Goal: Task Accomplishment & Management: Use online tool/utility

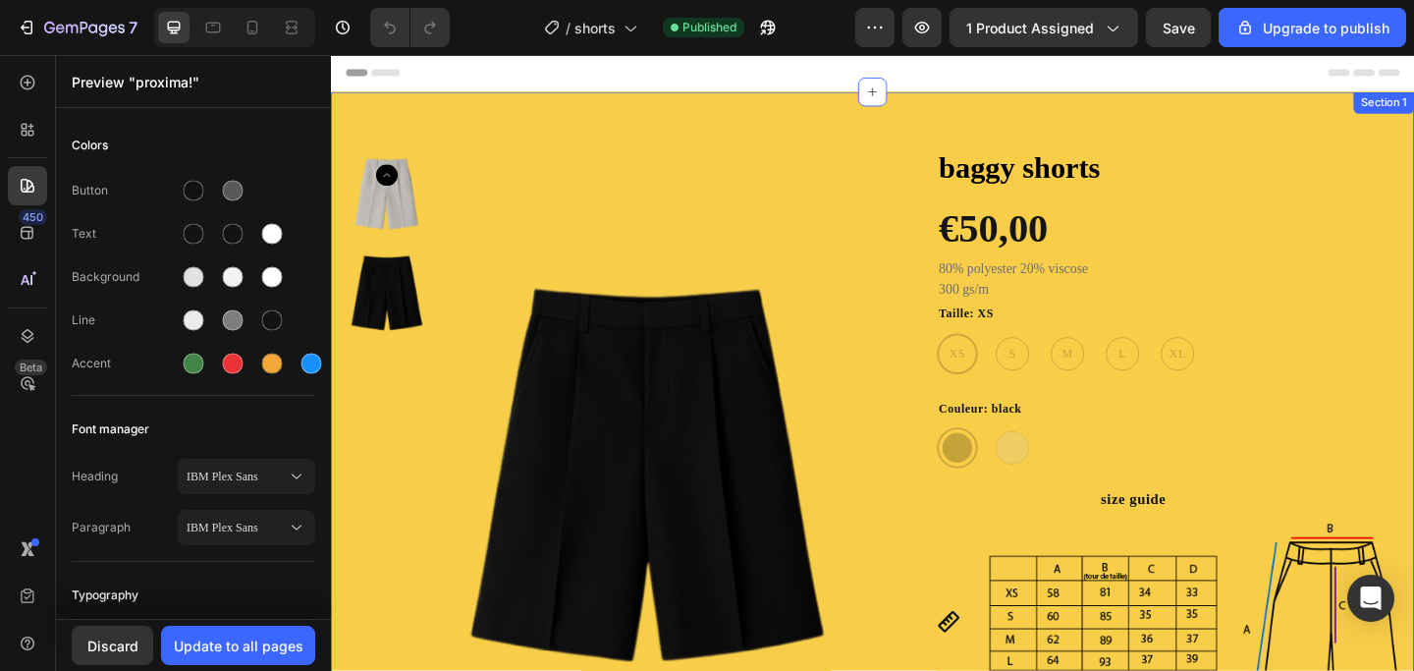
click at [803, 121] on div "Product Images baggy shorts Product Title €50,00 Product Price Product Price Ro…" at bounding box center [920, 525] width 1178 height 860
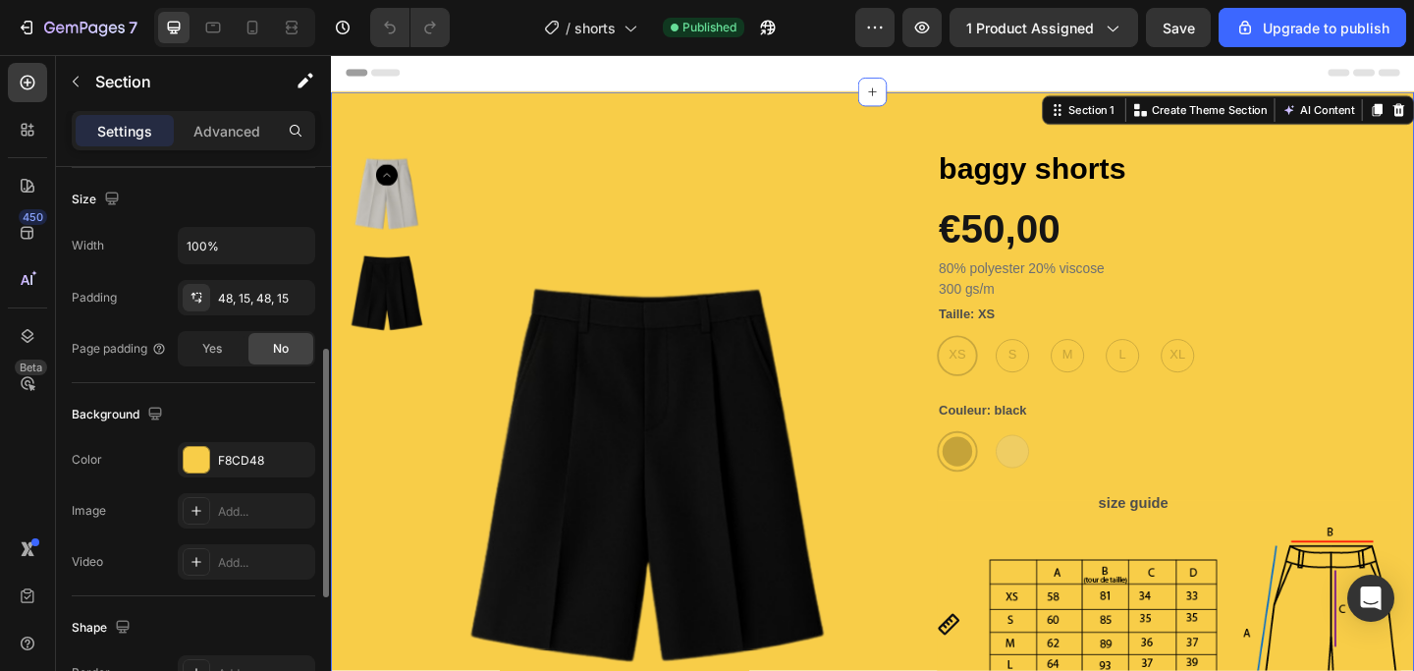
scroll to position [383, 0]
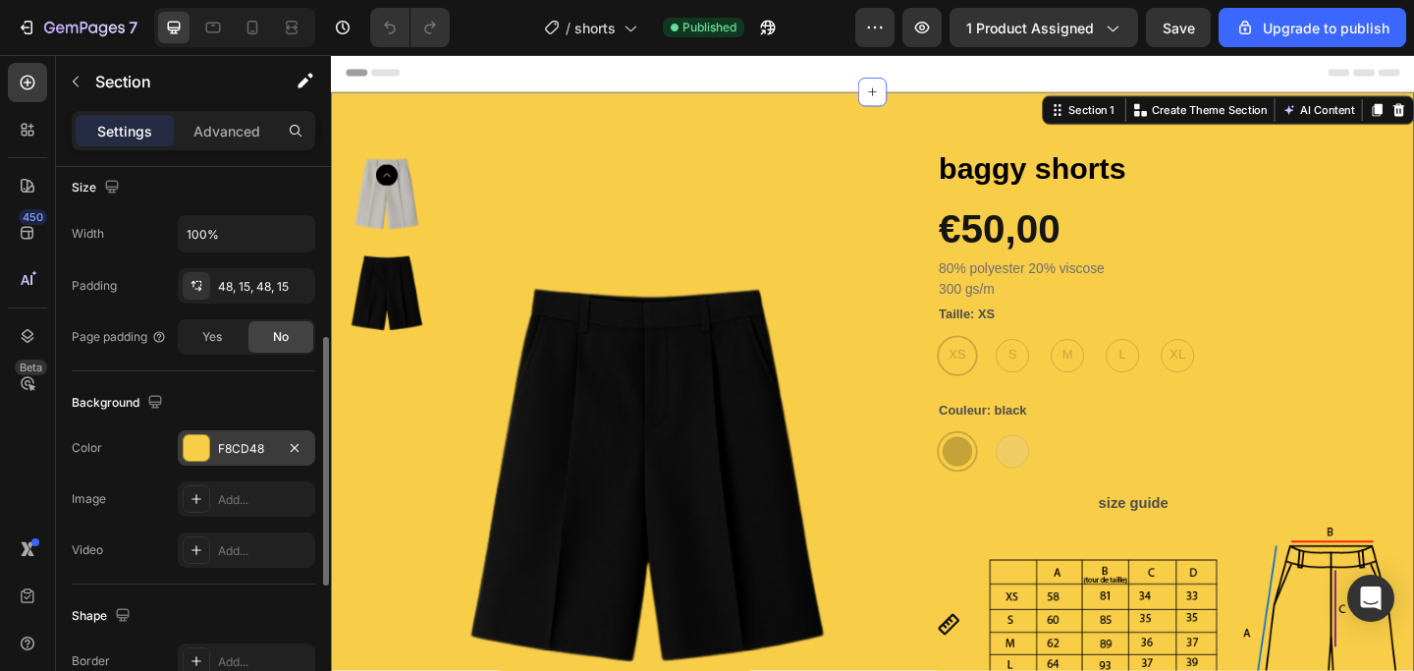
click at [194, 447] on div at bounding box center [197, 448] width 26 height 26
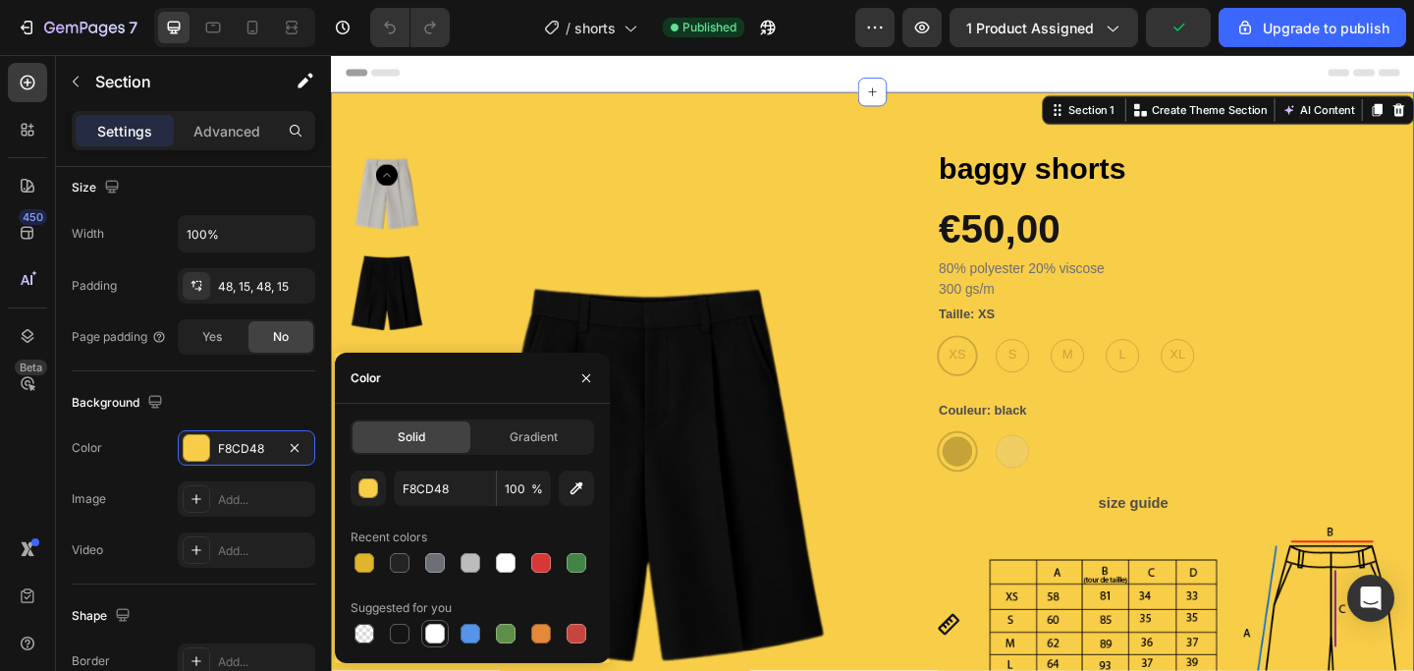
click at [432, 630] on div at bounding box center [435, 633] width 20 height 20
type input "FFFFFF"
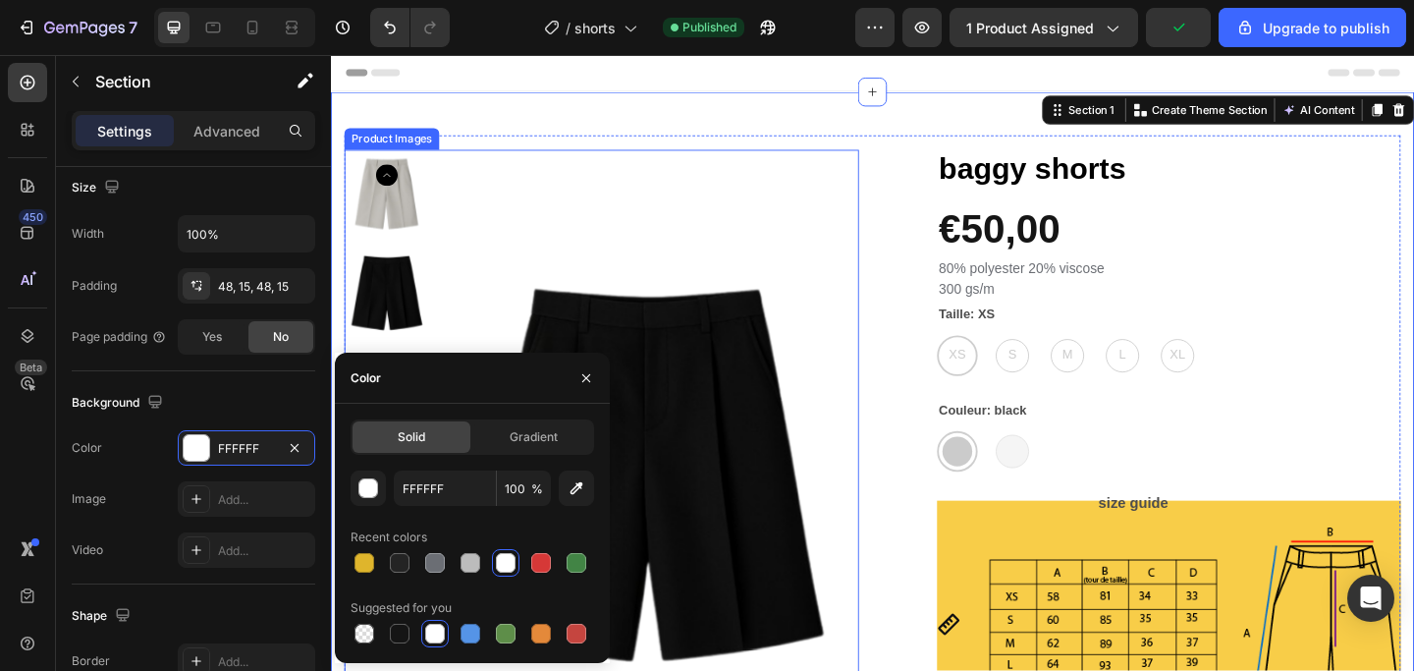
click at [730, 150] on div "Product Images baggy shorts Product Title €50,00 Product Price Product Price Ro…" at bounding box center [920, 526] width 1149 height 769
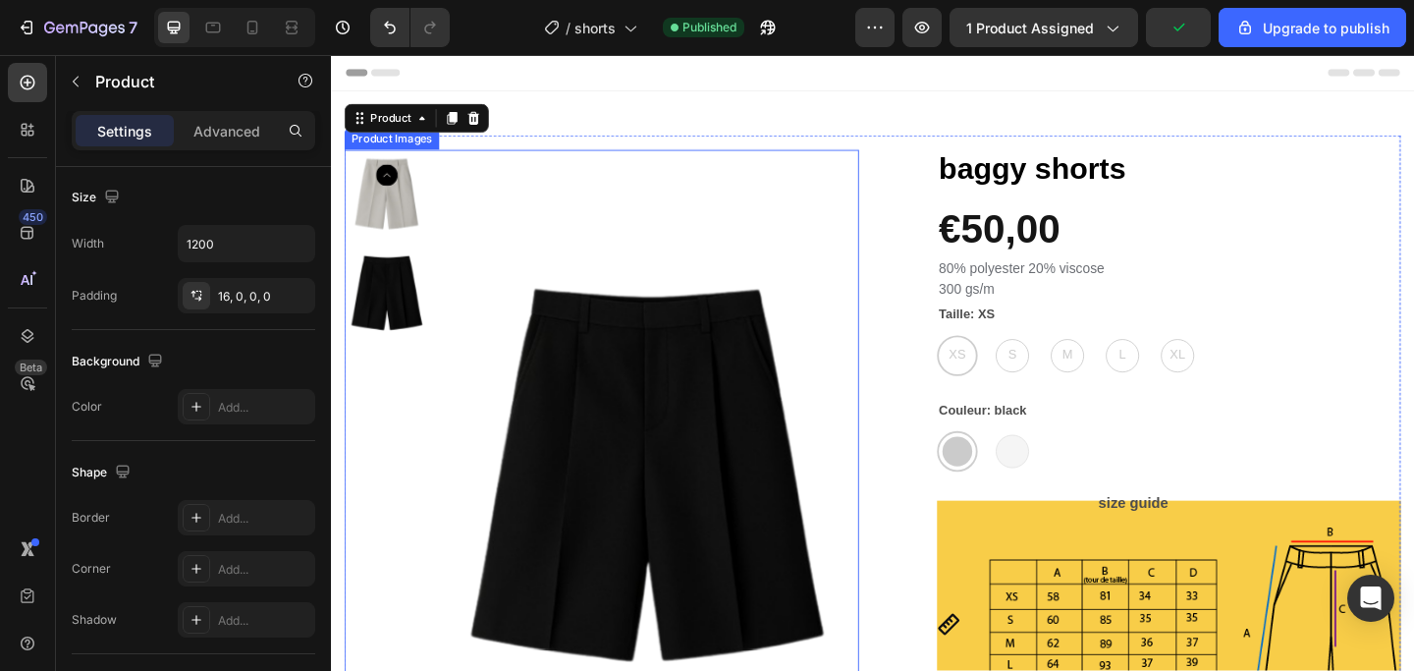
scroll to position [0, 0]
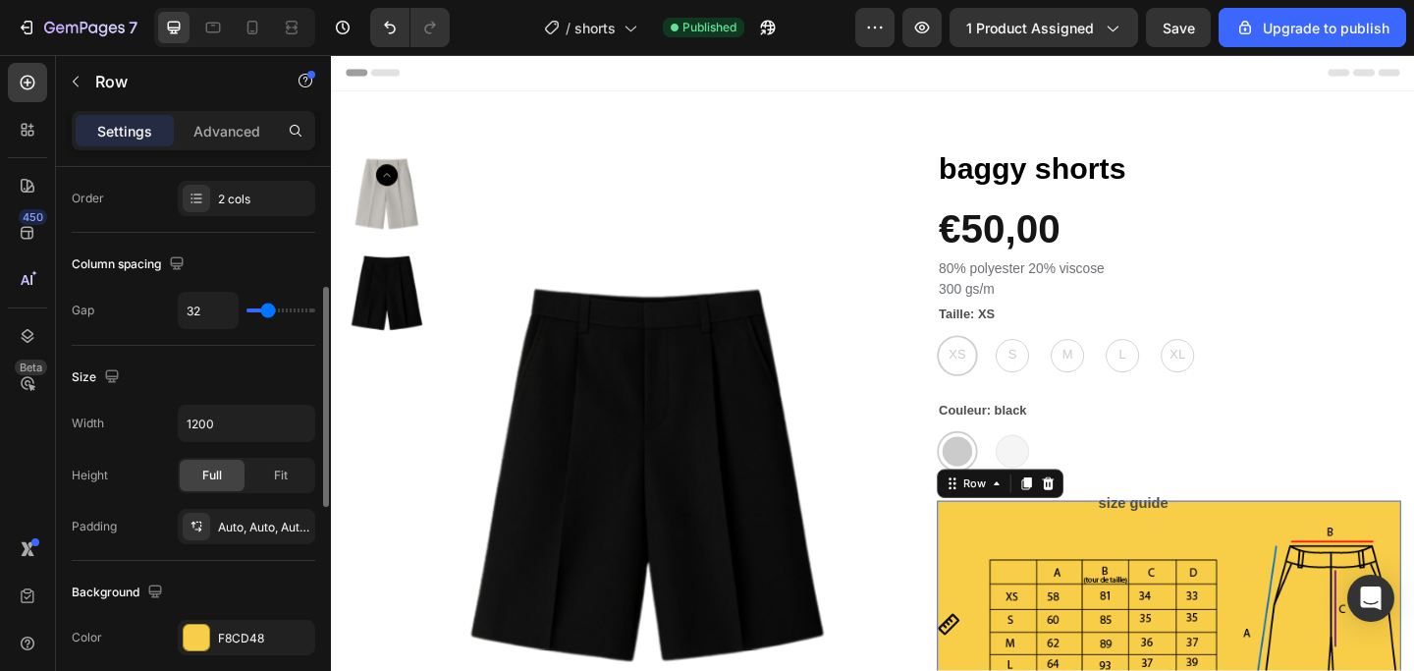
scroll to position [338, 0]
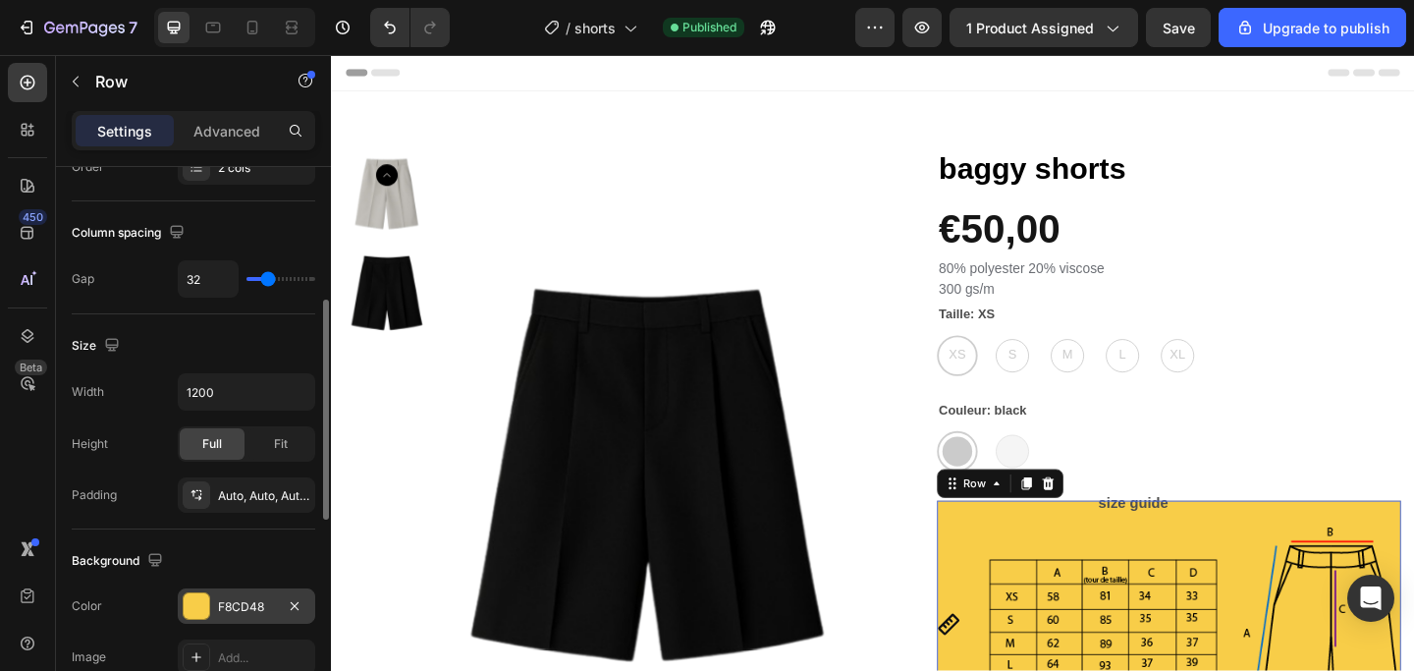
click at [233, 601] on div "F8CD48" at bounding box center [246, 607] width 57 height 18
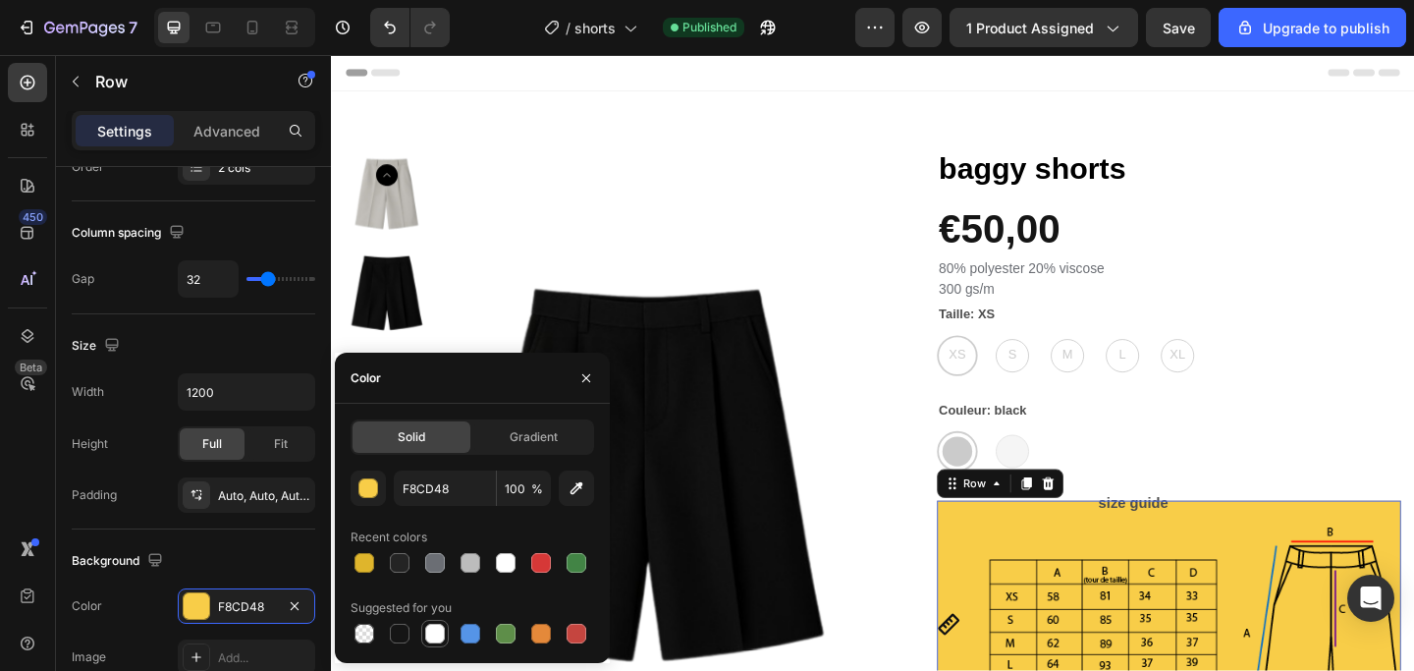
click at [441, 636] on div at bounding box center [435, 633] width 20 height 20
type input "FFFFFF"
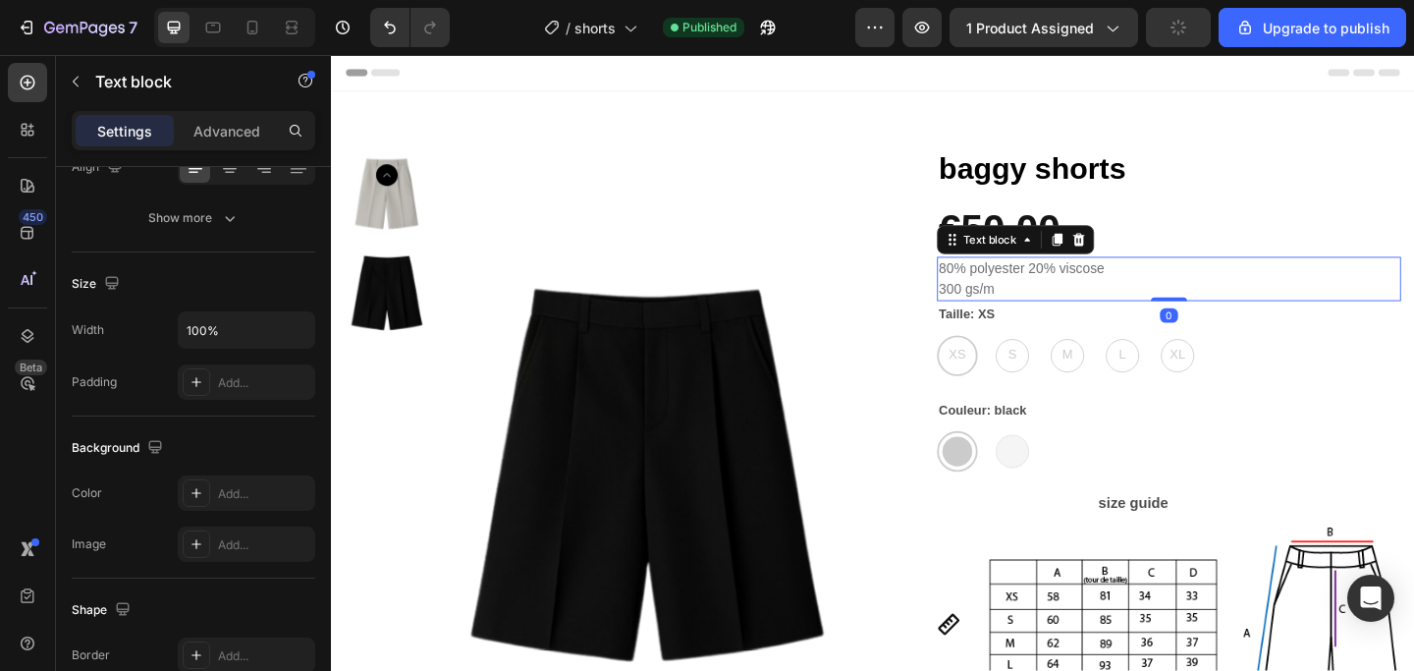
click at [1413, 316] on p "300 gs/m" at bounding box center [1242, 310] width 501 height 23
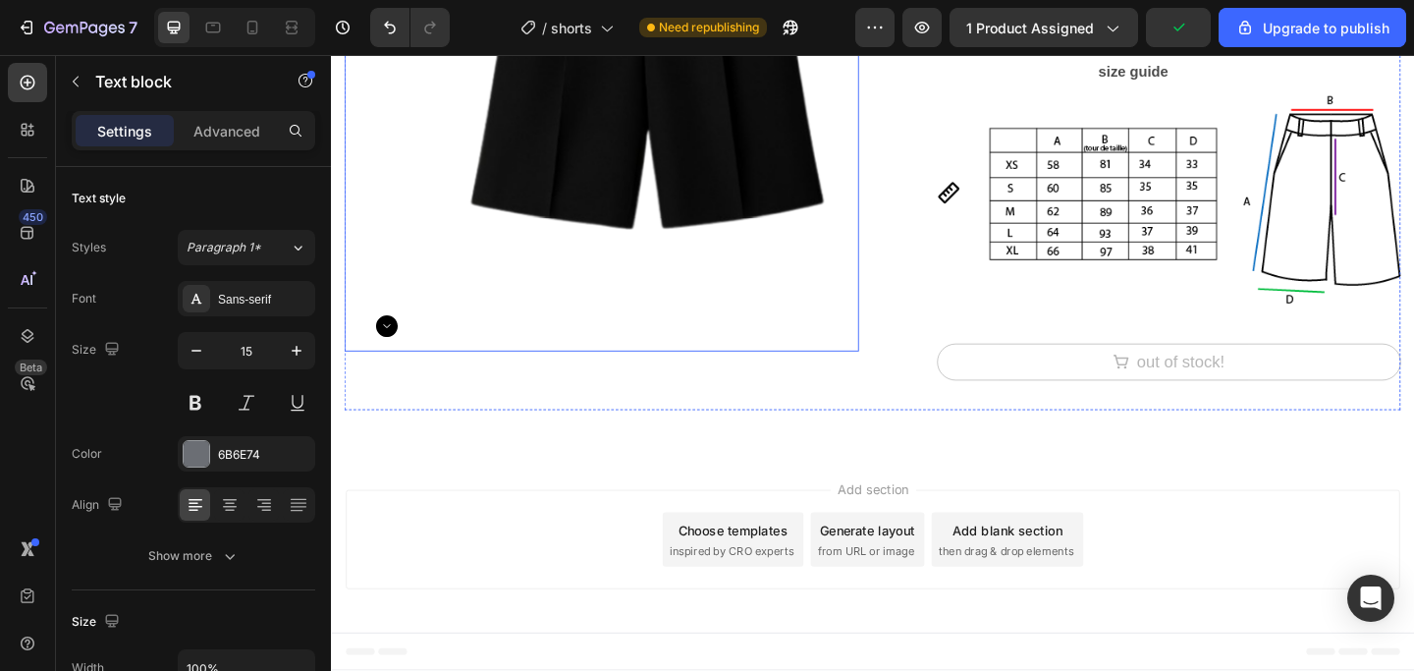
scroll to position [0, 0]
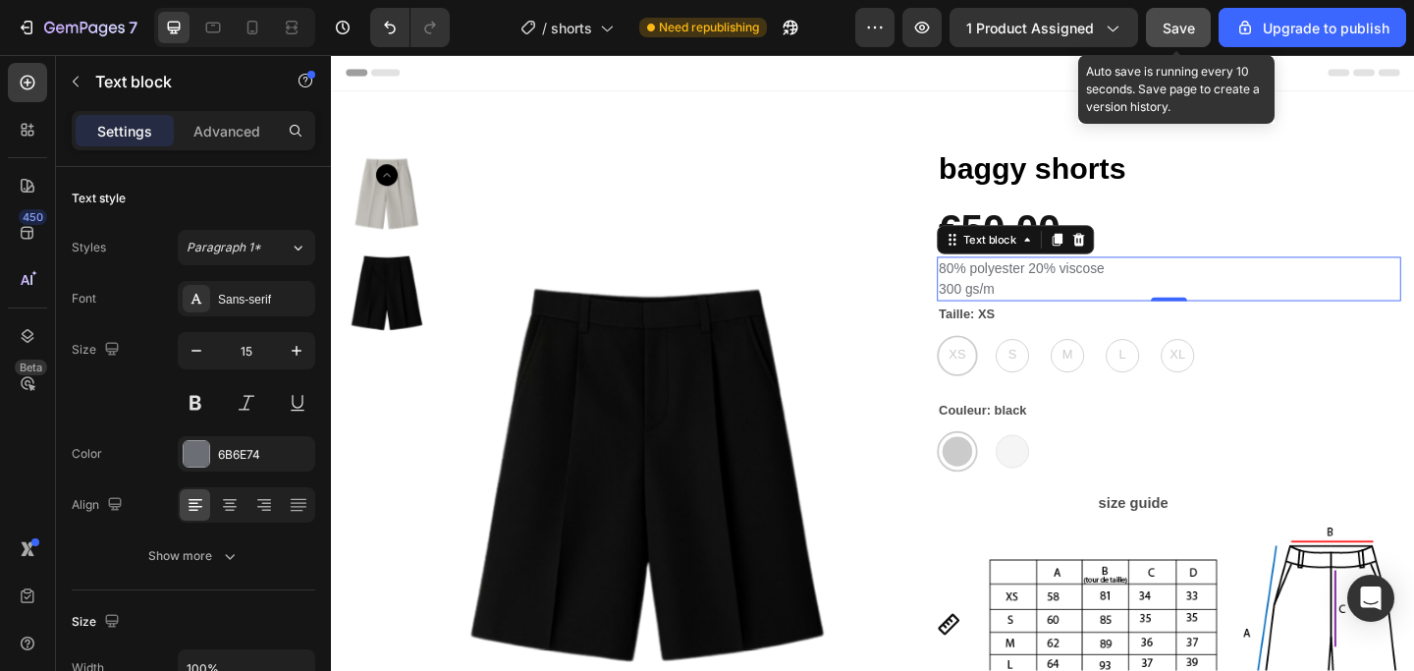
click at [1164, 22] on span "Save" at bounding box center [1178, 28] width 32 height 17
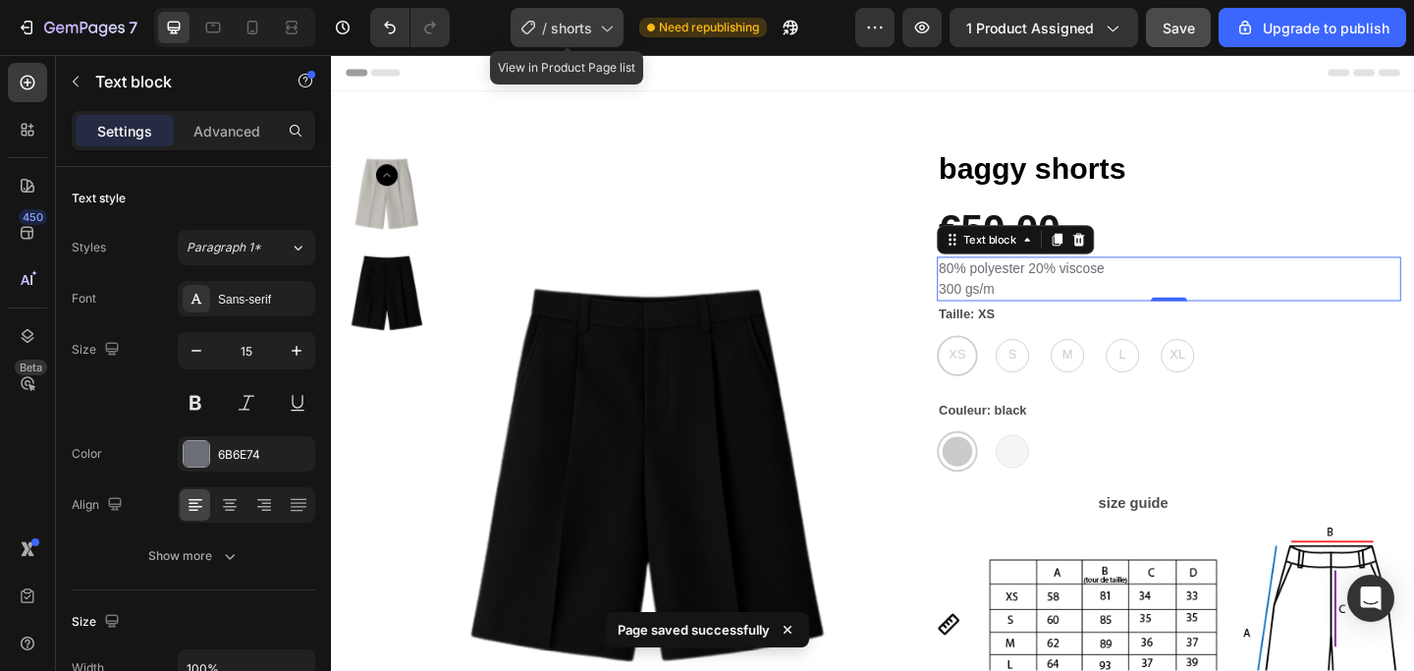
click at [592, 36] on span "shorts" at bounding box center [571, 28] width 41 height 21
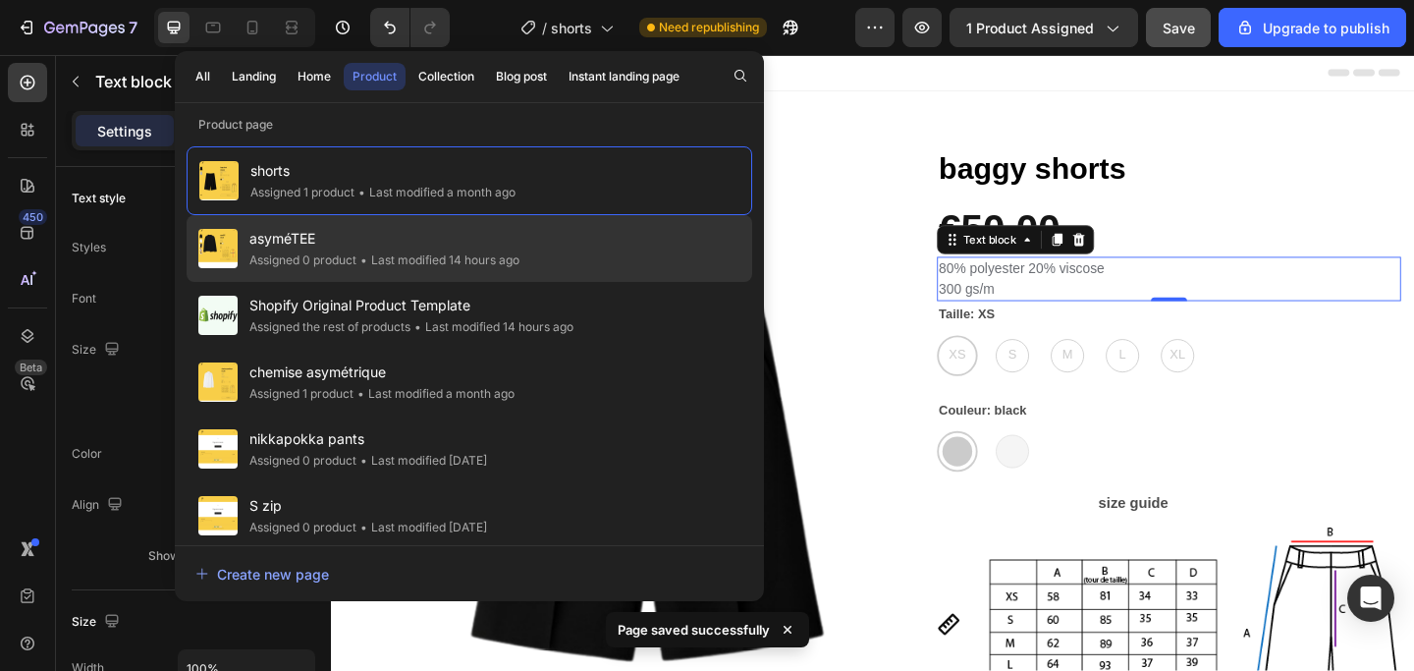
click at [422, 253] on div "• Last modified 14 hours ago" at bounding box center [437, 260] width 163 height 20
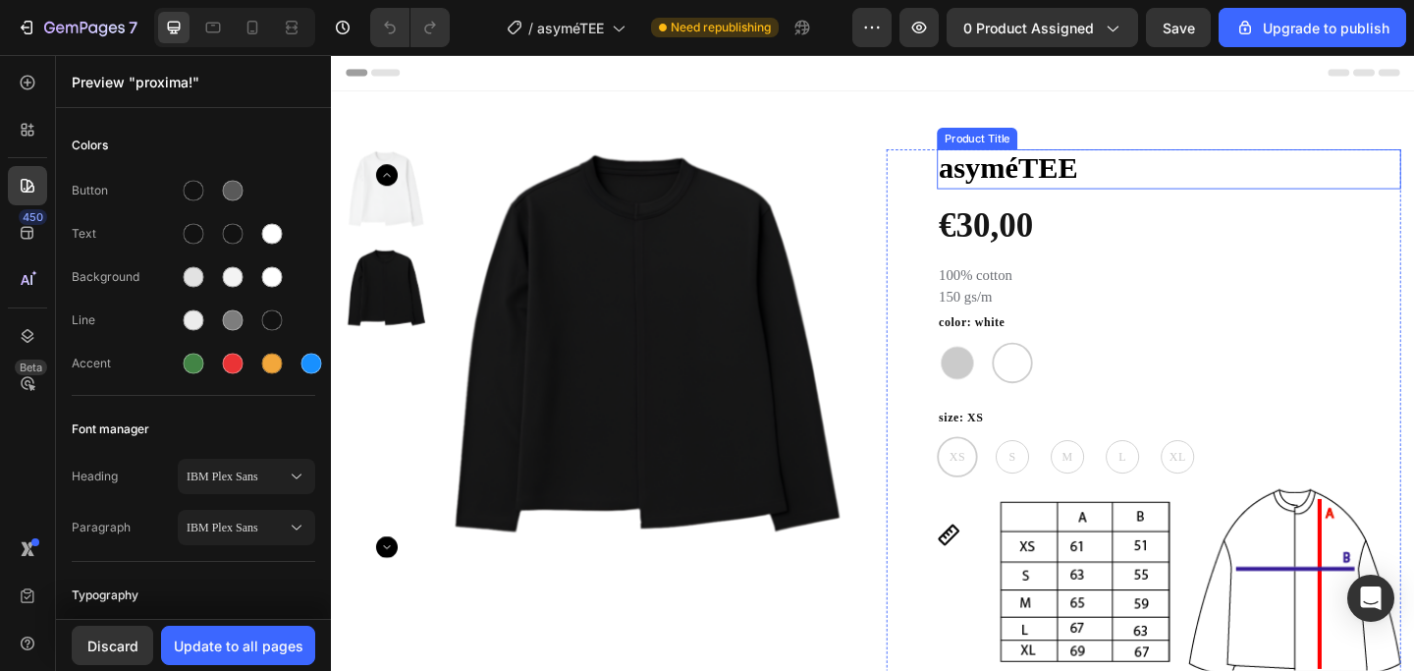
click at [1135, 181] on h1 "asyméTEE" at bounding box center [1242, 179] width 505 height 43
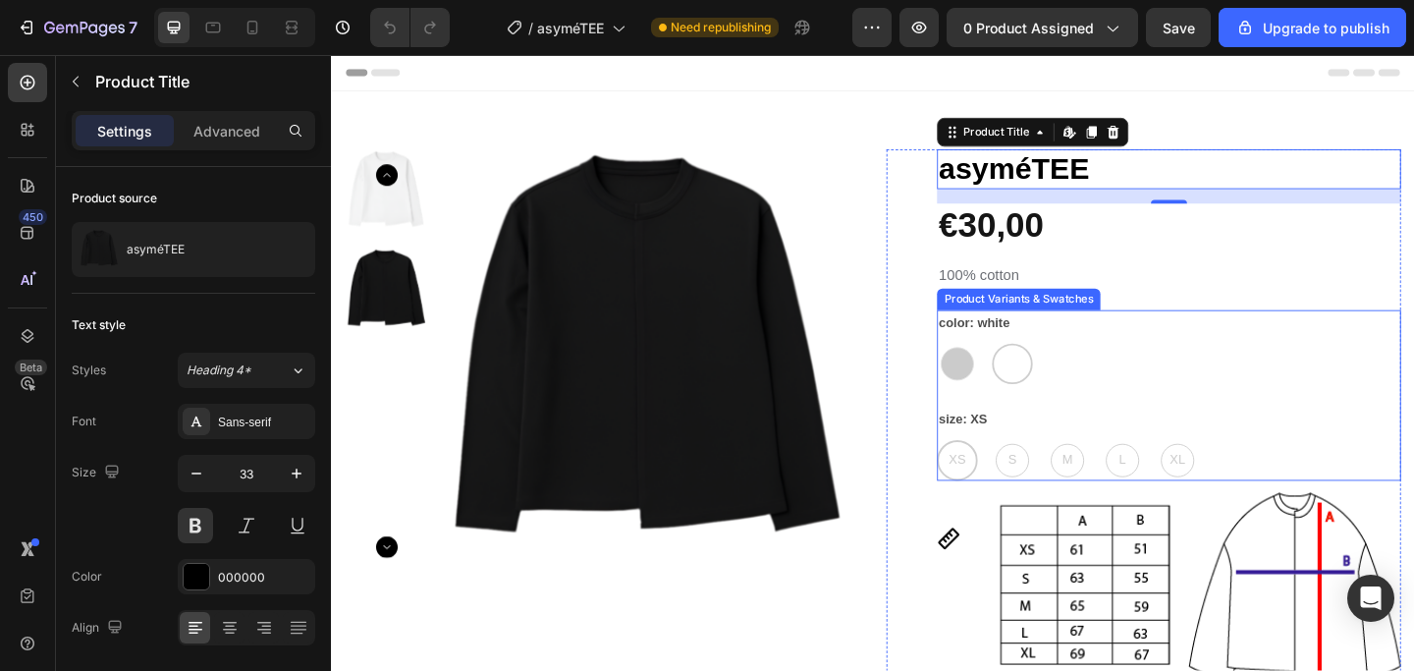
scroll to position [48, 0]
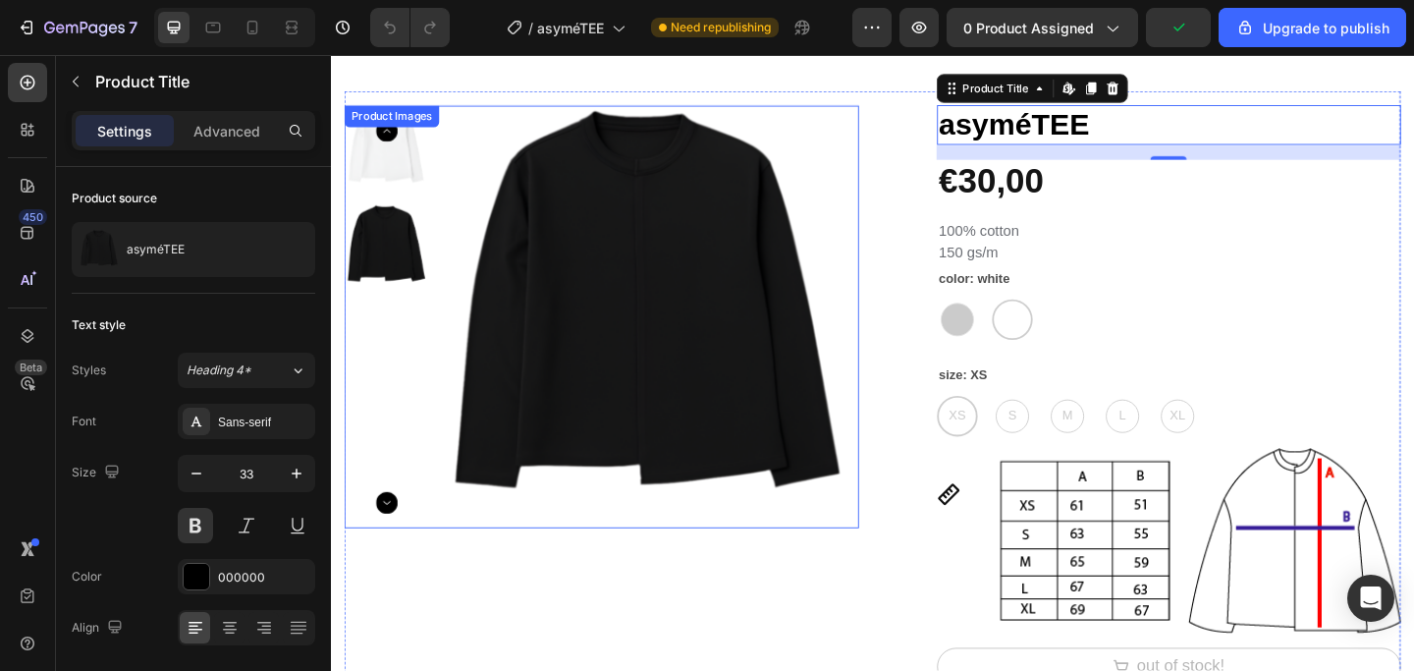
click at [411, 240] on img at bounding box center [392, 264] width 92 height 92
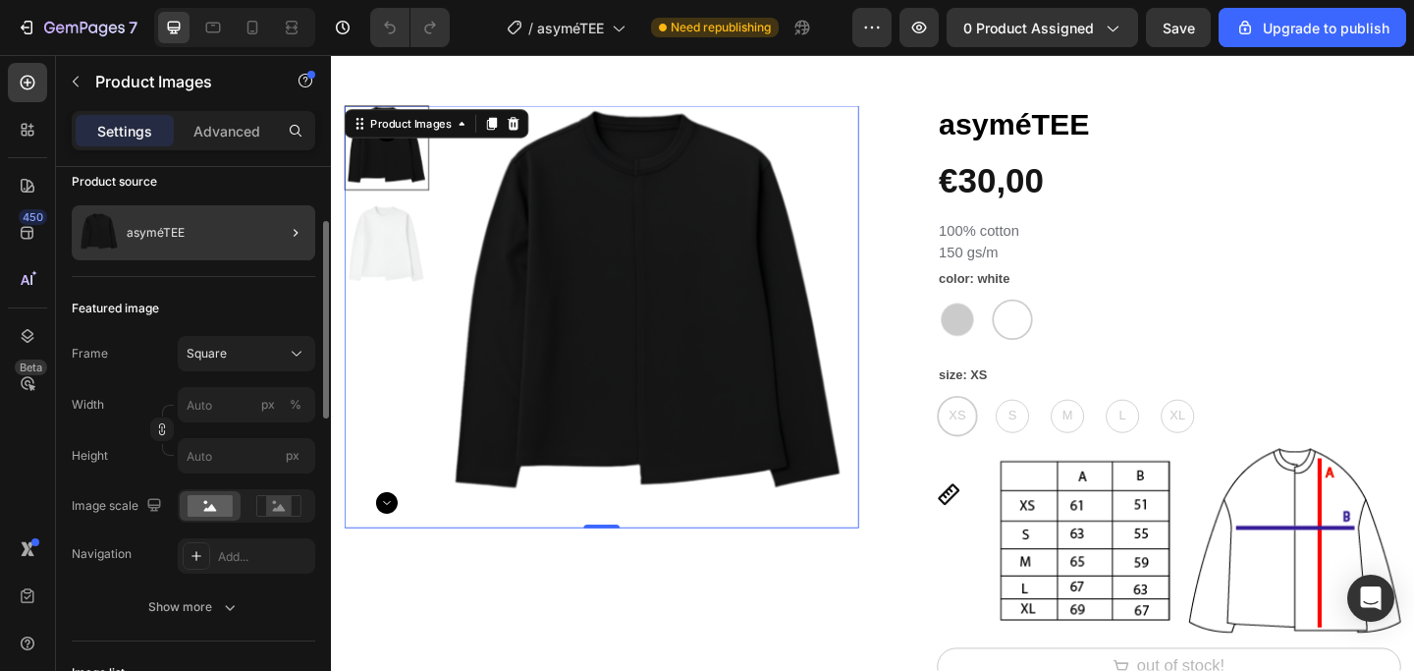
scroll to position [156, 0]
click at [391, 263] on img at bounding box center [392, 264] width 92 height 92
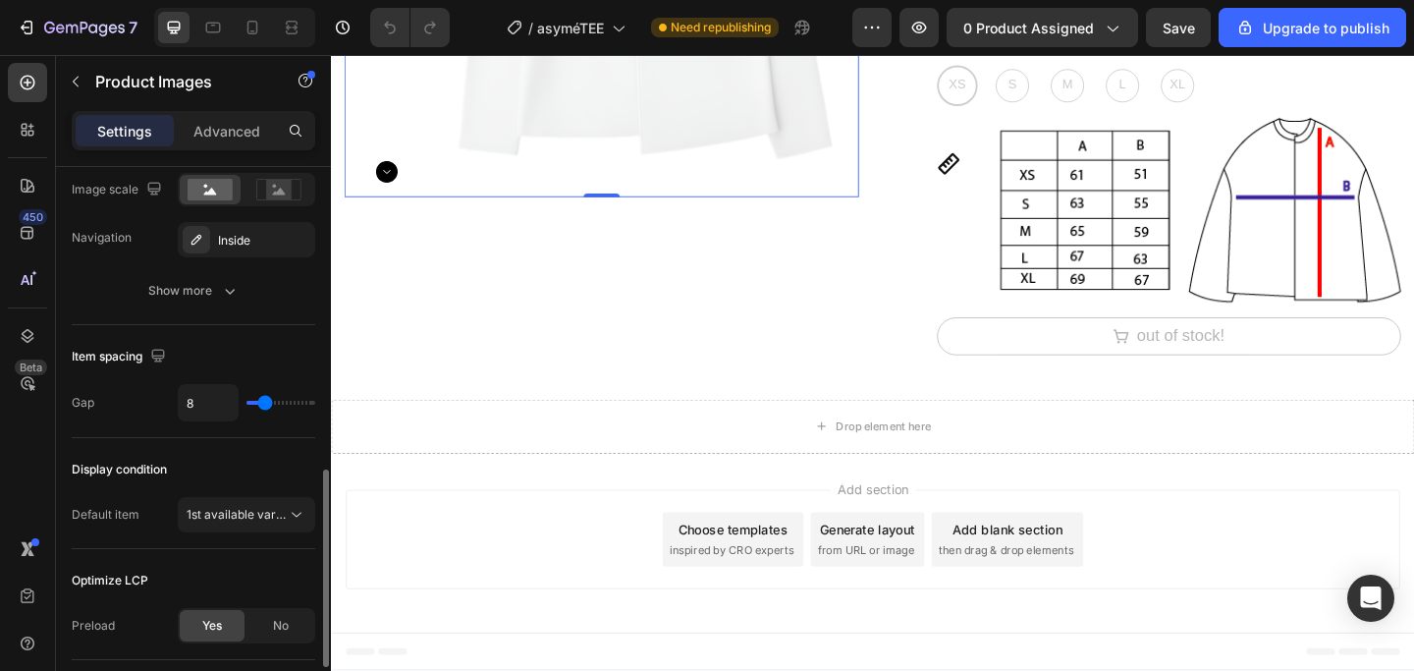
scroll to position [892, 0]
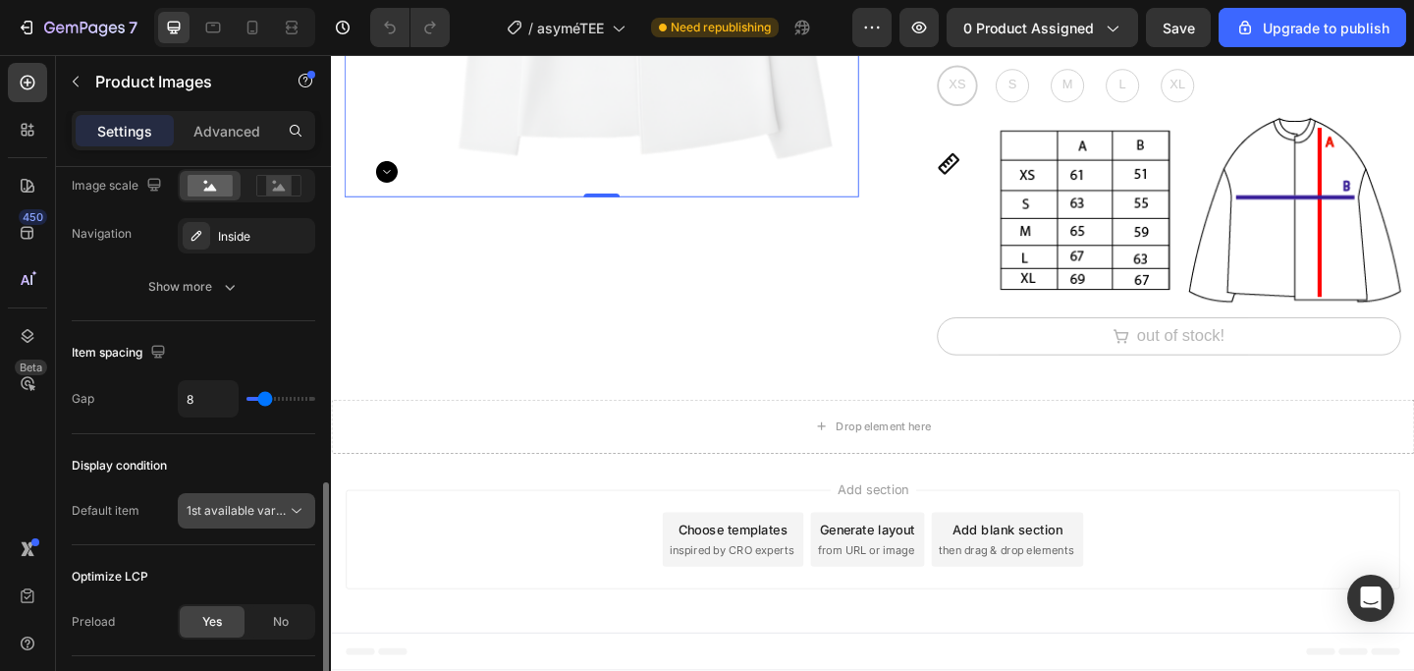
click at [289, 519] on icon at bounding box center [297, 511] width 20 height 20
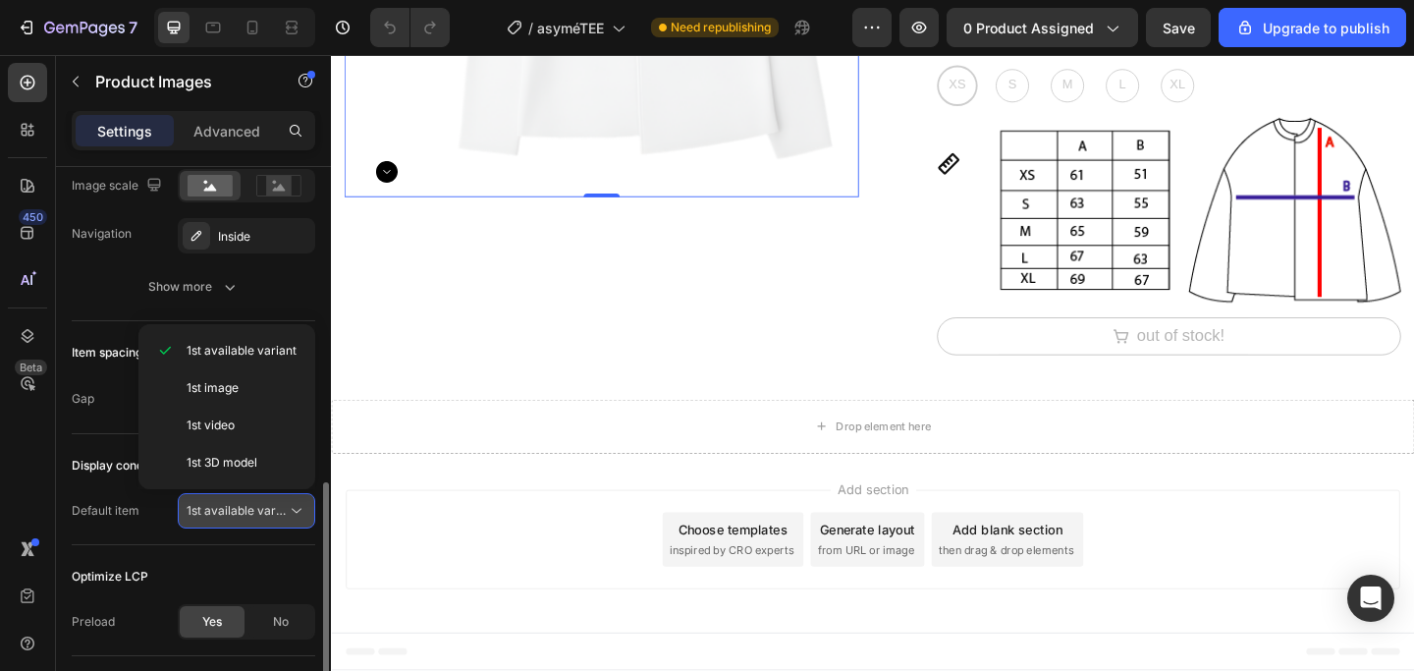
click at [289, 519] on icon at bounding box center [297, 511] width 20 height 20
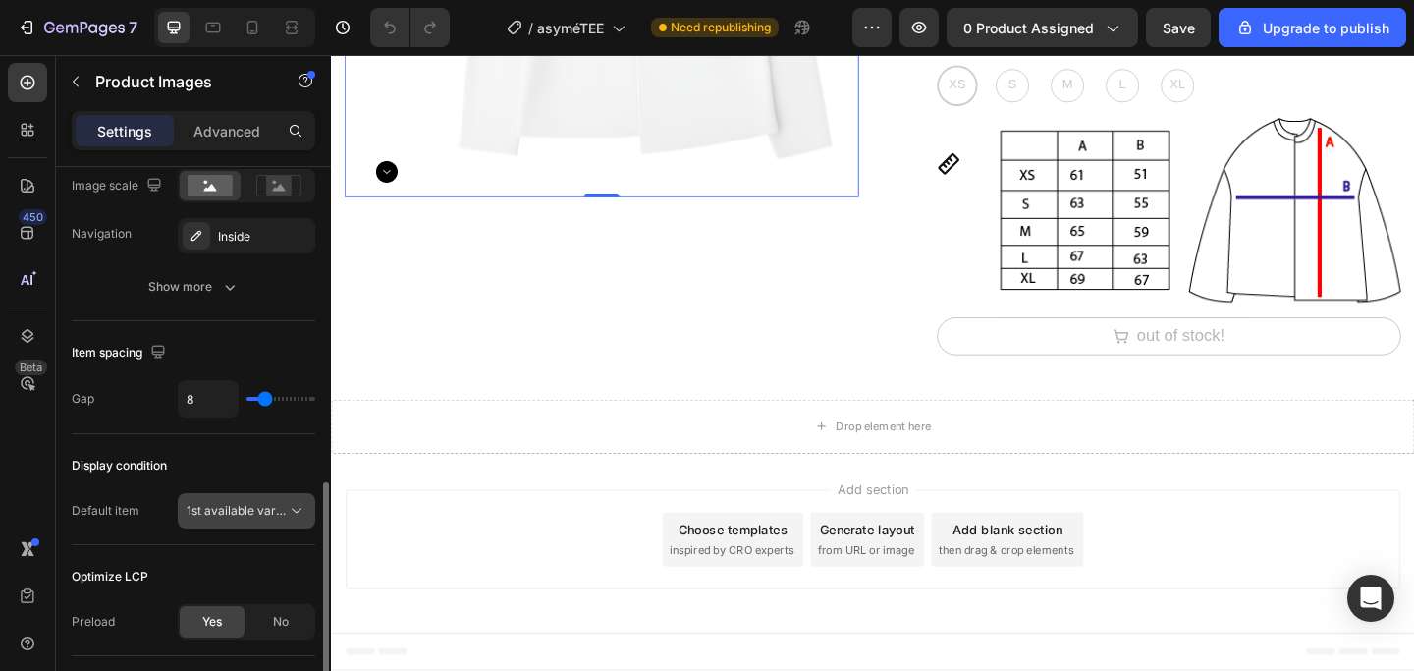
click at [289, 519] on icon at bounding box center [297, 511] width 20 height 20
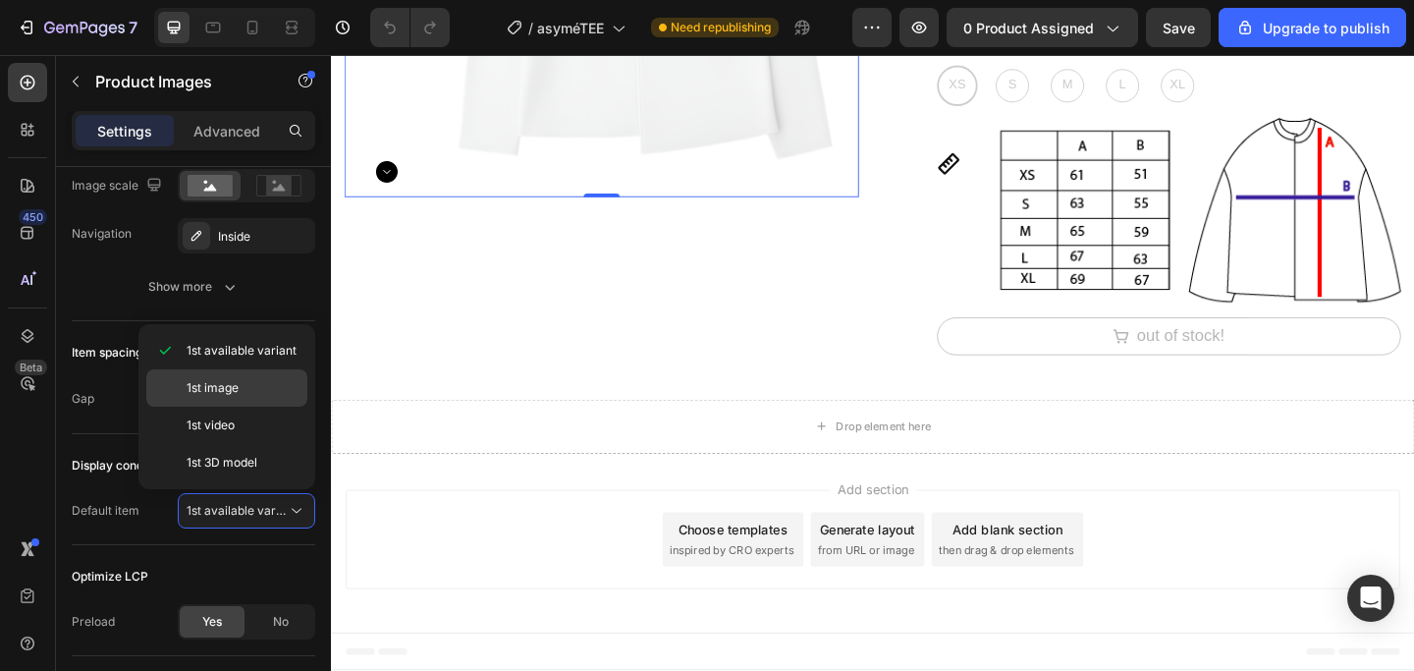
click at [263, 391] on p "1st image" at bounding box center [243, 388] width 112 height 18
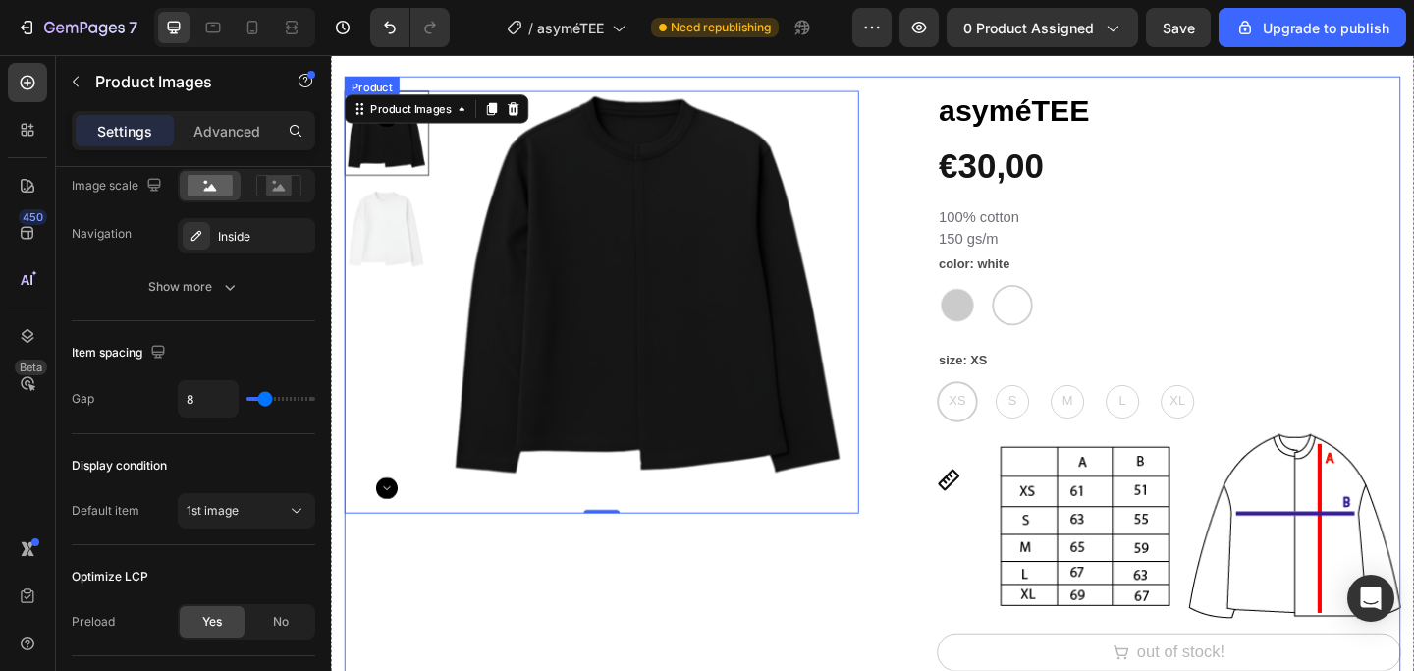
scroll to position [25, 0]
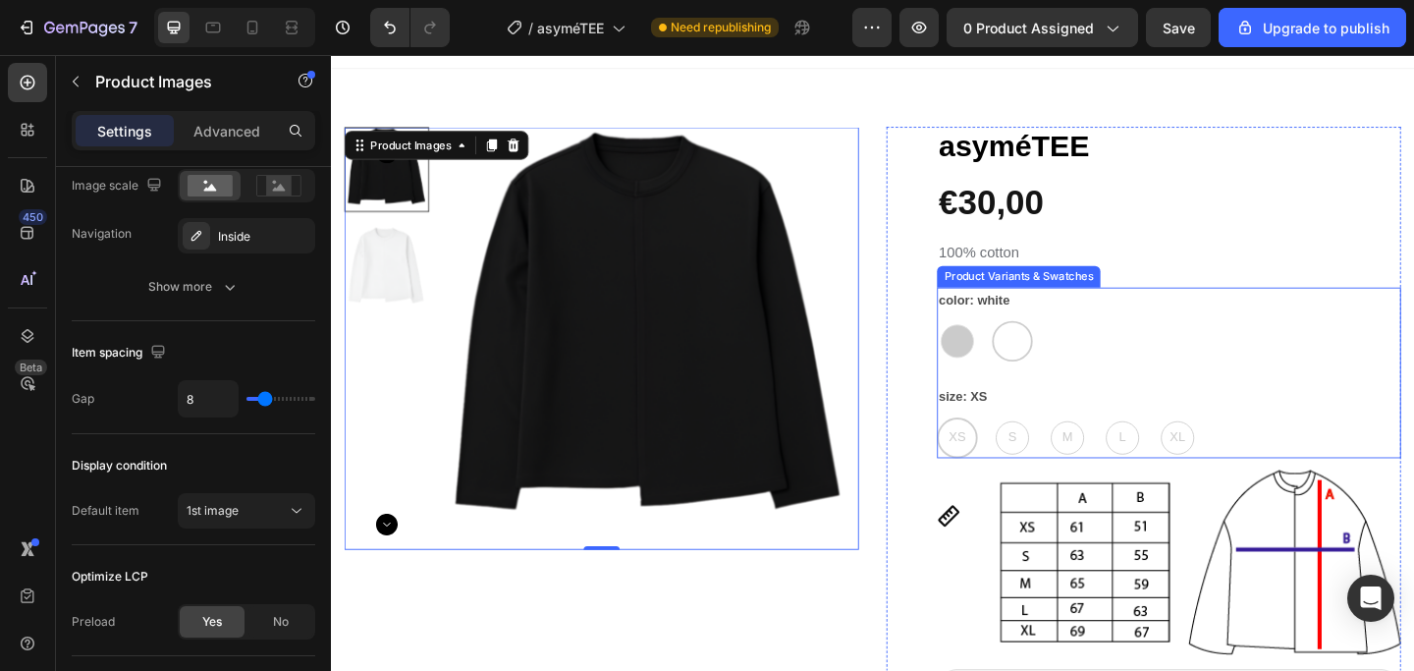
click at [1018, 362] on div "black black white white" at bounding box center [1242, 367] width 505 height 44
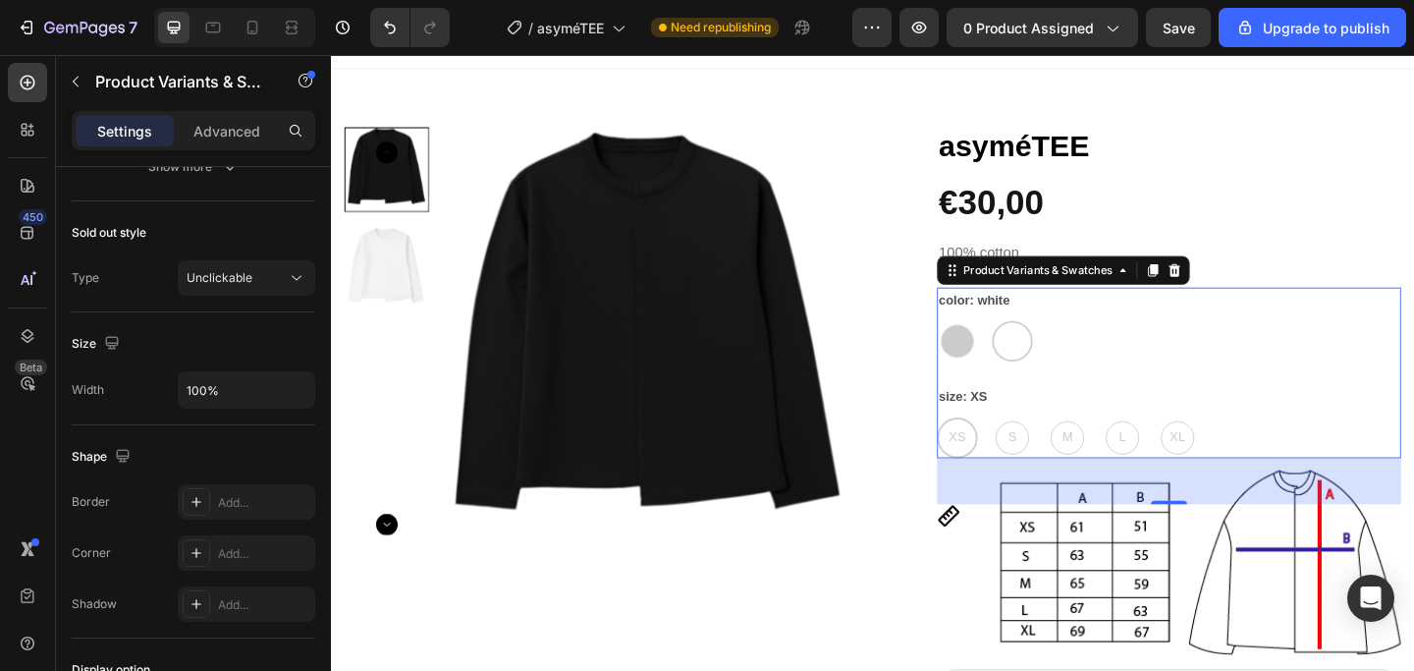
scroll to position [0, 0]
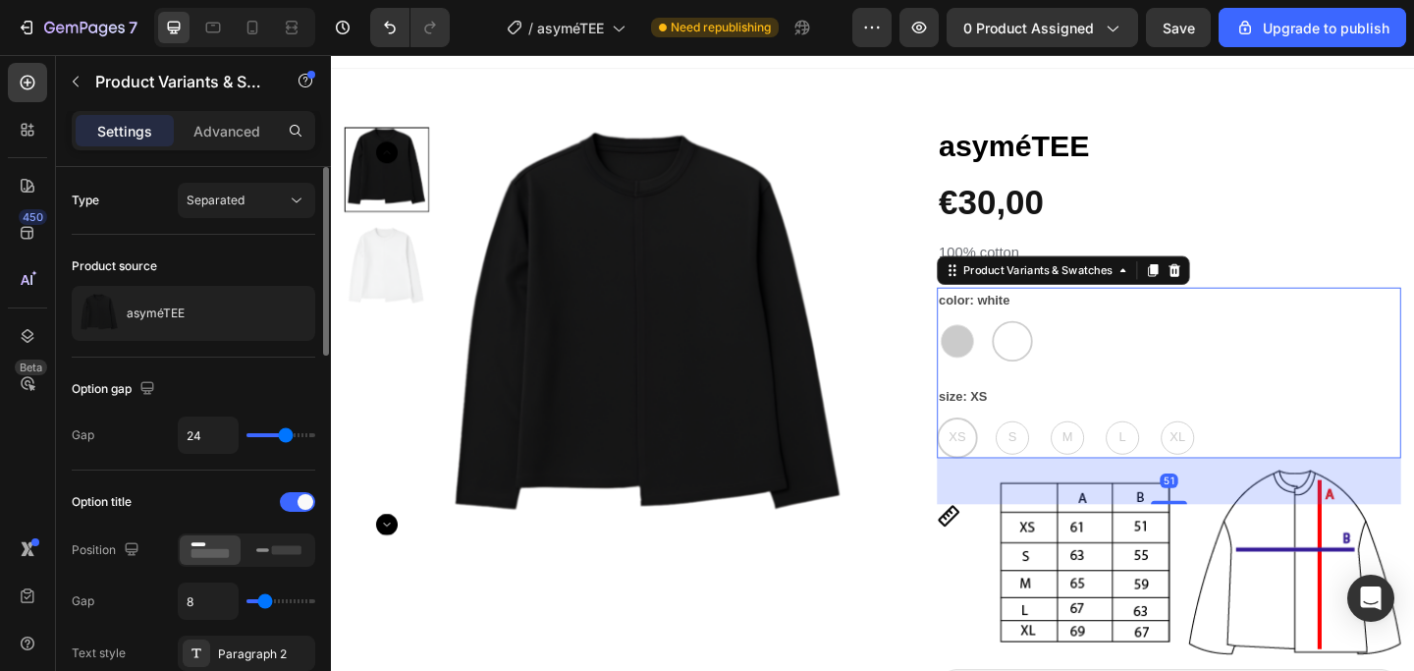
click at [1038, 369] on div "black black white white" at bounding box center [1242, 367] width 505 height 44
click at [1029, 369] on div "black black white white" at bounding box center [1242, 367] width 505 height 44
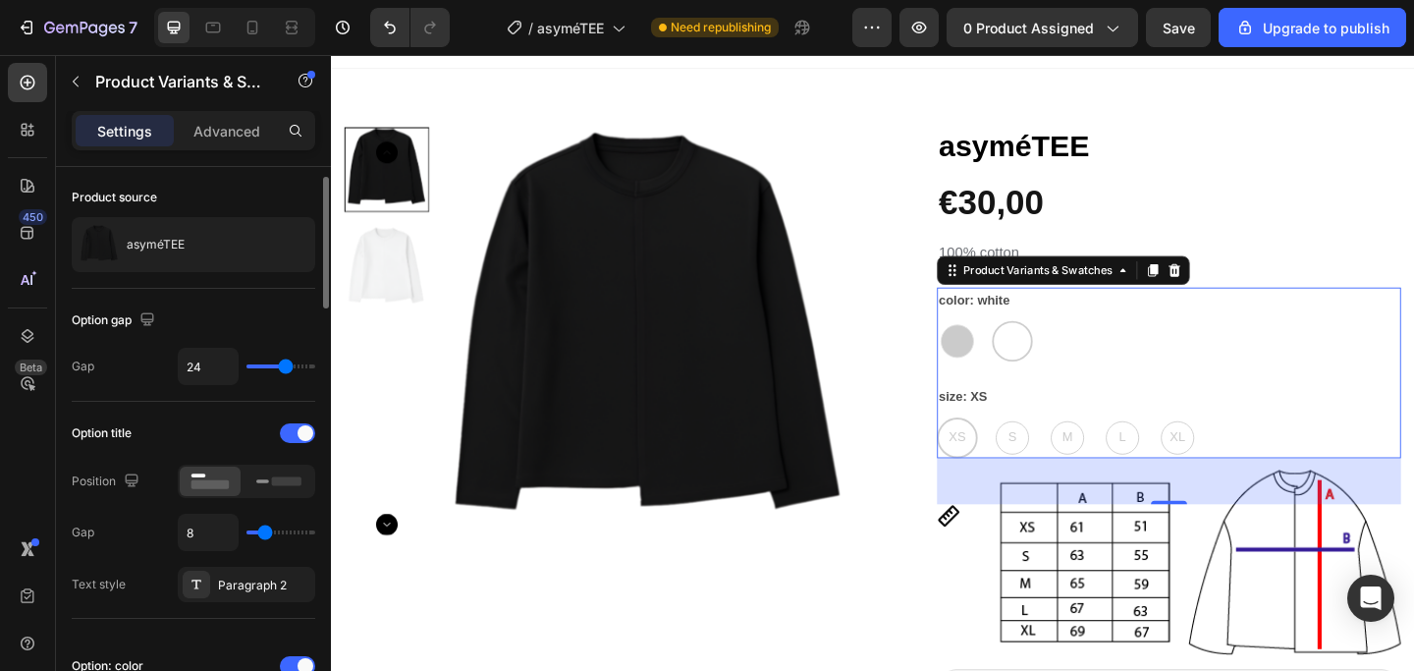
scroll to position [70, 0]
click at [277, 490] on icon at bounding box center [278, 480] width 45 height 22
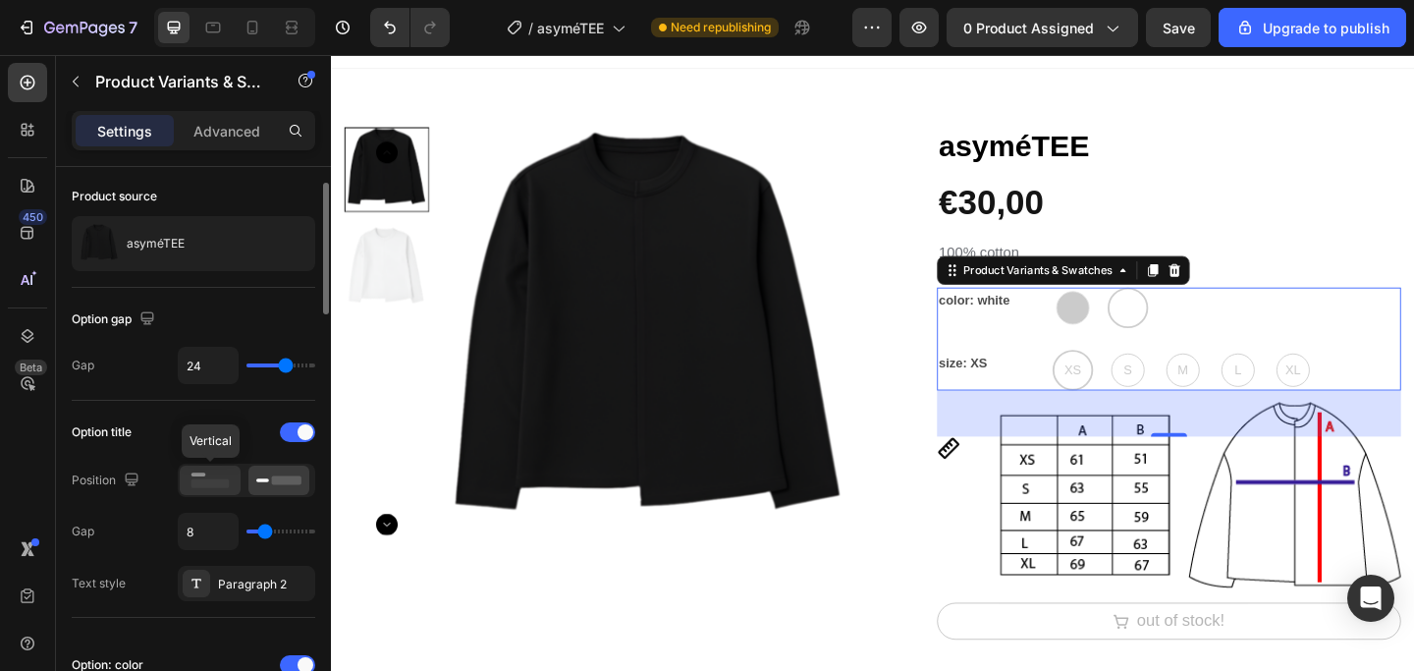
click at [203, 479] on rect at bounding box center [210, 483] width 38 height 9
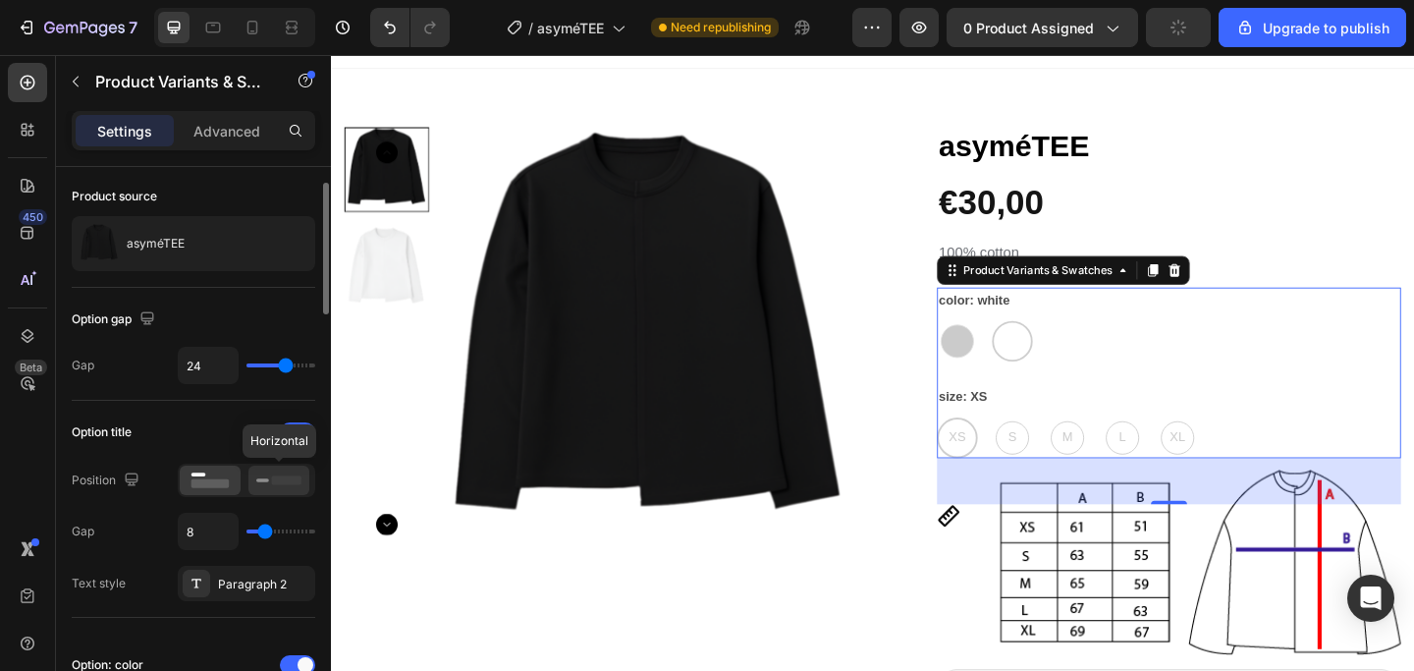
click at [274, 476] on rect at bounding box center [286, 479] width 29 height 9
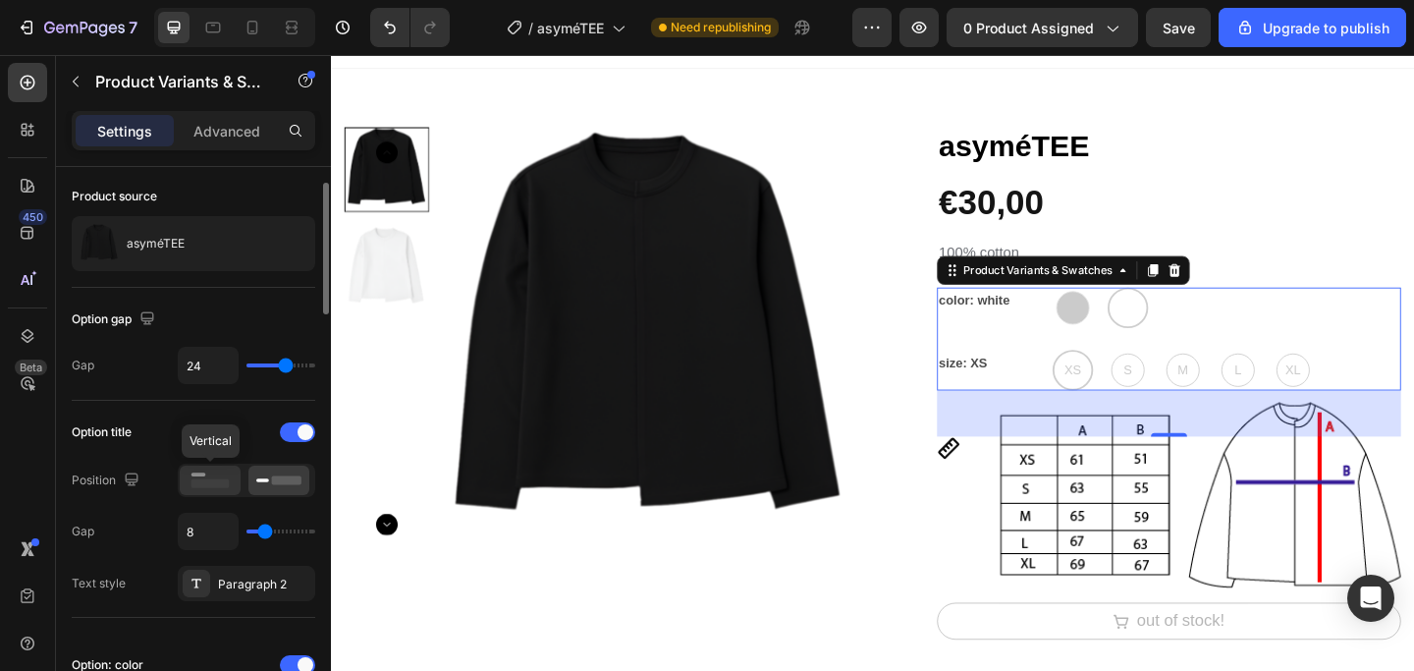
click at [231, 477] on icon at bounding box center [210, 480] width 45 height 22
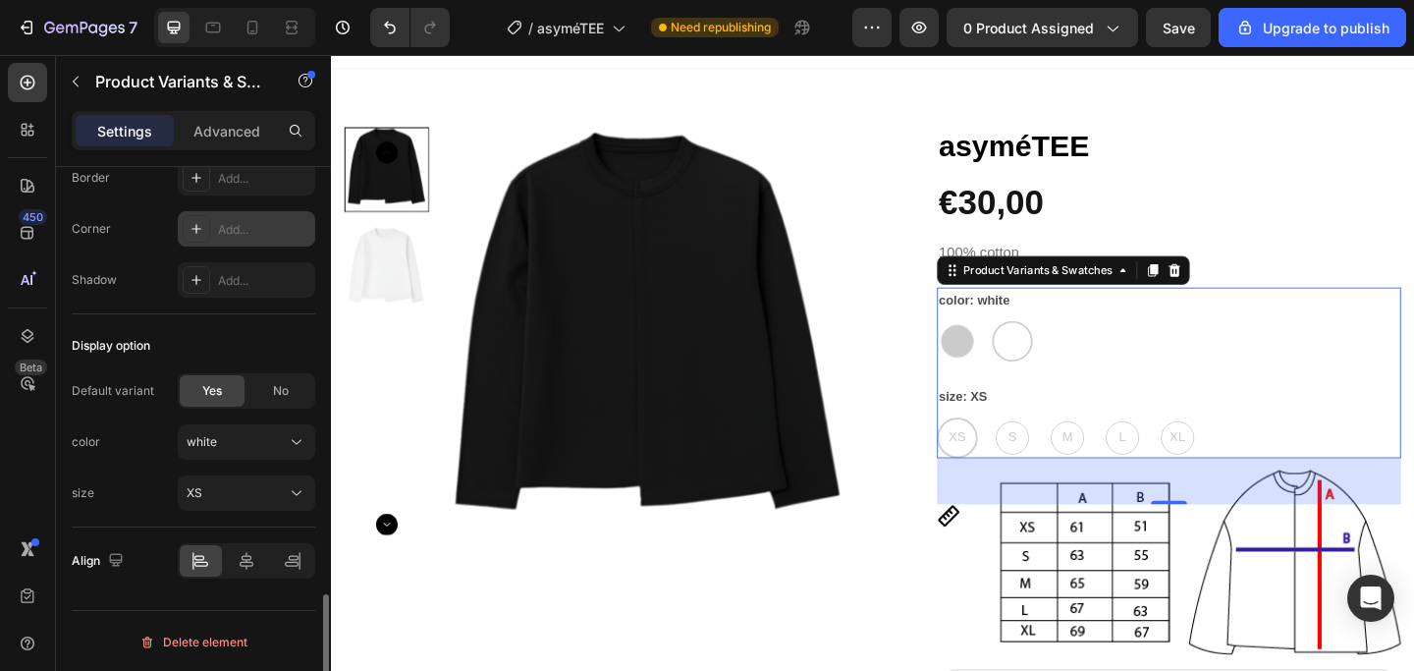
scroll to position [1818, 0]
click at [234, 129] on p "Advanced" at bounding box center [226, 131] width 67 height 21
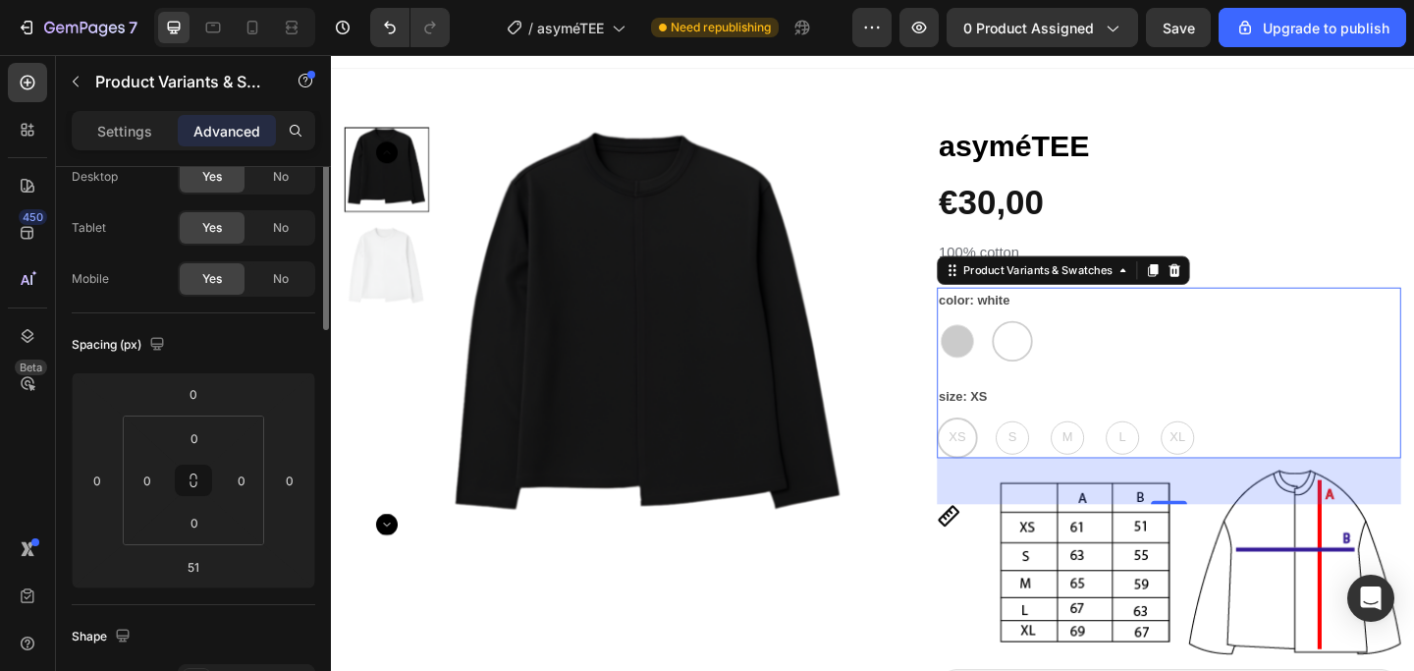
scroll to position [0, 0]
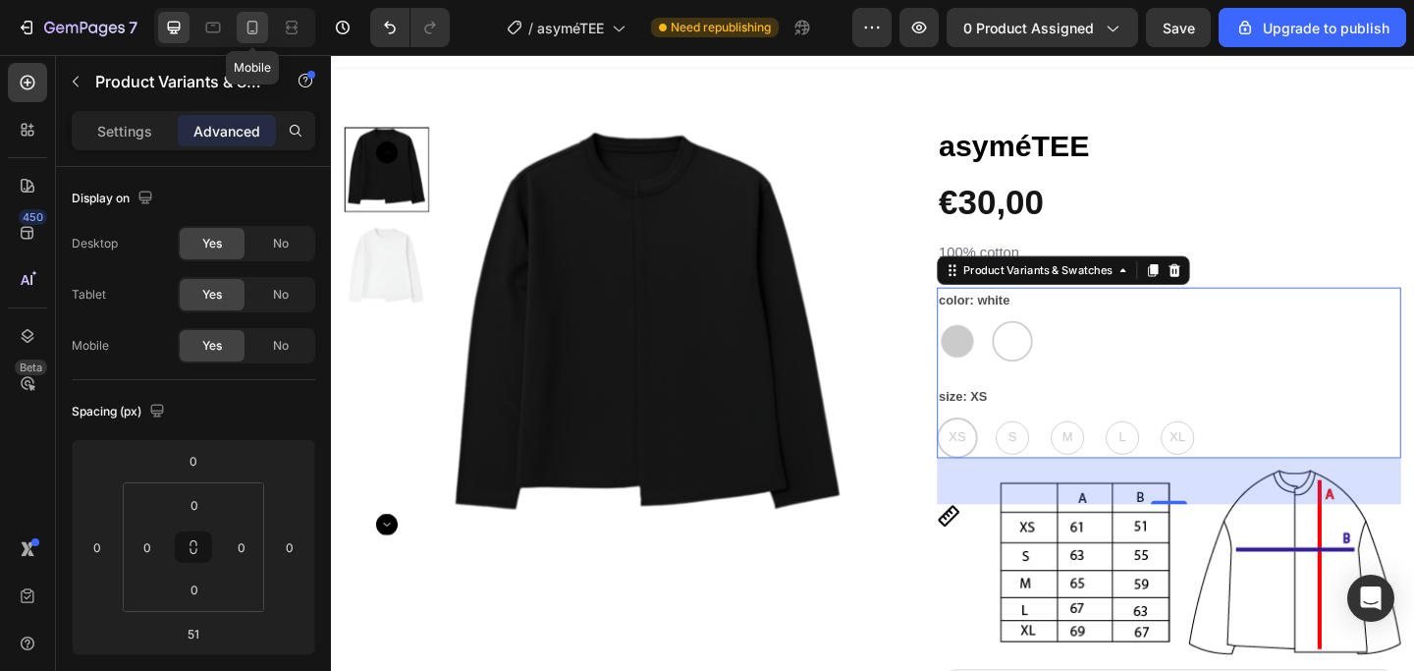
click at [263, 27] on div at bounding box center [252, 27] width 31 height 31
type input "40"
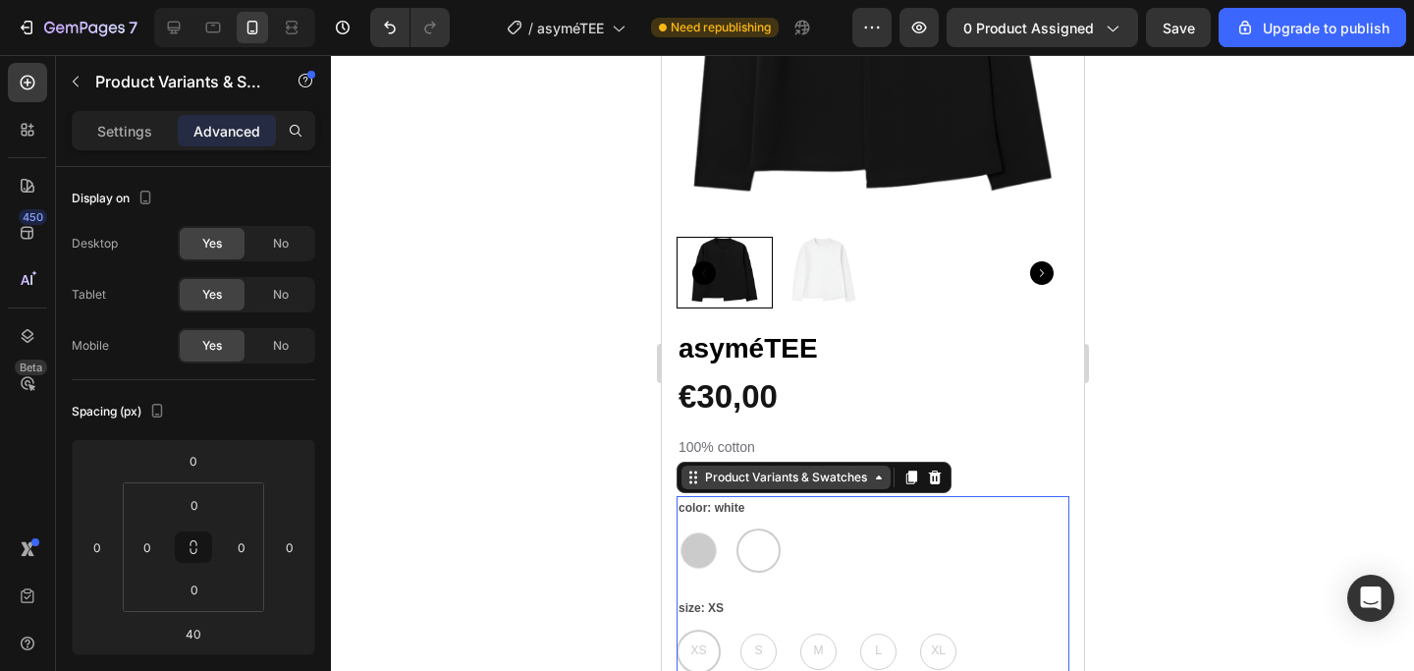
scroll to position [349, 0]
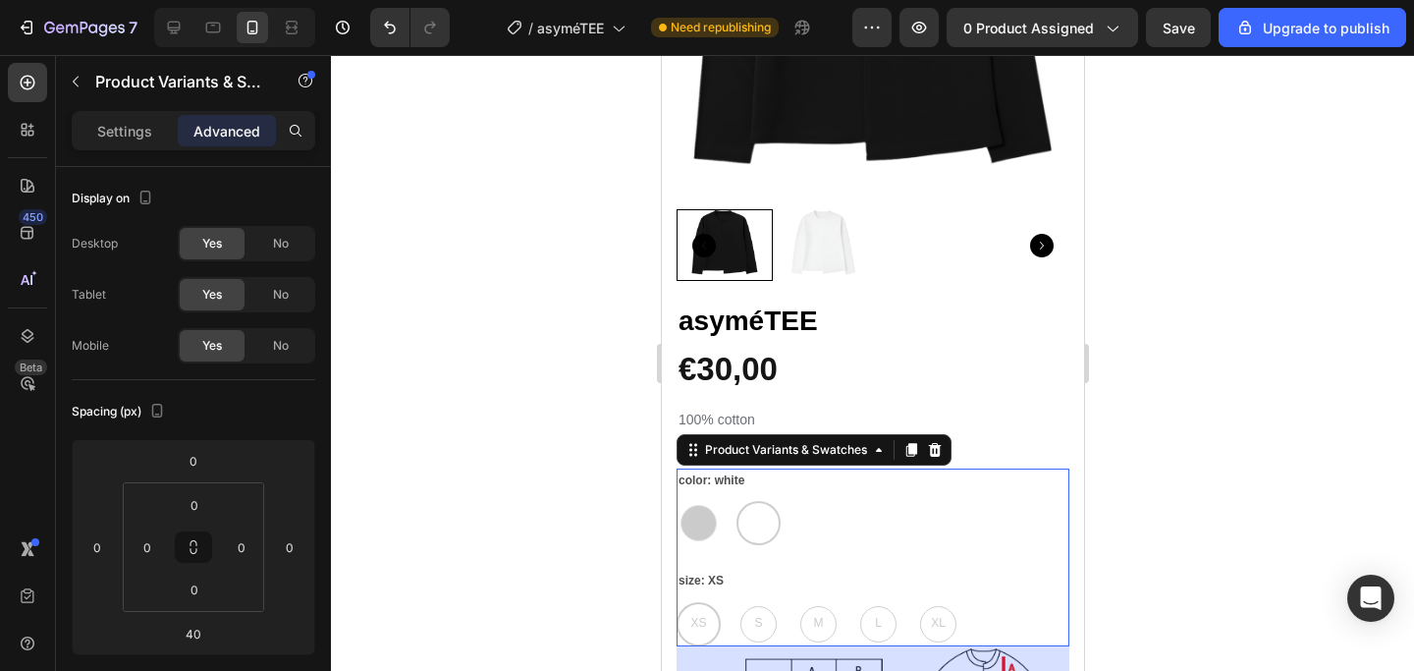
click at [704, 522] on div "black black white white" at bounding box center [871, 523] width 393 height 44
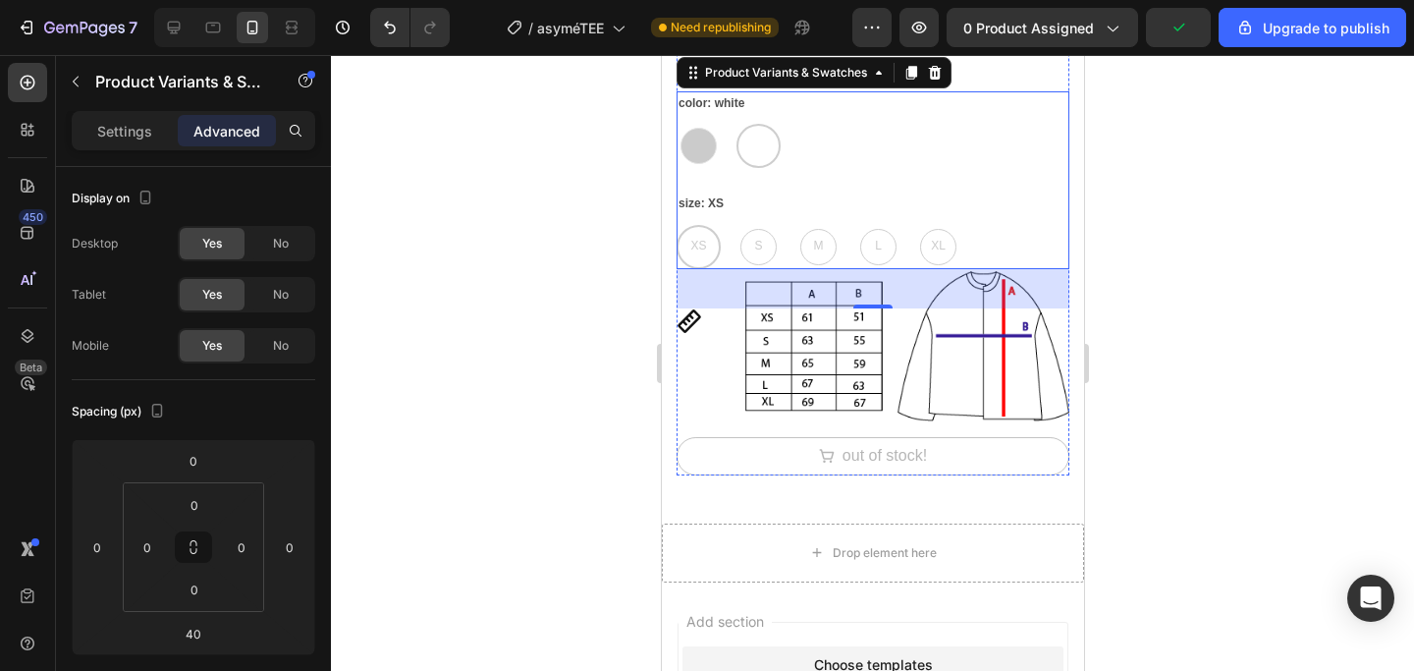
scroll to position [723, 0]
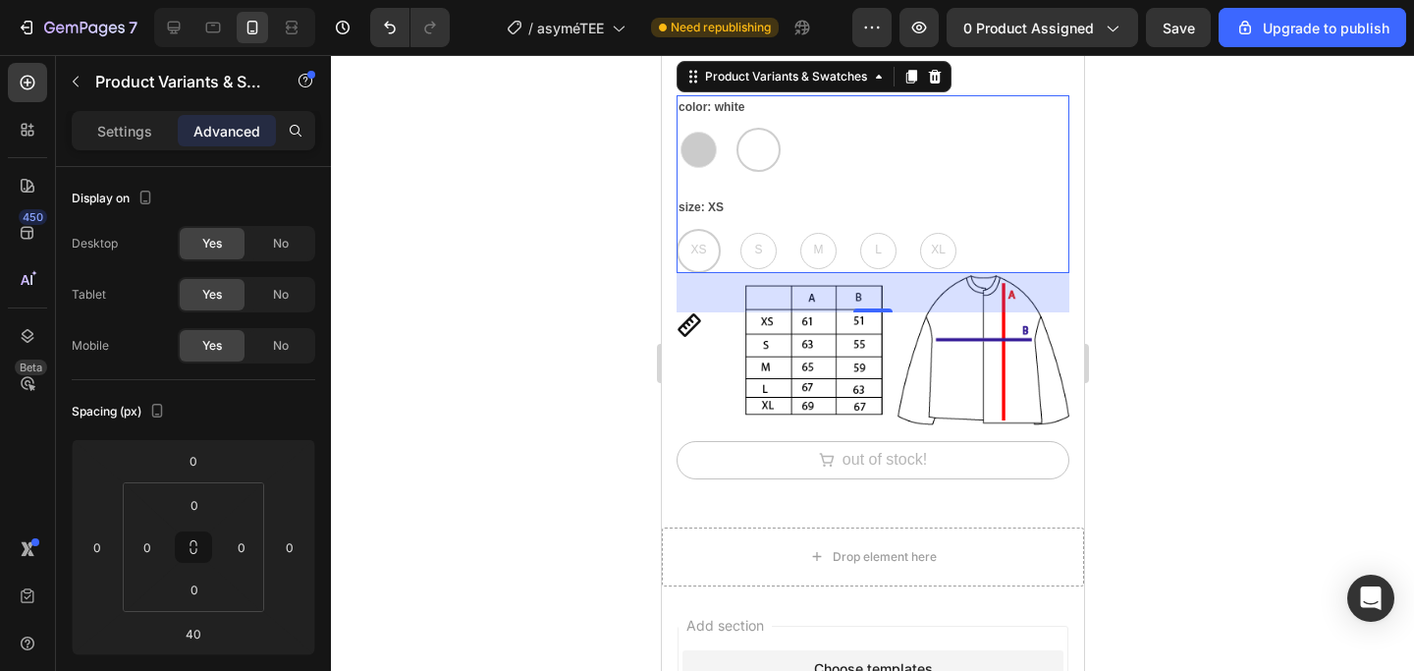
click at [547, 323] on div at bounding box center [872, 363] width 1083 height 616
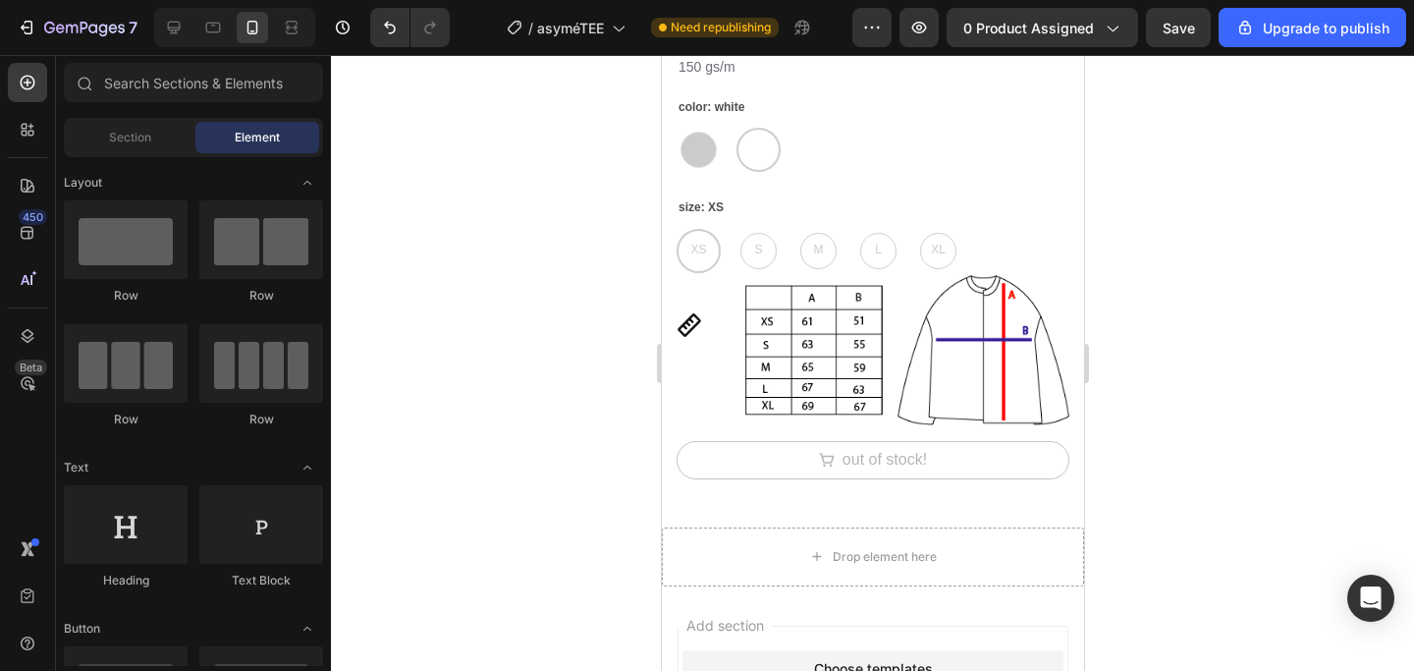
click at [1209, 156] on div at bounding box center [872, 363] width 1083 height 616
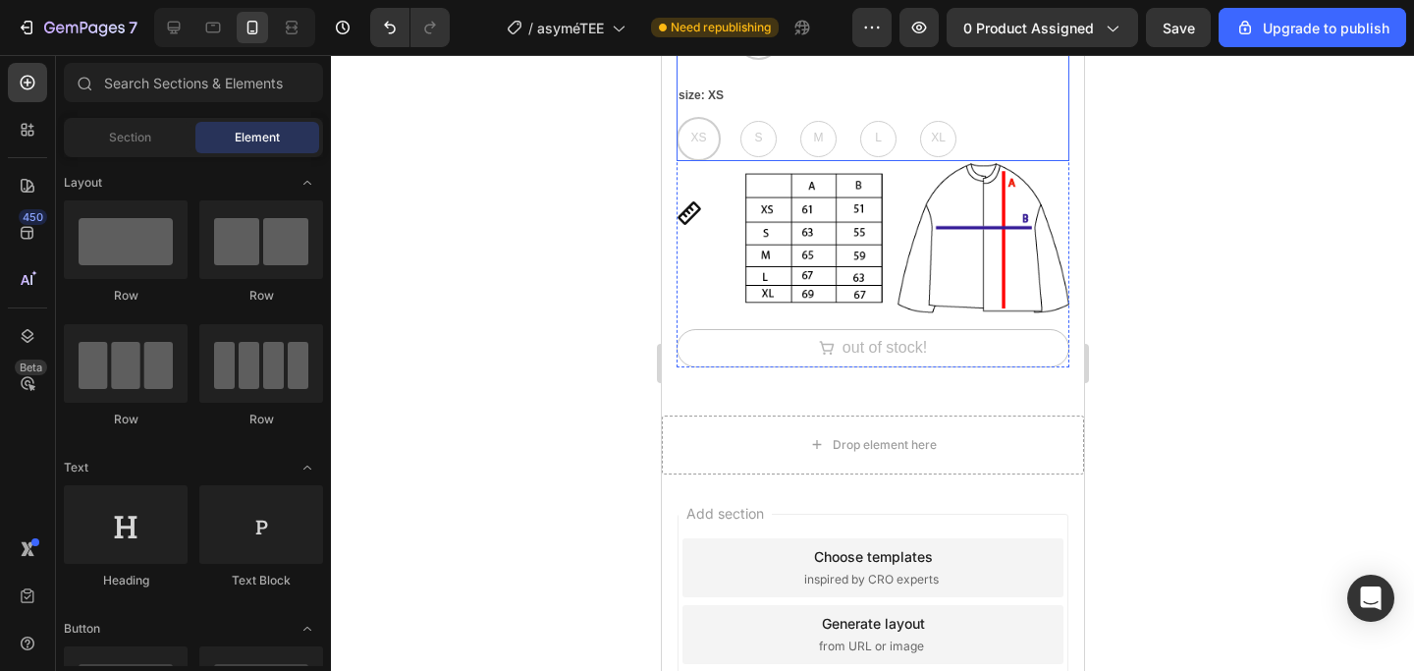
scroll to position [0, 0]
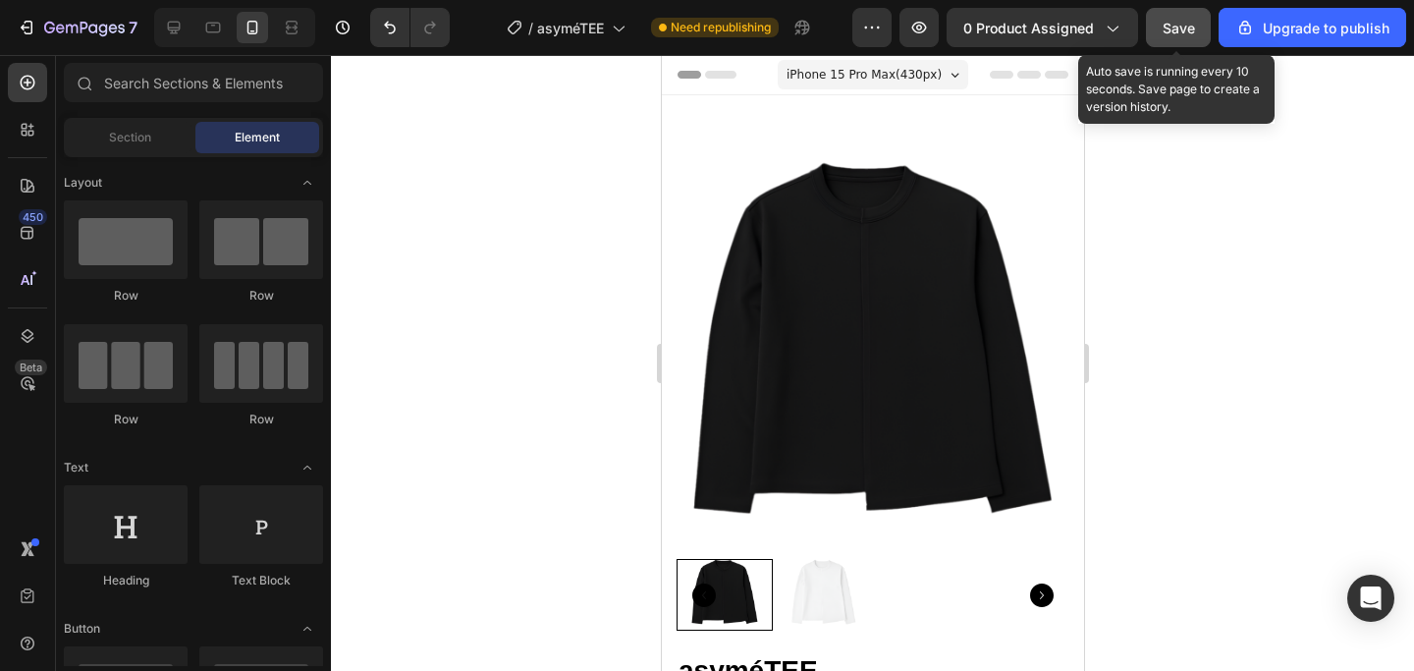
click at [1177, 24] on span "Save" at bounding box center [1178, 28] width 32 height 17
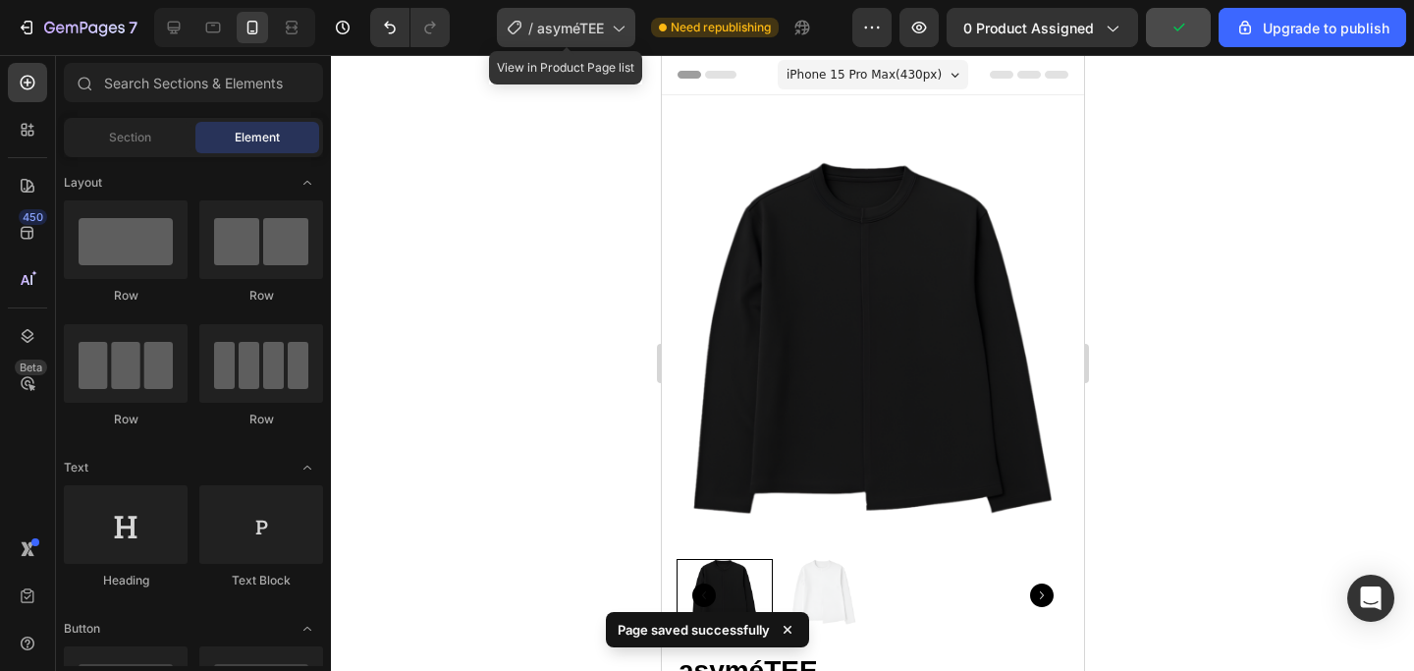
click at [611, 25] on icon at bounding box center [618, 28] width 20 height 20
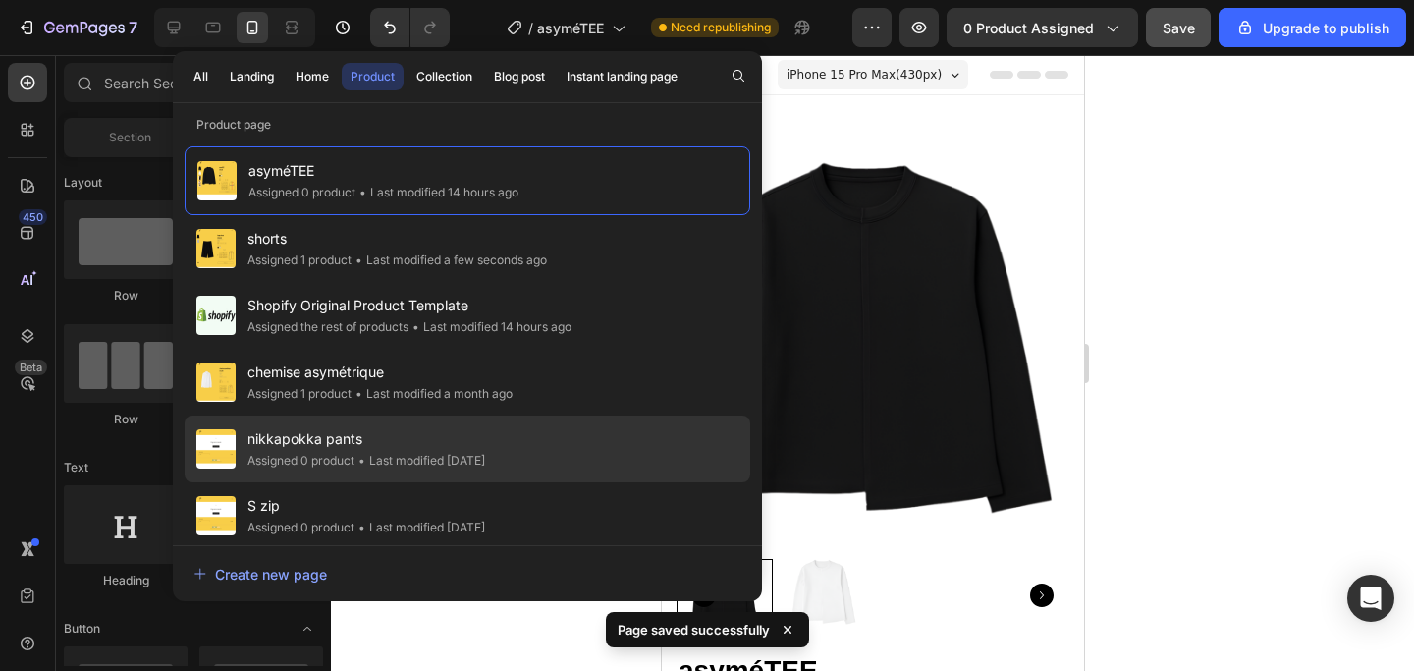
click at [380, 460] on div "• Last modified 2 months ago" at bounding box center [419, 461] width 131 height 20
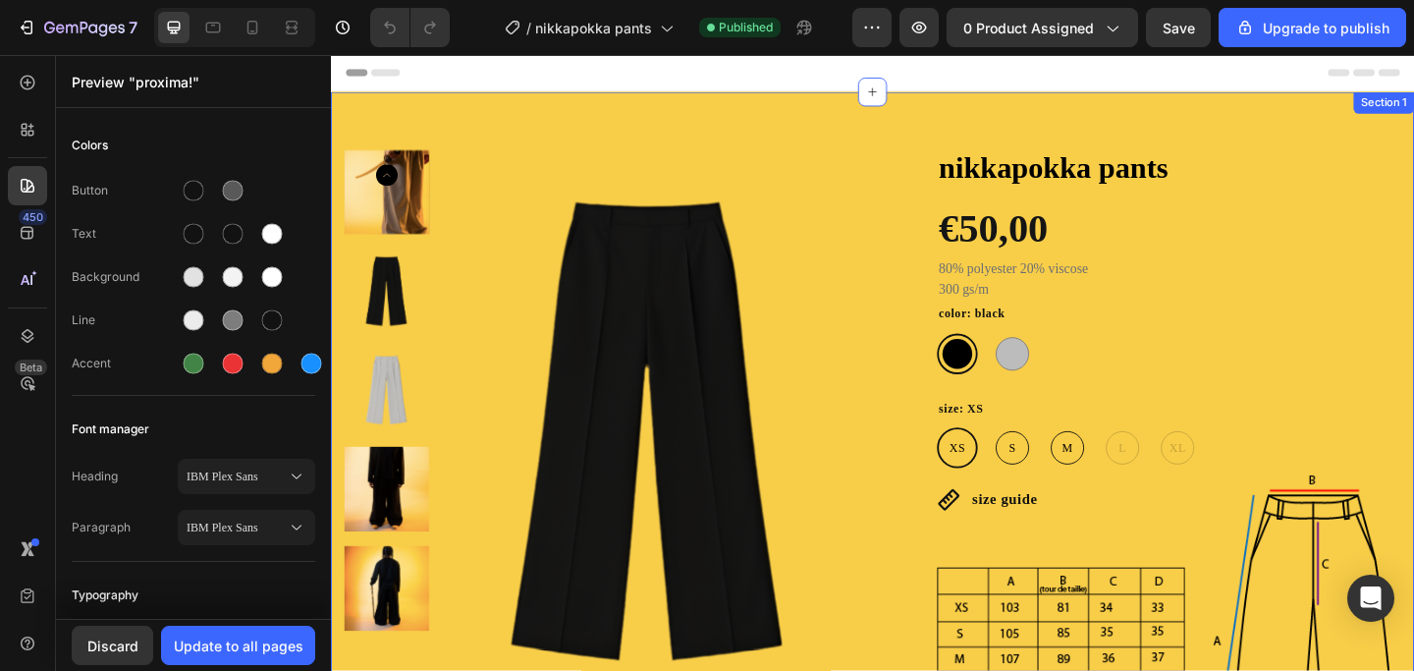
click at [696, 119] on div "Product Images nikkapokka pants Product Title €50,00 Product Price Product Pric…" at bounding box center [920, 561] width 1178 height 933
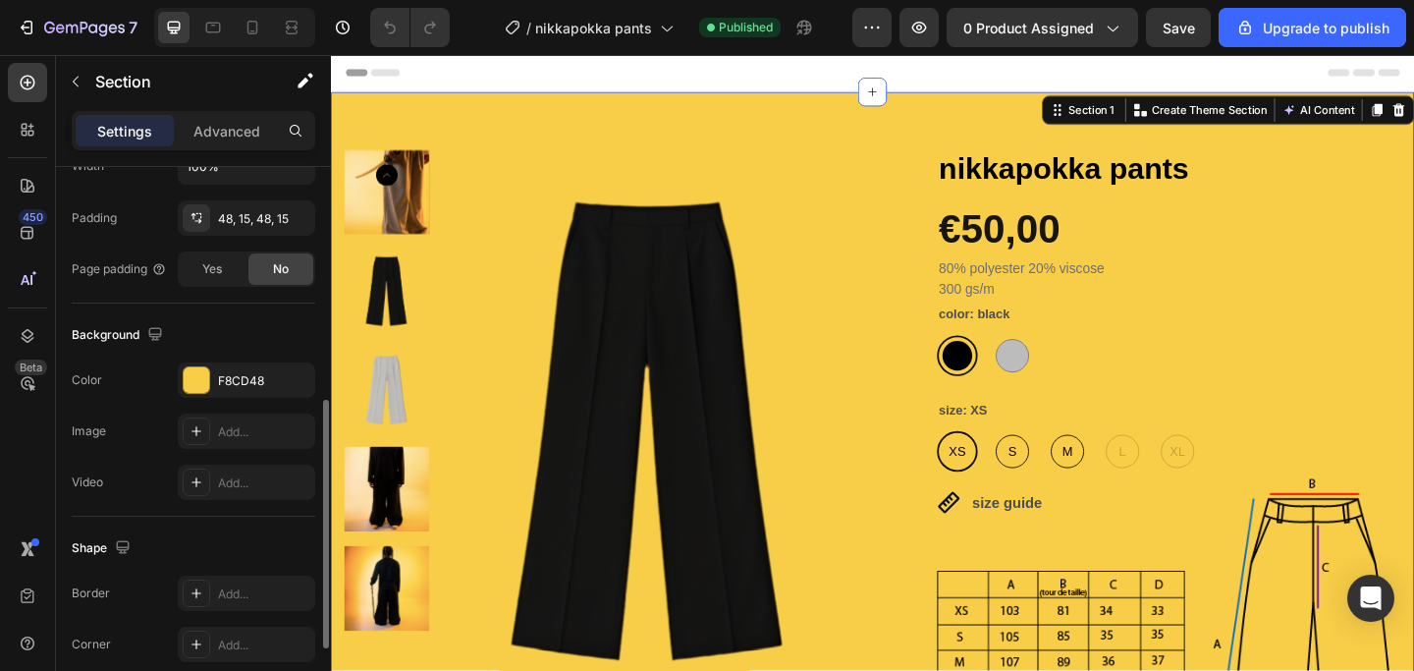
scroll to position [473, 0]
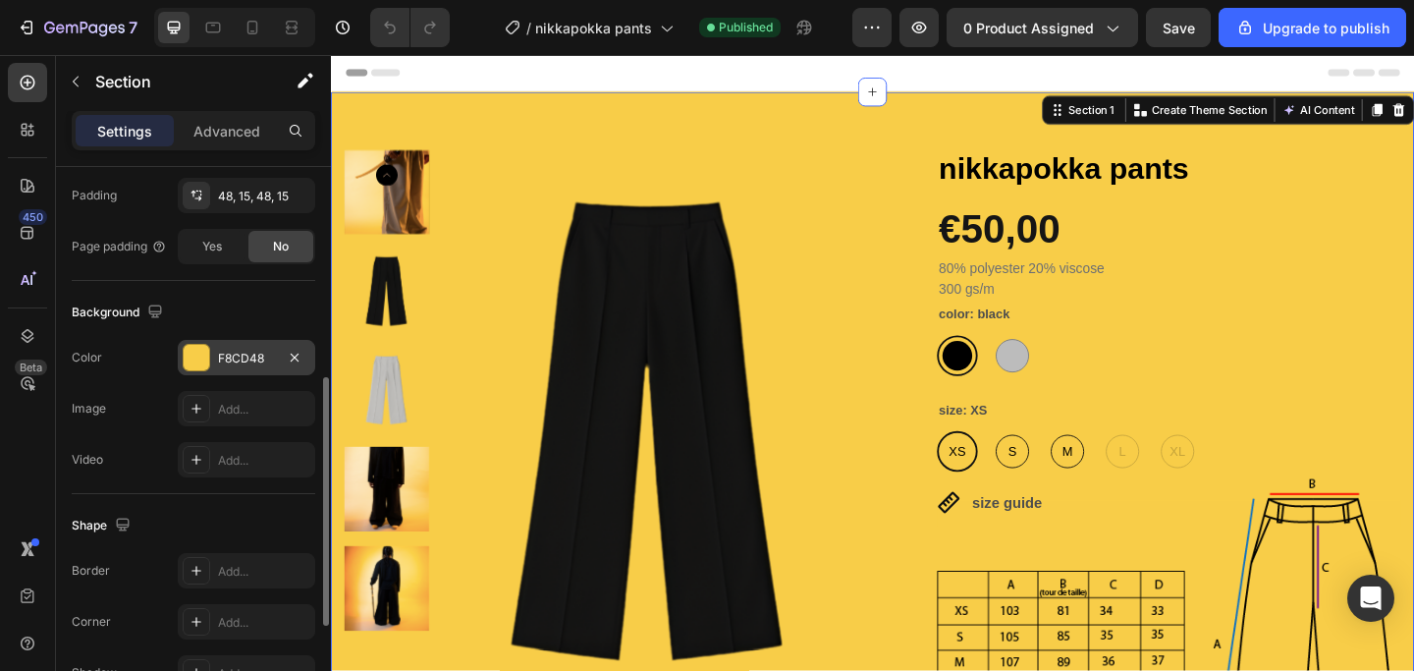
click at [201, 367] on div at bounding box center [197, 358] width 26 height 26
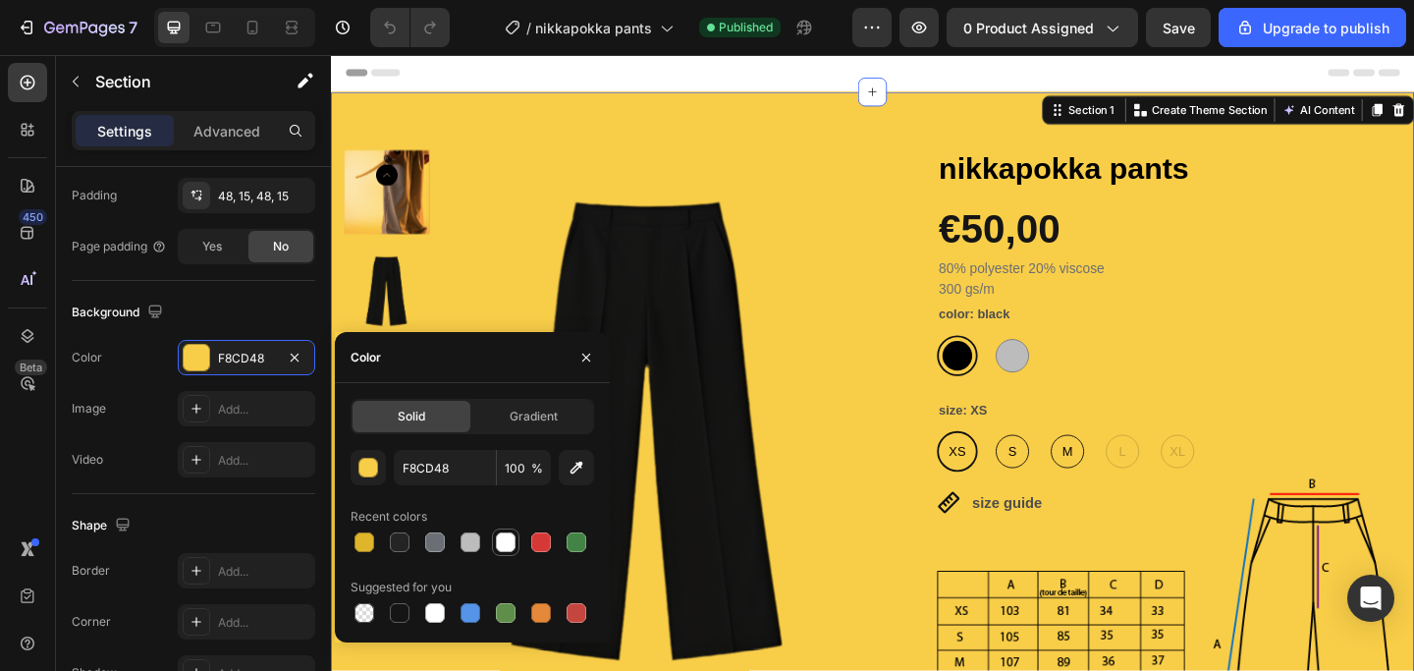
click at [504, 547] on div at bounding box center [506, 542] width 20 height 20
type input "FFFFFF"
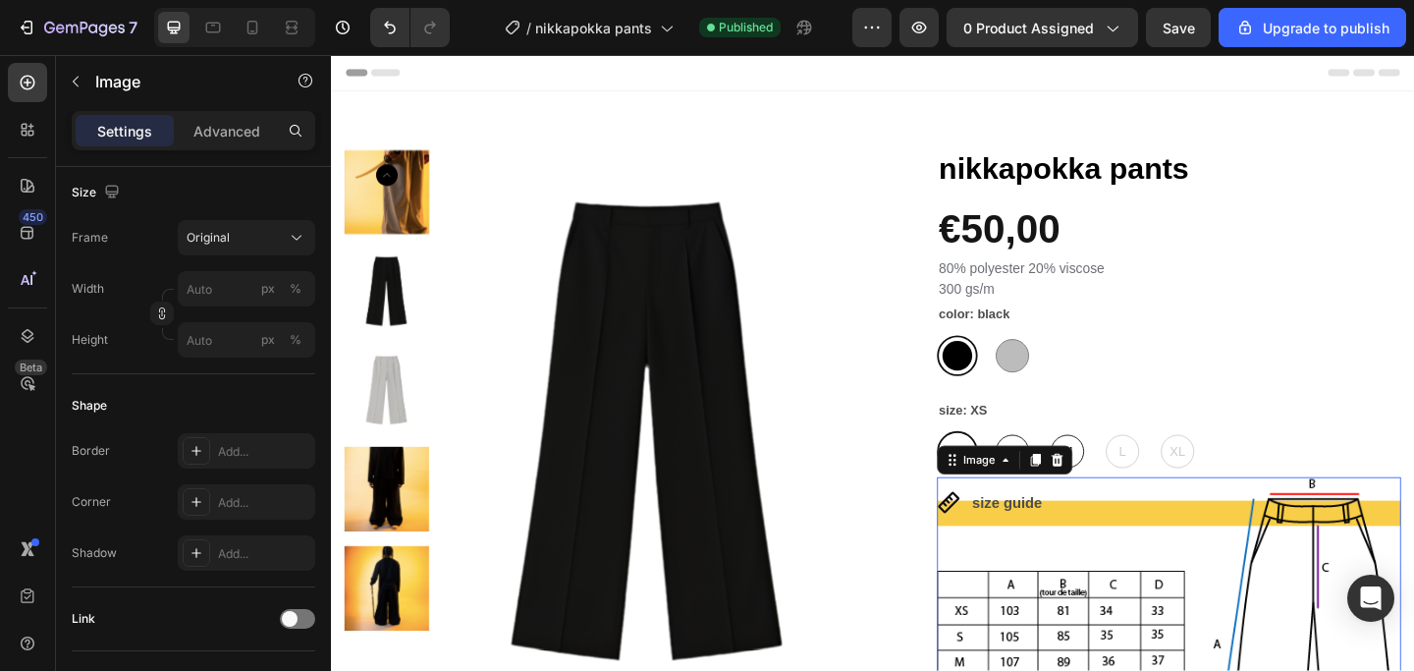
scroll to position [0, 0]
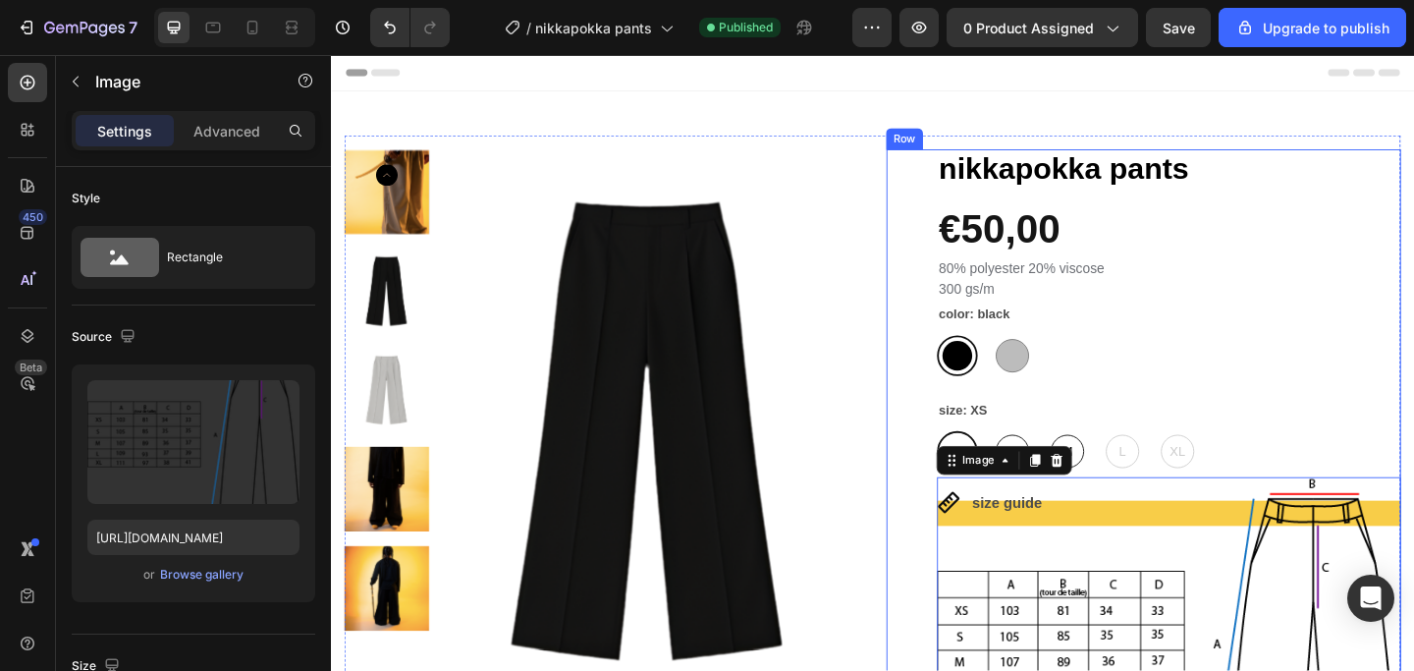
click at [975, 549] on div "nikkapokka pants Product Title €50,00 Product Price Product Price Row 80% polye…" at bounding box center [1215, 571] width 560 height 826
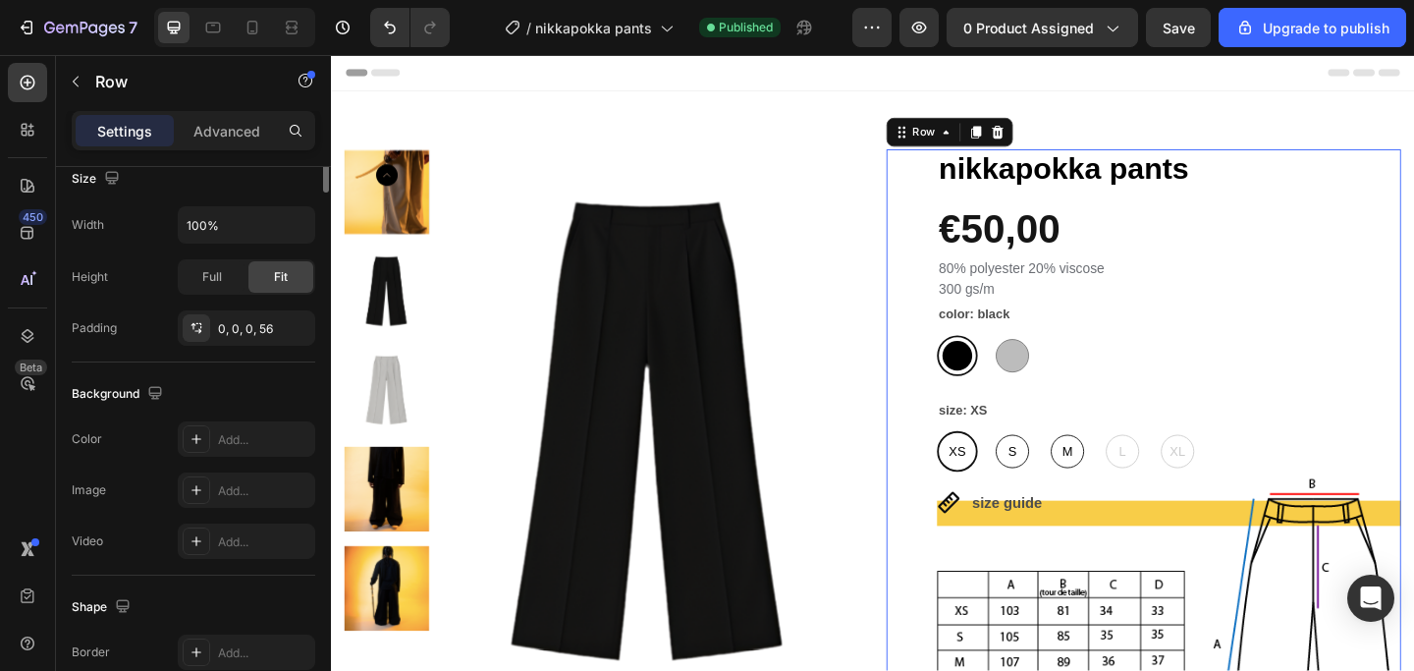
scroll to position [698, 0]
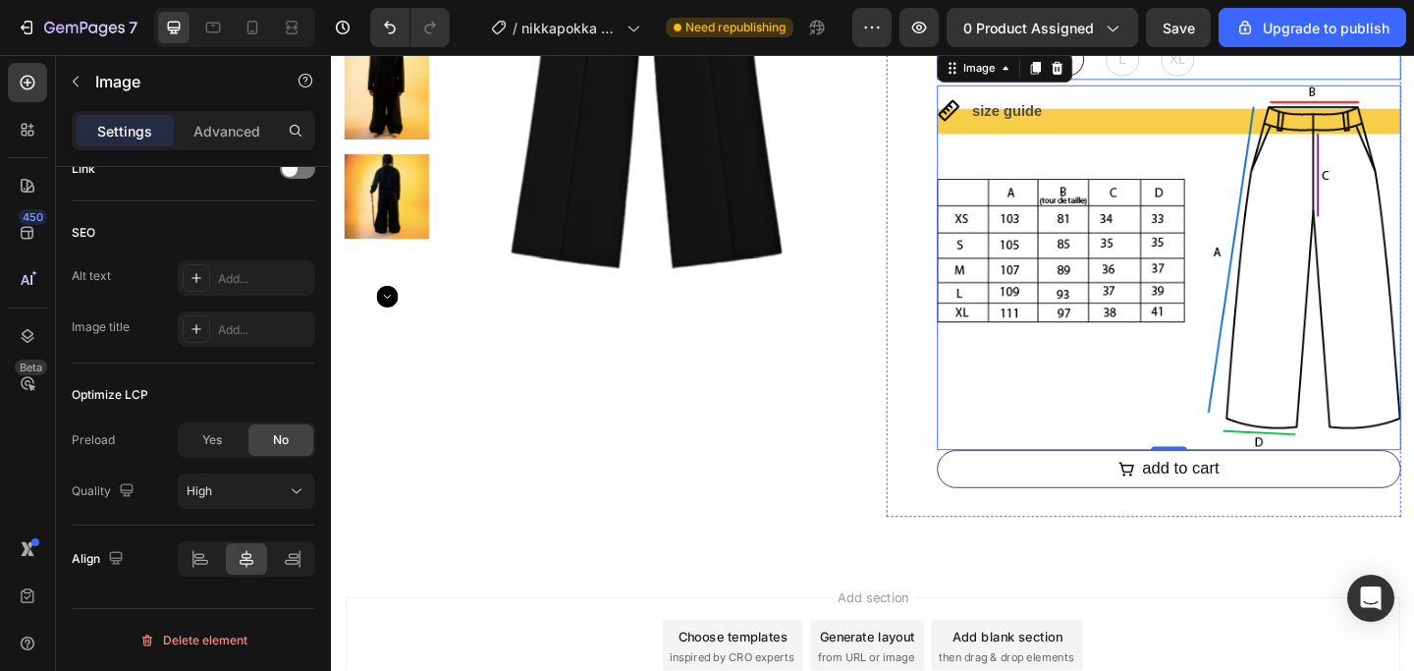
scroll to position [439, 0]
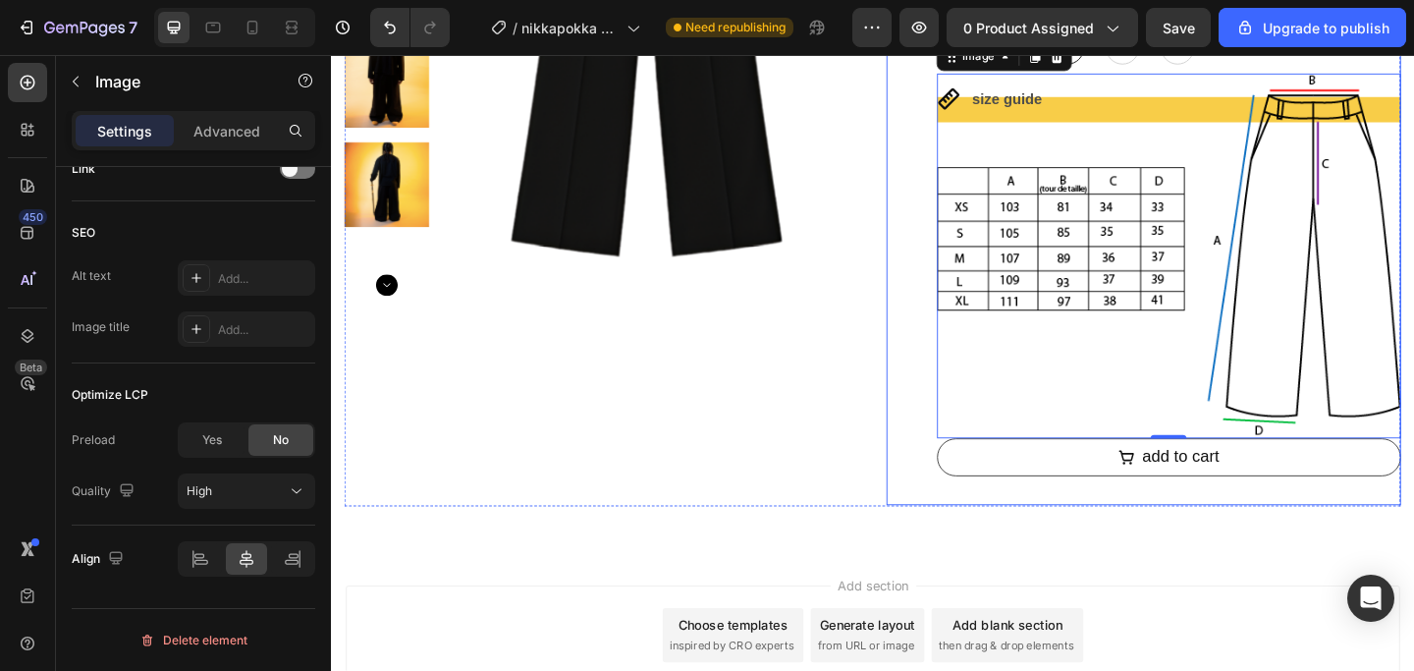
click at [895, 337] on div "Product Images" at bounding box center [626, 132] width 560 height 827
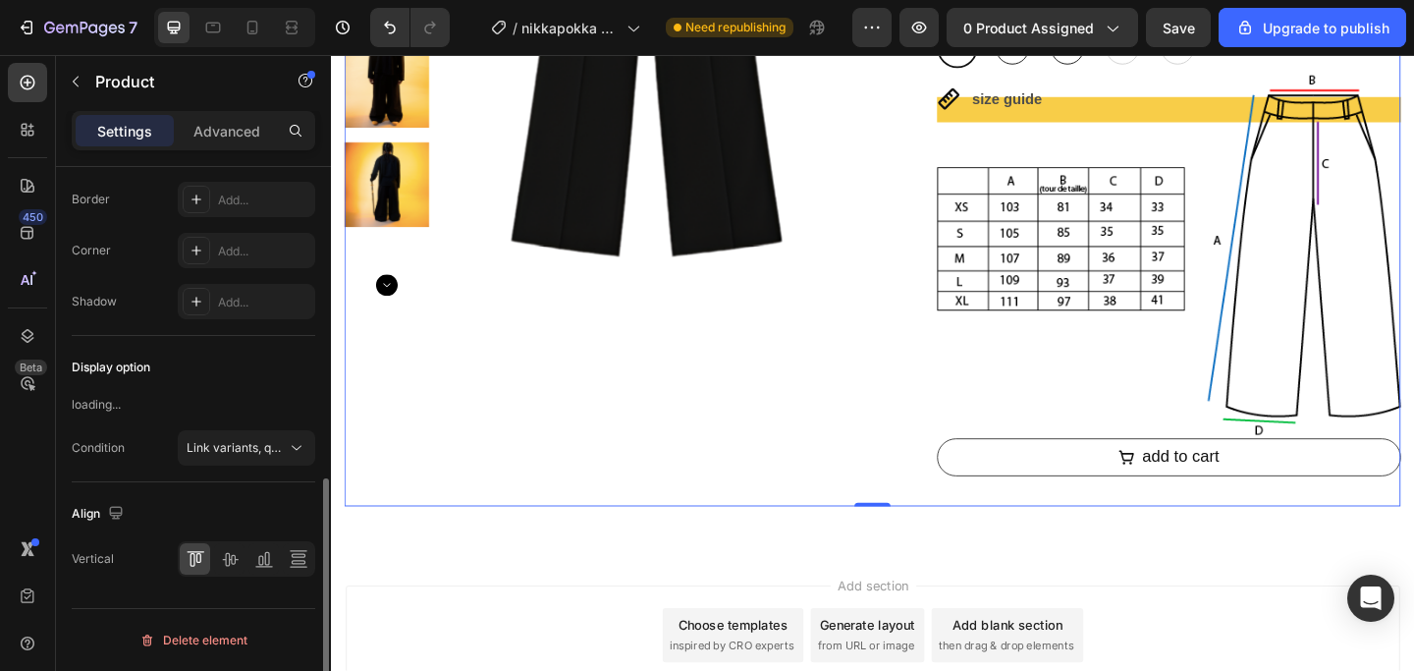
scroll to position [0, 0]
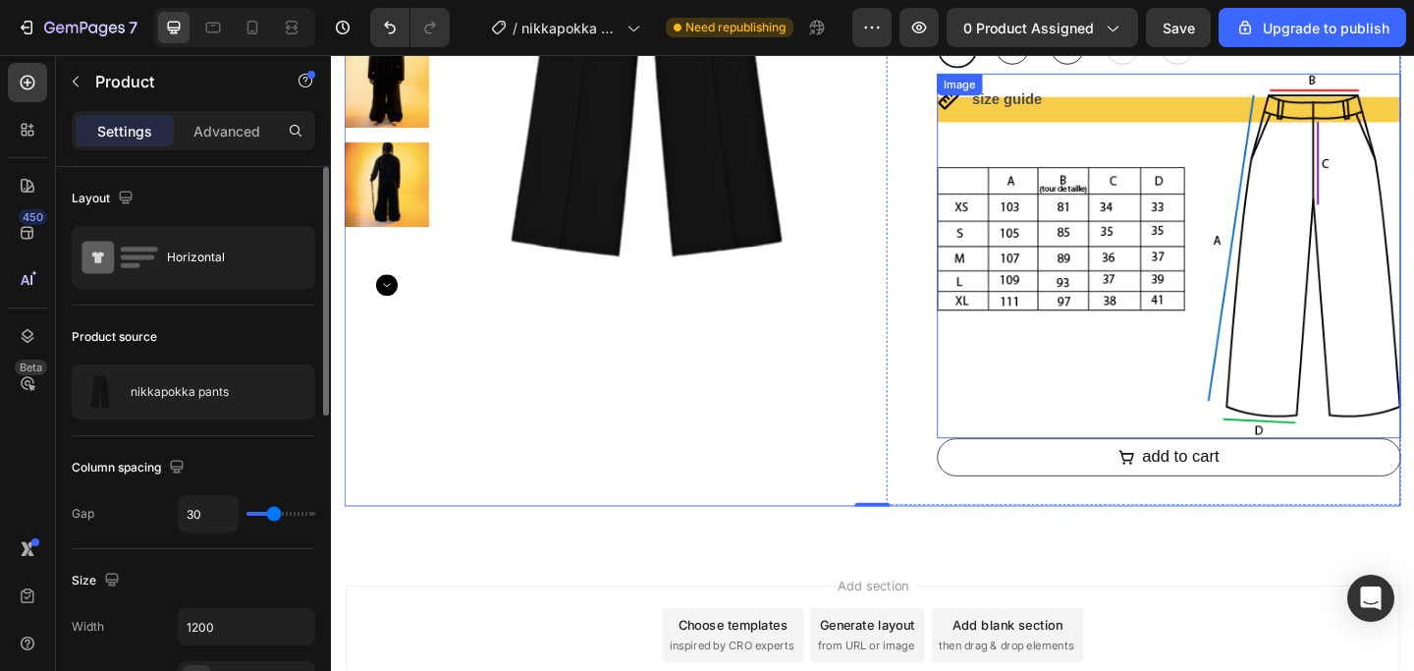
click at [1144, 117] on img at bounding box center [1242, 274] width 505 height 397
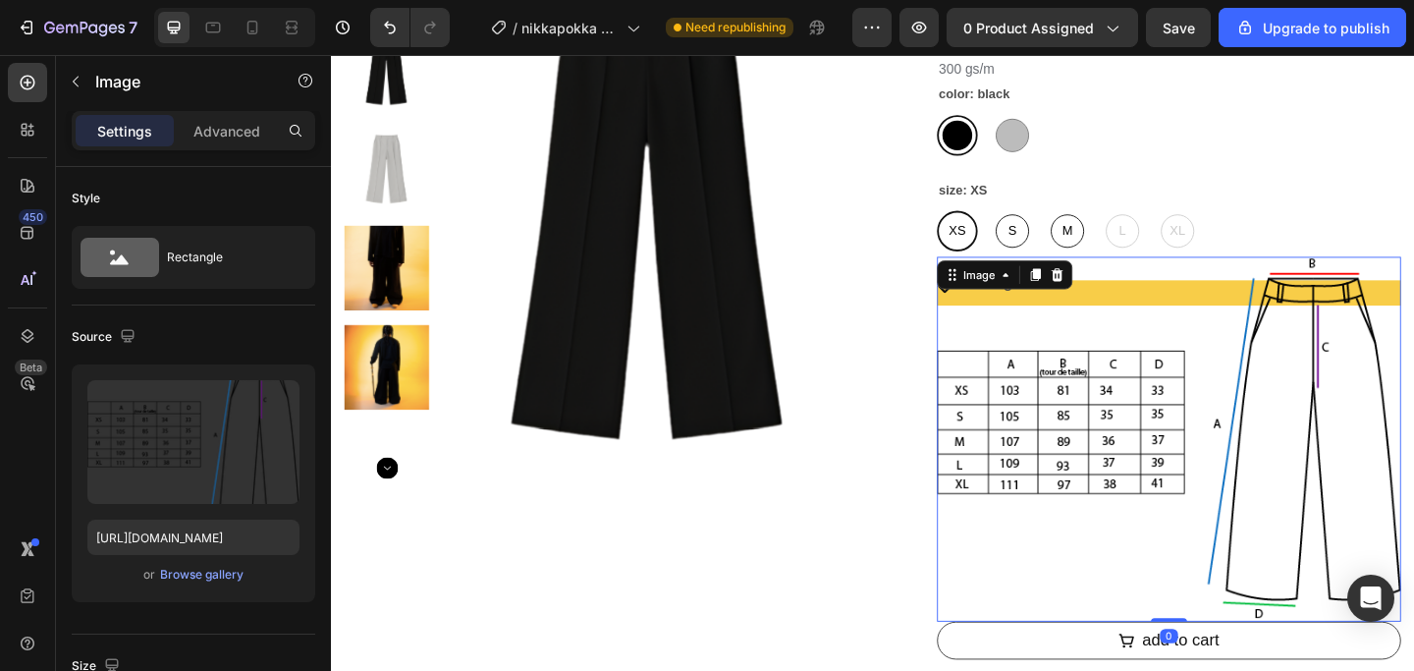
scroll to position [225, 0]
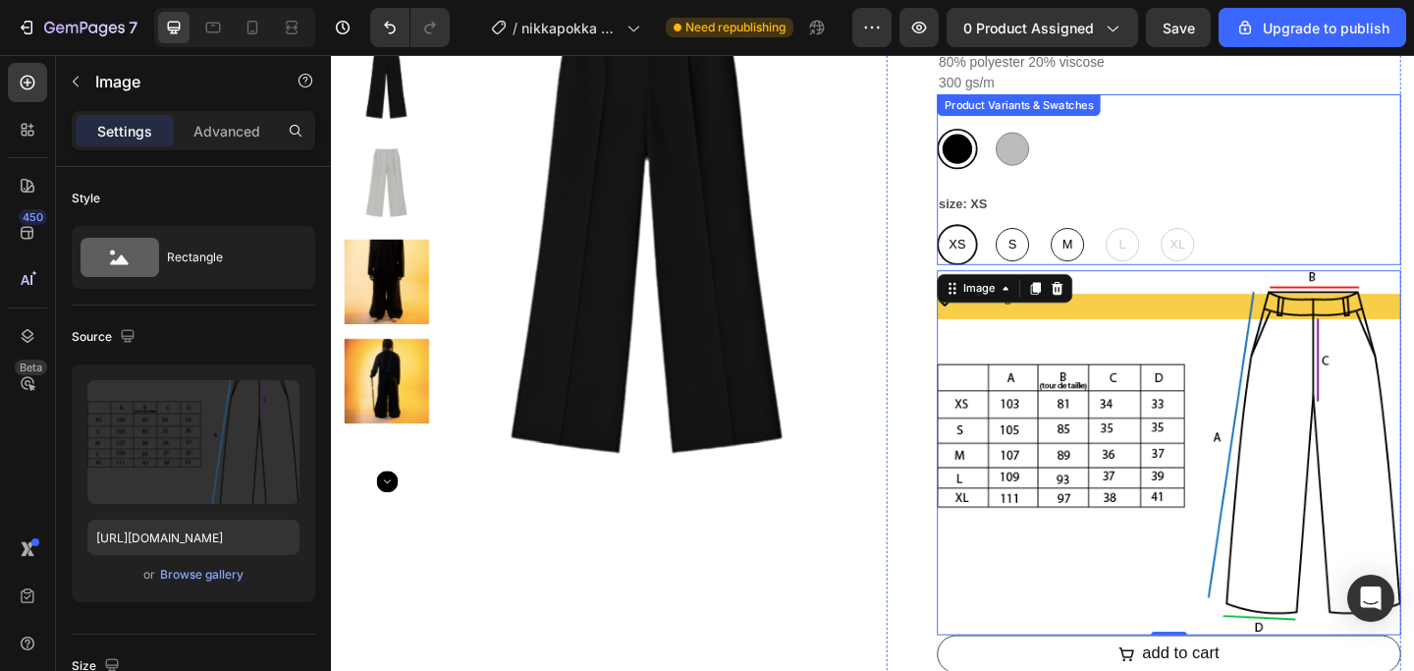
click at [1380, 251] on div "XS XS XS S S S M M M L L L XL XL XL" at bounding box center [1242, 262] width 505 height 44
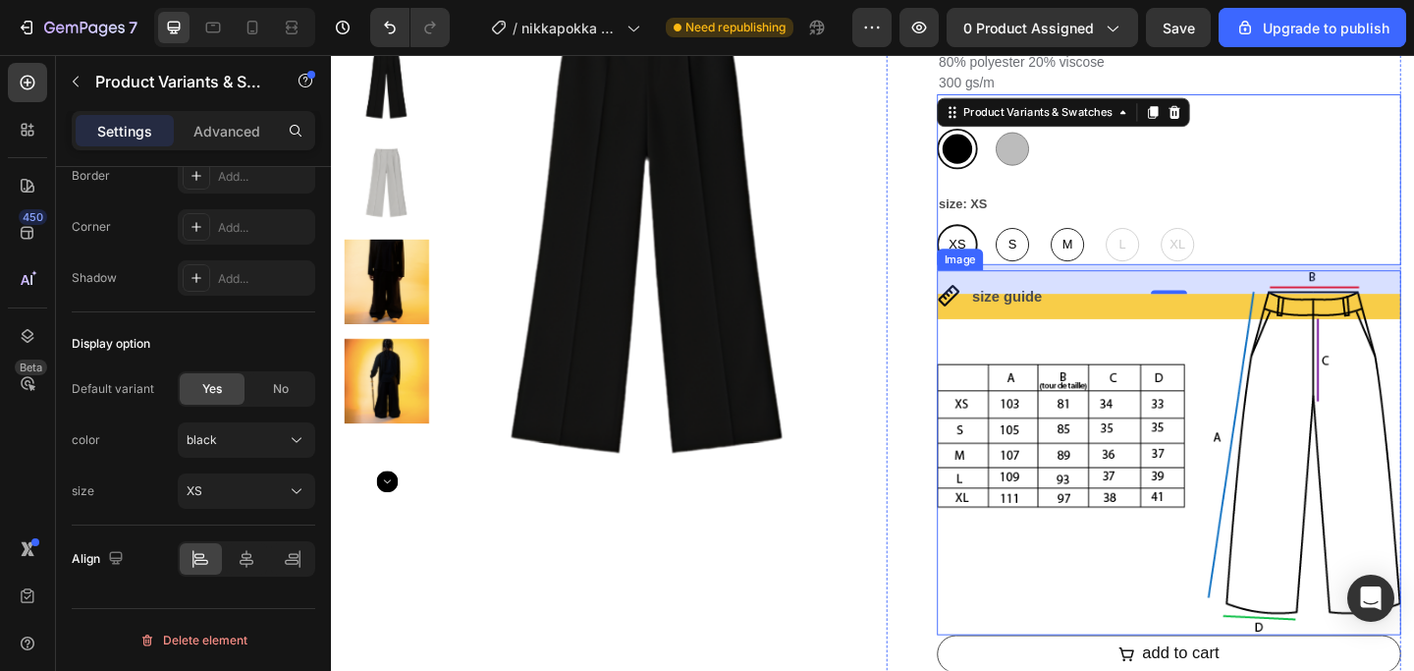
scroll to position [0, 0]
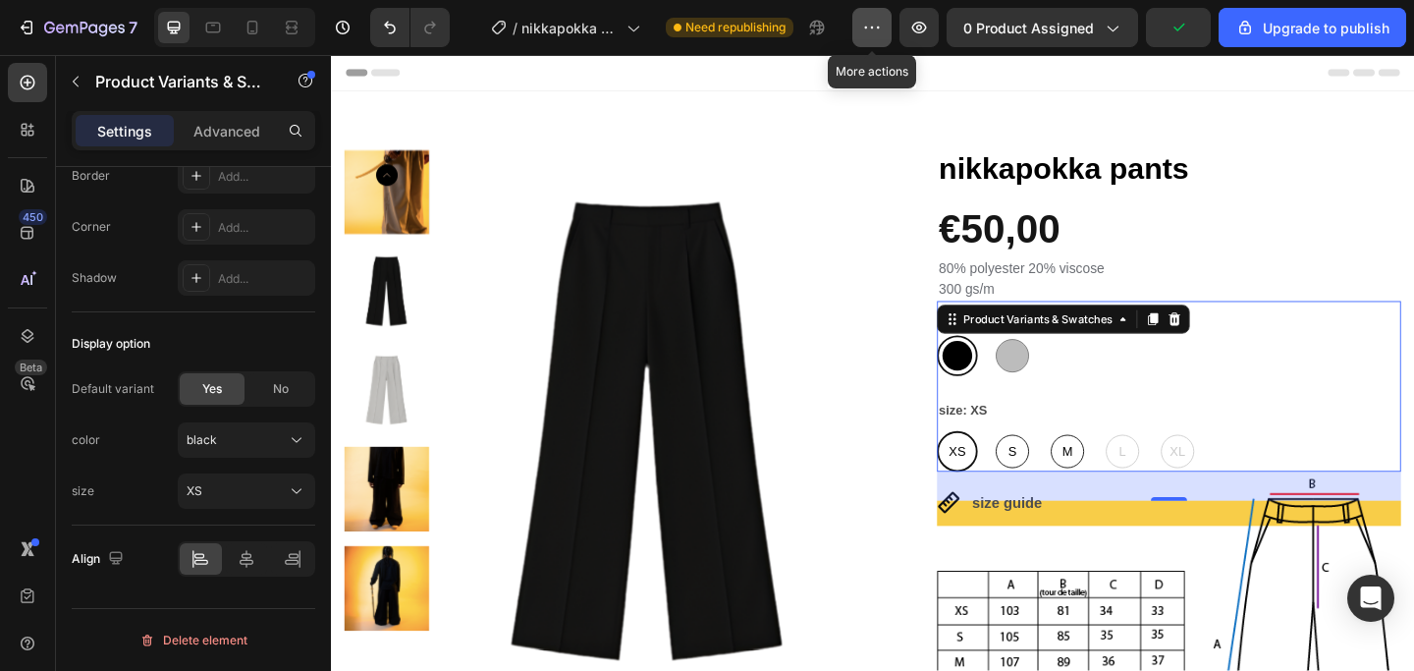
click at [873, 19] on icon "button" at bounding box center [872, 28] width 20 height 20
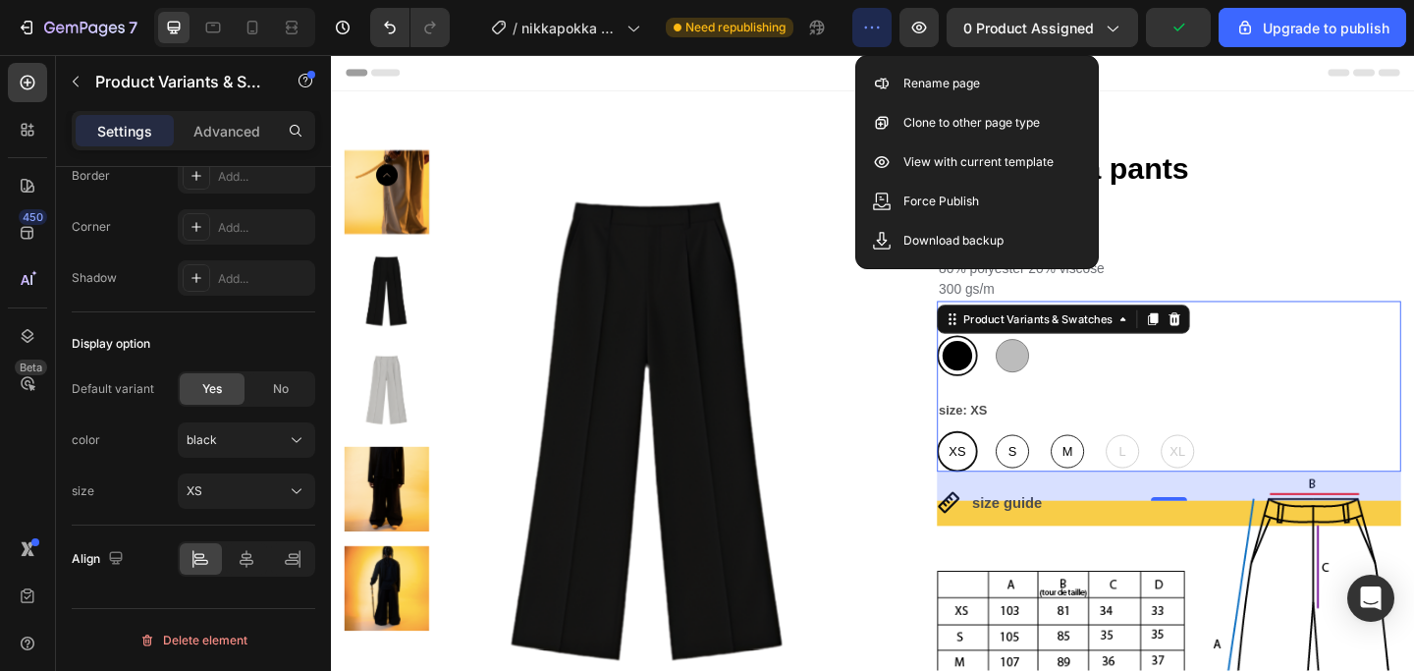
click at [877, 27] on icon "button" at bounding box center [872, 28] width 20 height 20
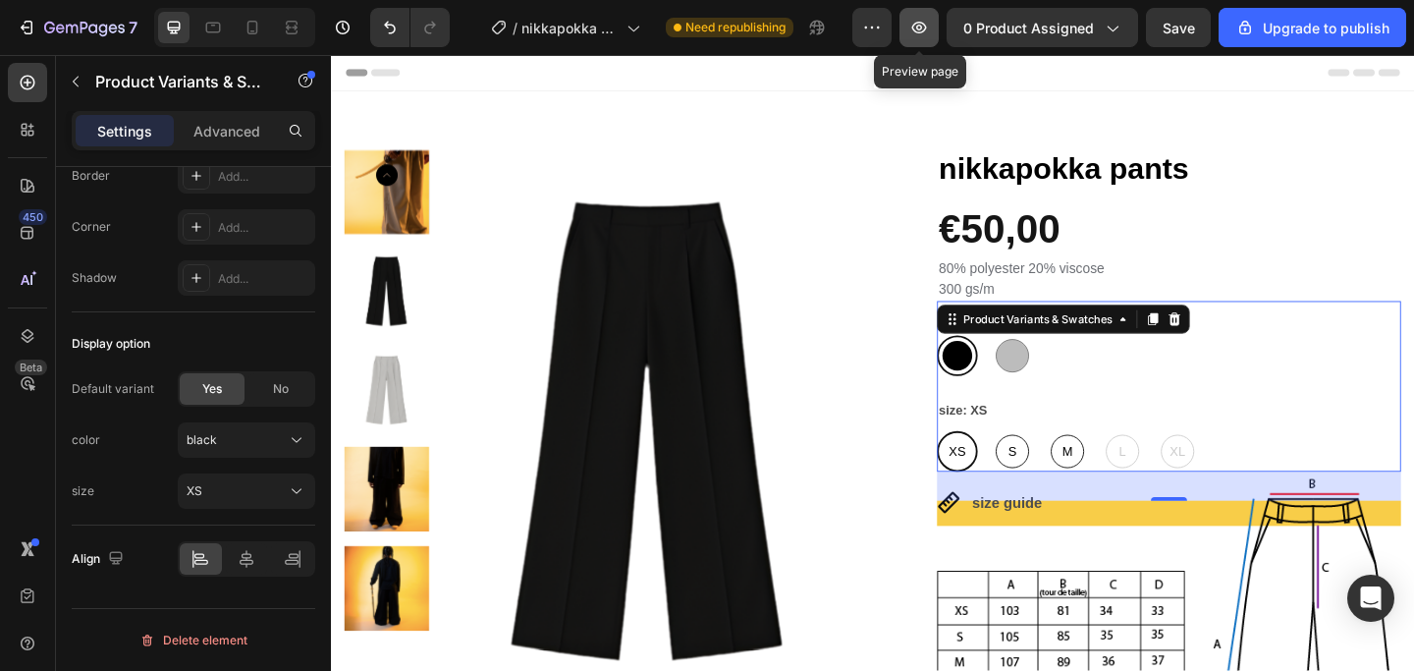
click at [918, 26] on icon "button" at bounding box center [919, 28] width 20 height 20
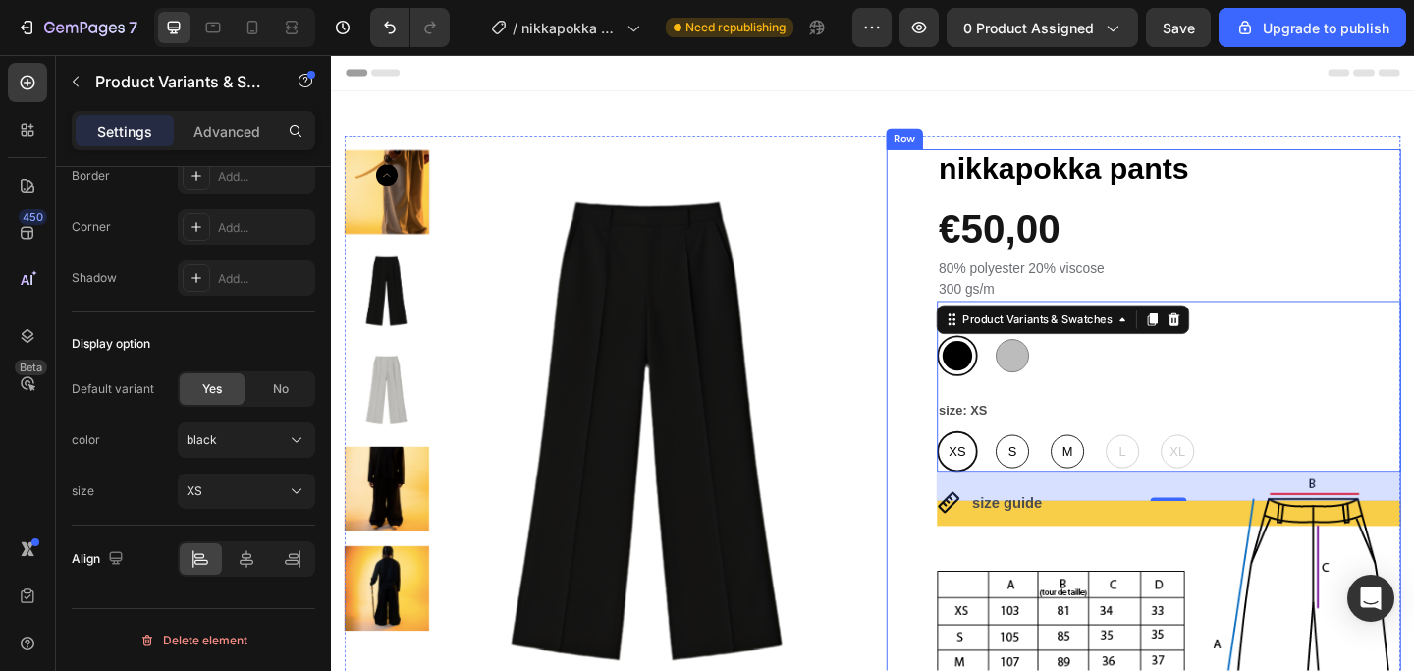
click at [973, 550] on div "nikkapokka pants Product Title €50,00 Product Price Product Price Row 80% polye…" at bounding box center [1215, 571] width 560 height 826
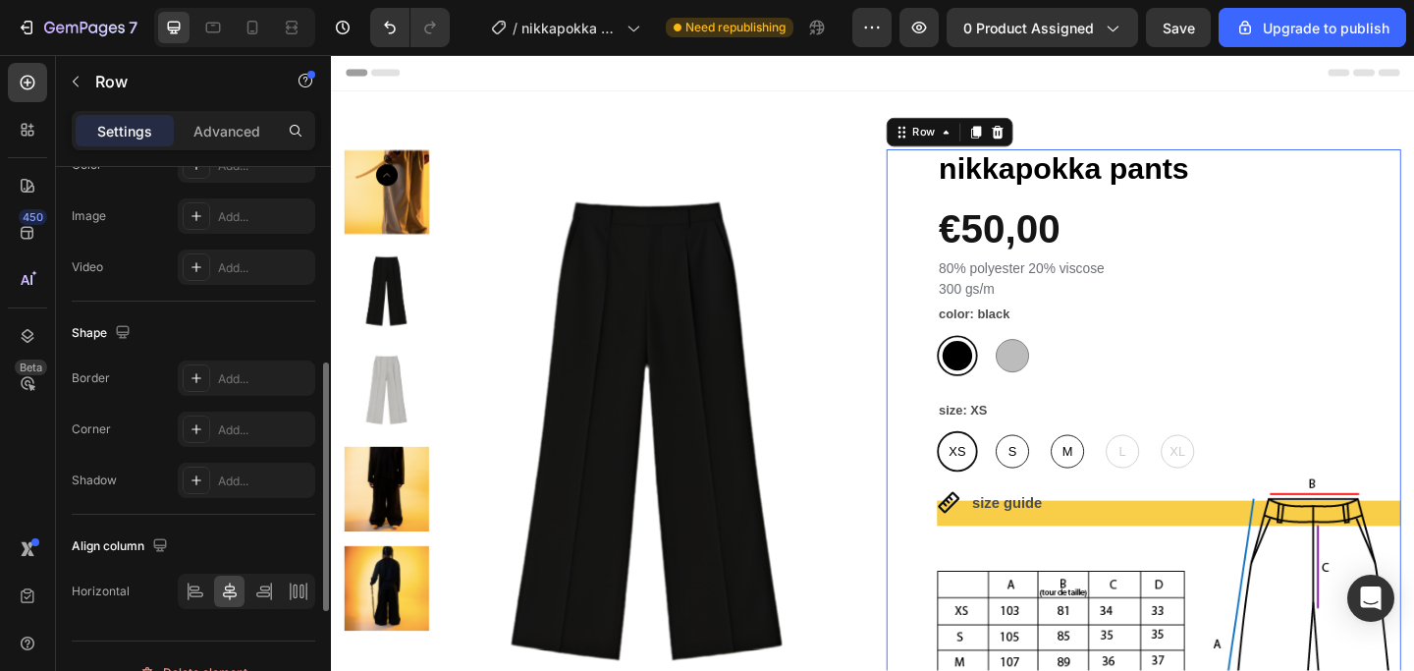
scroll to position [698, 0]
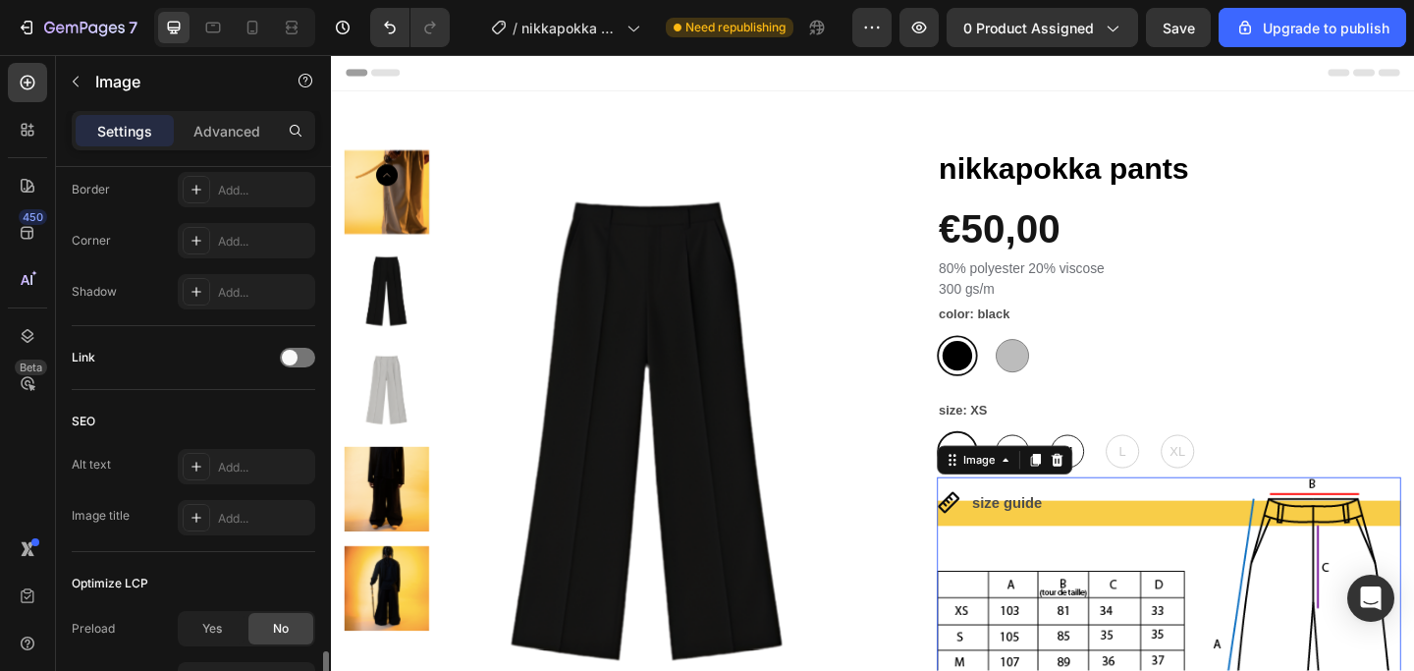
scroll to position [923, 0]
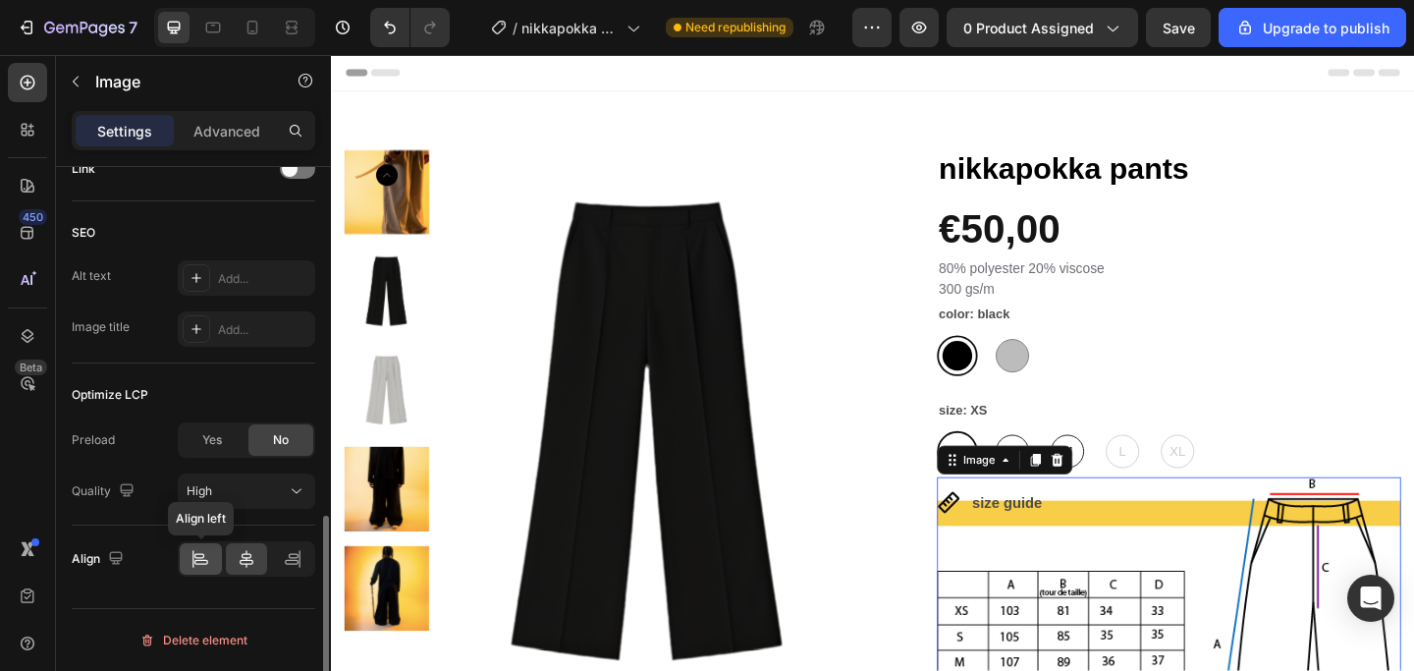
click at [206, 559] on icon at bounding box center [200, 559] width 20 height 20
click at [242, 563] on icon at bounding box center [247, 559] width 14 height 18
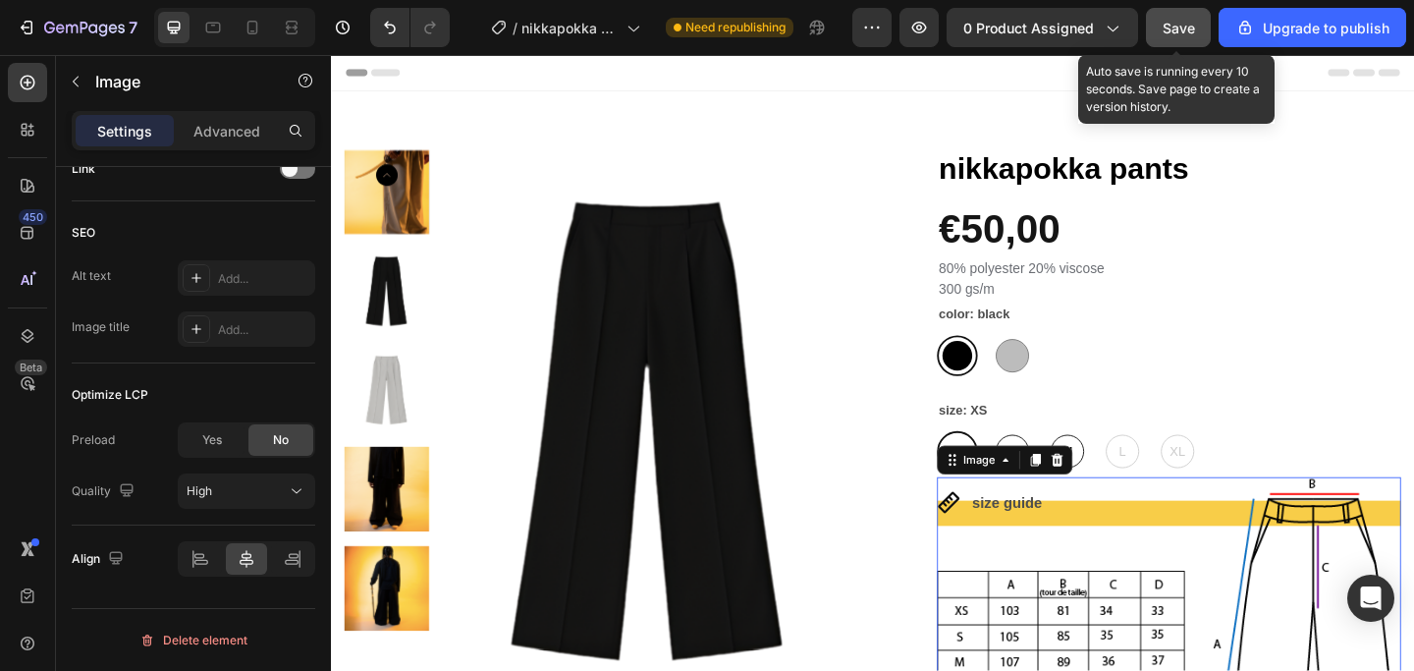
click at [1178, 33] on span "Save" at bounding box center [1178, 28] width 32 height 17
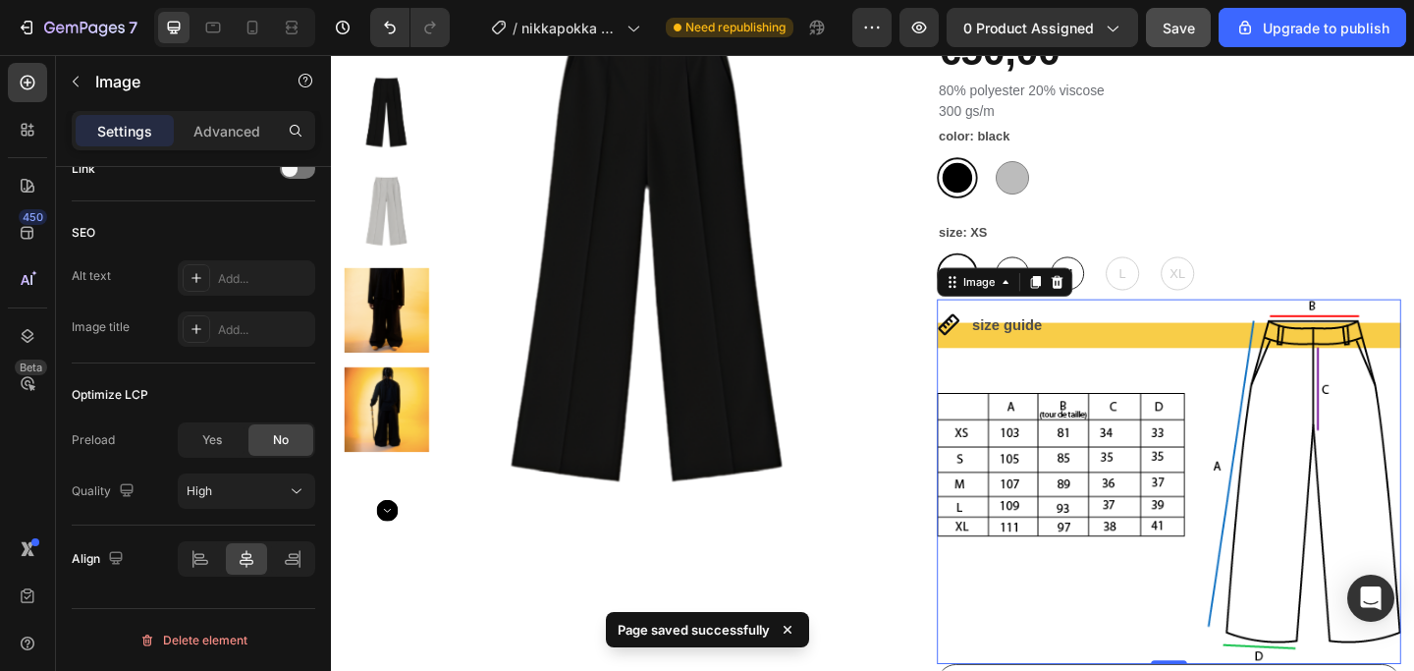
scroll to position [208, 0]
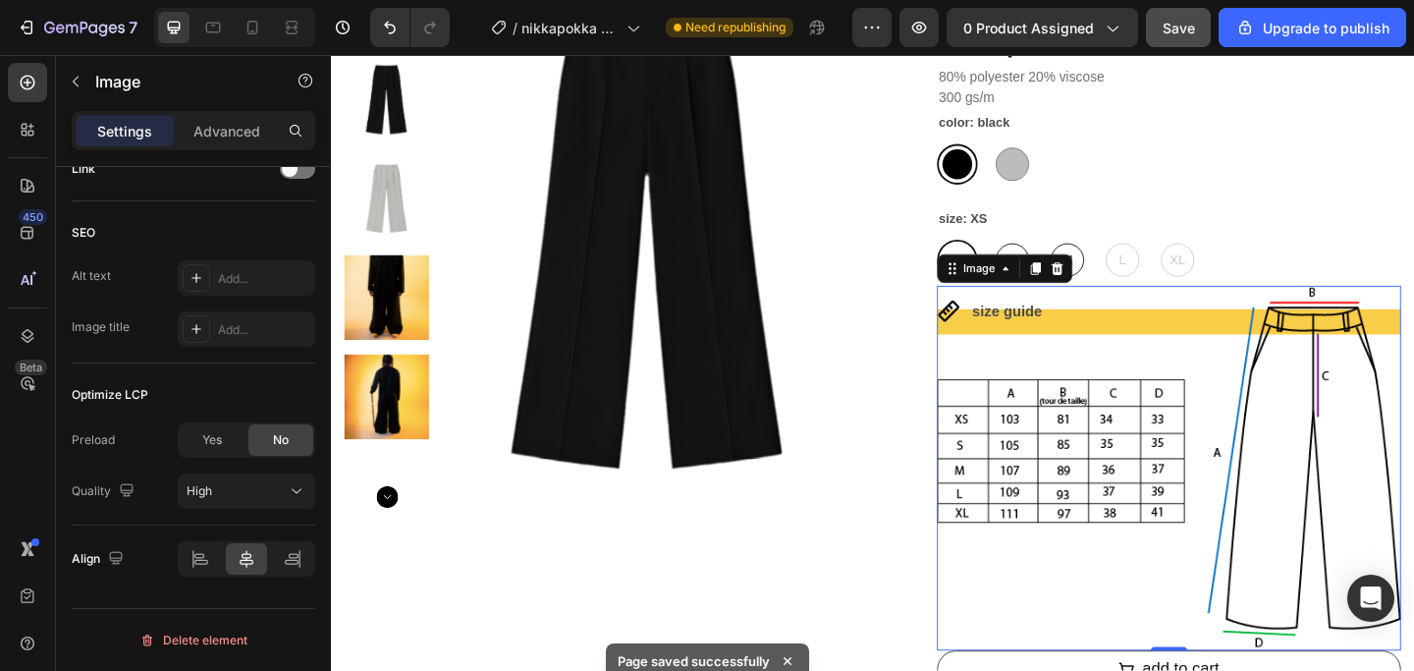
click at [1003, 324] on img at bounding box center [1242, 504] width 505 height 397
click at [204, 123] on p "Advanced" at bounding box center [226, 131] width 67 height 21
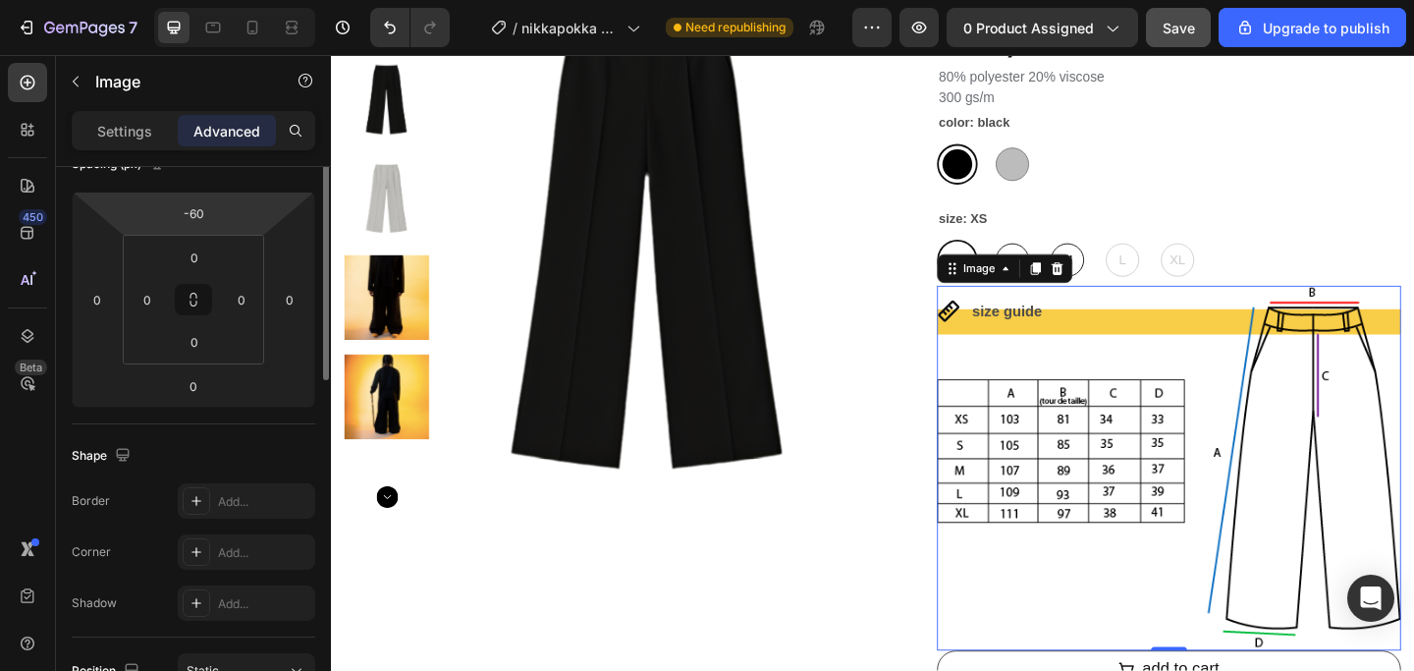
scroll to position [98, 0]
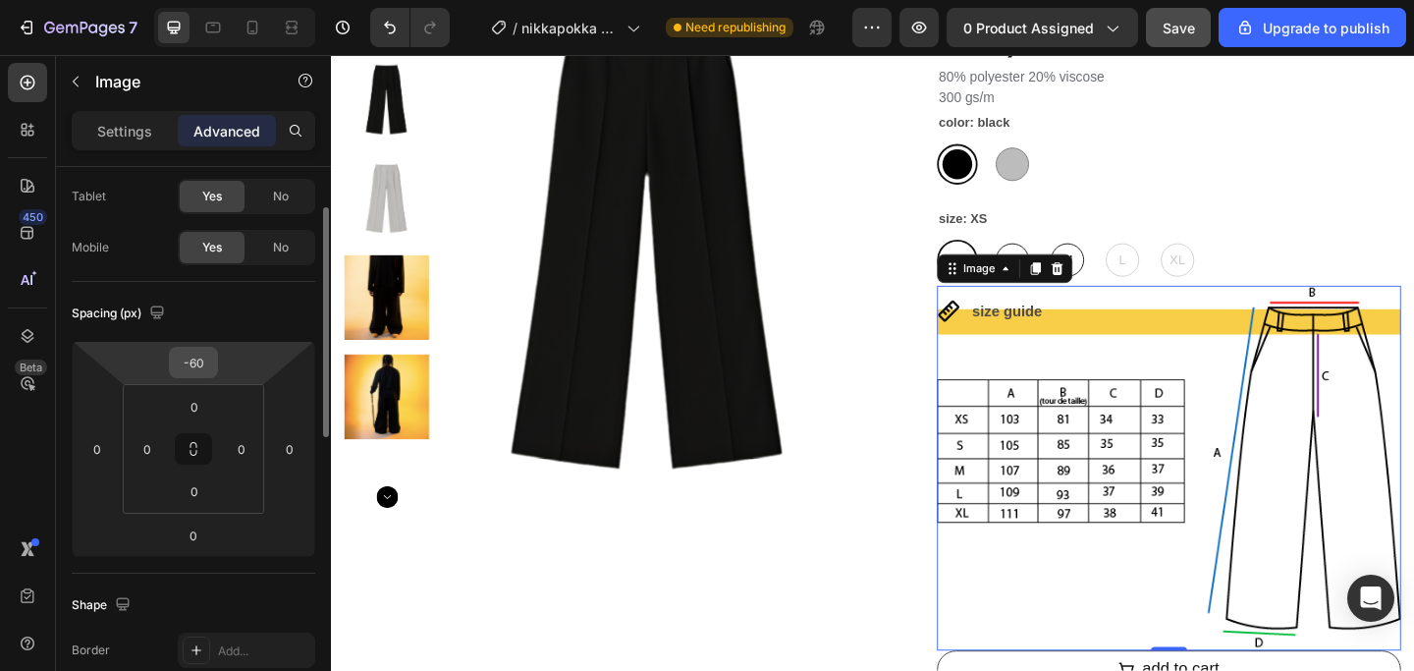
click at [195, 364] on input "-60" at bounding box center [193, 362] width 39 height 29
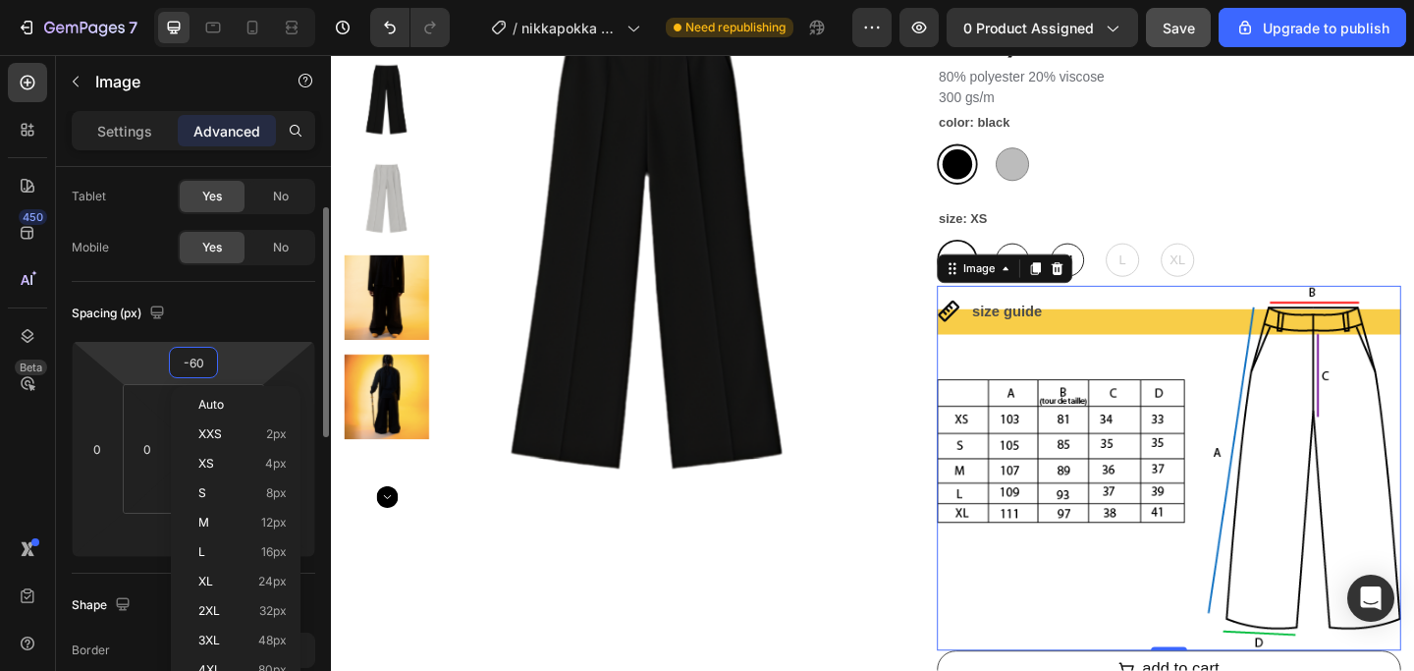
type input "-0"
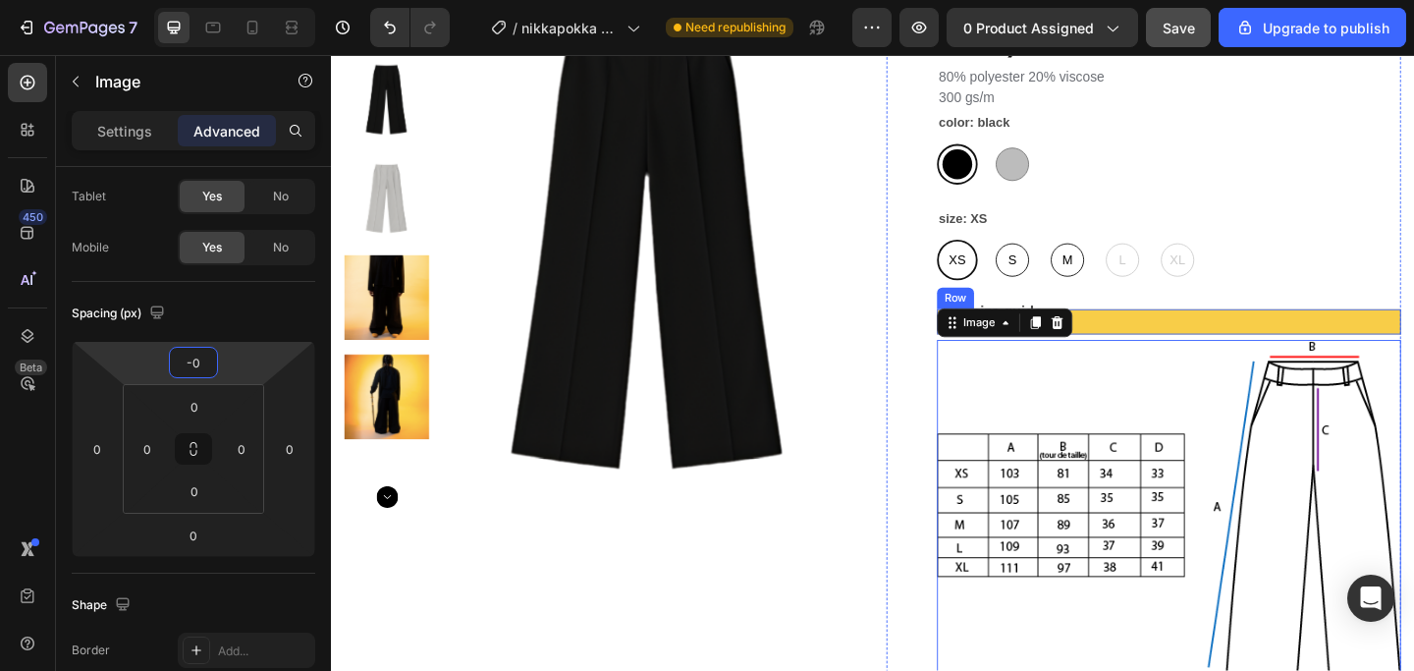
click at [1218, 338] on div "size guide Text Block" at bounding box center [1133, 345] width 173 height 27
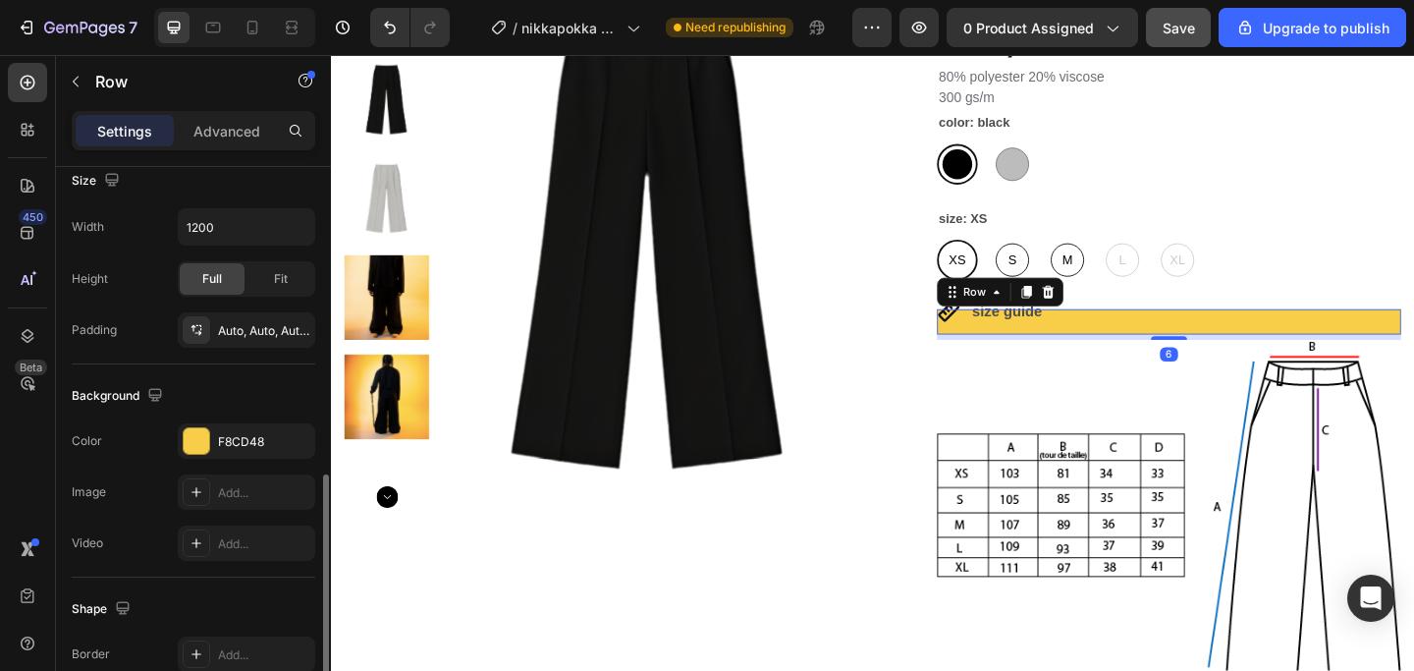
scroll to position [594, 0]
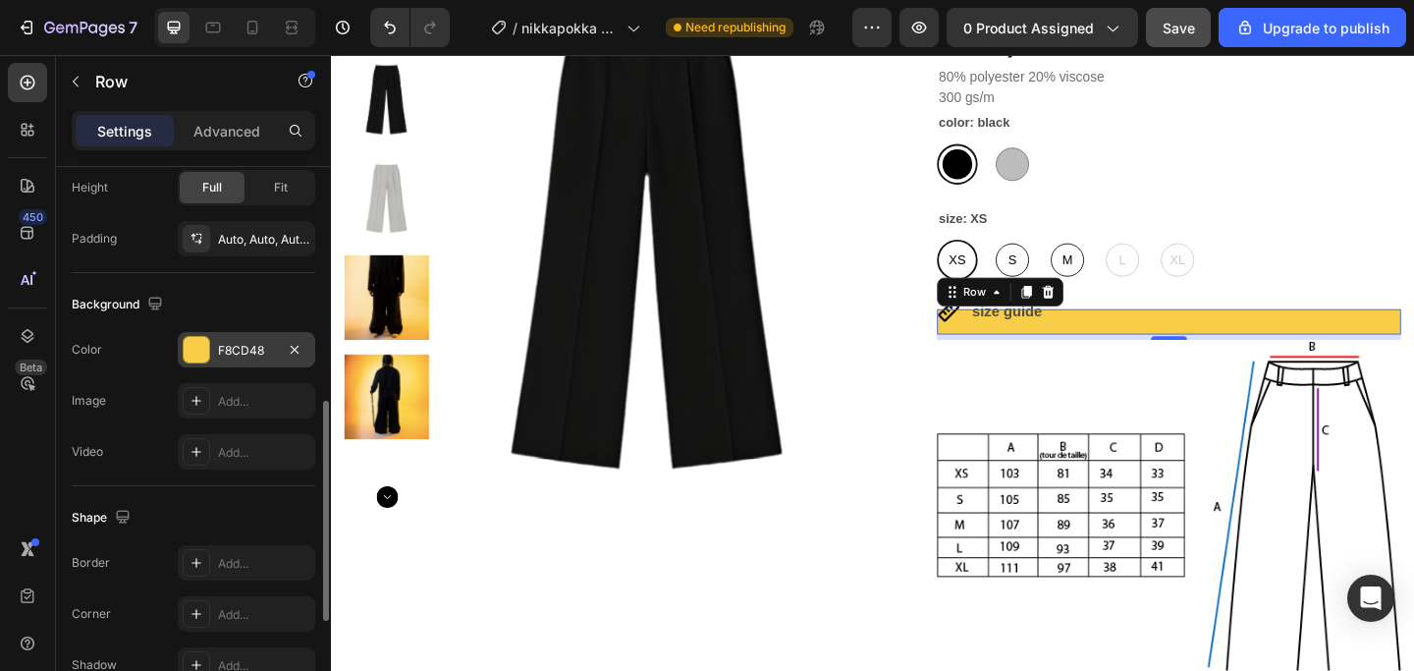
click at [204, 349] on div at bounding box center [197, 350] width 26 height 26
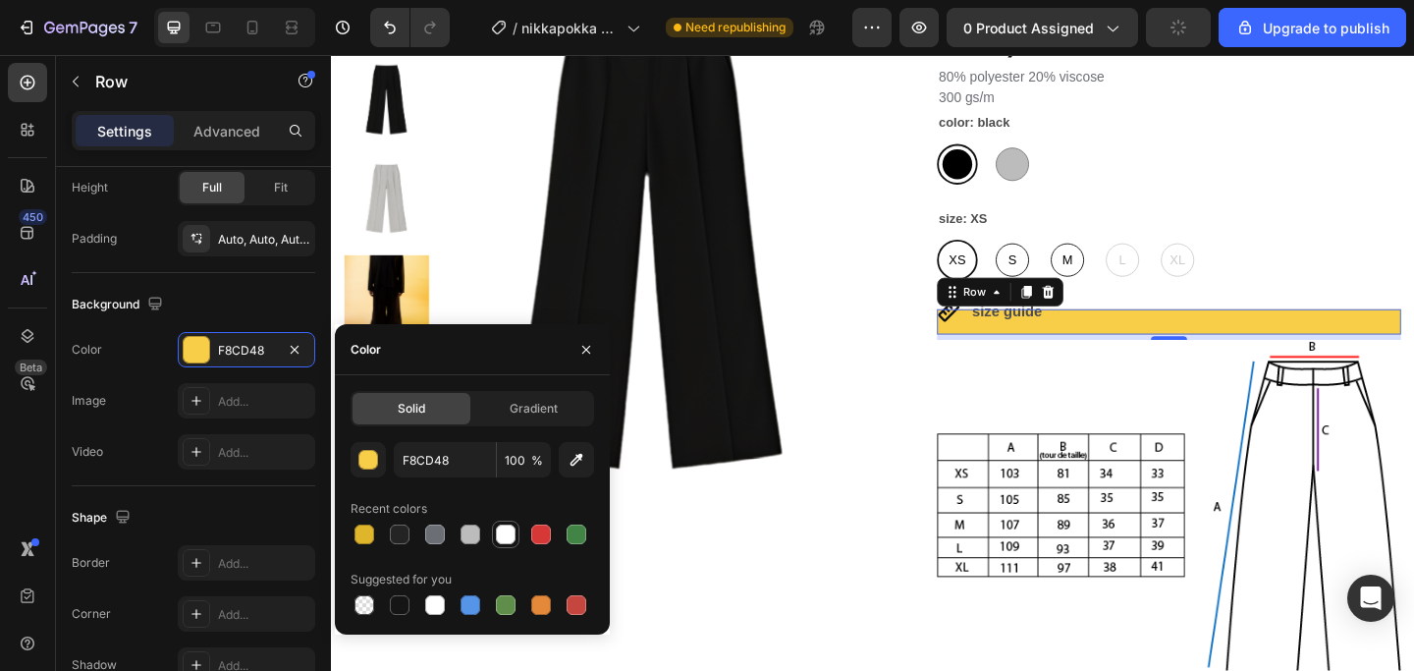
click at [510, 538] on div at bounding box center [506, 534] width 20 height 20
type input "FFFFFF"
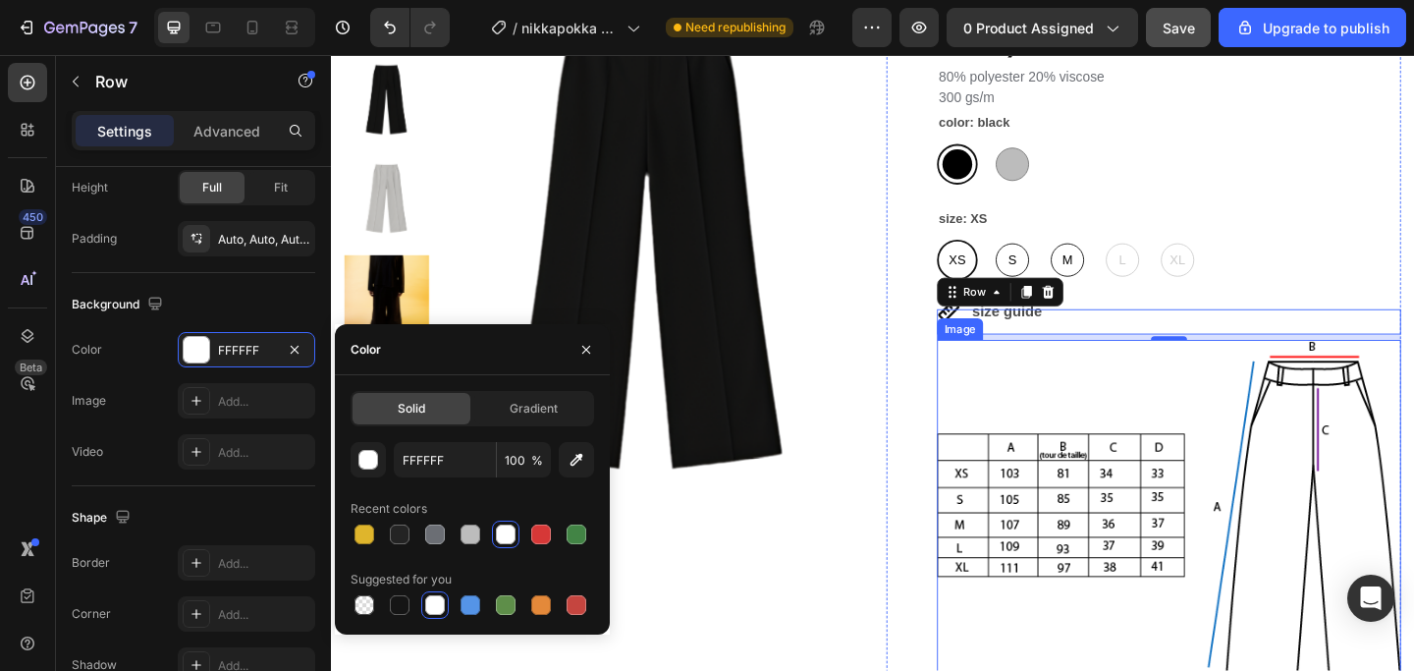
click at [1321, 392] on img at bounding box center [1242, 563] width 505 height 397
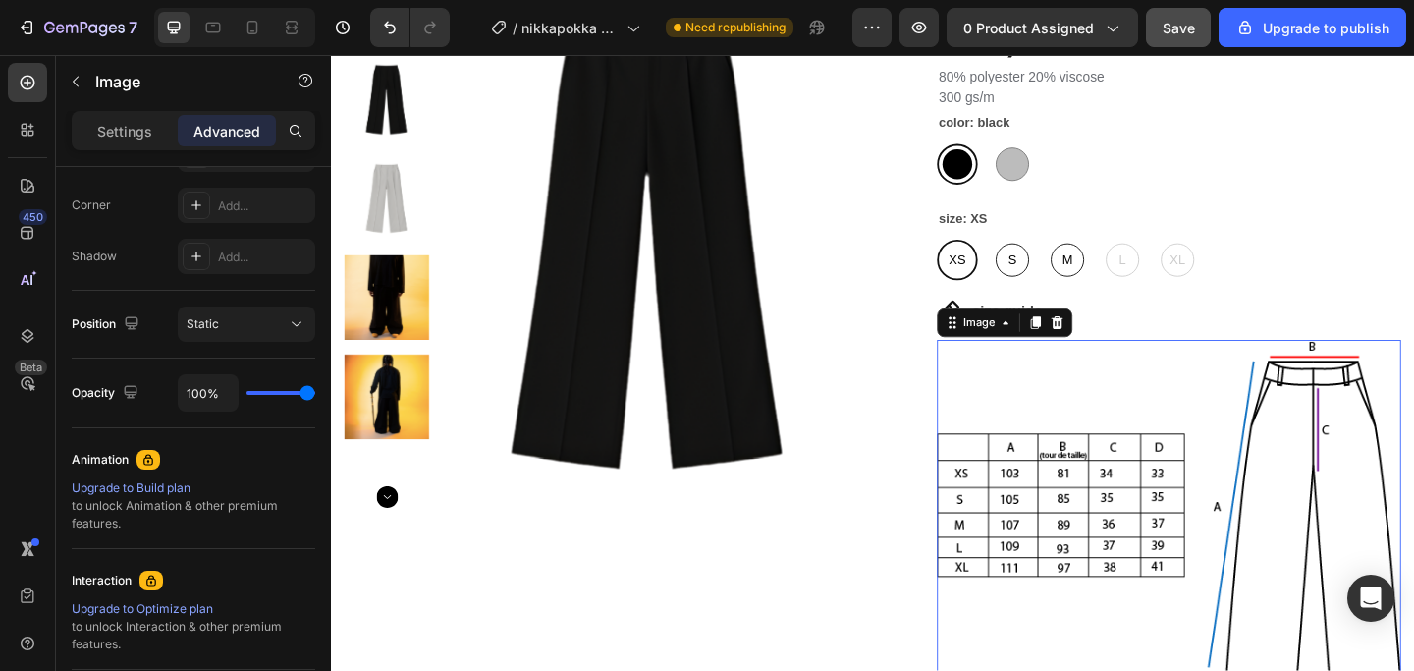
scroll to position [0, 0]
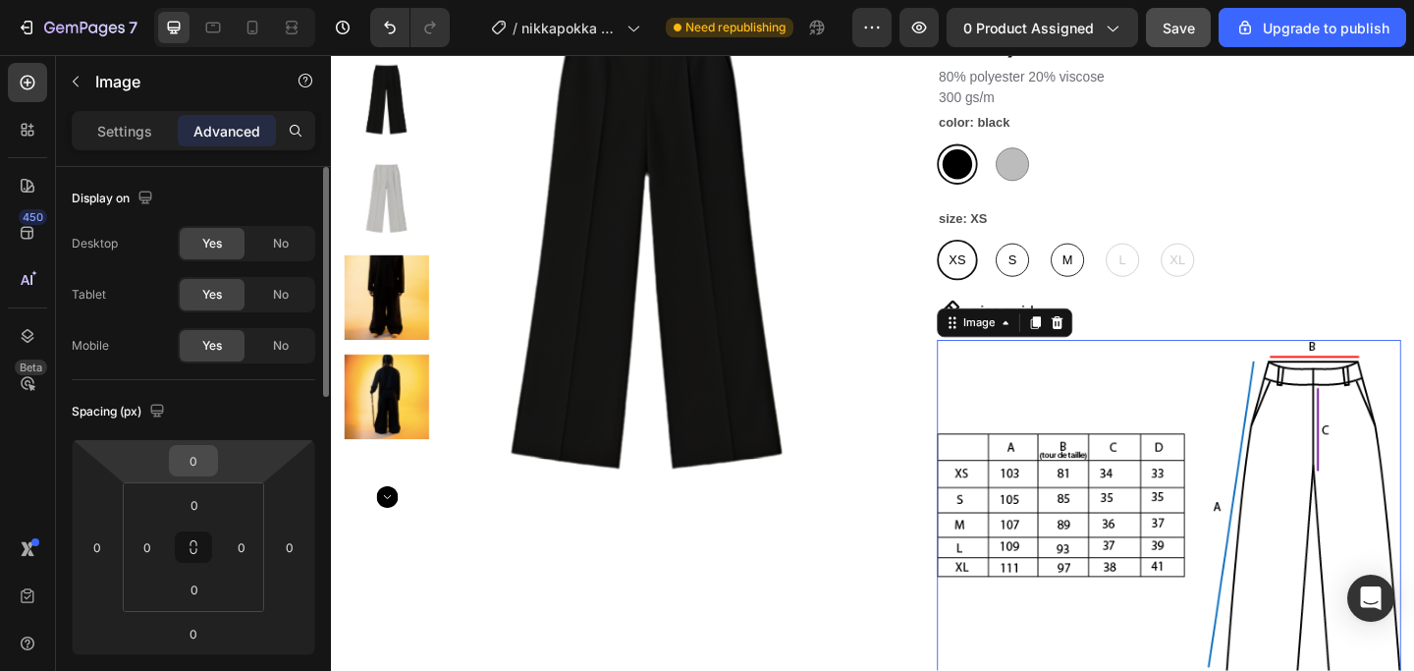
click at [206, 456] on input "0" at bounding box center [193, 460] width 39 height 29
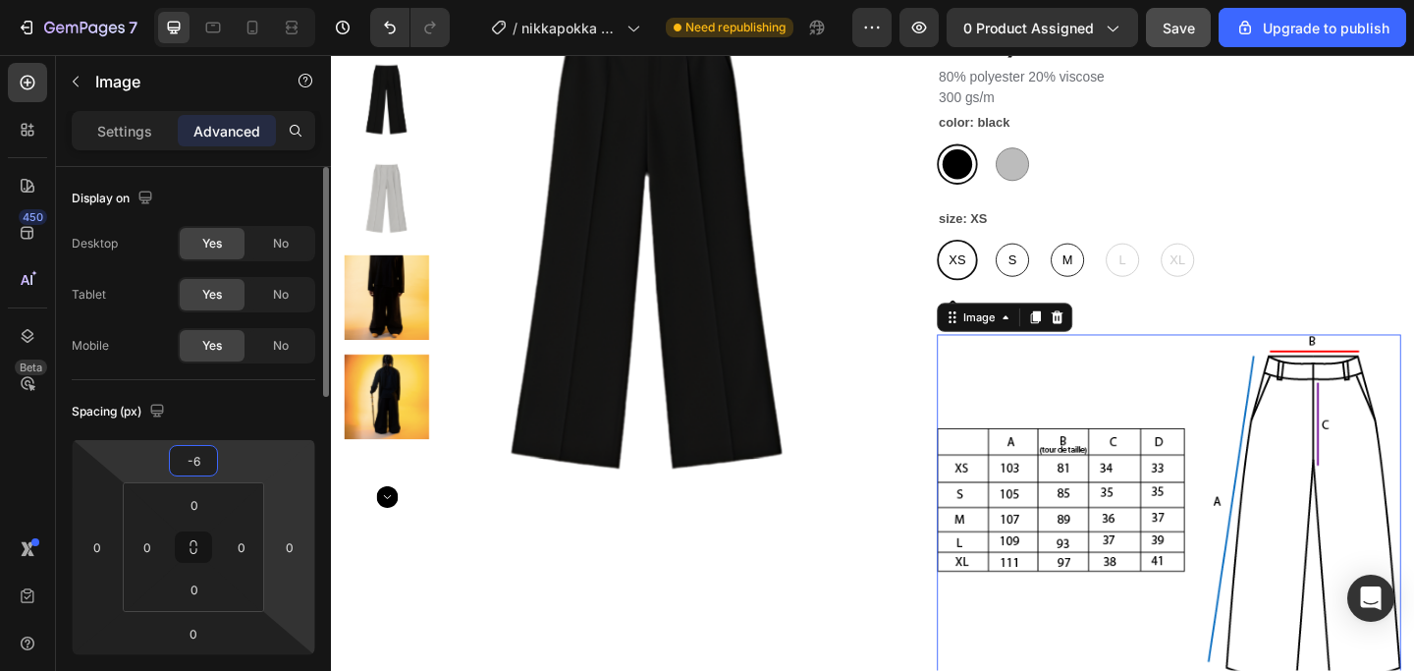
type input "-60"
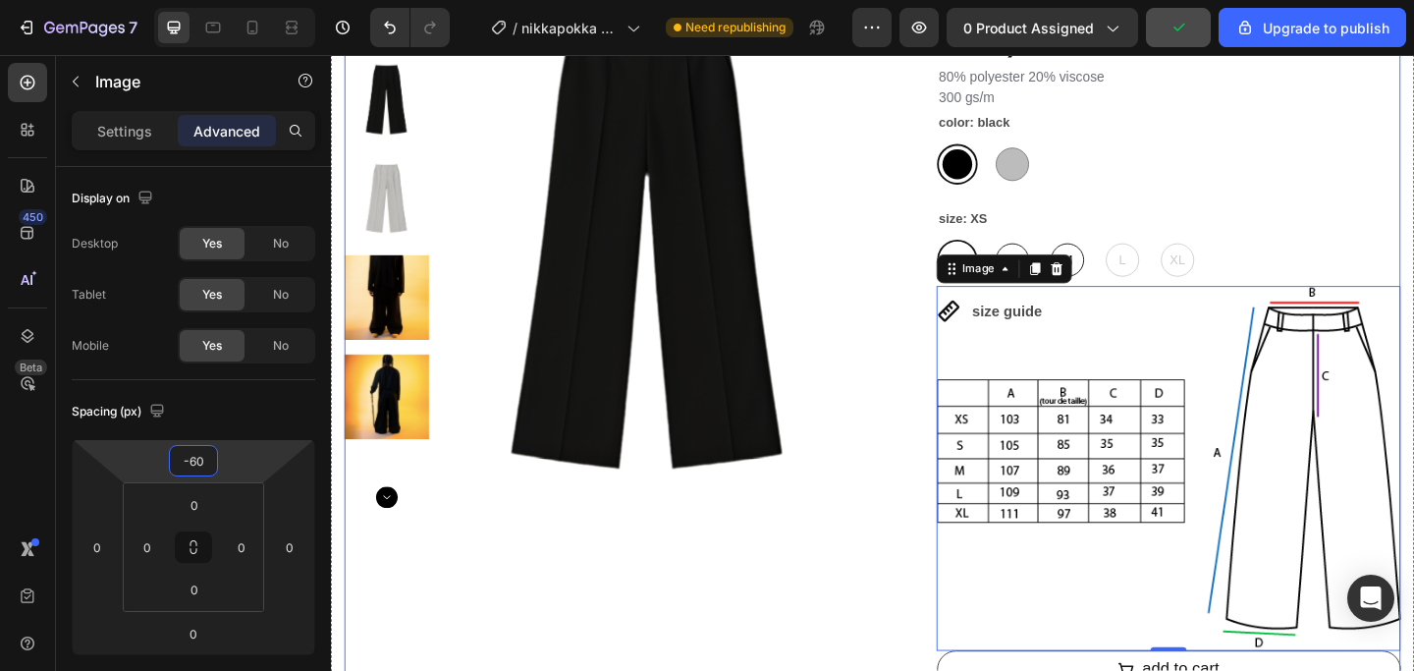
click at [795, 630] on div "Product Images" at bounding box center [626, 363] width 560 height 827
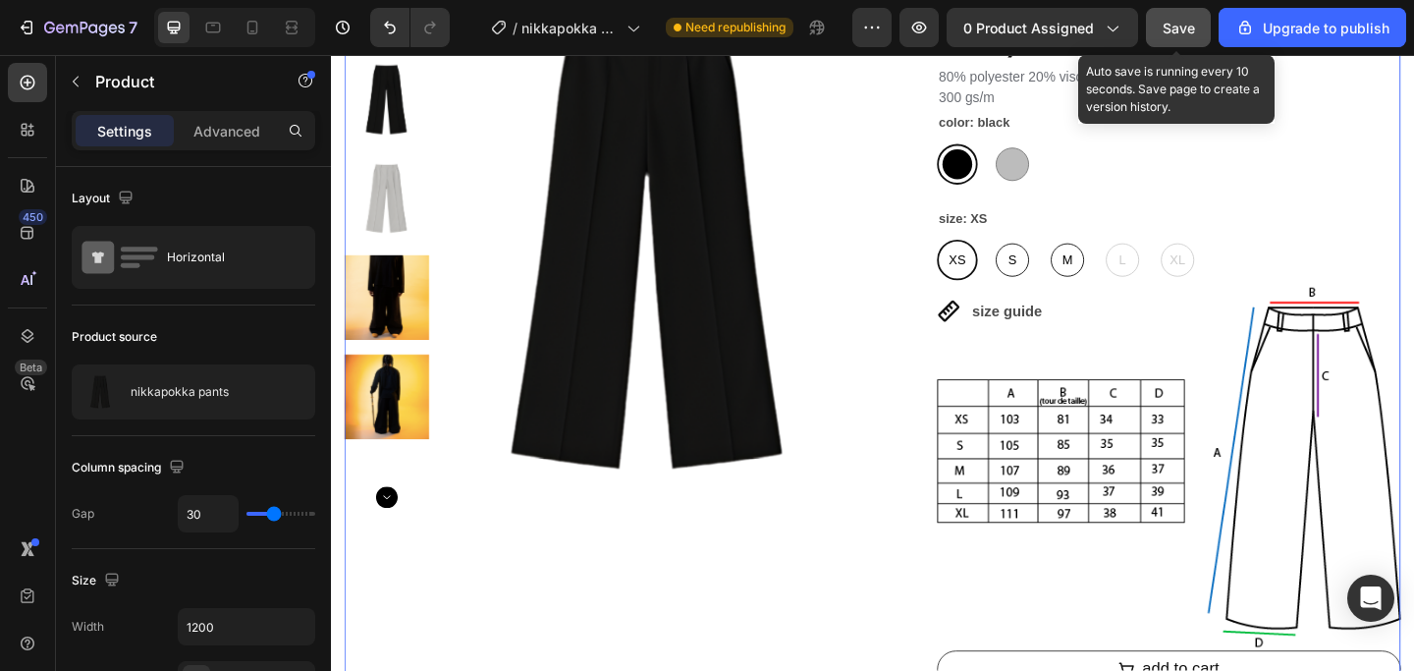
click at [1186, 29] on span "Save" at bounding box center [1178, 28] width 32 height 17
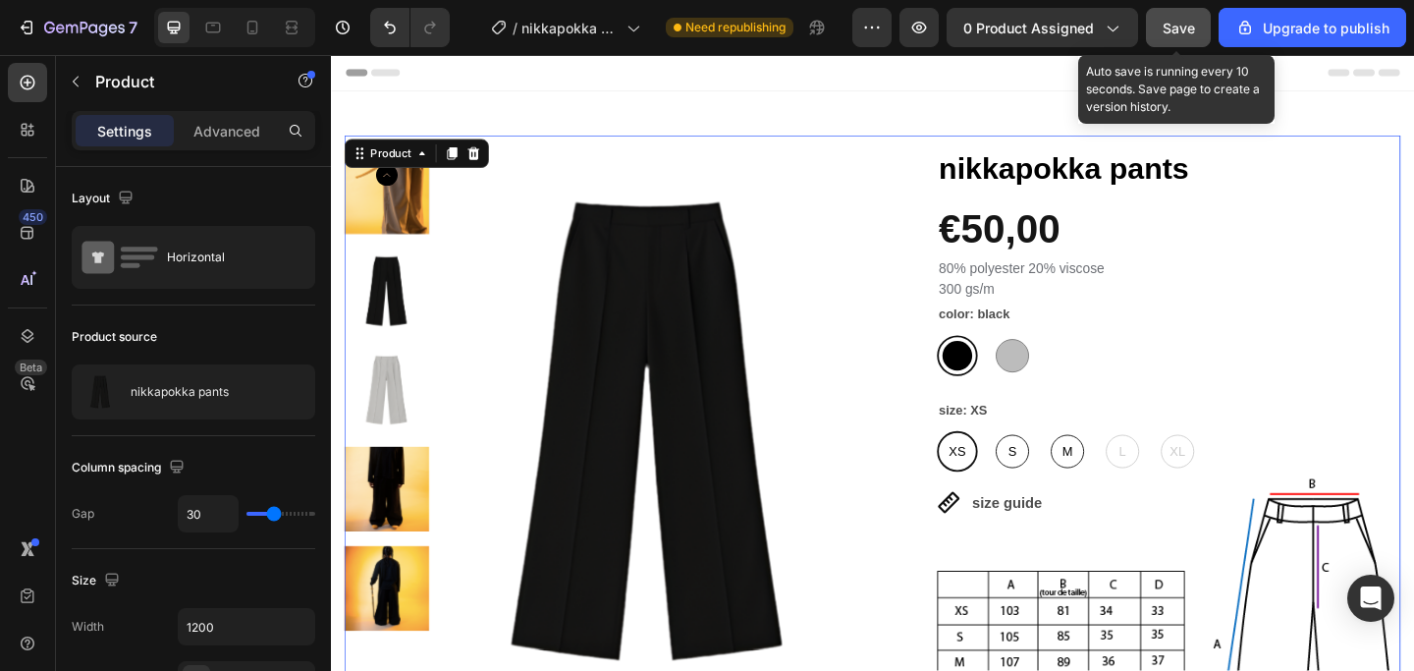
click at [1177, 36] on div "Save" at bounding box center [1178, 28] width 32 height 21
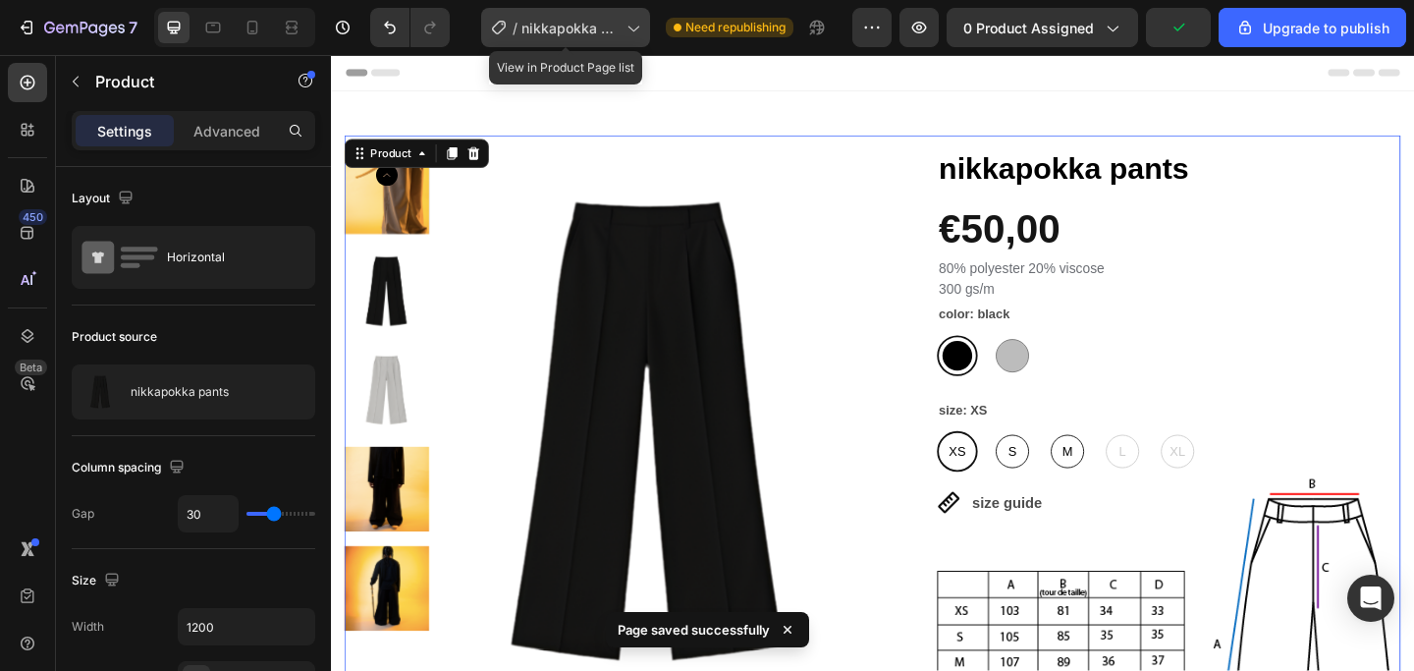
click at [629, 40] on div "/ nikkapokka pants" at bounding box center [565, 27] width 169 height 39
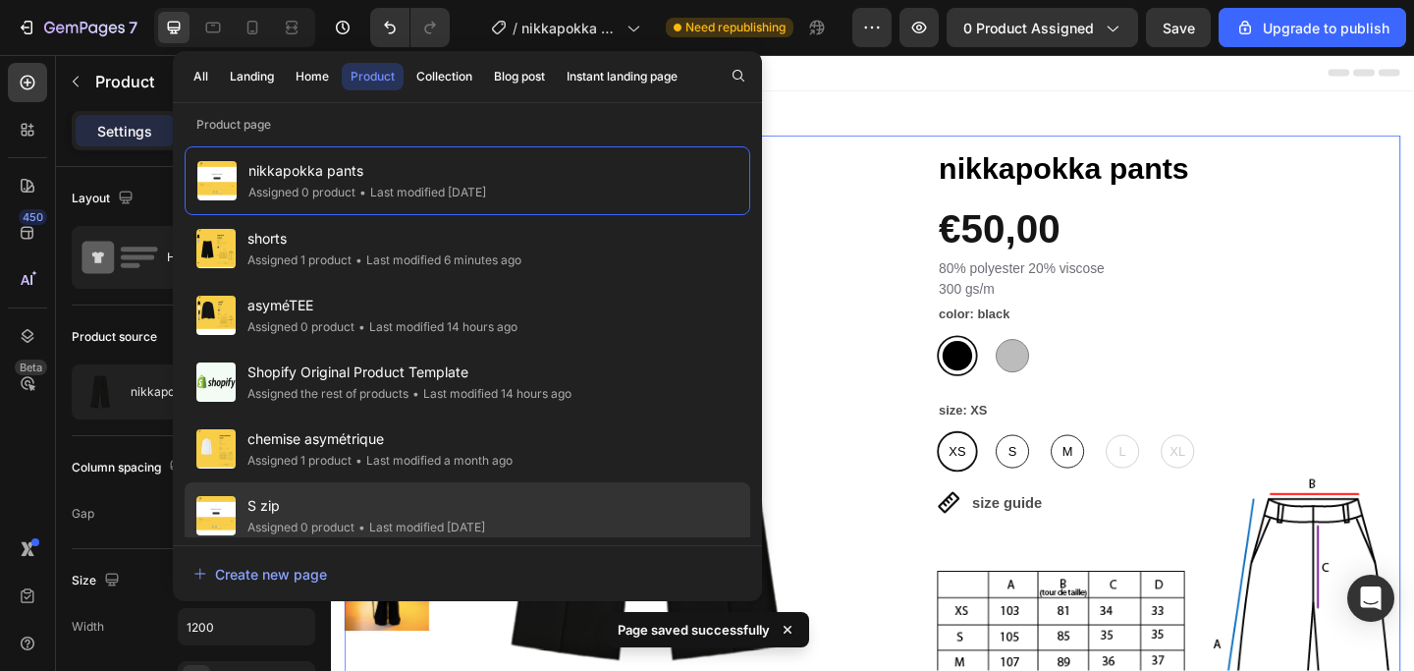
click at [337, 507] on span "S zip" at bounding box center [366, 506] width 238 height 24
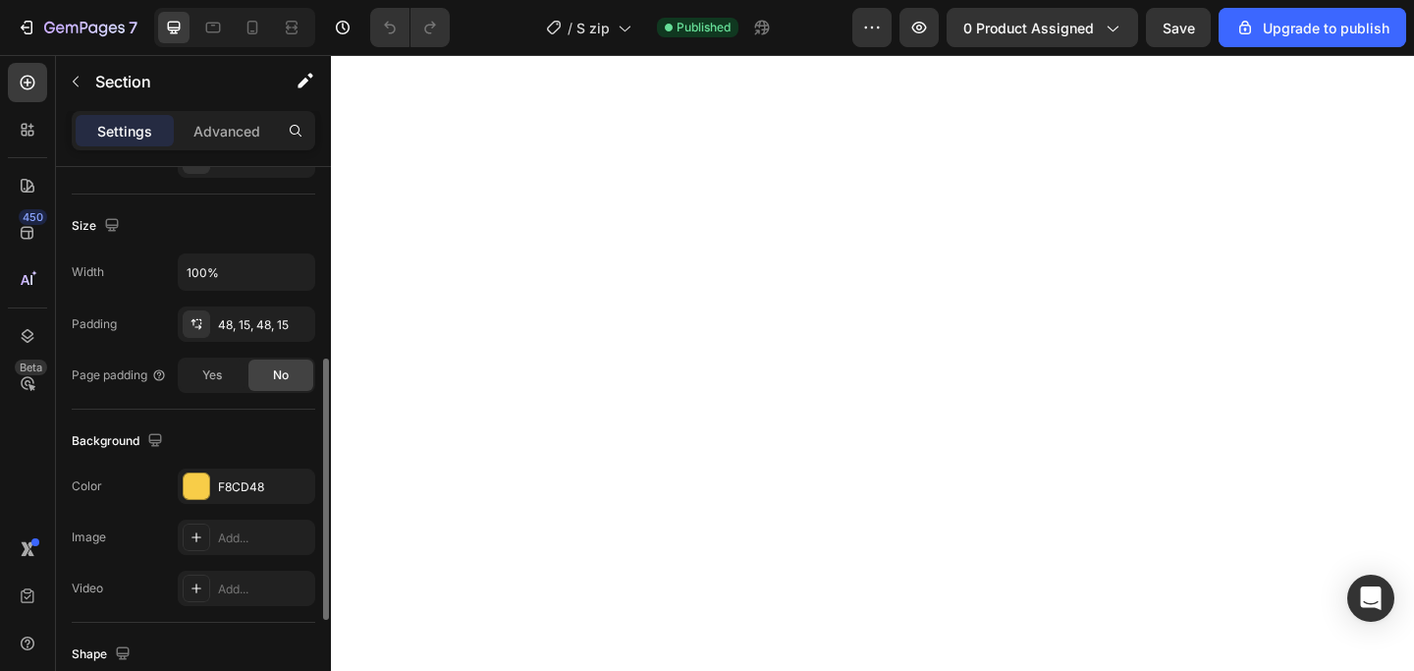
scroll to position [460, 0]
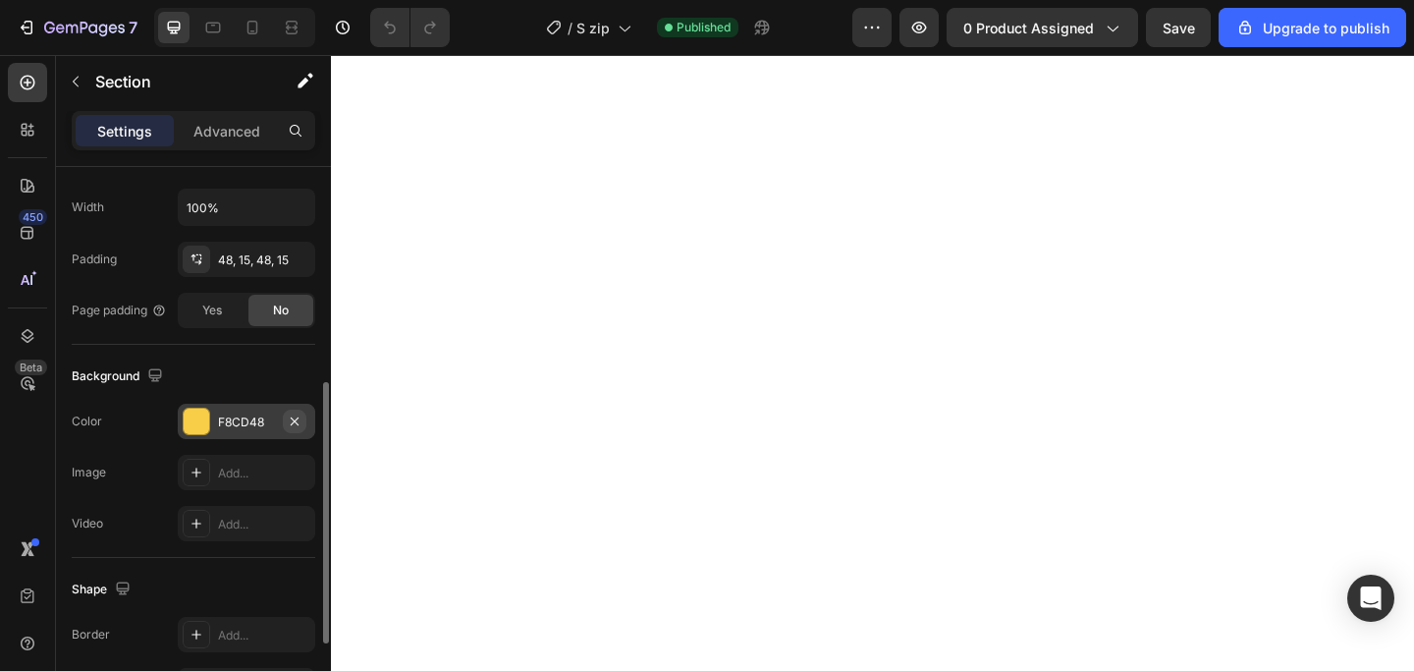
click at [296, 426] on icon "button" at bounding box center [295, 421] width 16 height 16
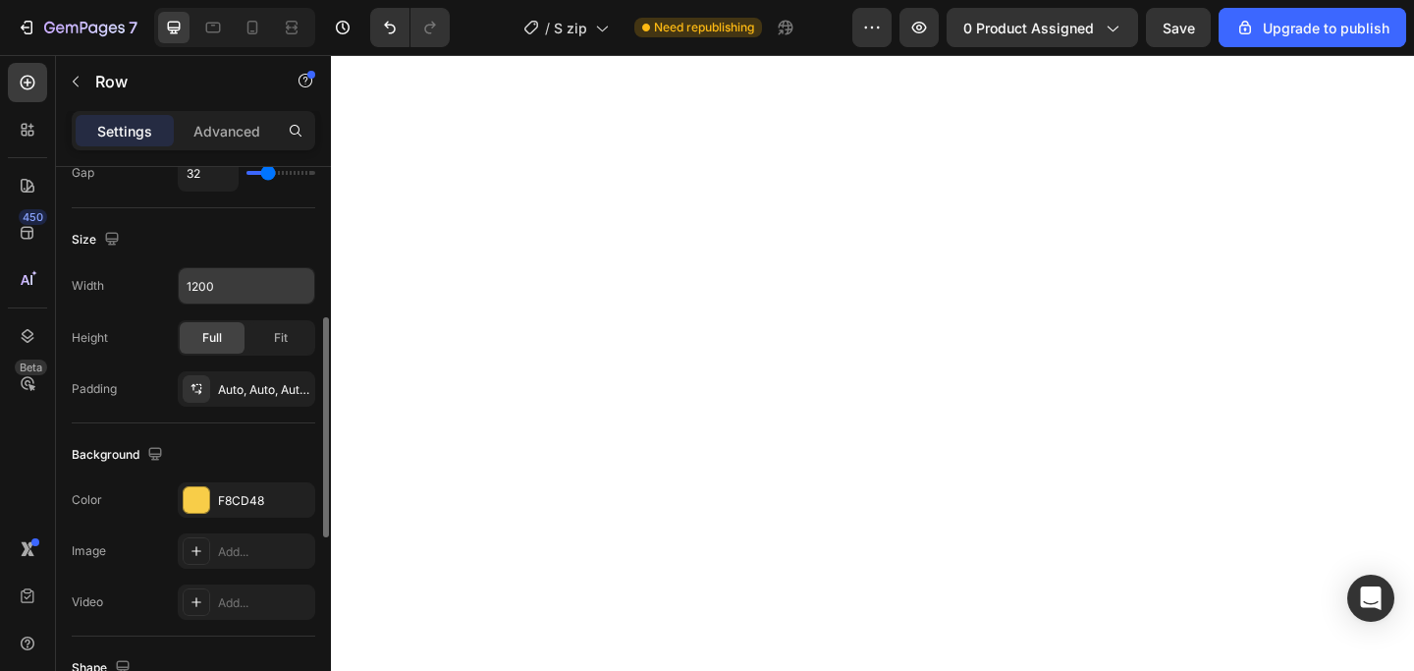
scroll to position [447, 0]
click at [300, 501] on icon "button" at bounding box center [295, 497] width 16 height 16
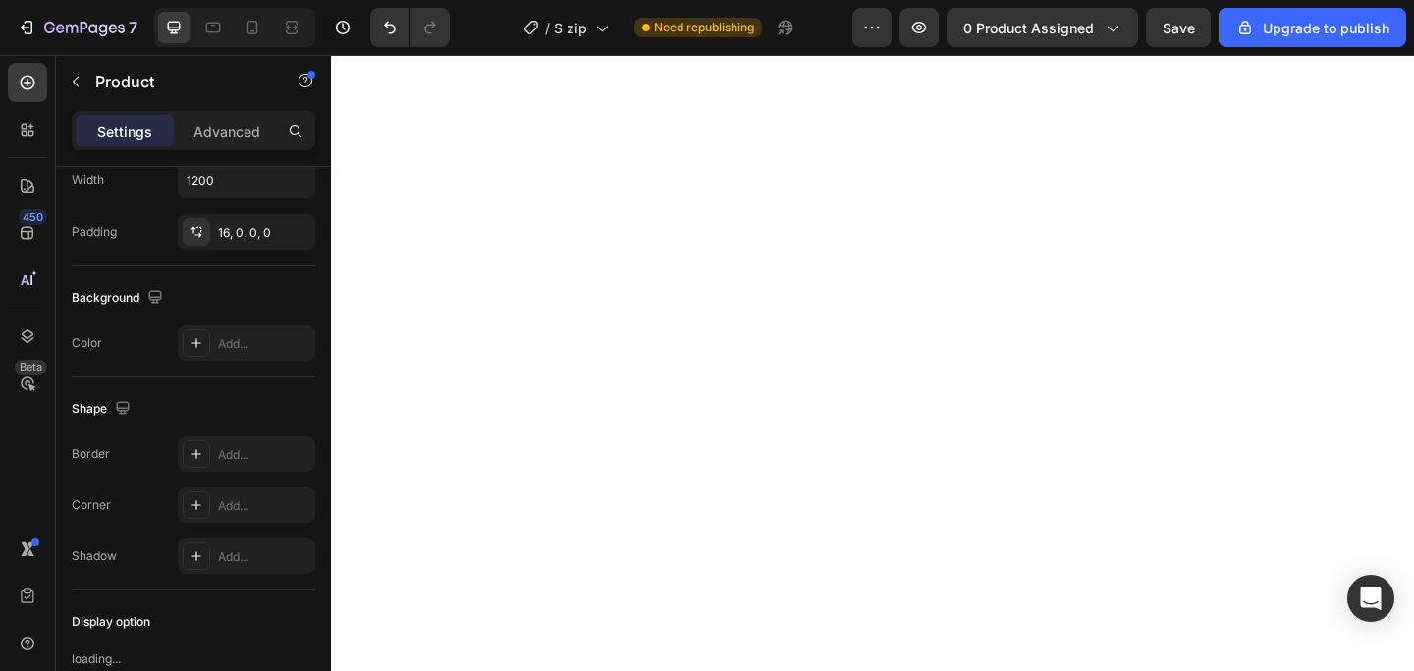
scroll to position [0, 0]
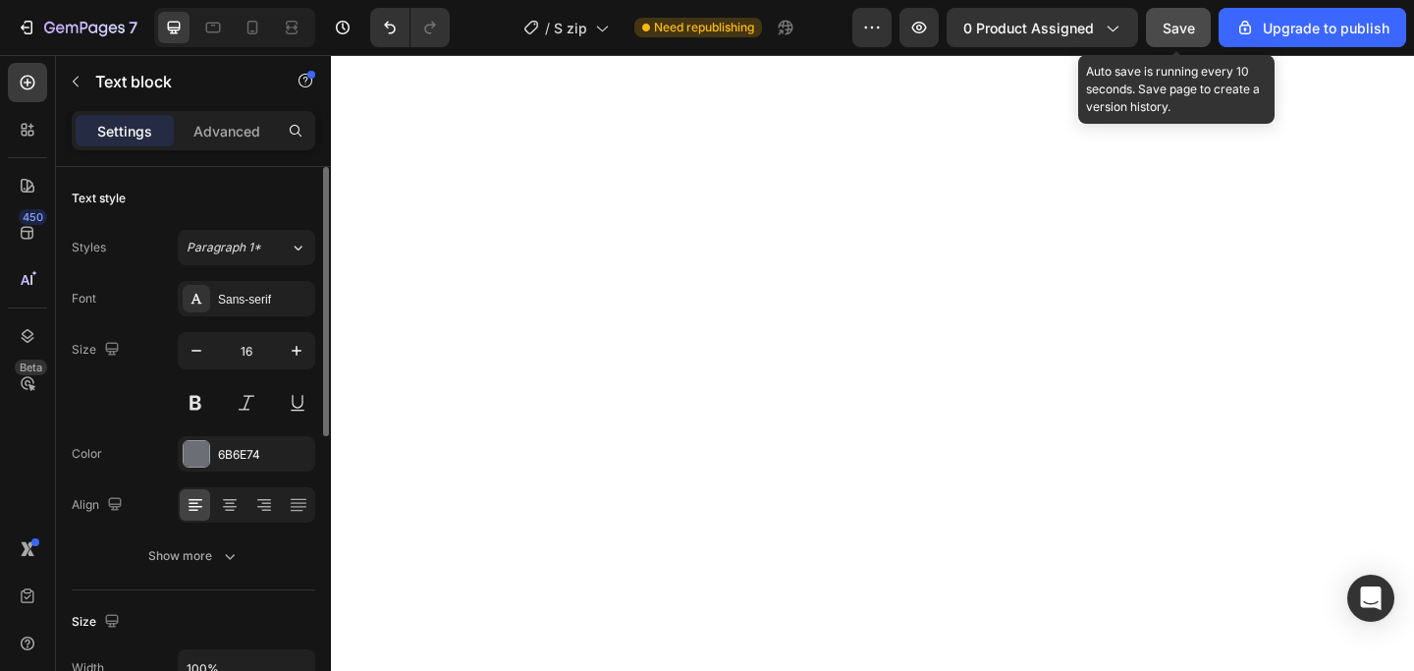
click at [1189, 32] on span "Save" at bounding box center [1178, 28] width 32 height 17
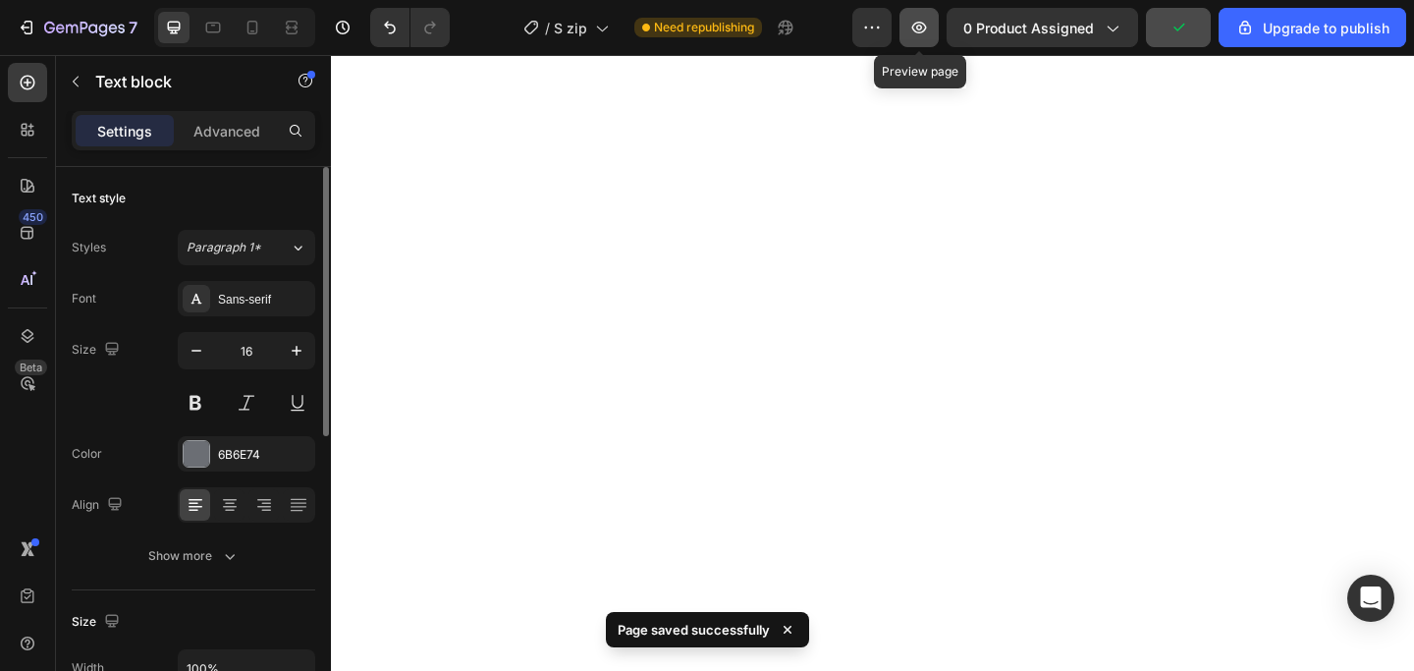
click at [918, 30] on icon "button" at bounding box center [919, 28] width 20 height 20
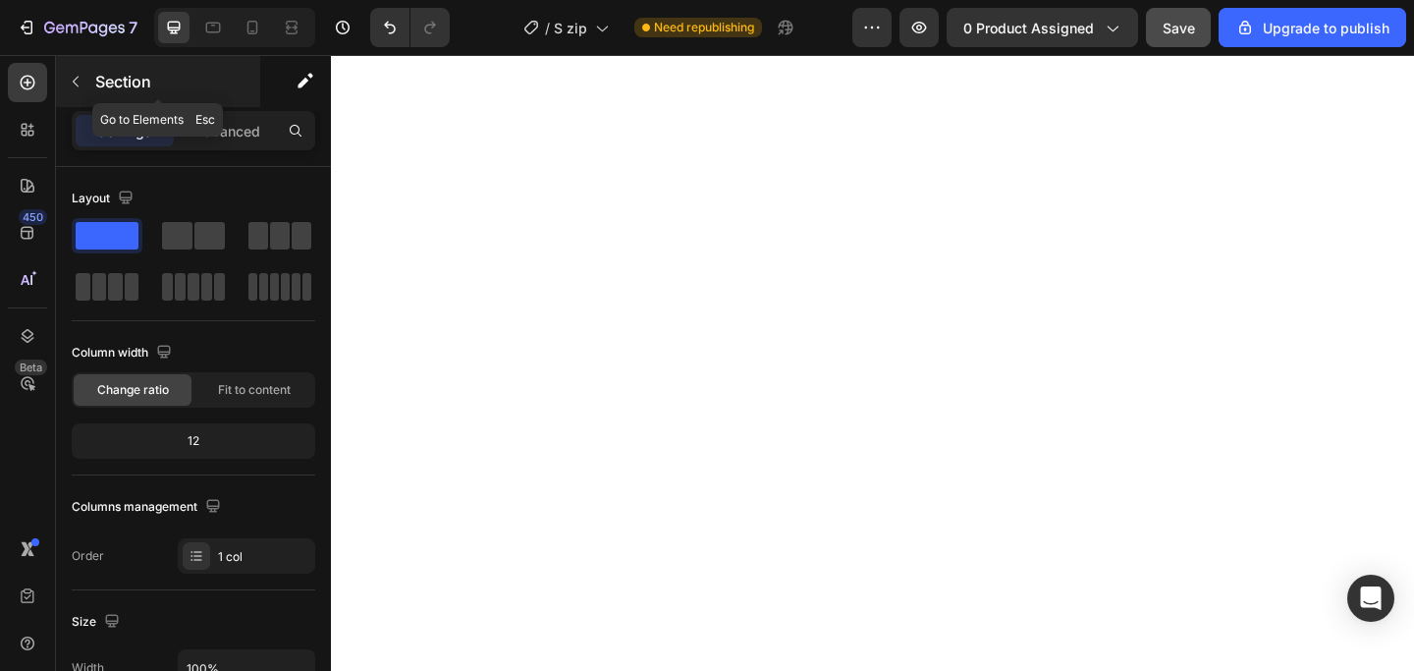
click at [81, 81] on icon "button" at bounding box center [76, 82] width 16 height 16
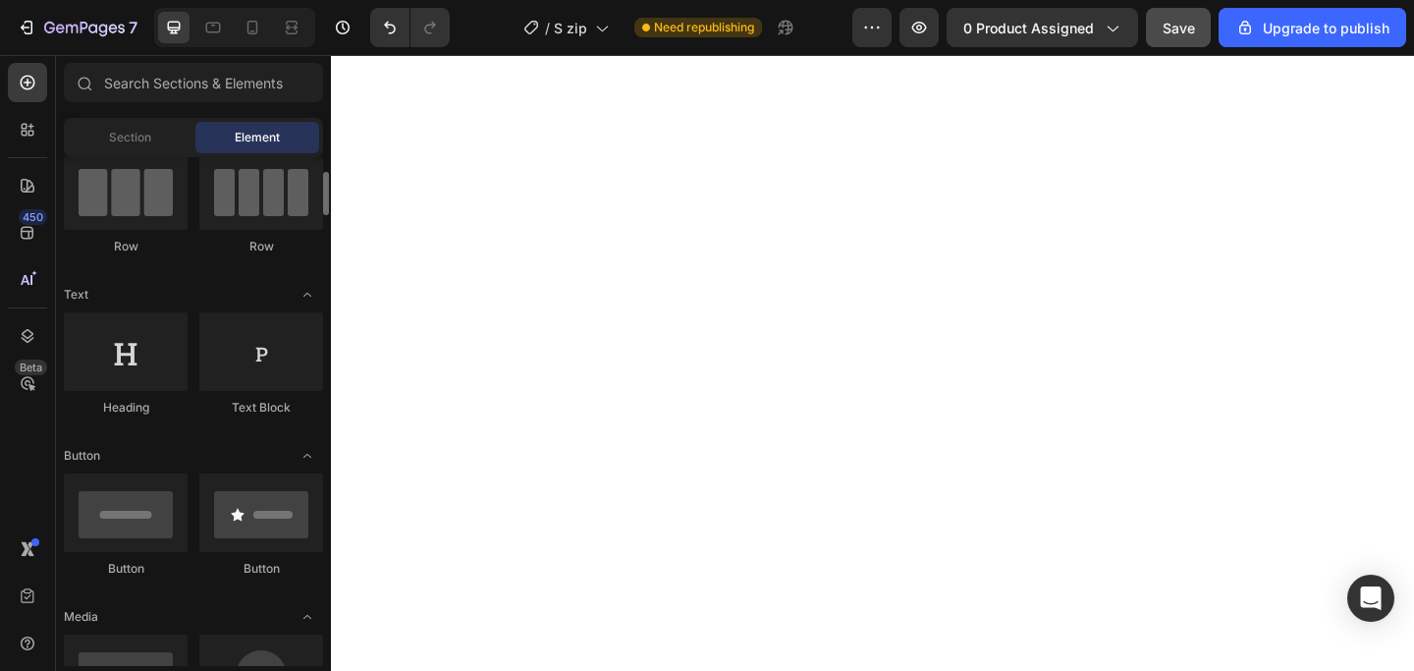
scroll to position [198, 0]
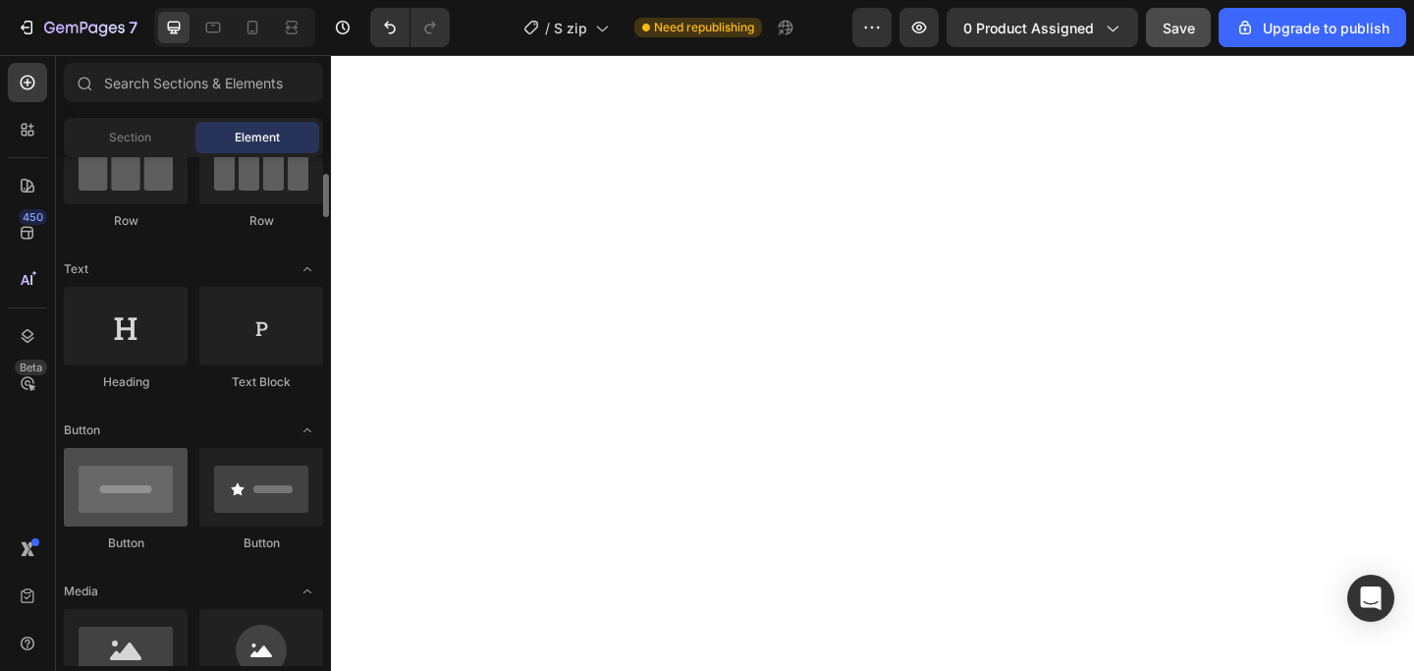
click at [139, 483] on div at bounding box center [126, 487] width 124 height 79
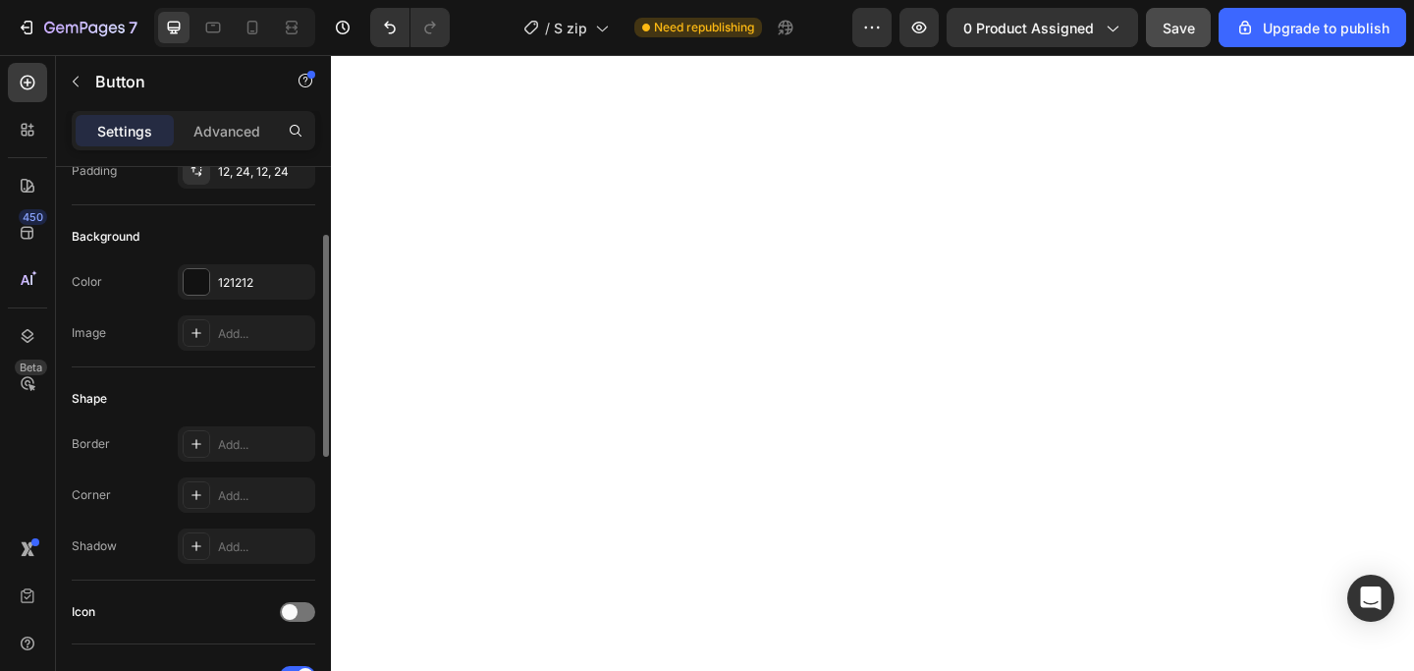
scroll to position [181, 0]
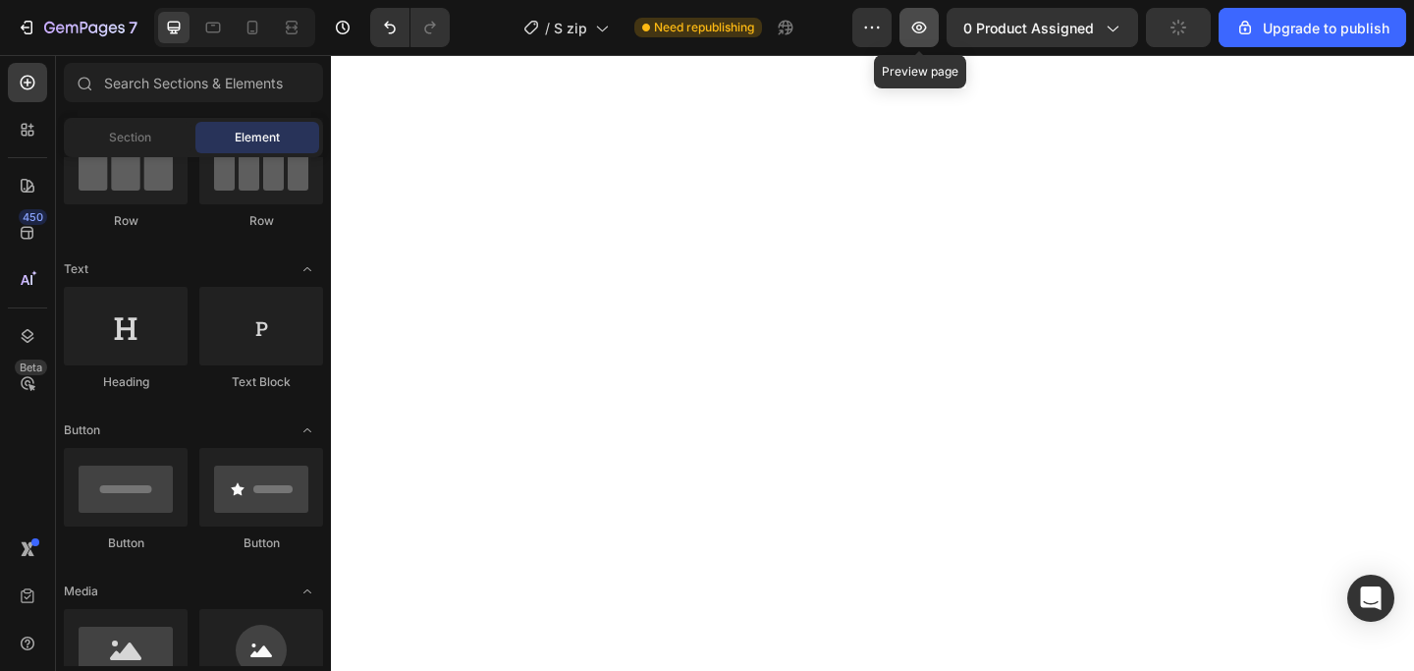
click at [933, 25] on button "button" at bounding box center [918, 27] width 39 height 39
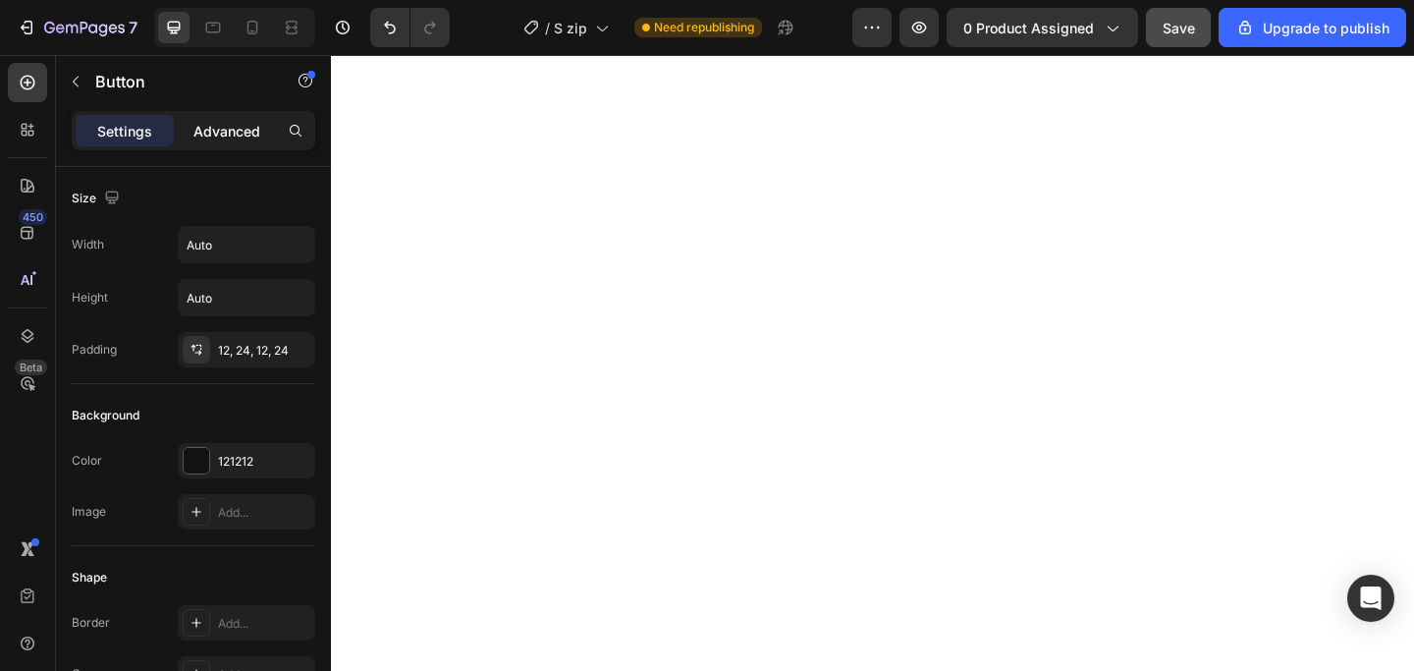
click at [219, 134] on p "Advanced" at bounding box center [226, 131] width 67 height 21
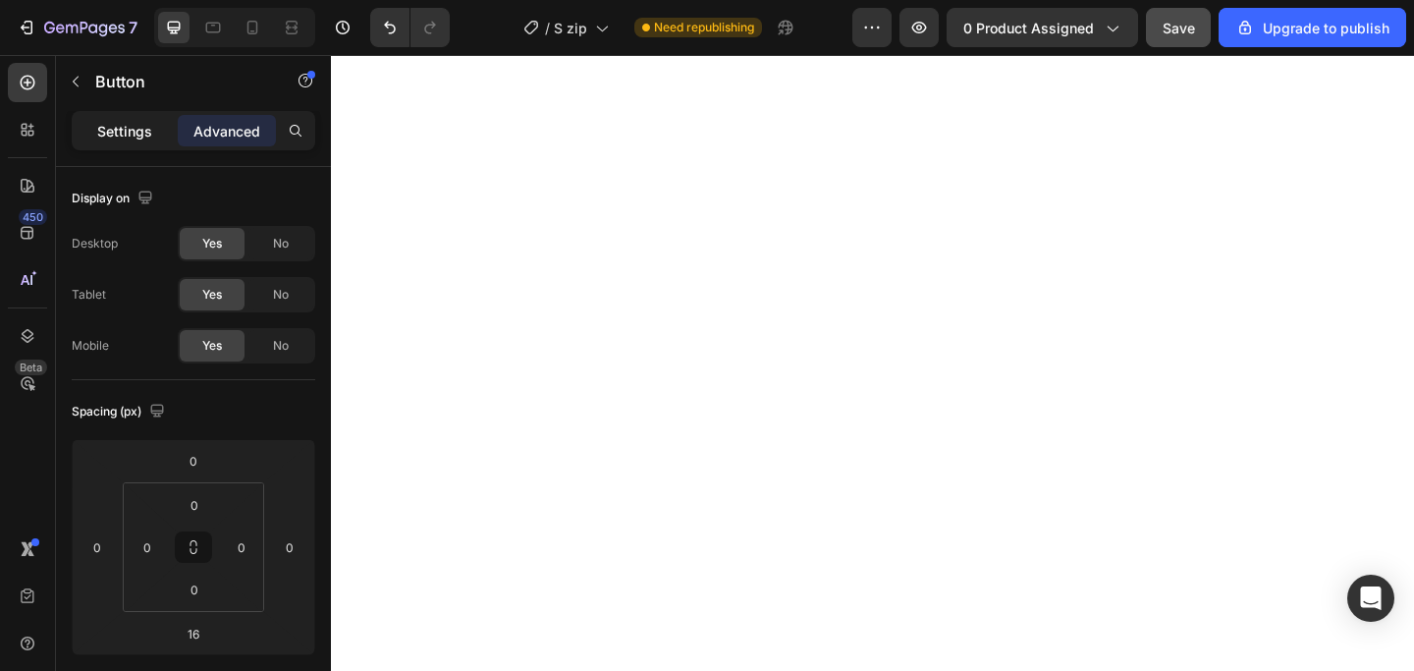
click at [114, 121] on p "Settings" at bounding box center [124, 131] width 55 height 21
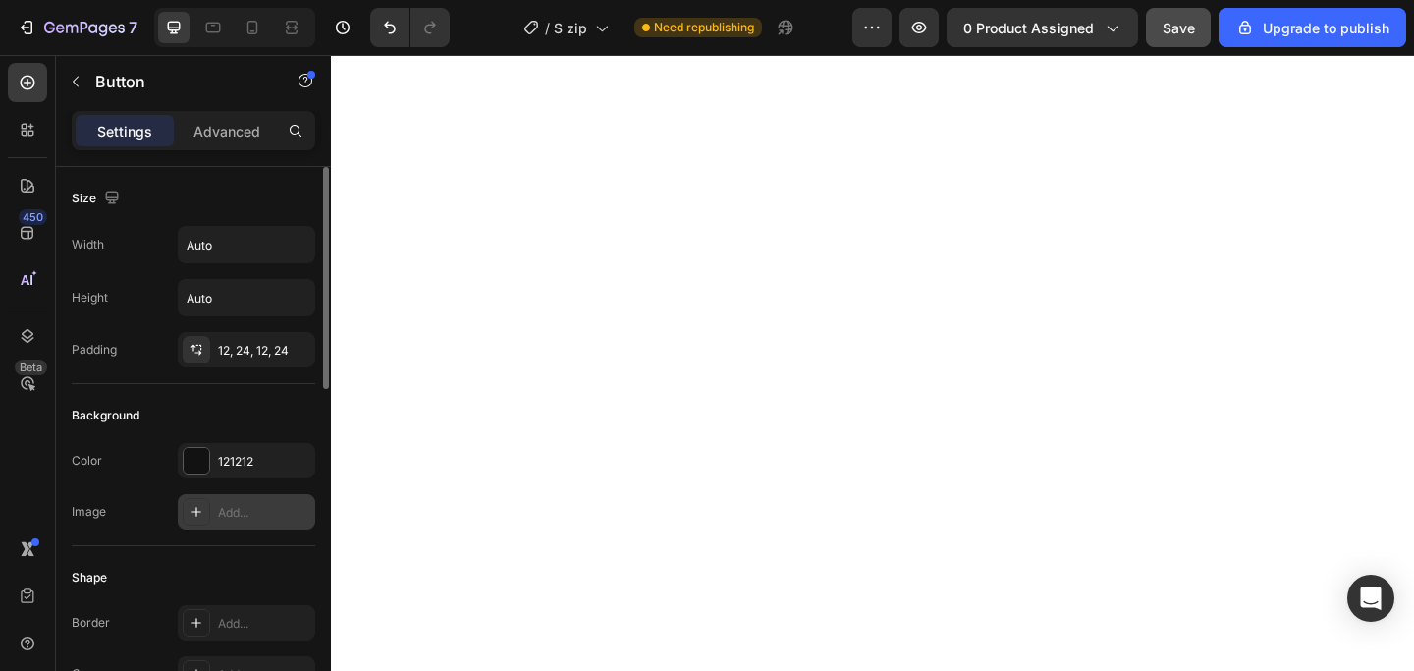
click at [220, 511] on div "Add..." at bounding box center [264, 513] width 92 height 18
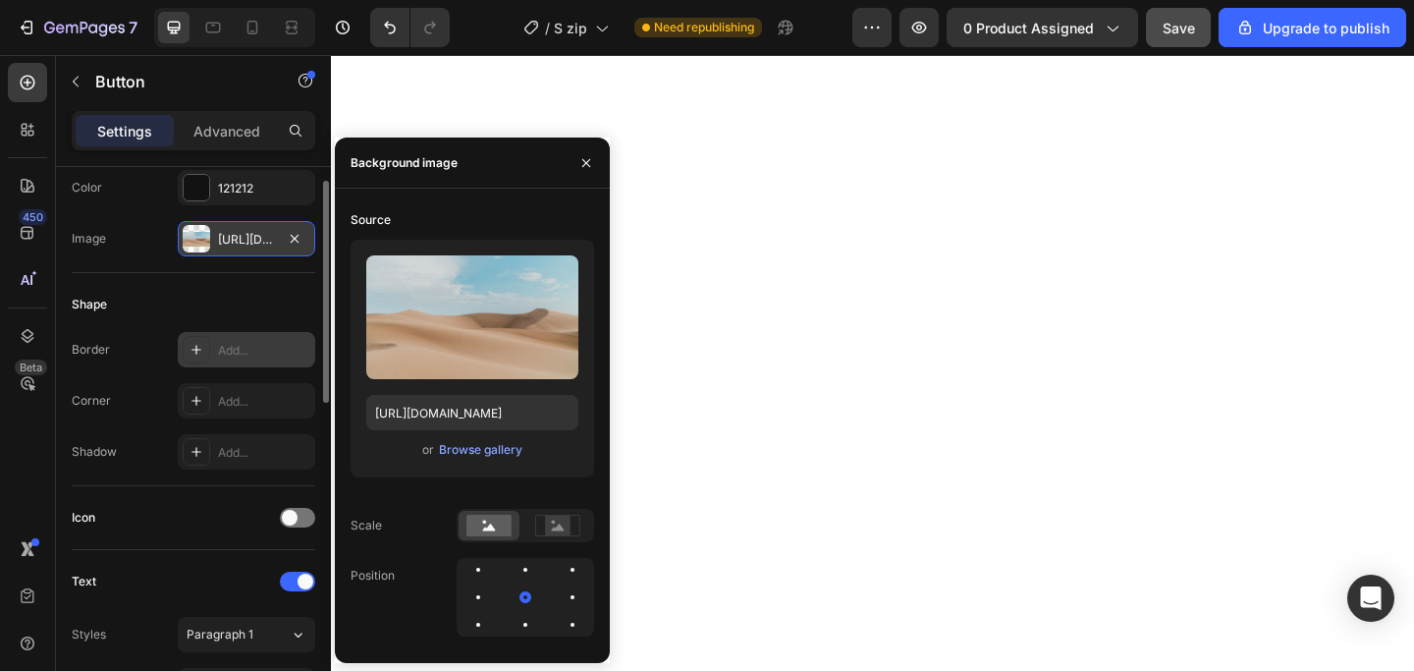
scroll to position [284, 0]
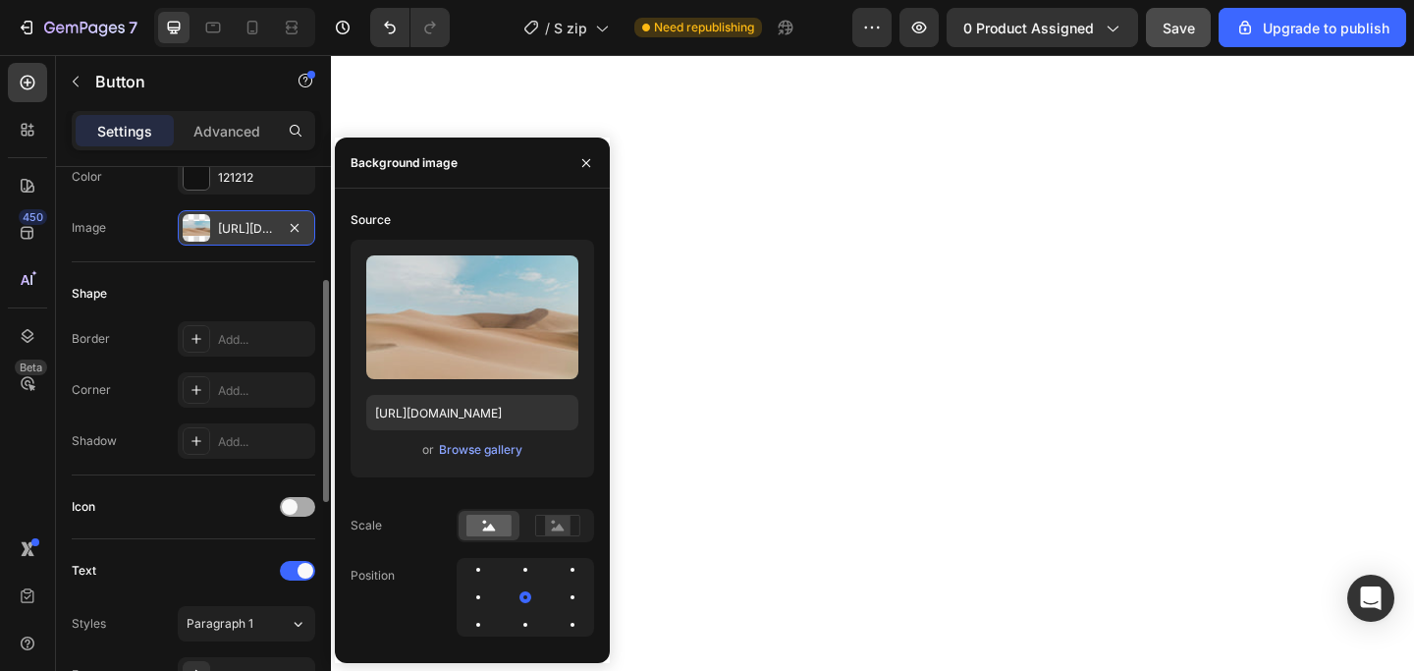
click at [307, 507] on div at bounding box center [297, 507] width 35 height 20
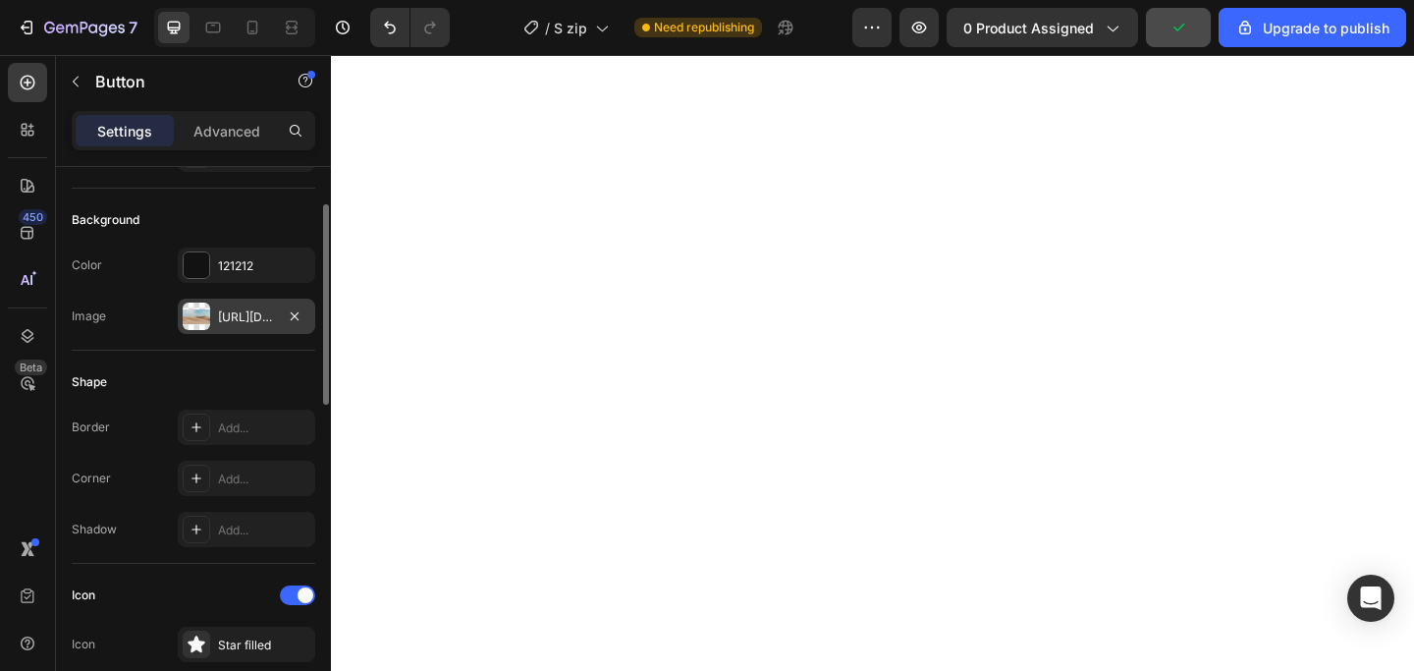
scroll to position [172, 0]
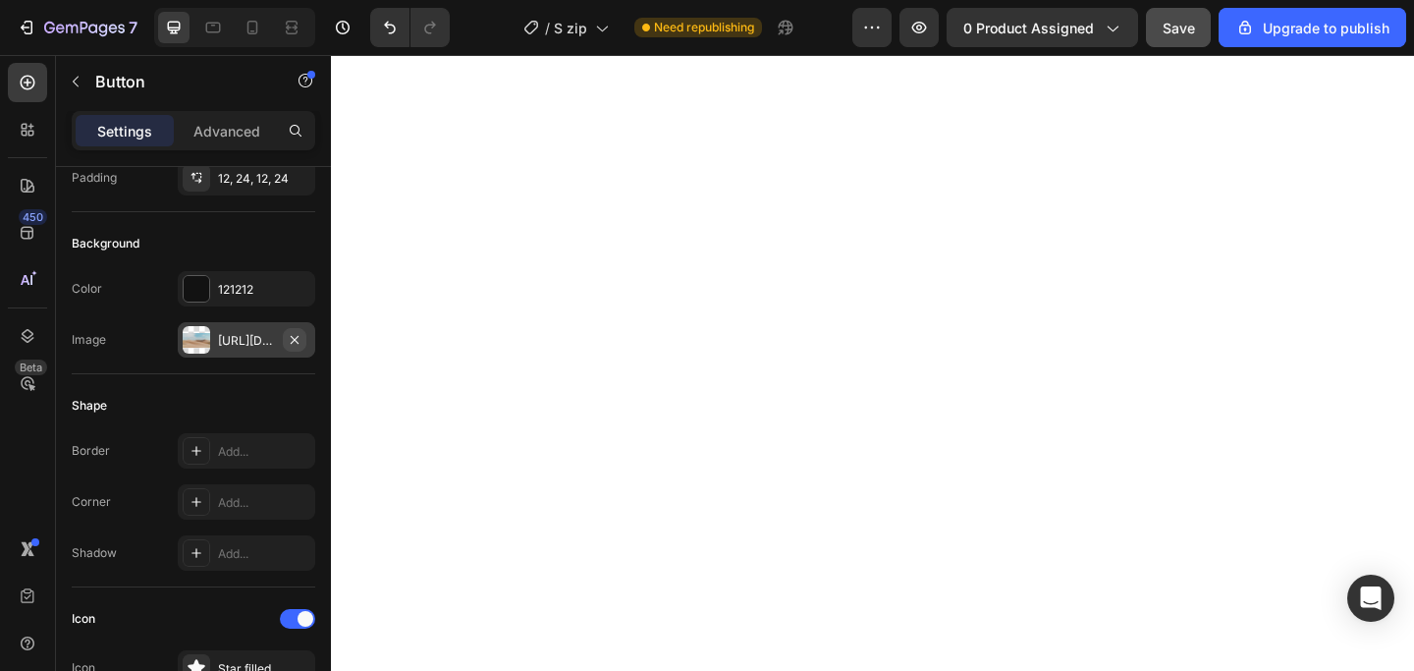
click at [296, 339] on icon "button" at bounding box center [295, 340] width 16 height 16
click at [295, 294] on icon "button" at bounding box center [295, 289] width 16 height 16
click at [230, 291] on div "Add..." at bounding box center [264, 290] width 92 height 18
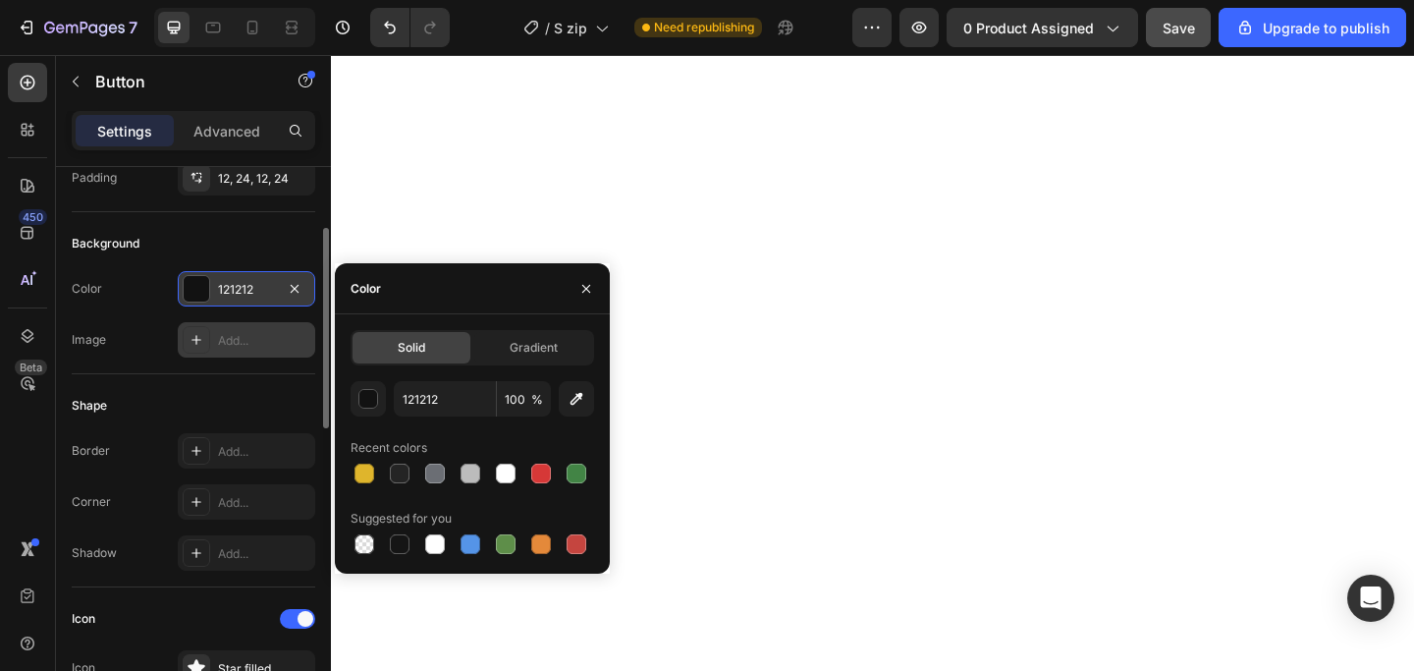
click at [189, 394] on div "Shape" at bounding box center [193, 405] width 243 height 31
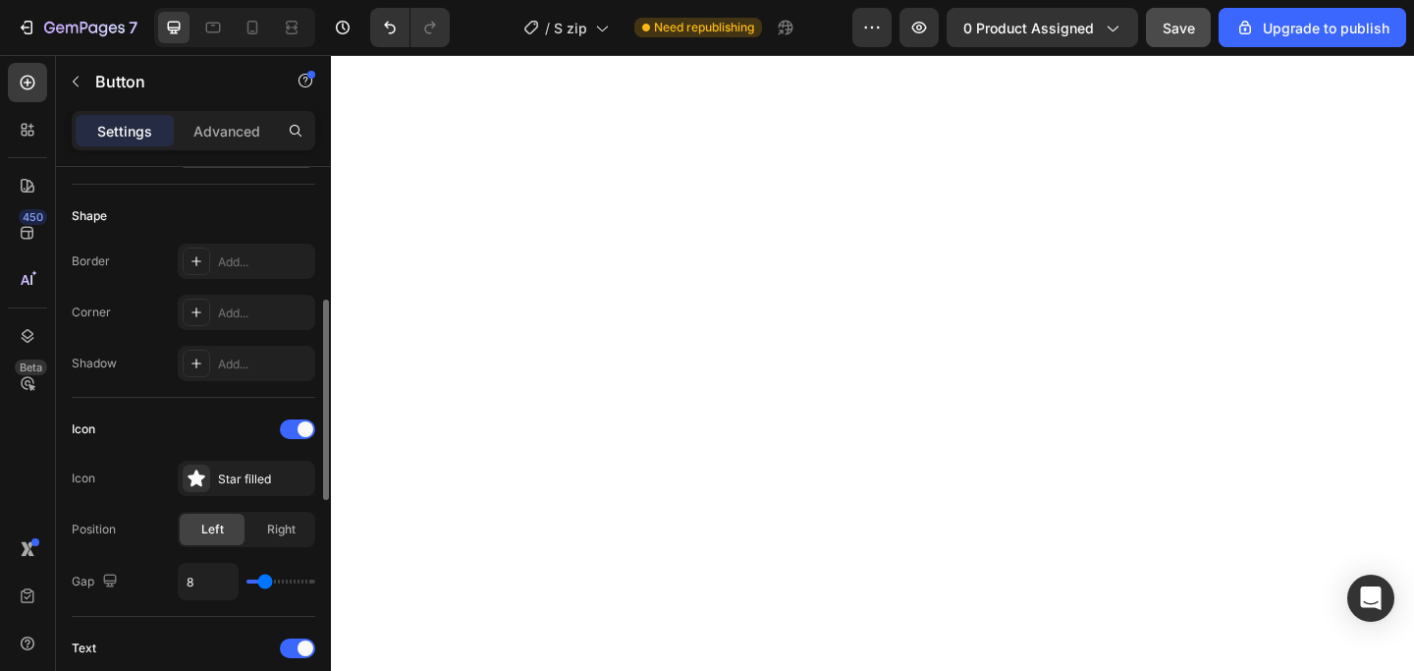
scroll to position [365, 0]
click at [266, 474] on div "Star filled" at bounding box center [264, 475] width 92 height 18
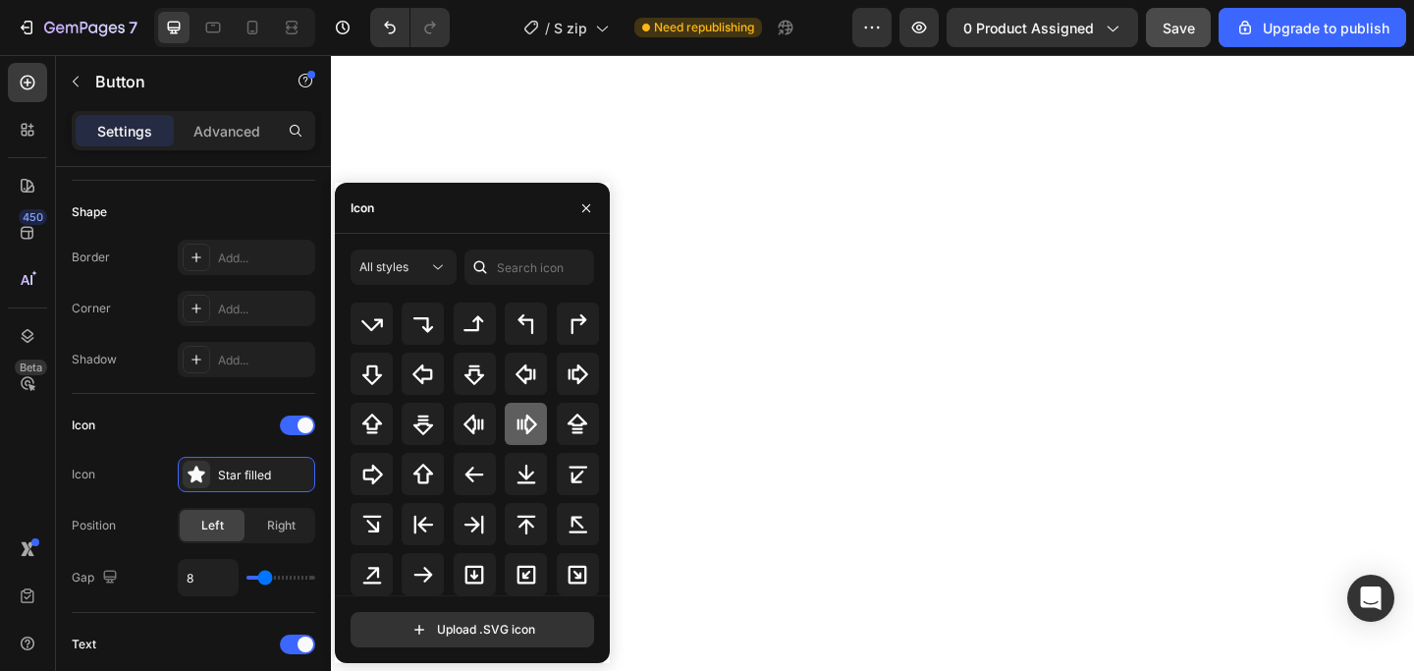
scroll to position [644, 0]
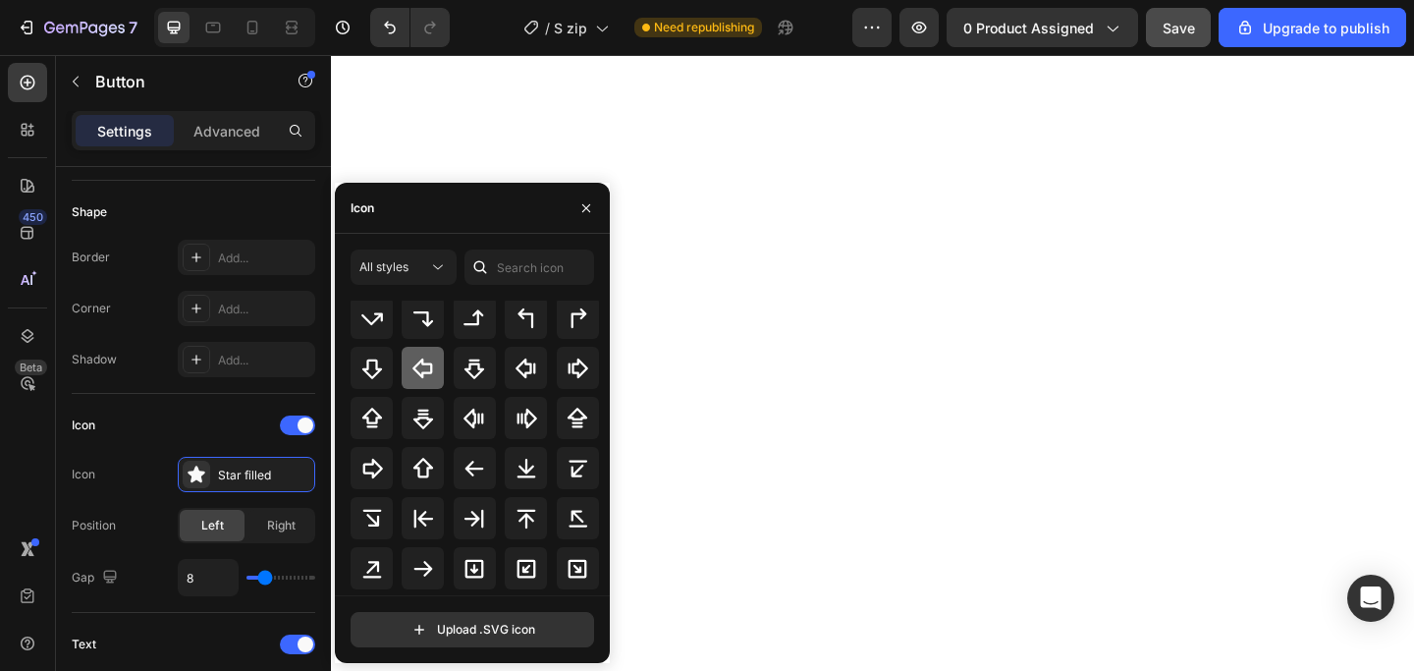
click at [426, 373] on icon at bounding box center [423, 368] width 24 height 24
click at [161, 413] on div "Icon" at bounding box center [193, 424] width 243 height 31
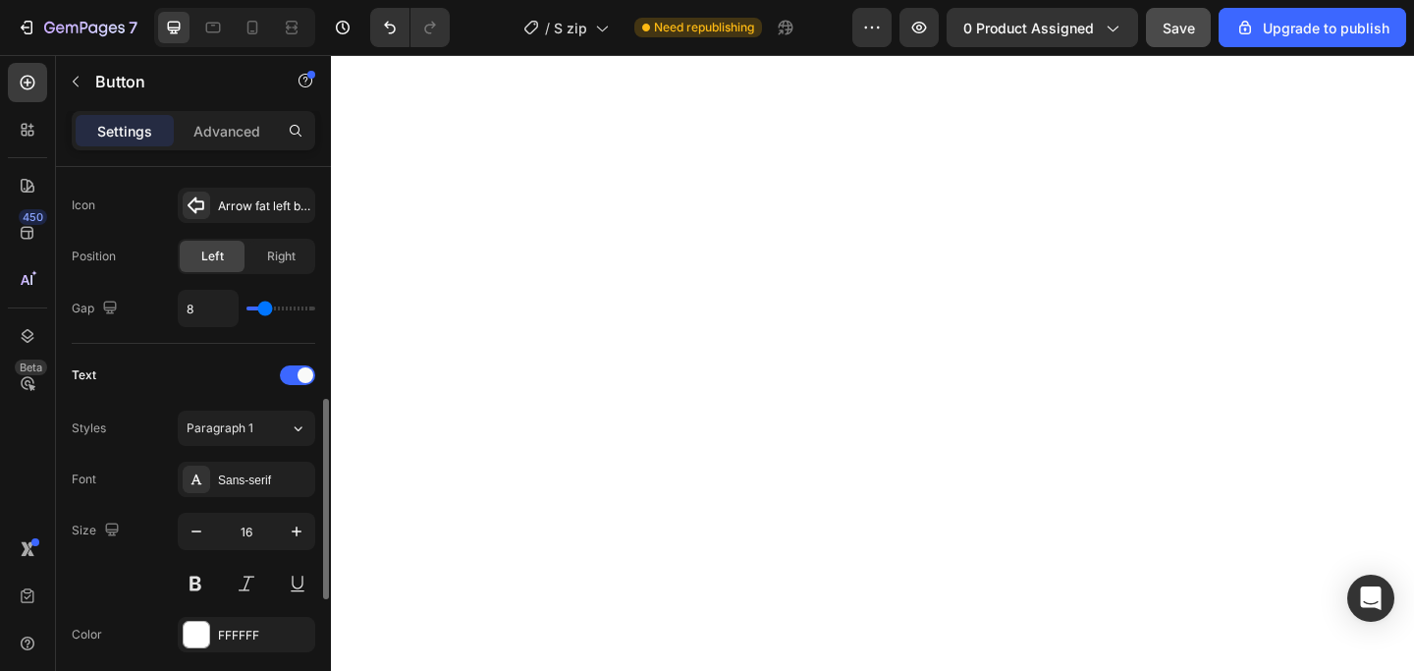
scroll to position [638, 0]
click at [211, 583] on button at bounding box center [195, 579] width 35 height 35
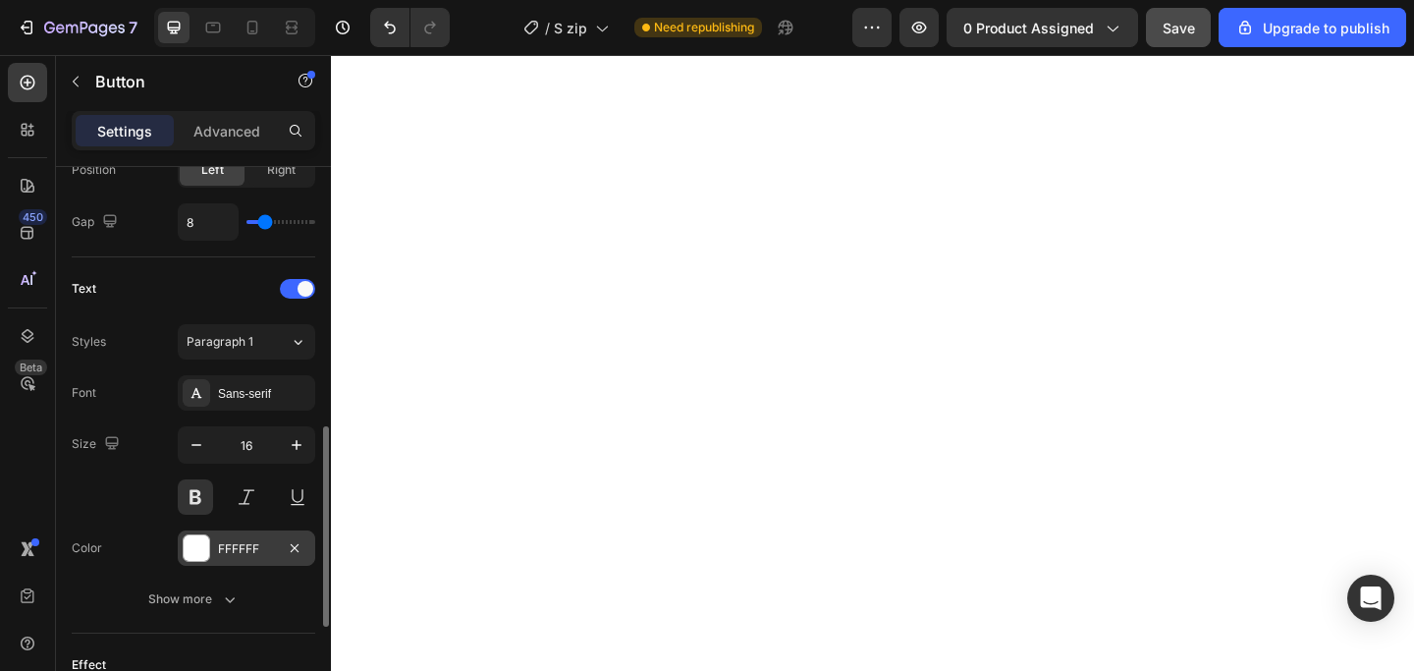
scroll to position [722, 0]
click at [247, 549] on div "FFFFFF" at bounding box center [246, 548] width 57 height 18
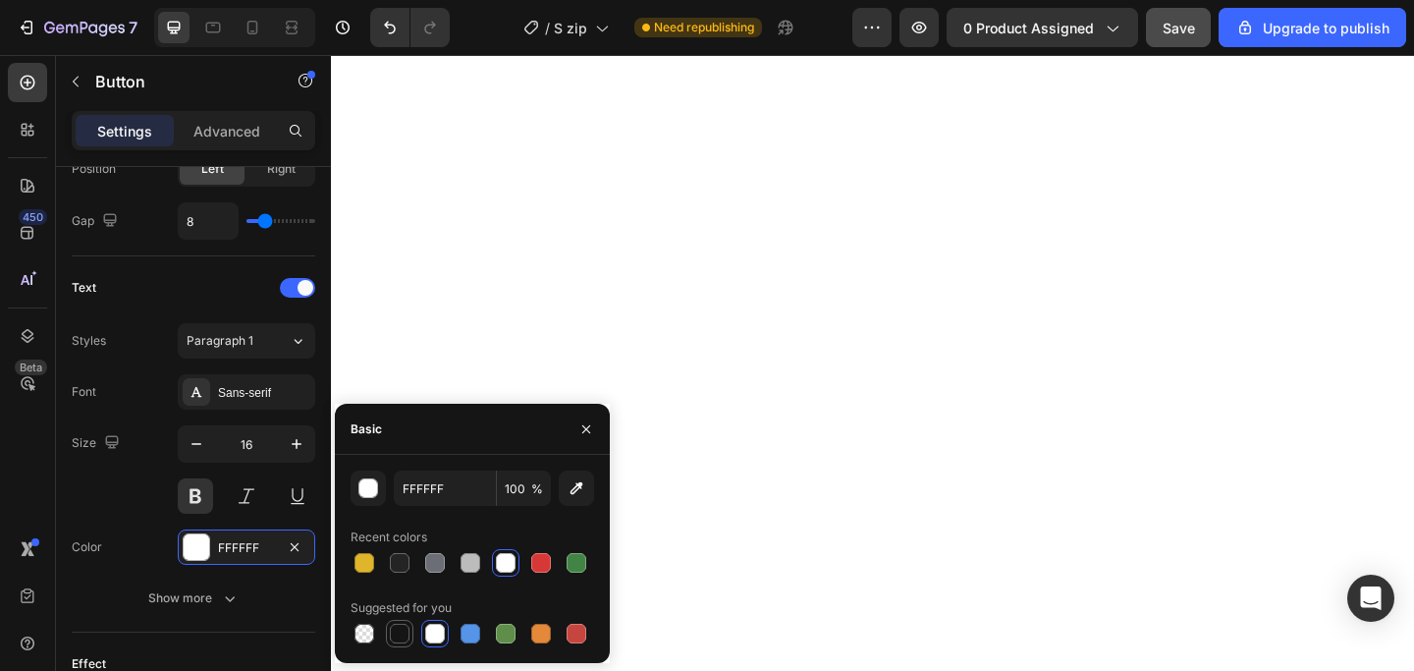
click at [400, 636] on div at bounding box center [400, 633] width 20 height 20
type input "151515"
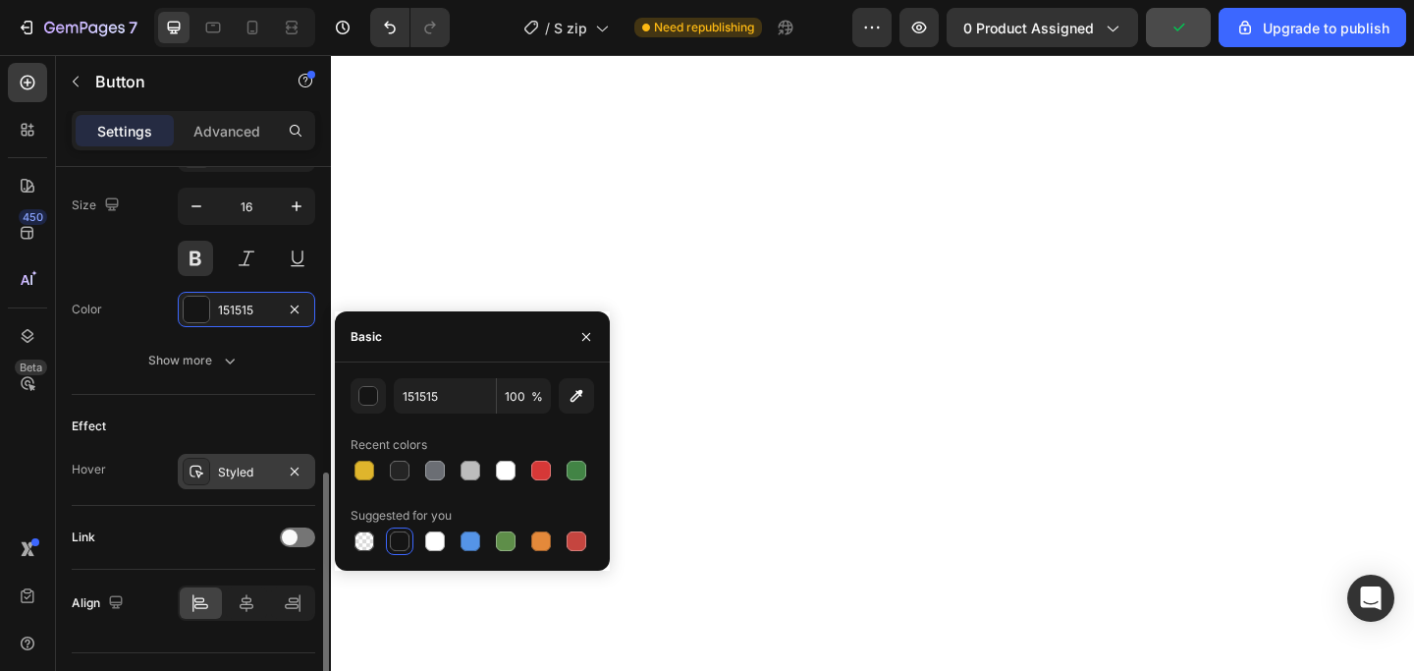
scroll to position [1003, 0]
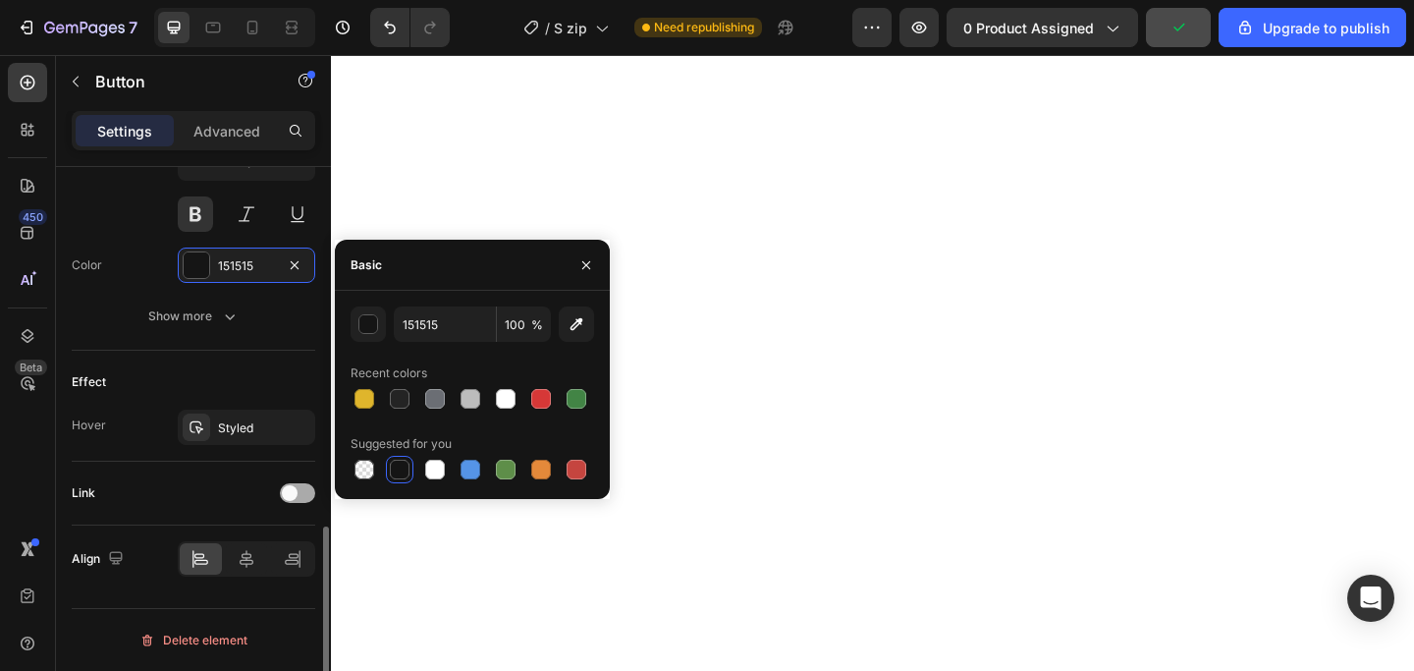
click at [294, 500] on div at bounding box center [297, 493] width 35 height 20
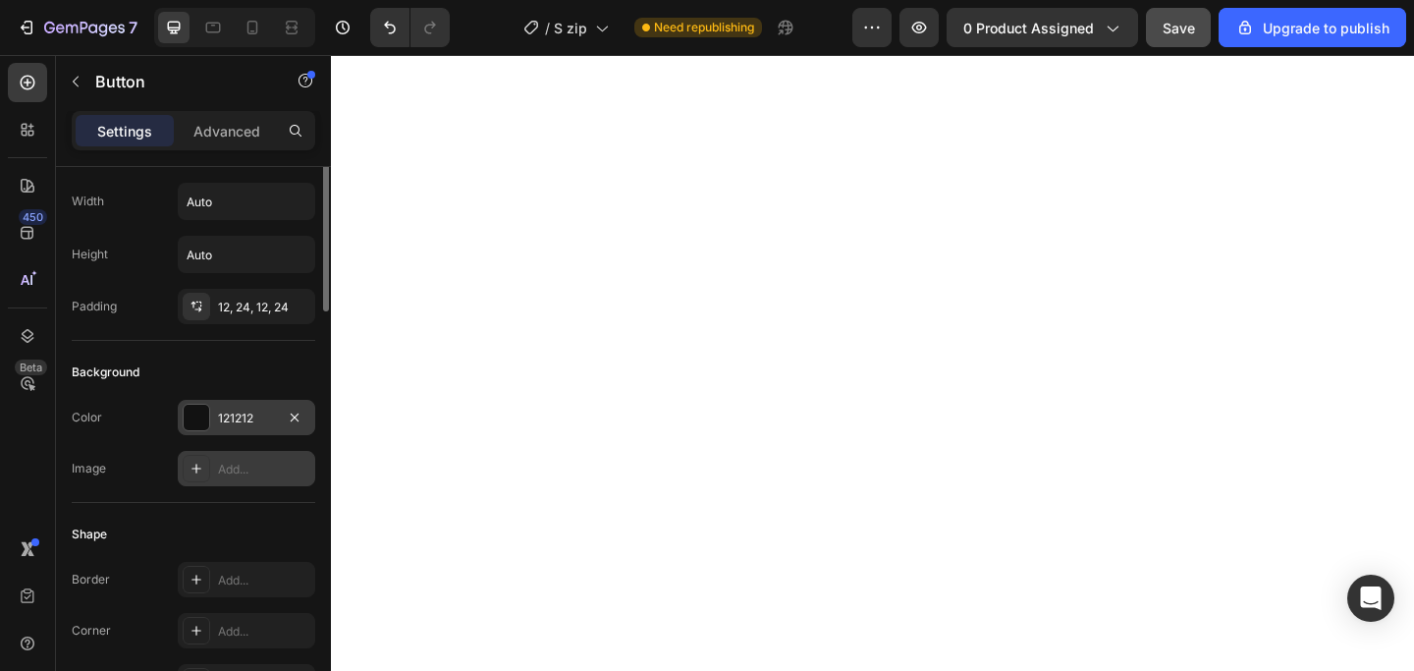
scroll to position [0, 0]
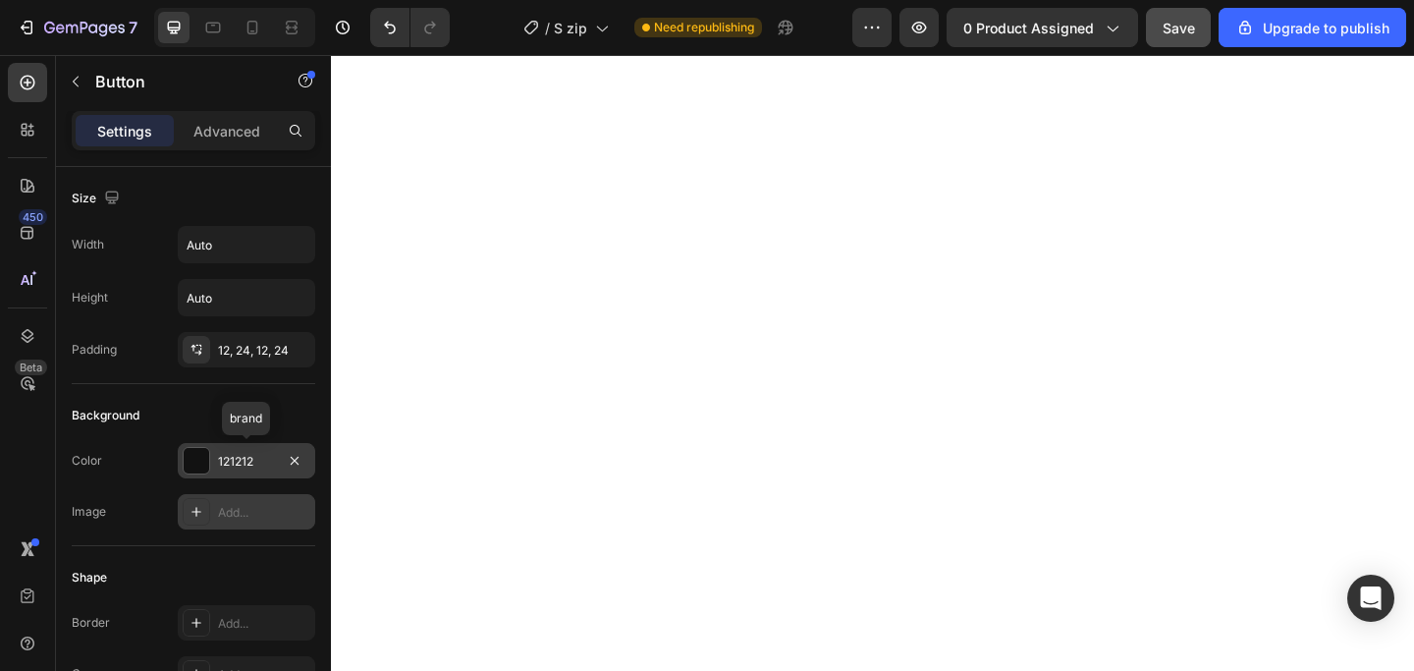
click at [258, 469] on div "121212" at bounding box center [246, 462] width 57 height 18
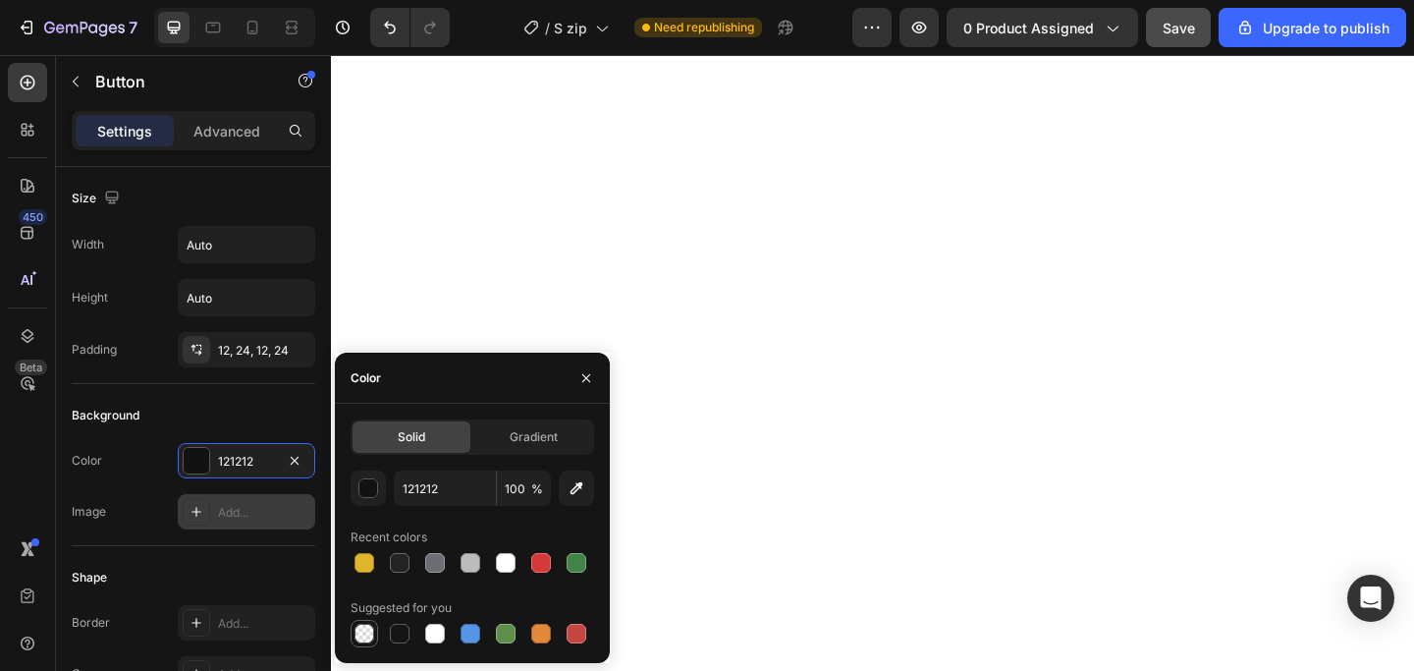
click at [363, 630] on div at bounding box center [364, 633] width 20 height 20
type input "000000"
type input "0"
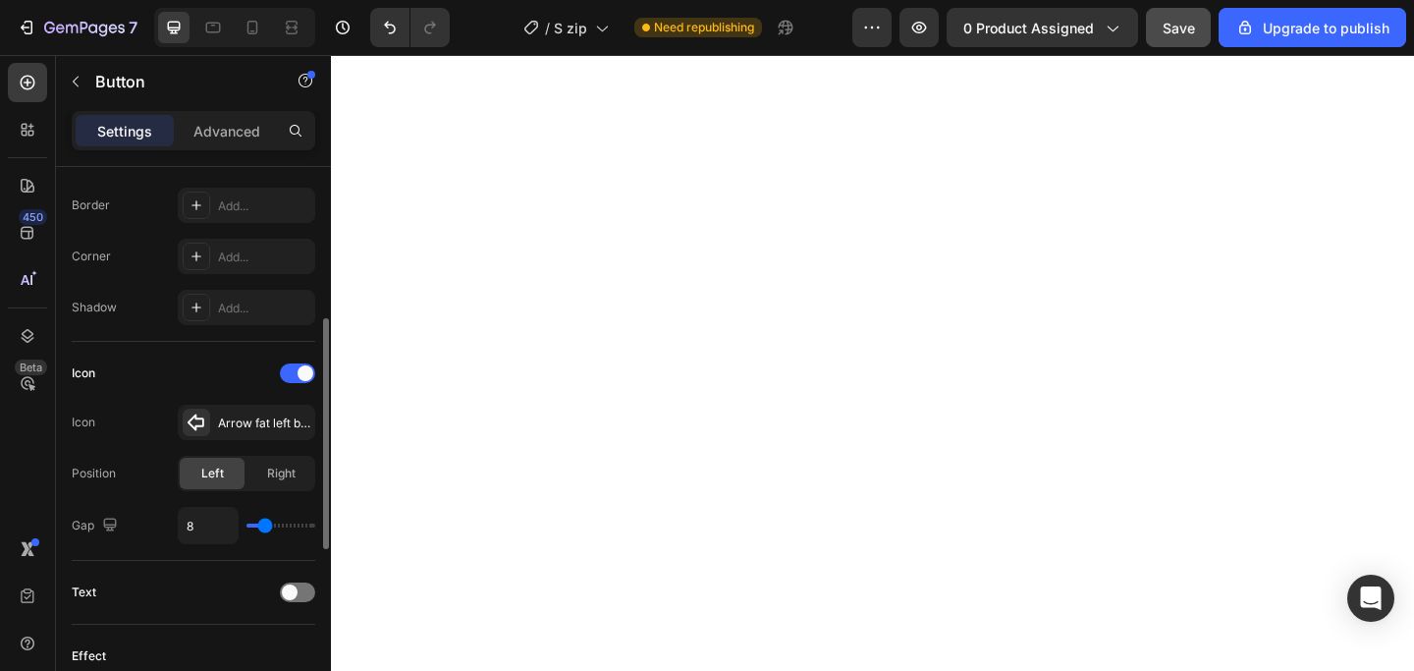
scroll to position [420, 0]
click at [260, 427] on div "Arrow fat left bold" at bounding box center [264, 420] width 92 height 18
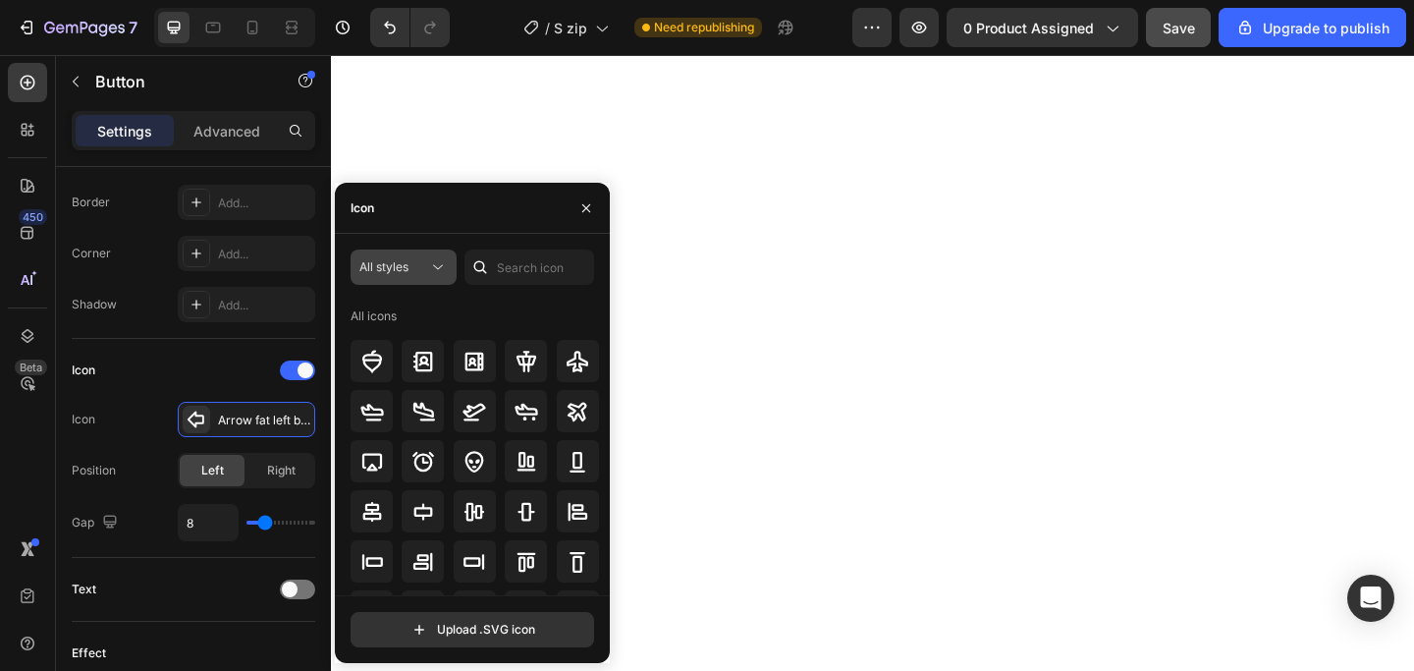
click at [415, 264] on div "All styles" at bounding box center [393, 267] width 69 height 18
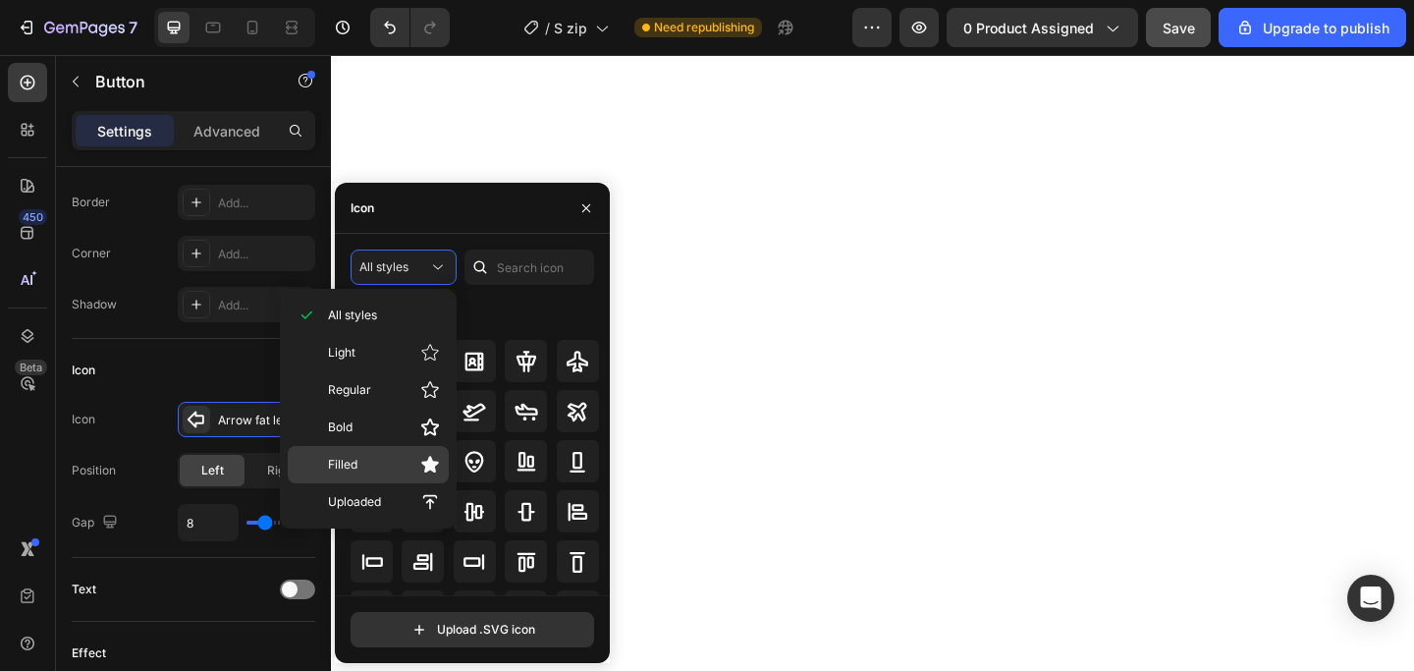
click at [375, 459] on p "Filled" at bounding box center [384, 465] width 112 height 20
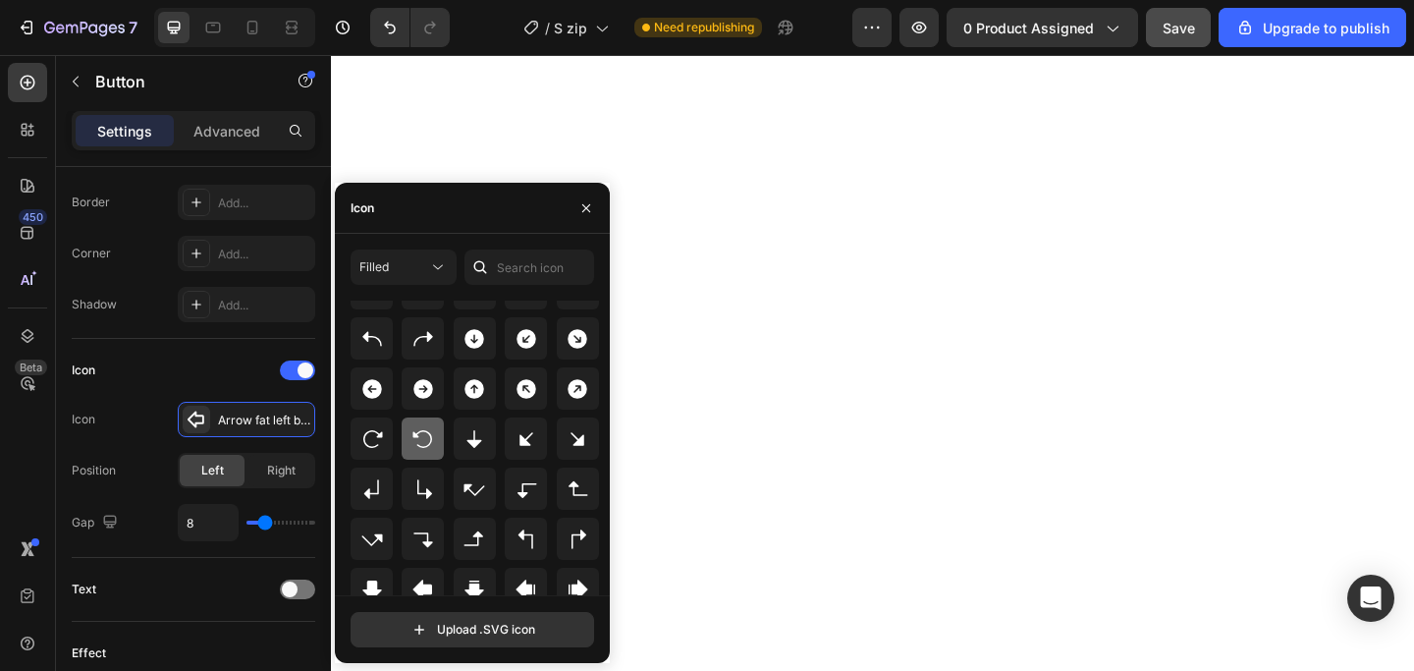
scroll to position [467, 0]
click at [368, 388] on icon at bounding box center [372, 390] width 24 height 24
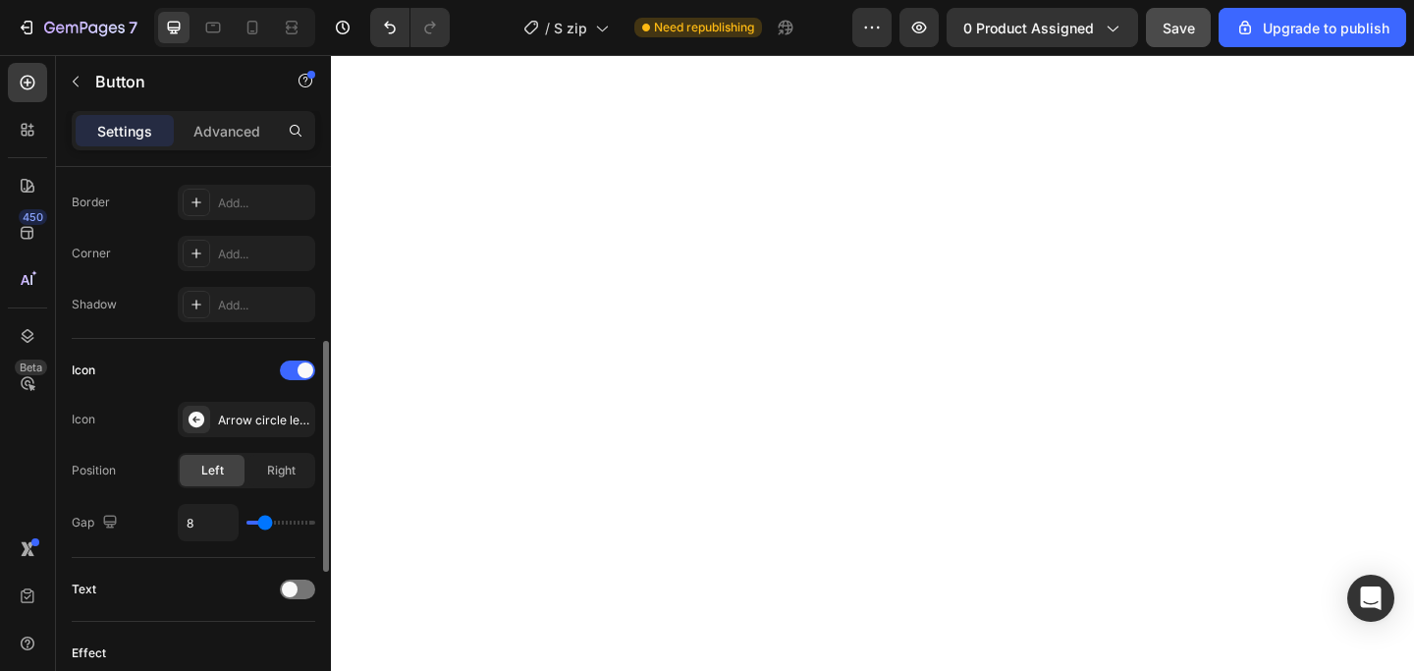
type input "5"
type input "6"
type input "7"
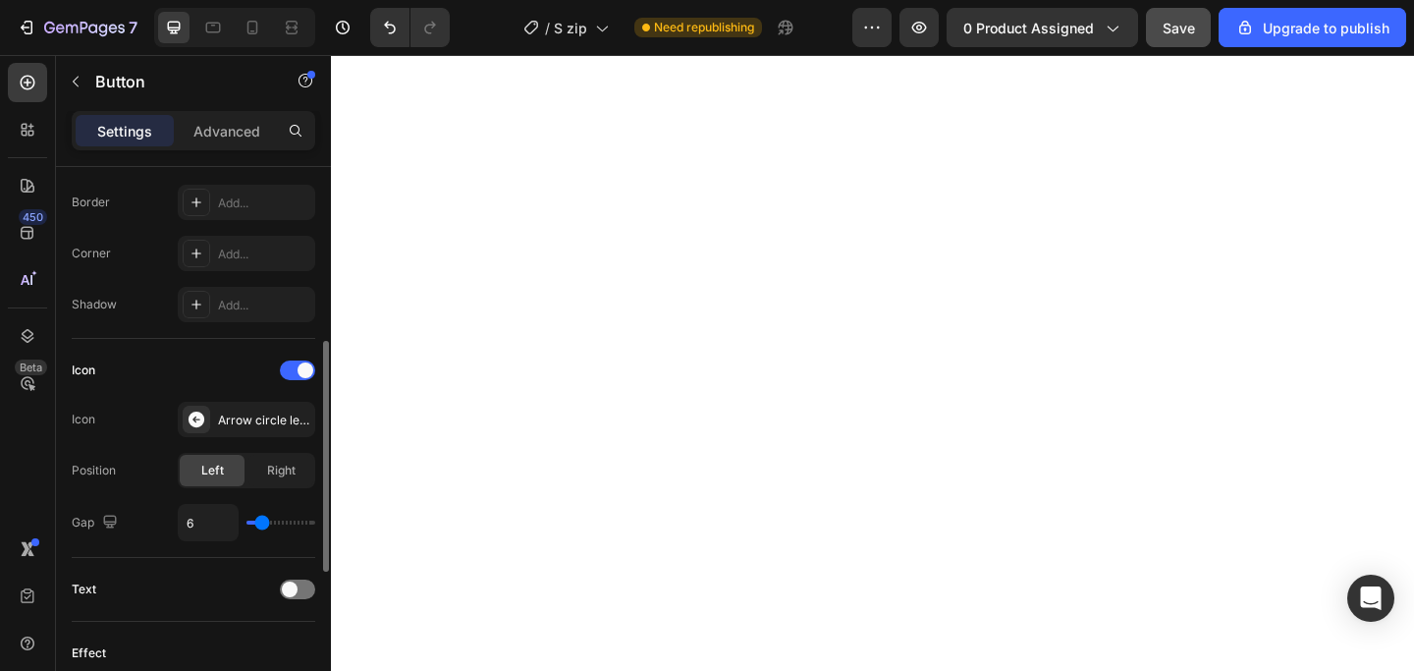
type input "7"
type input "8"
type input "9"
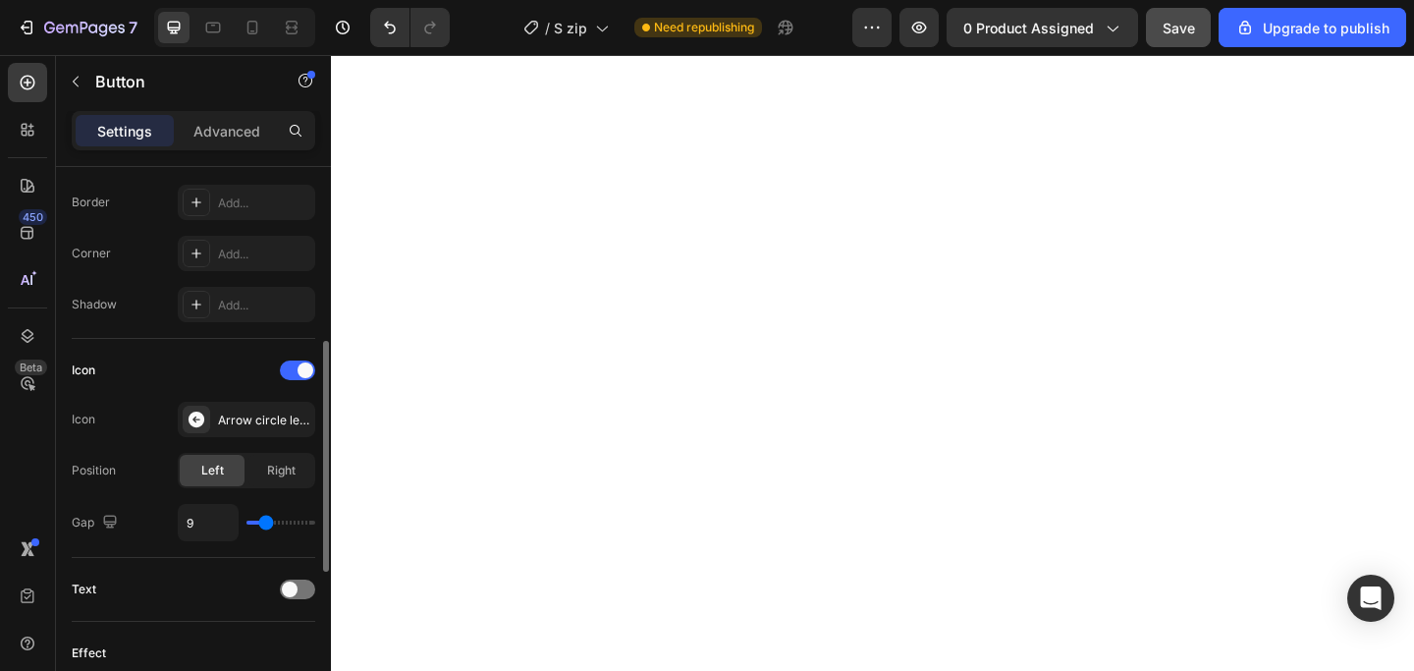
type input "10"
type input "11"
type input "12"
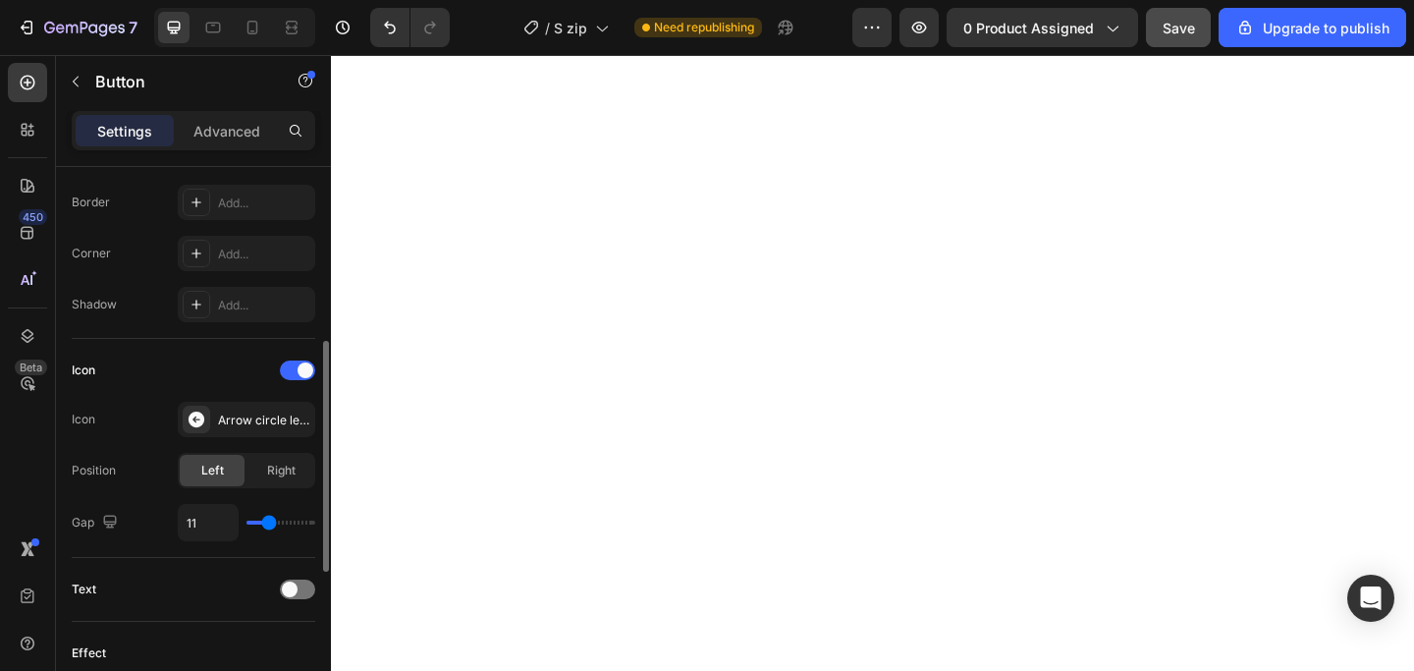
type input "12"
type input "13"
type input "14"
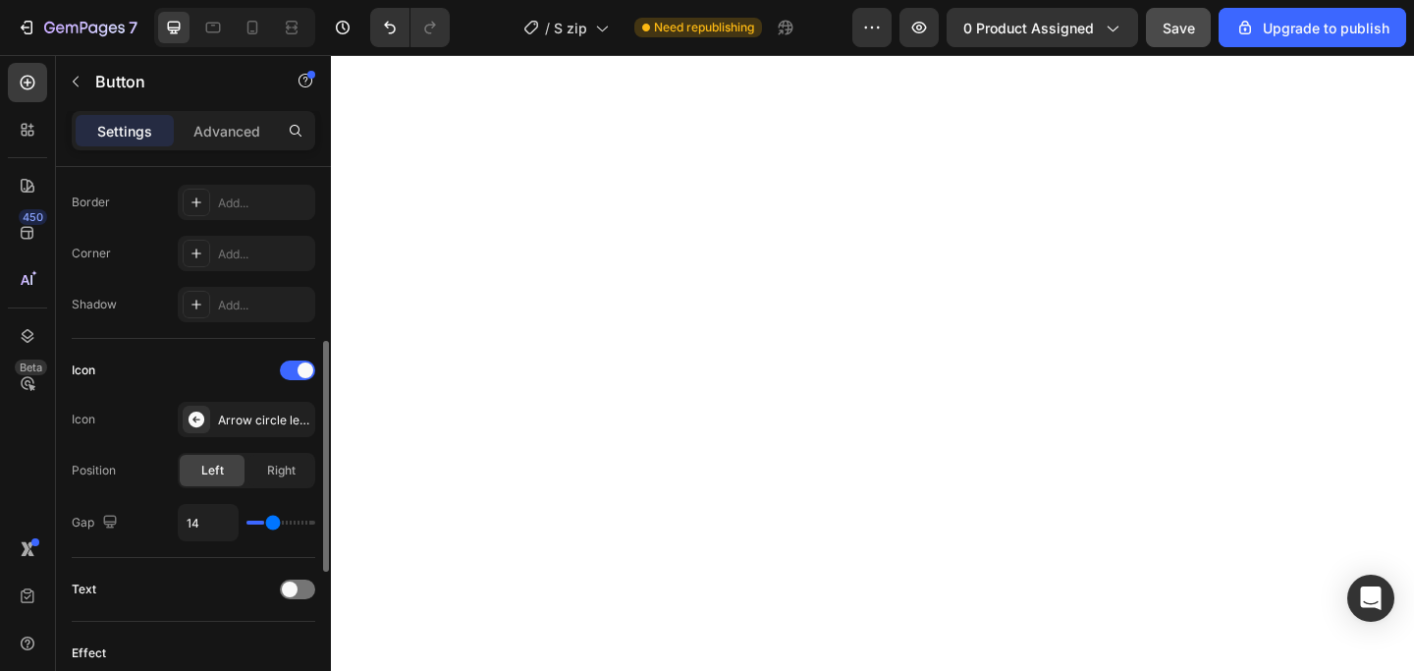
type input "15"
type input "16"
type input "17"
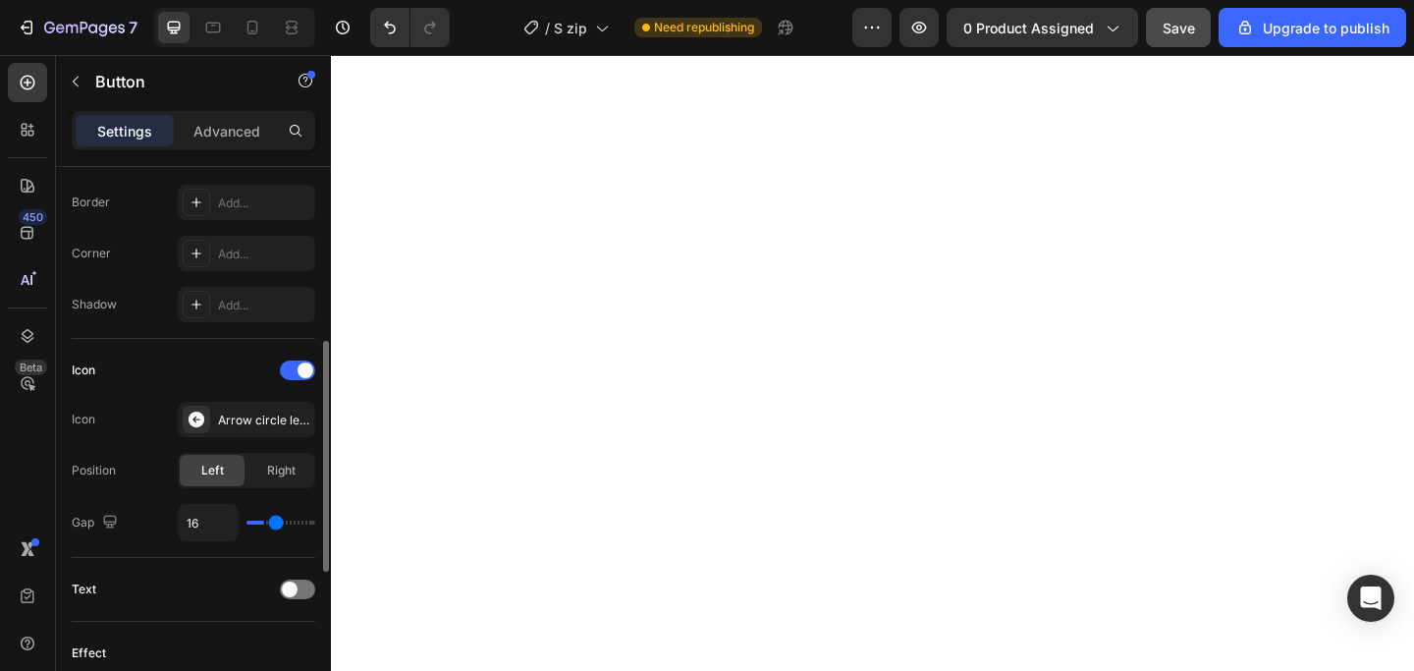
type input "17"
type input "18"
type input "19"
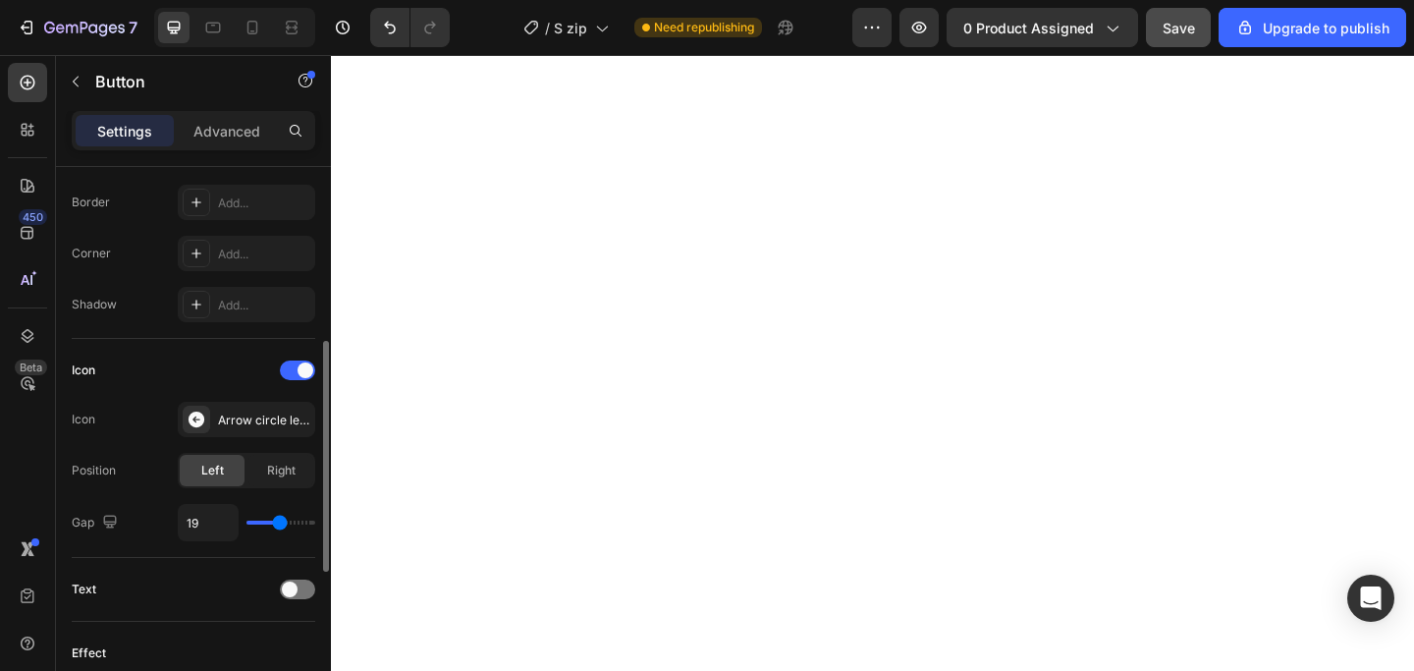
type input "18"
drag, startPoint x: 259, startPoint y: 523, endPoint x: 276, endPoint y: 522, distance: 16.7
click at [277, 524] on input "range" at bounding box center [280, 522] width 69 height 4
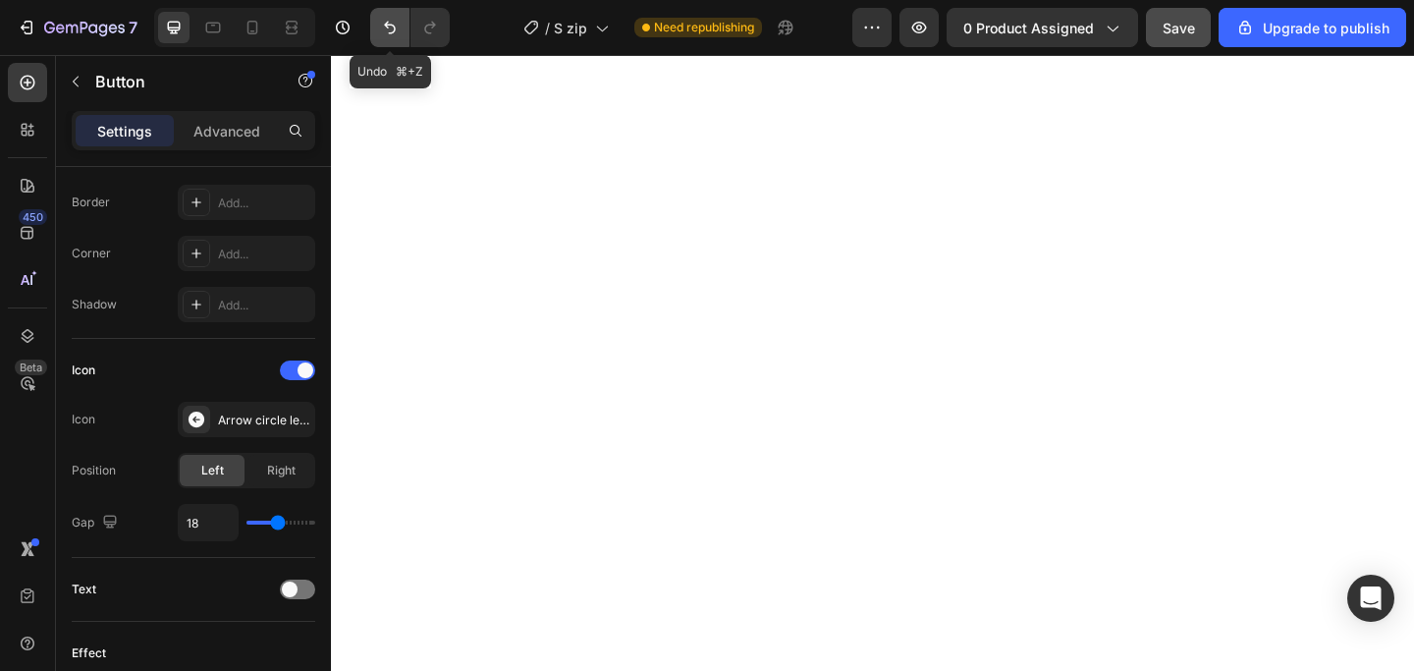
click at [397, 33] on icon "Undo/Redo" at bounding box center [390, 28] width 20 height 20
type input "8"
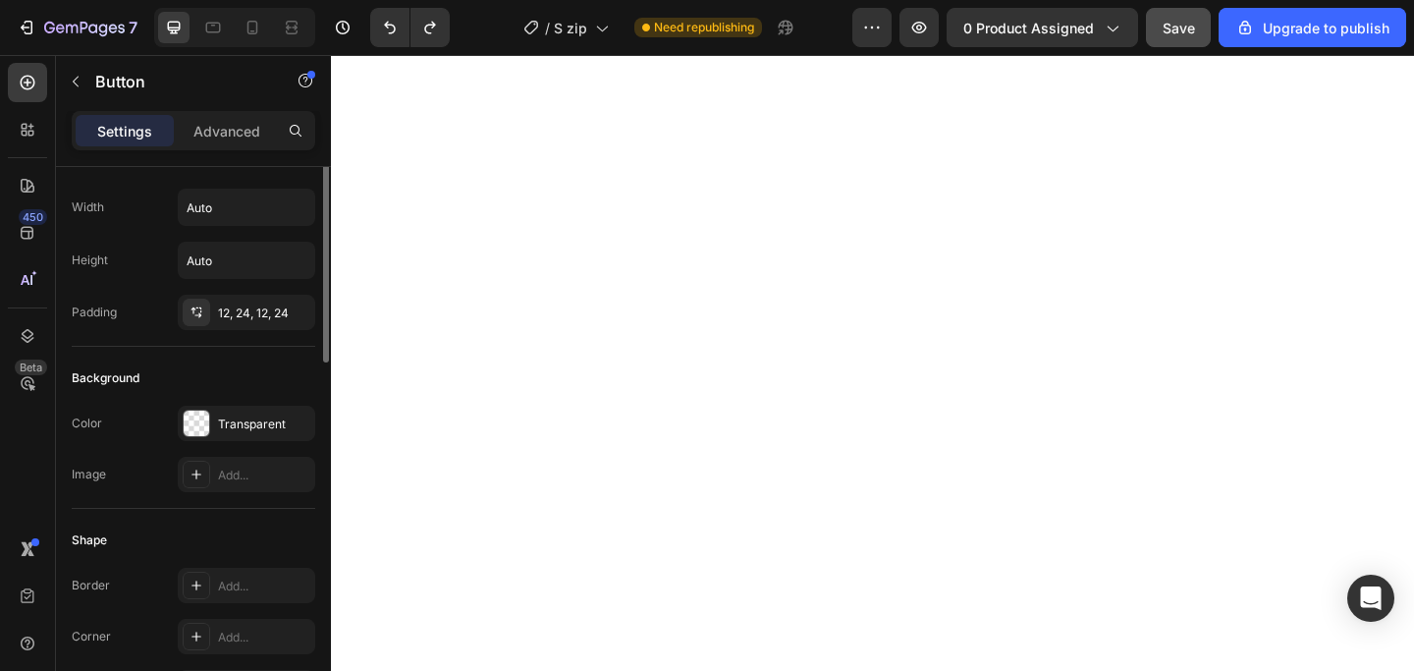
scroll to position [0, 0]
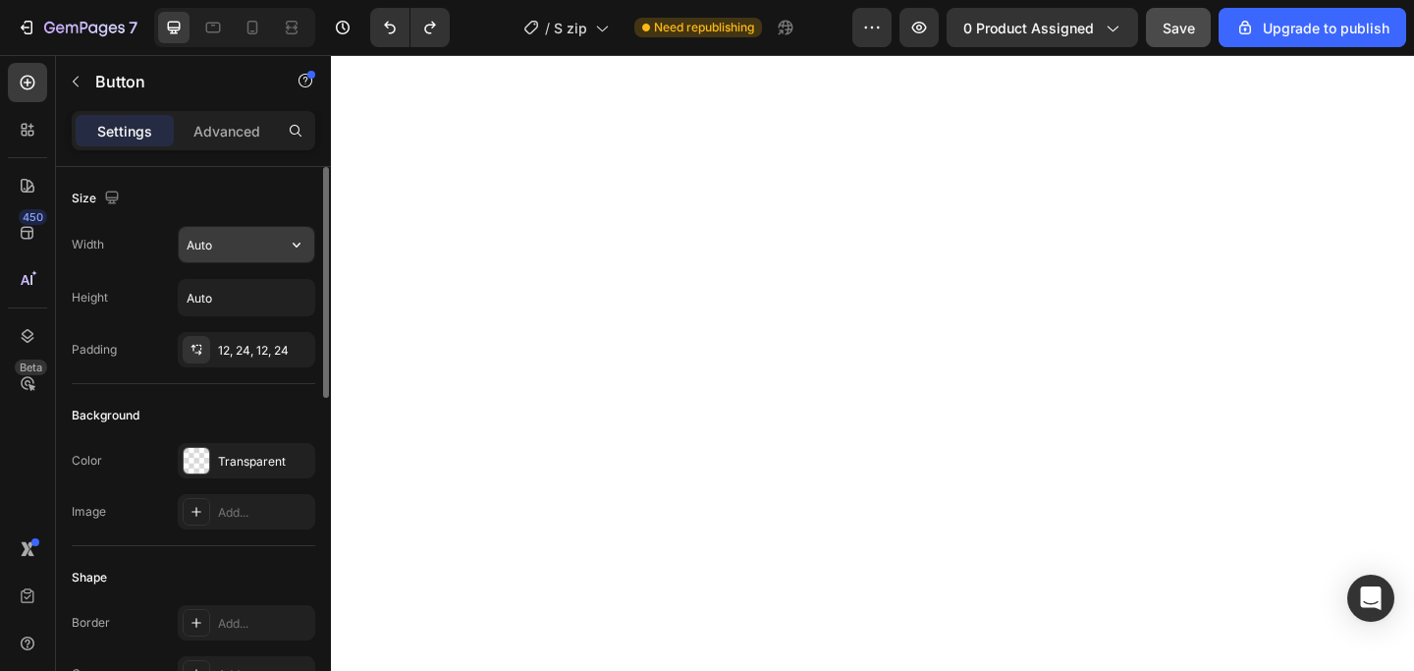
click at [239, 241] on input "Auto" at bounding box center [246, 244] width 135 height 35
click at [296, 242] on icon "button" at bounding box center [297, 245] width 20 height 20
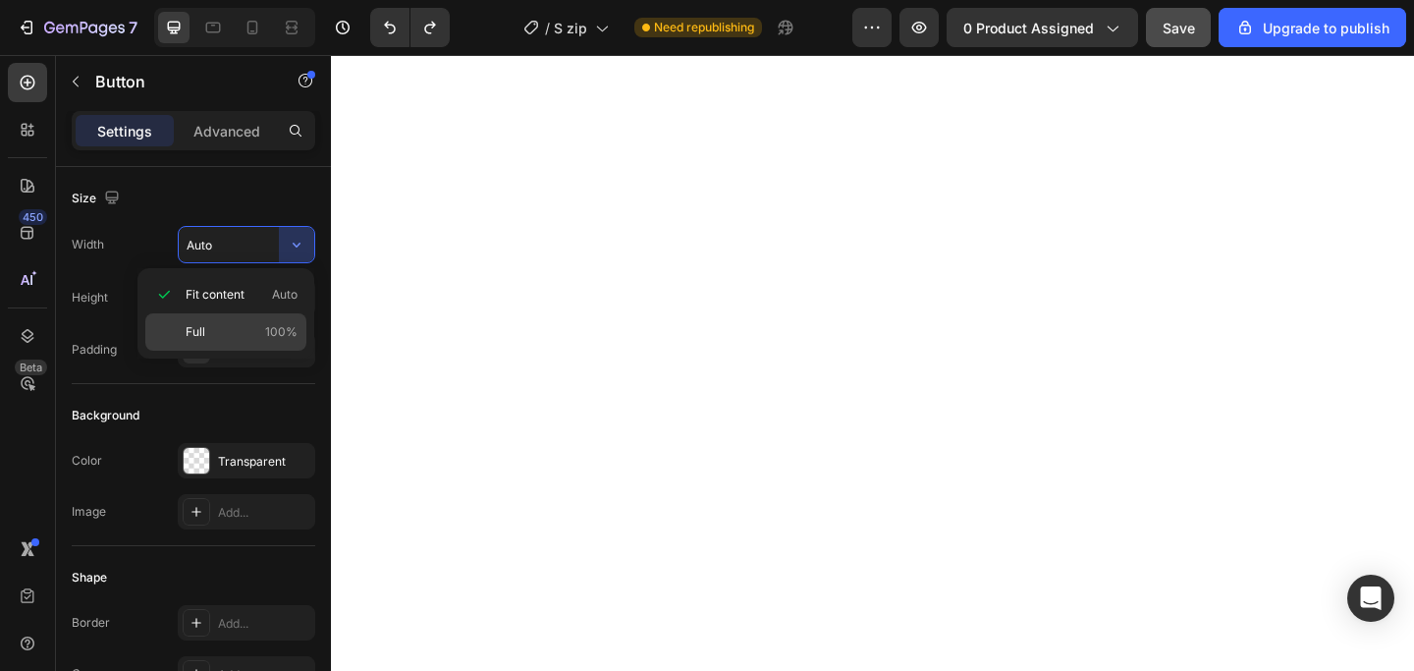
click at [243, 328] on p "Full 100%" at bounding box center [242, 332] width 112 height 18
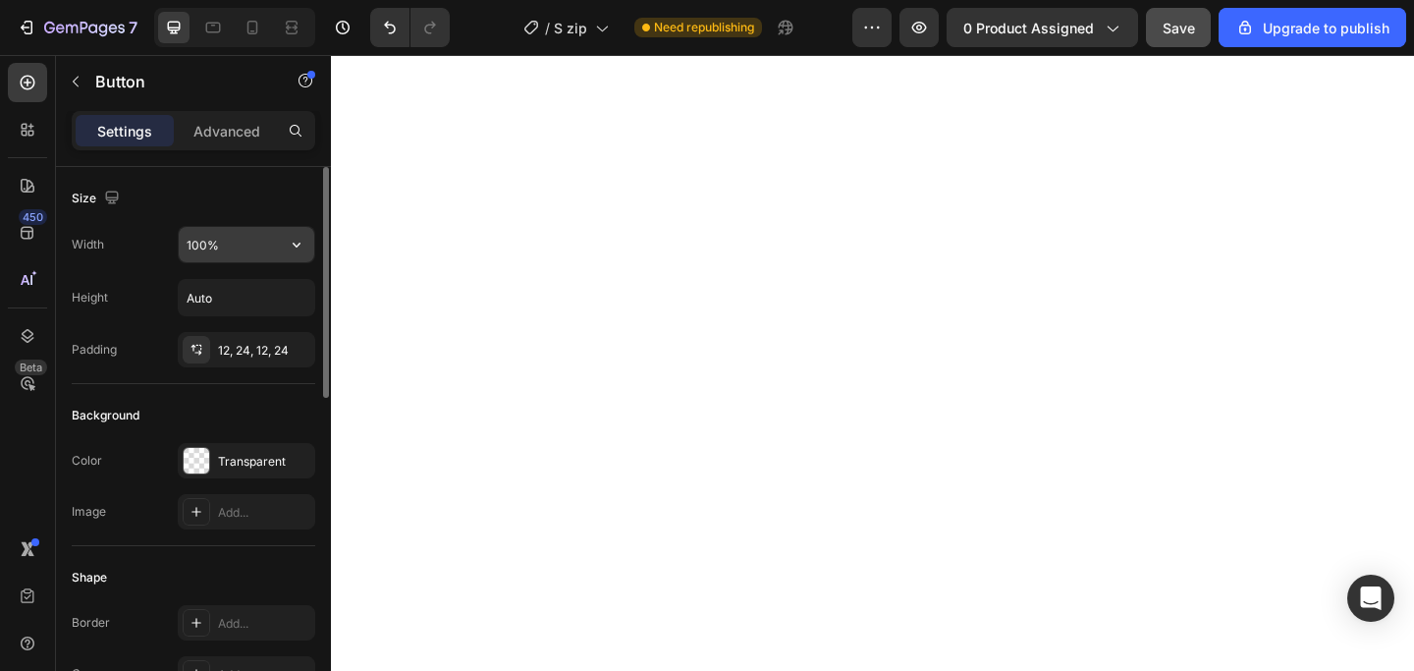
click at [291, 254] on button "button" at bounding box center [296, 244] width 35 height 35
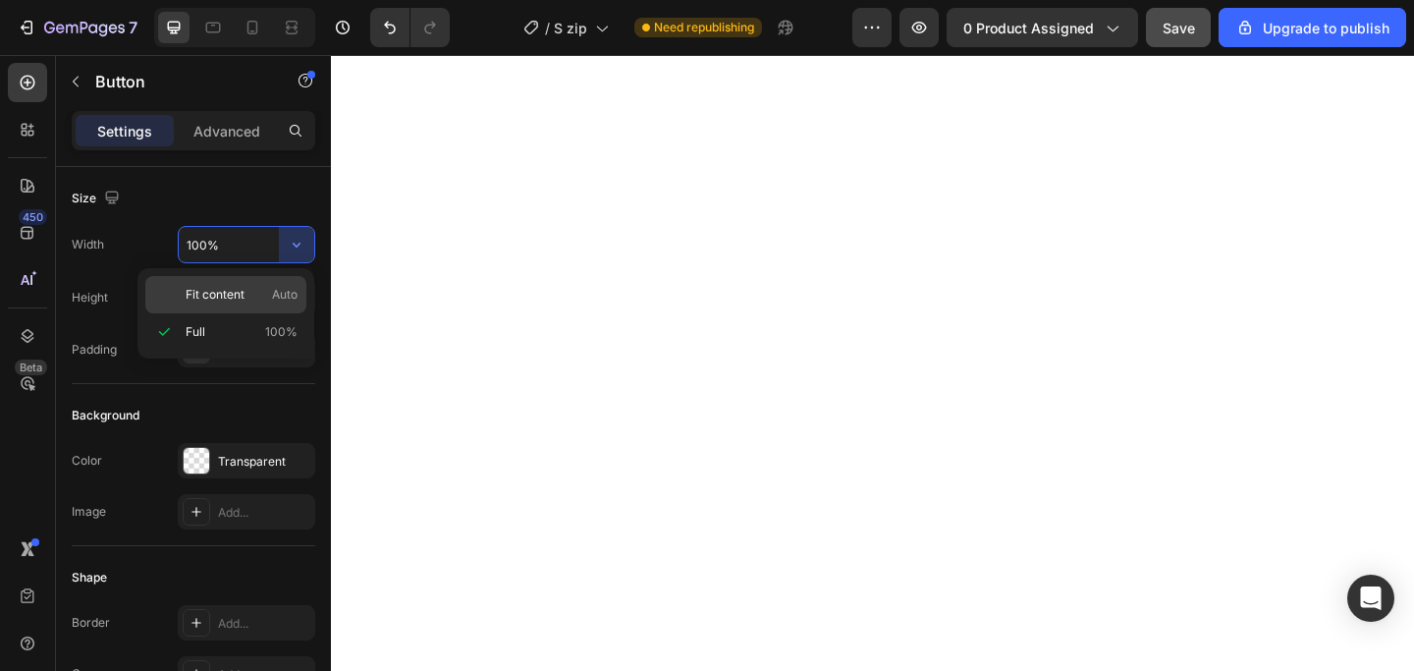
click at [244, 280] on div "Fit content Auto" at bounding box center [225, 294] width 161 height 37
type input "Auto"
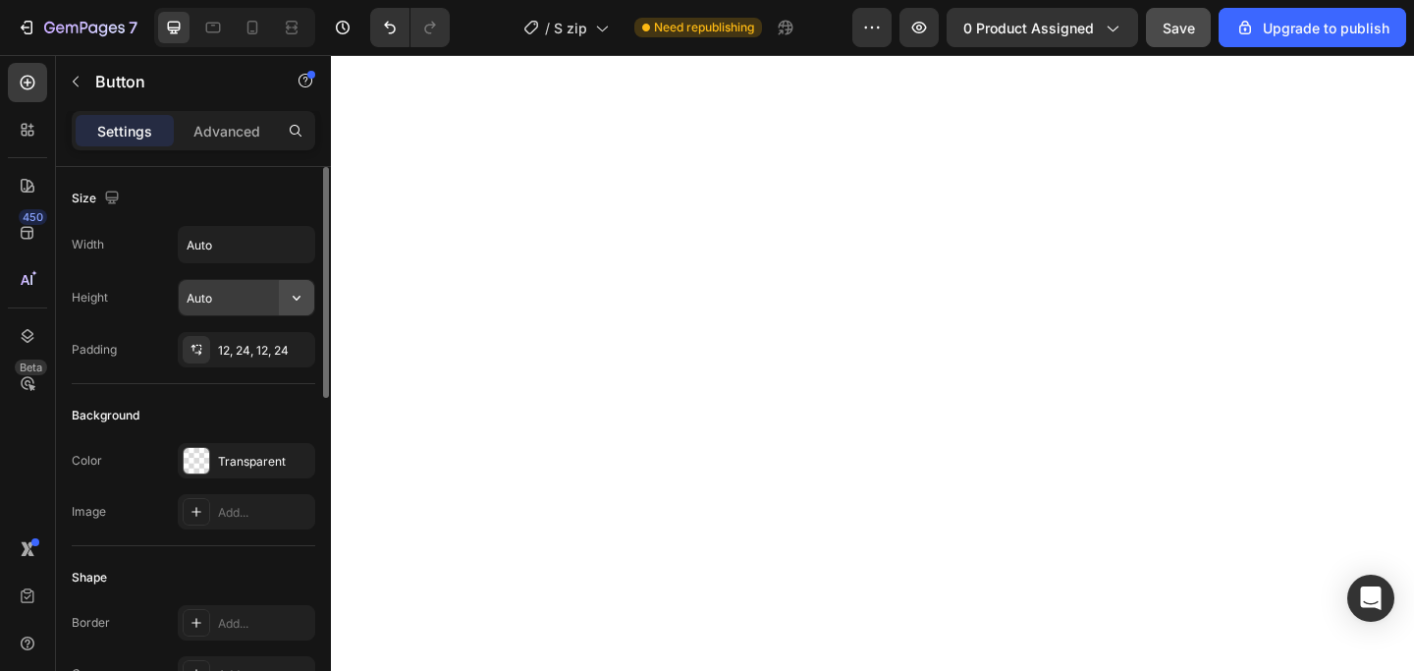
click at [281, 300] on button "button" at bounding box center [296, 297] width 35 height 35
click at [234, 348] on div "12, 24, 12, 24" at bounding box center [246, 351] width 57 height 18
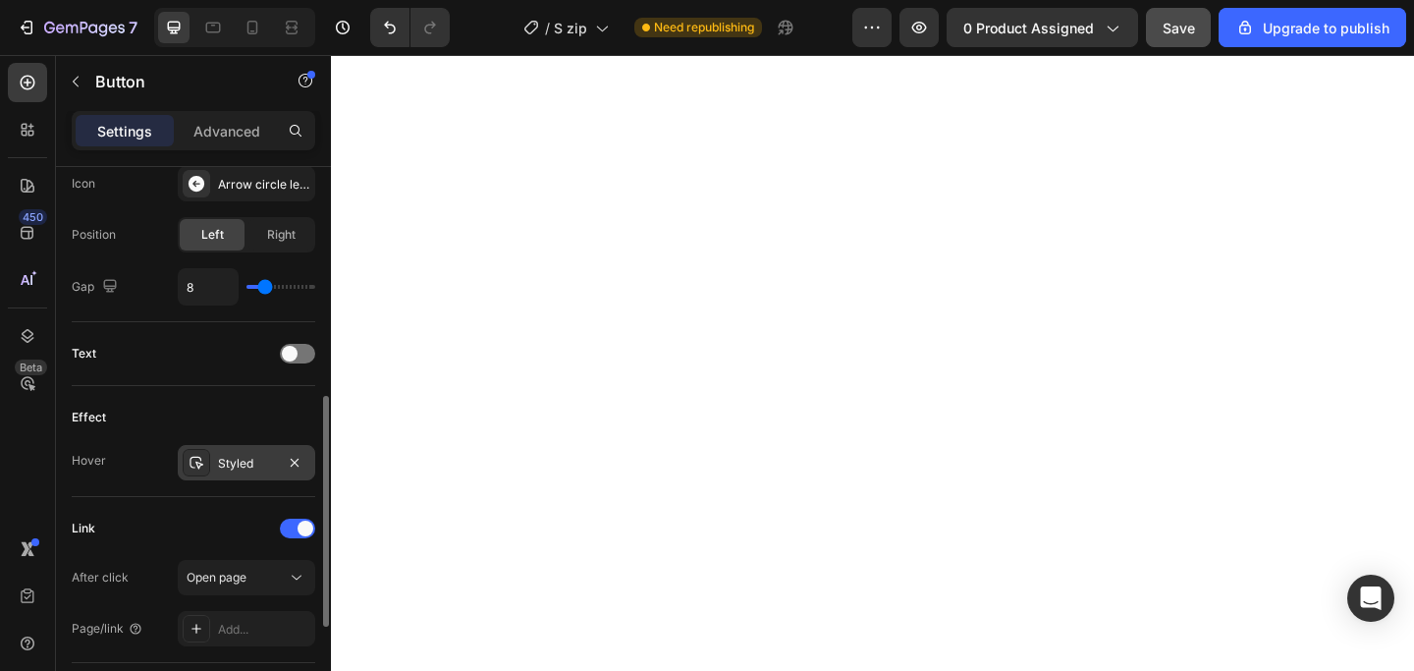
scroll to position [661, 0]
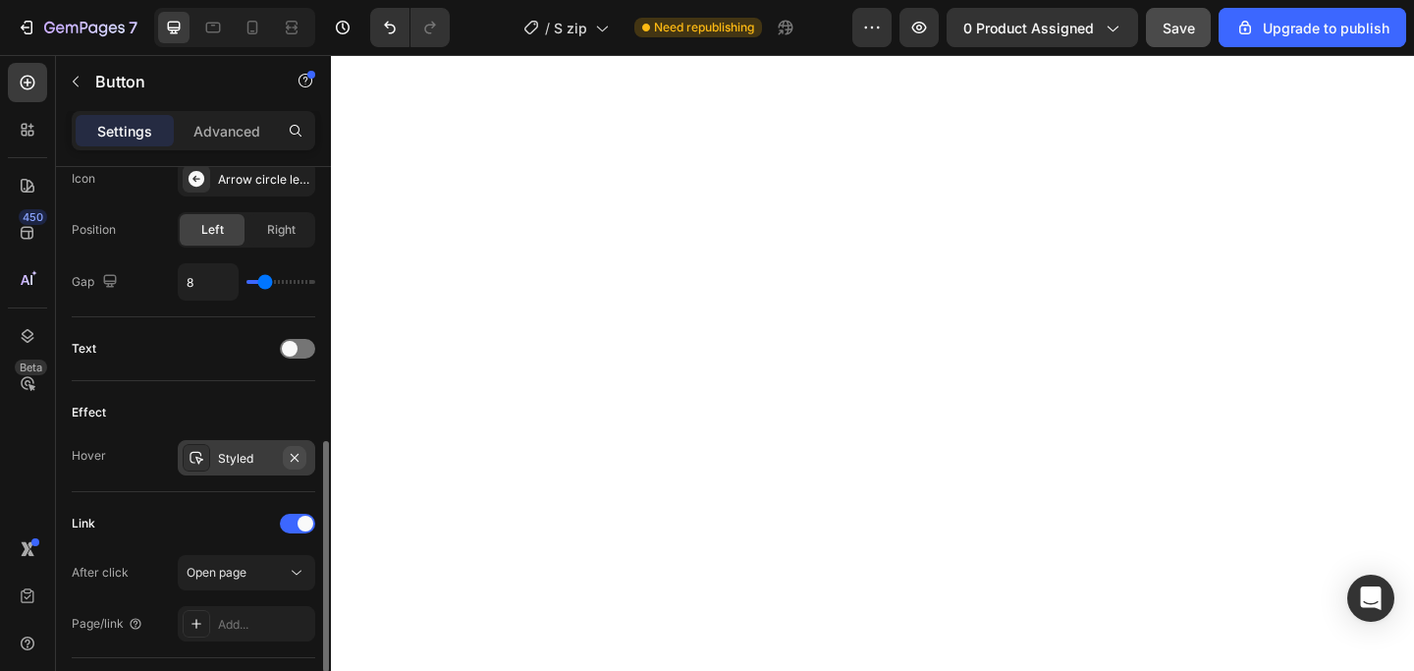
click at [296, 457] on icon "button" at bounding box center [295, 458] width 16 height 16
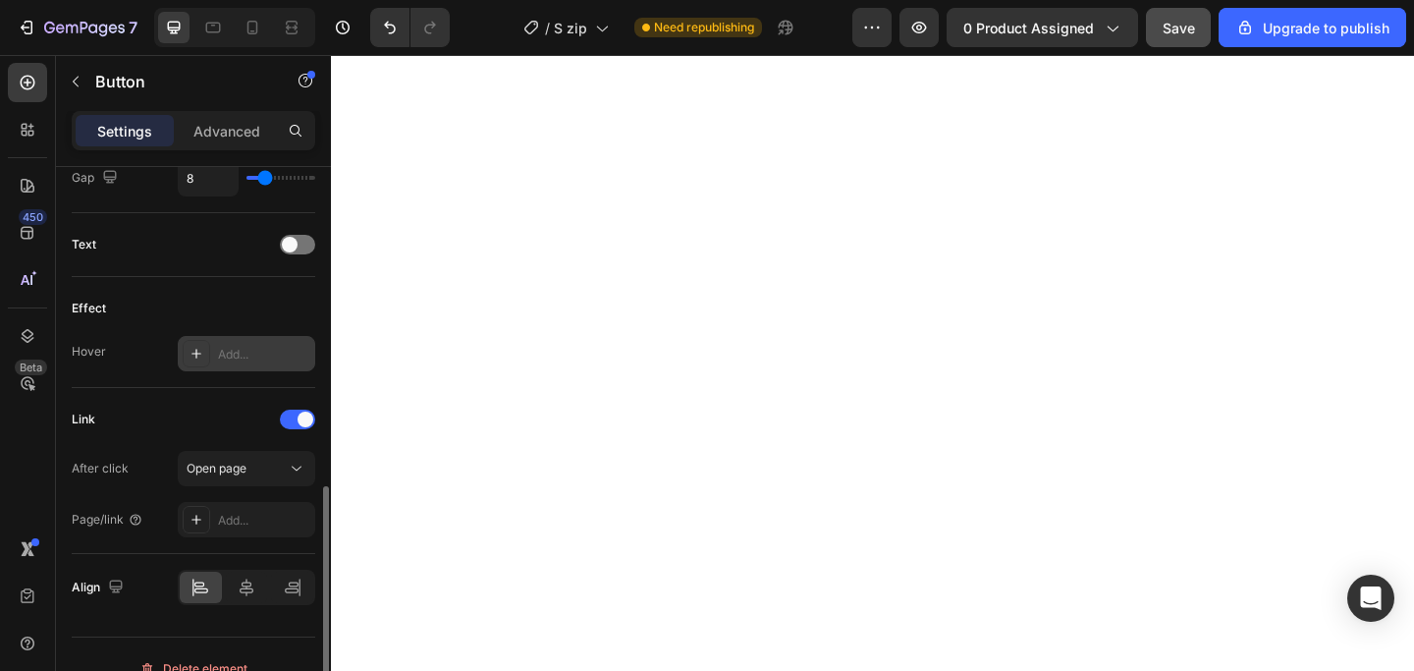
scroll to position [769, 0]
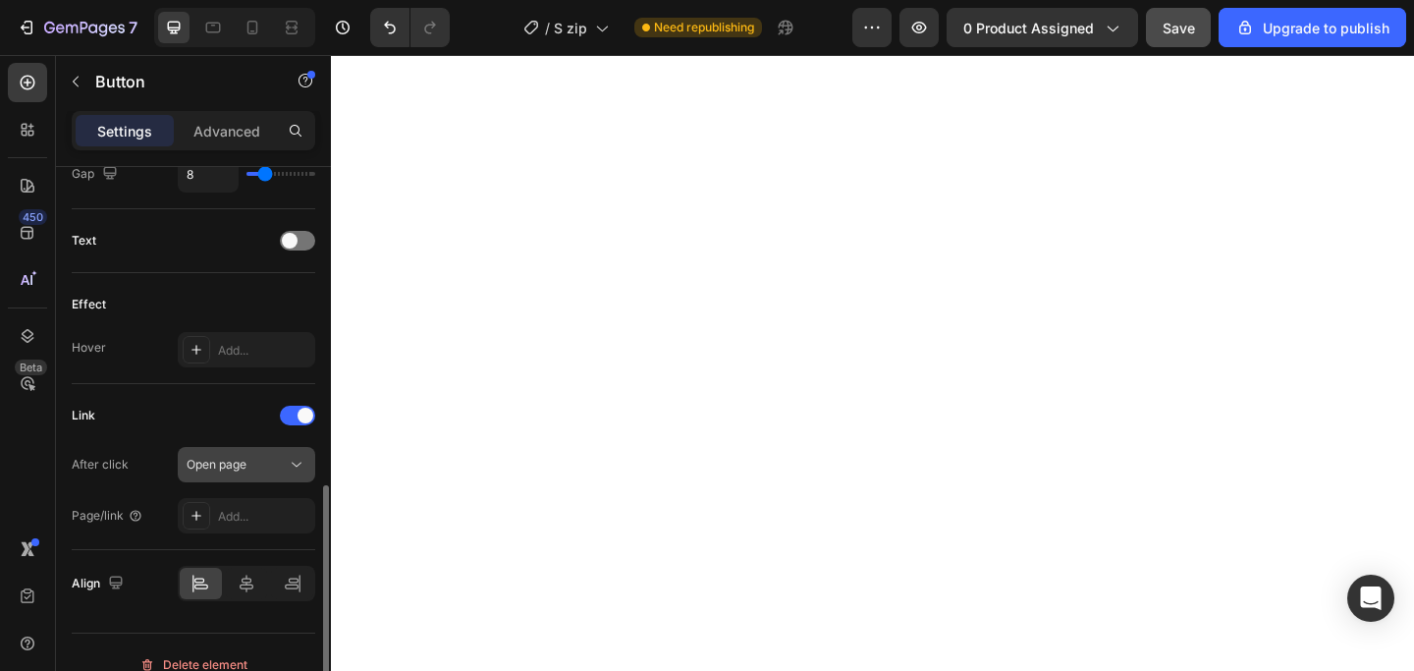
click at [282, 466] on div "Open page" at bounding box center [237, 465] width 100 height 18
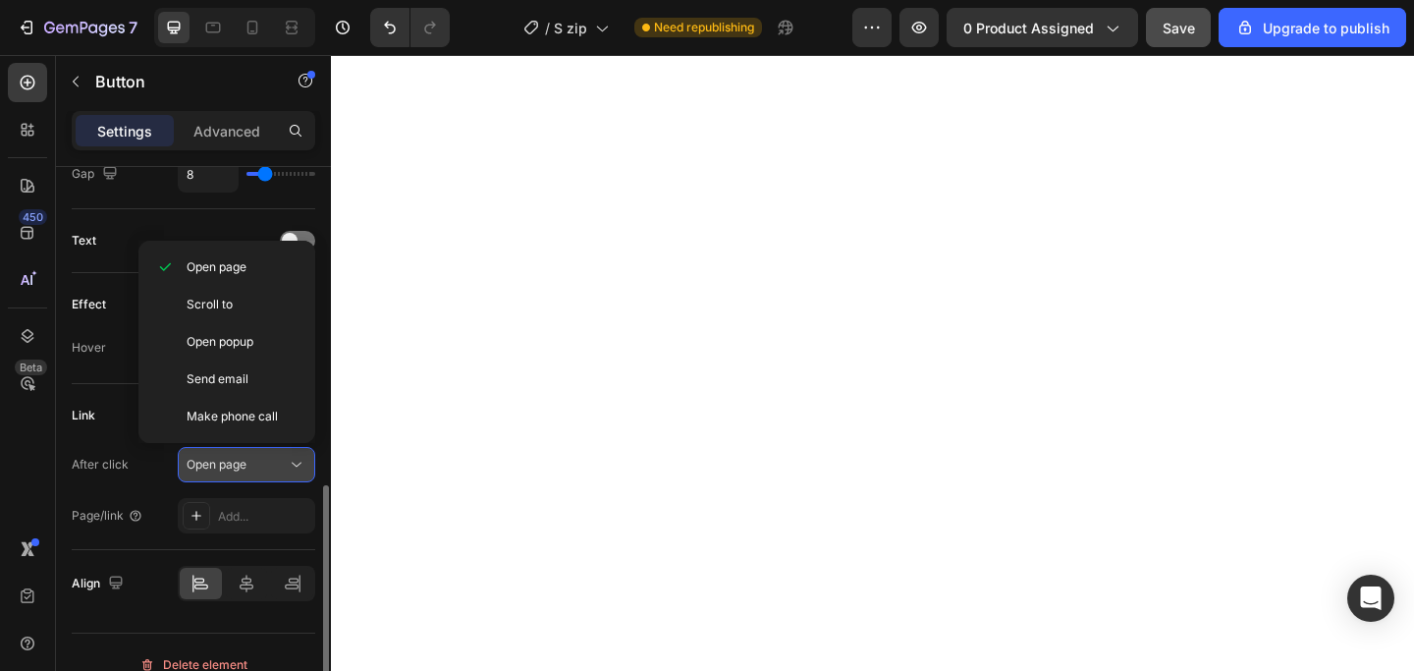
click at [276, 456] on div "Open page" at bounding box center [237, 465] width 100 height 18
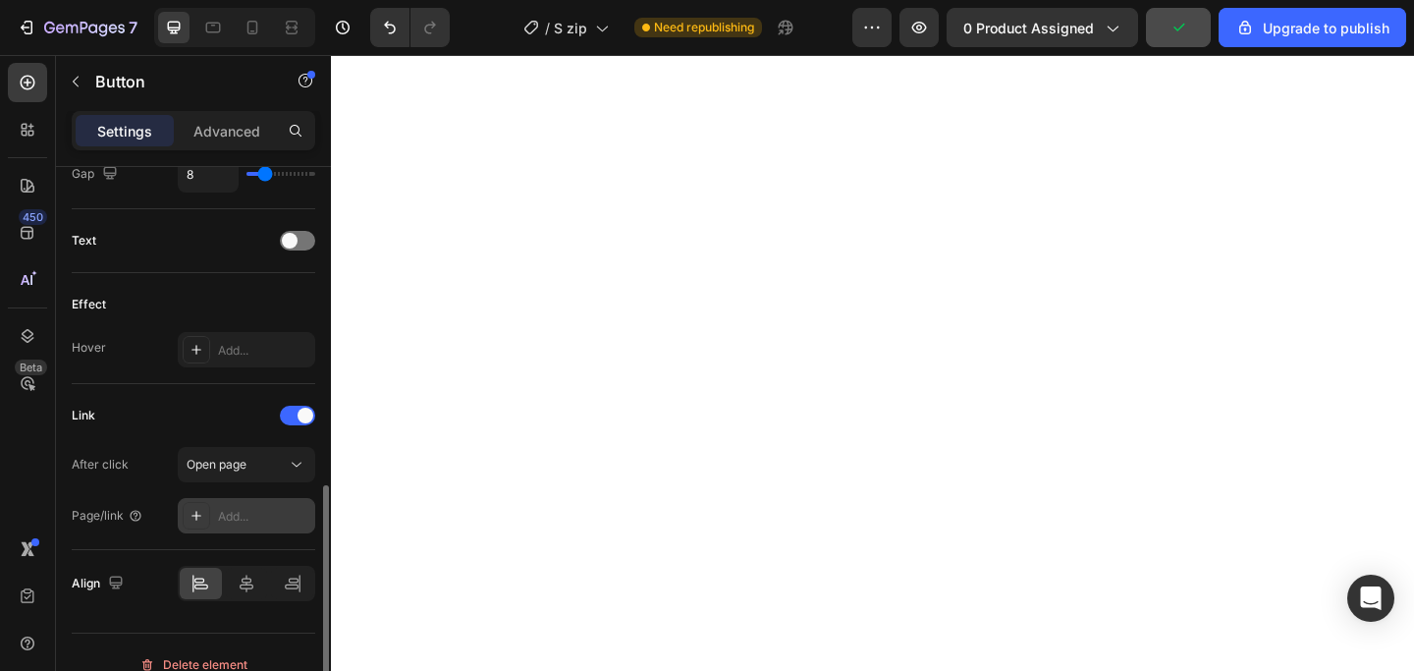
click at [263, 511] on div "Add..." at bounding box center [264, 517] width 92 height 18
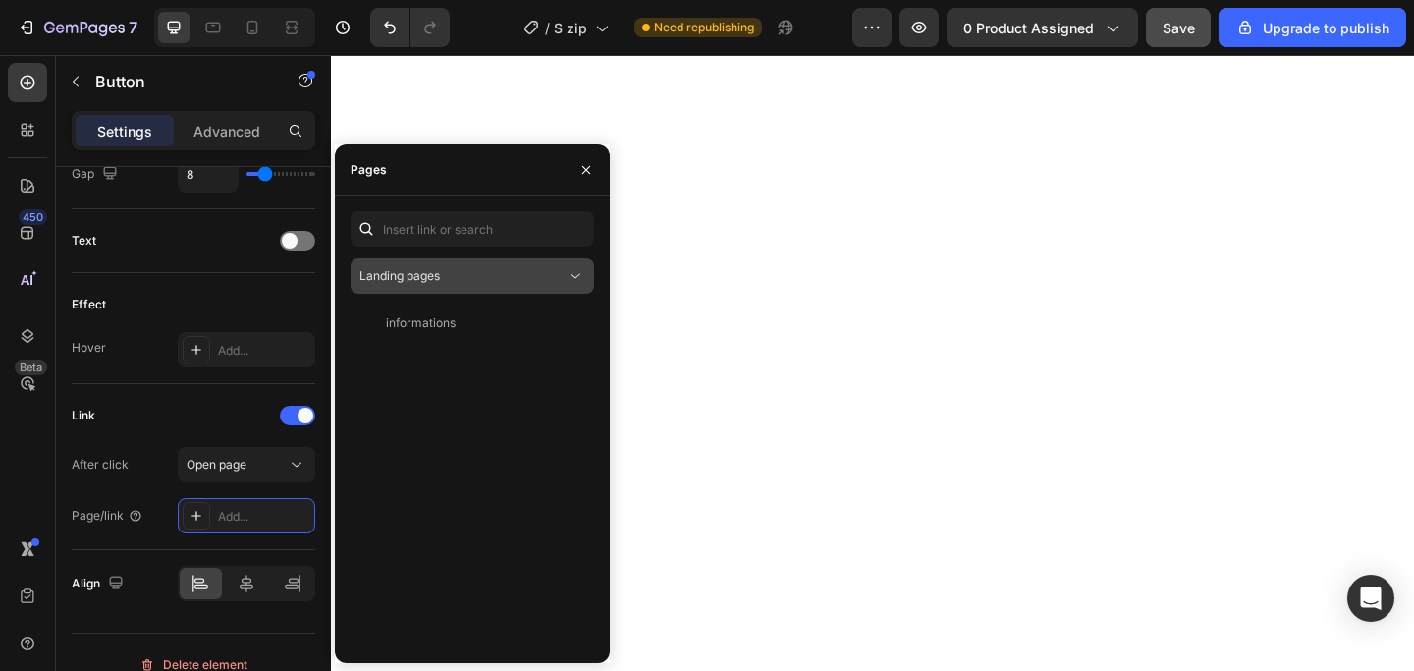
click at [502, 284] on div "Landing pages" at bounding box center [462, 276] width 206 height 18
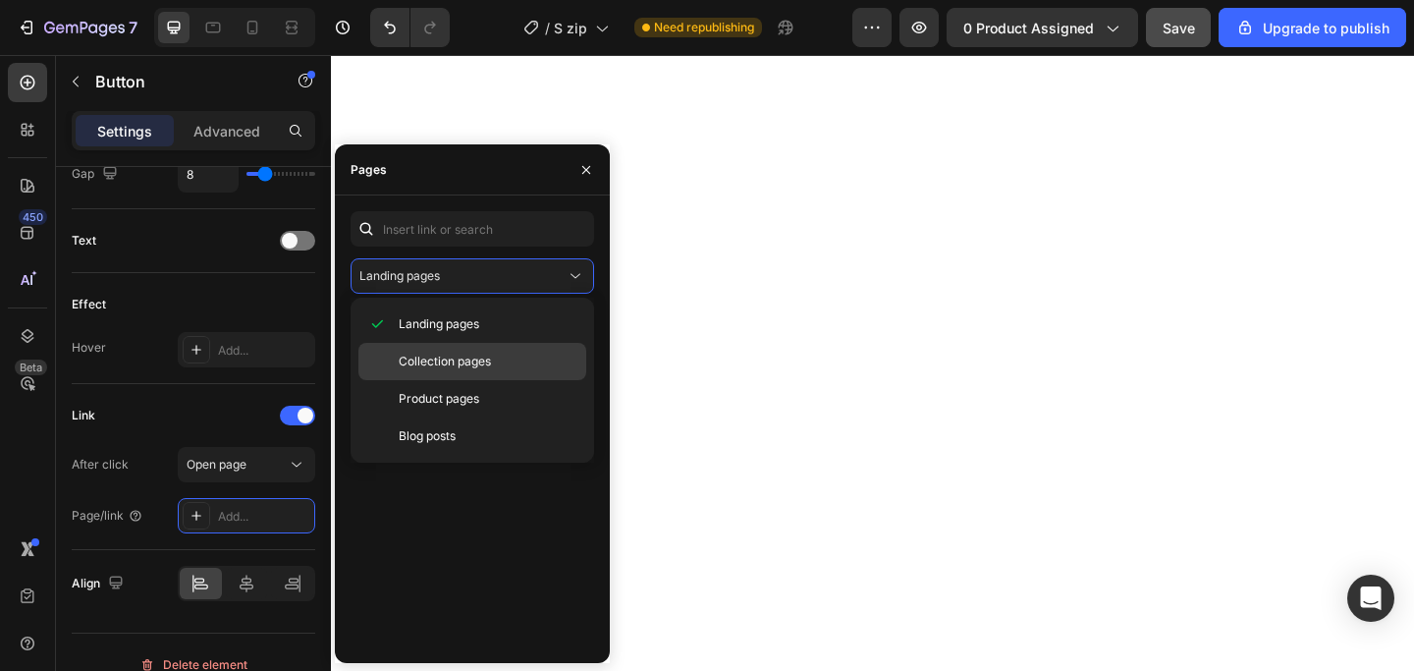
click at [498, 362] on p "Collection pages" at bounding box center [488, 361] width 179 height 18
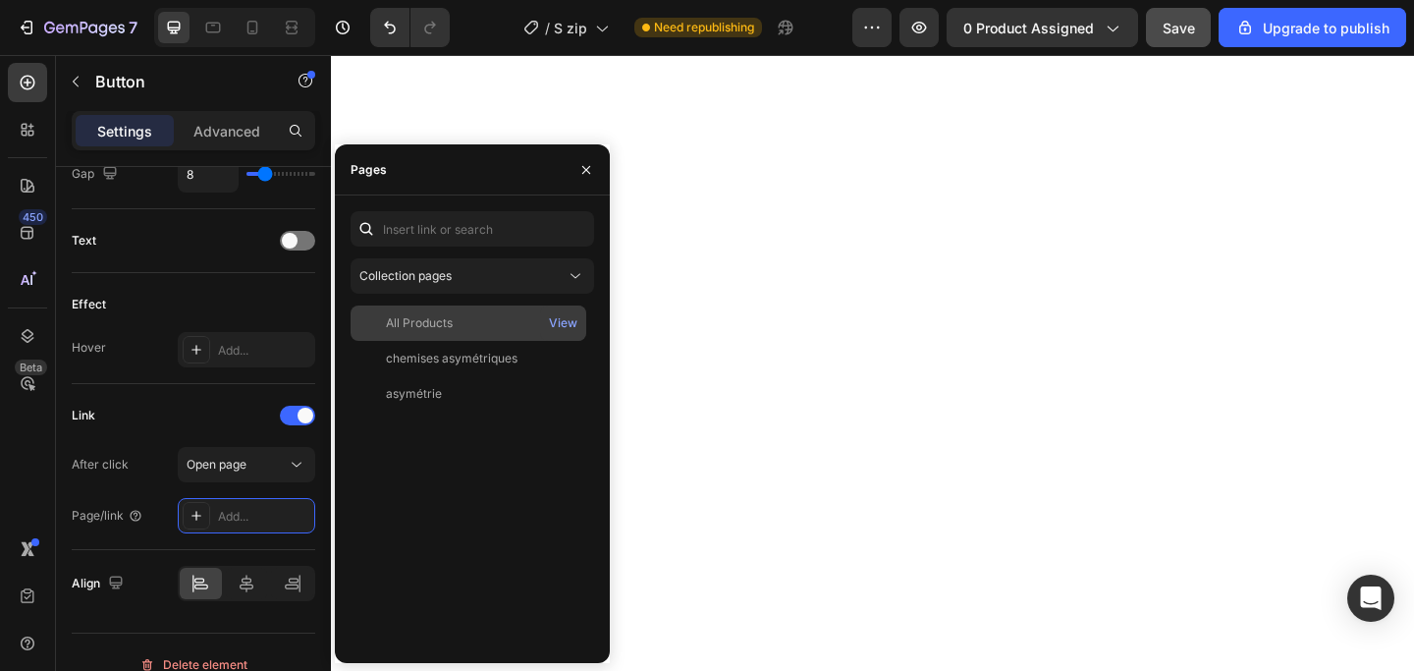
click at [447, 330] on div "All Products" at bounding box center [419, 323] width 67 height 18
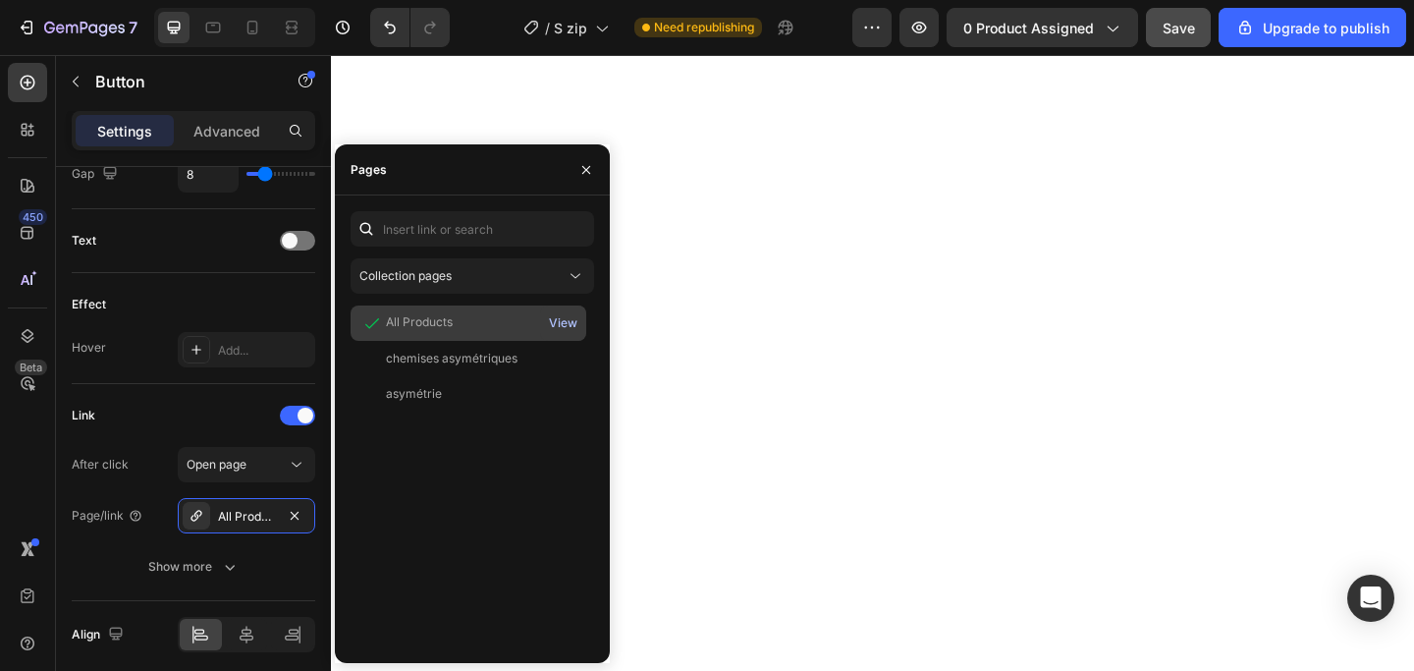
click at [568, 318] on div "View" at bounding box center [563, 323] width 28 height 18
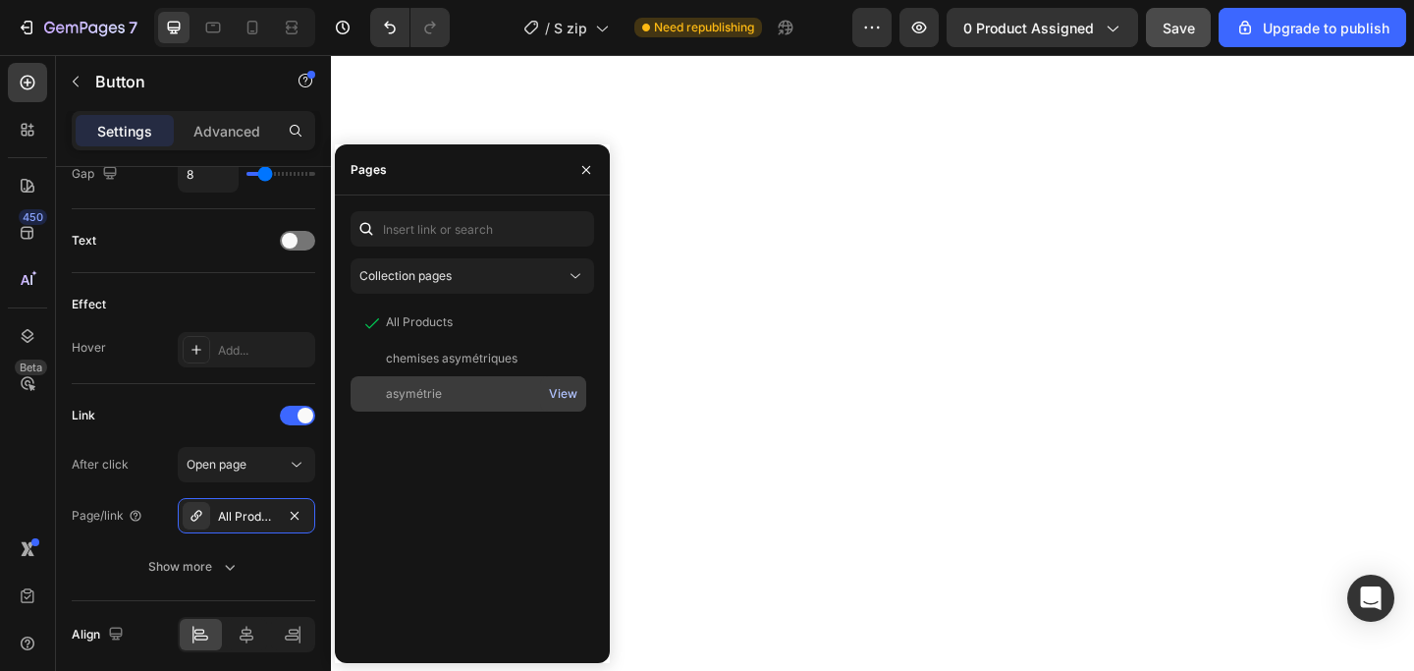
click at [555, 394] on div "View" at bounding box center [563, 394] width 28 height 18
click at [450, 401] on div "asymétrie" at bounding box center [468, 394] width 220 height 18
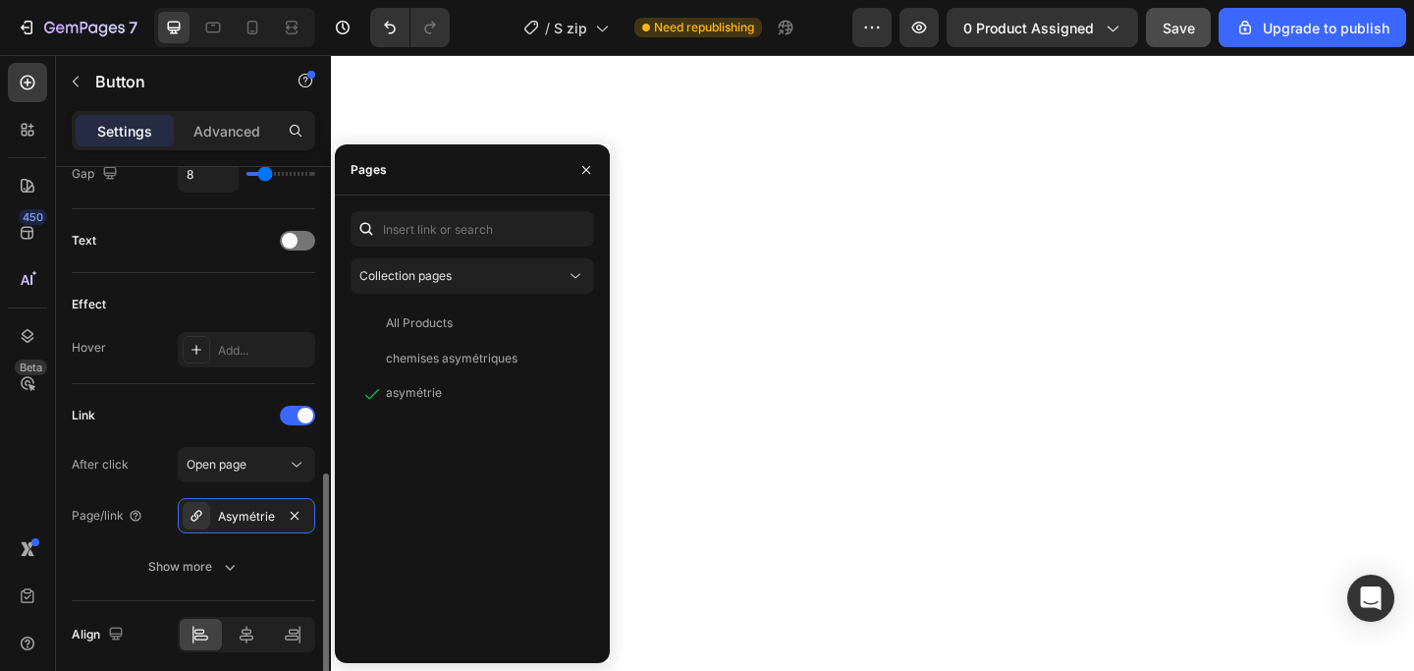
click at [209, 418] on div "Link" at bounding box center [193, 415] width 243 height 31
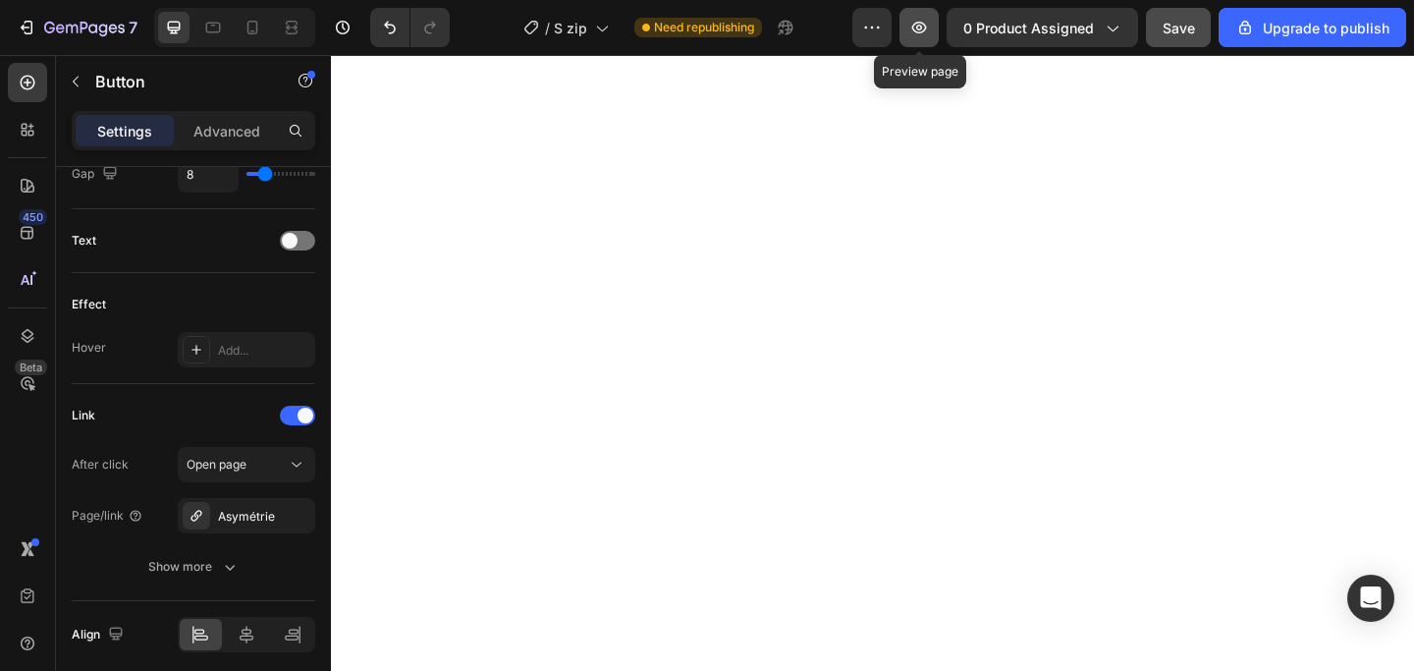
click at [921, 31] on icon "button" at bounding box center [919, 28] width 15 height 12
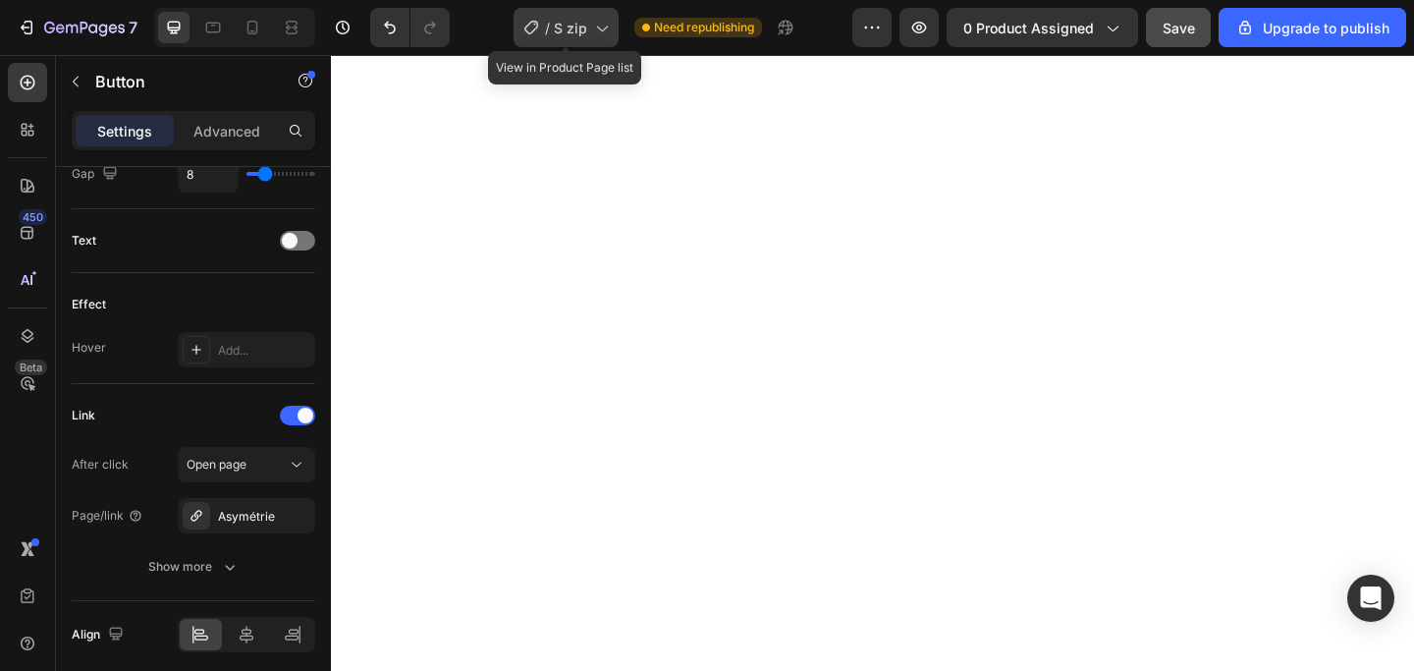
click at [602, 27] on icon at bounding box center [601, 28] width 20 height 20
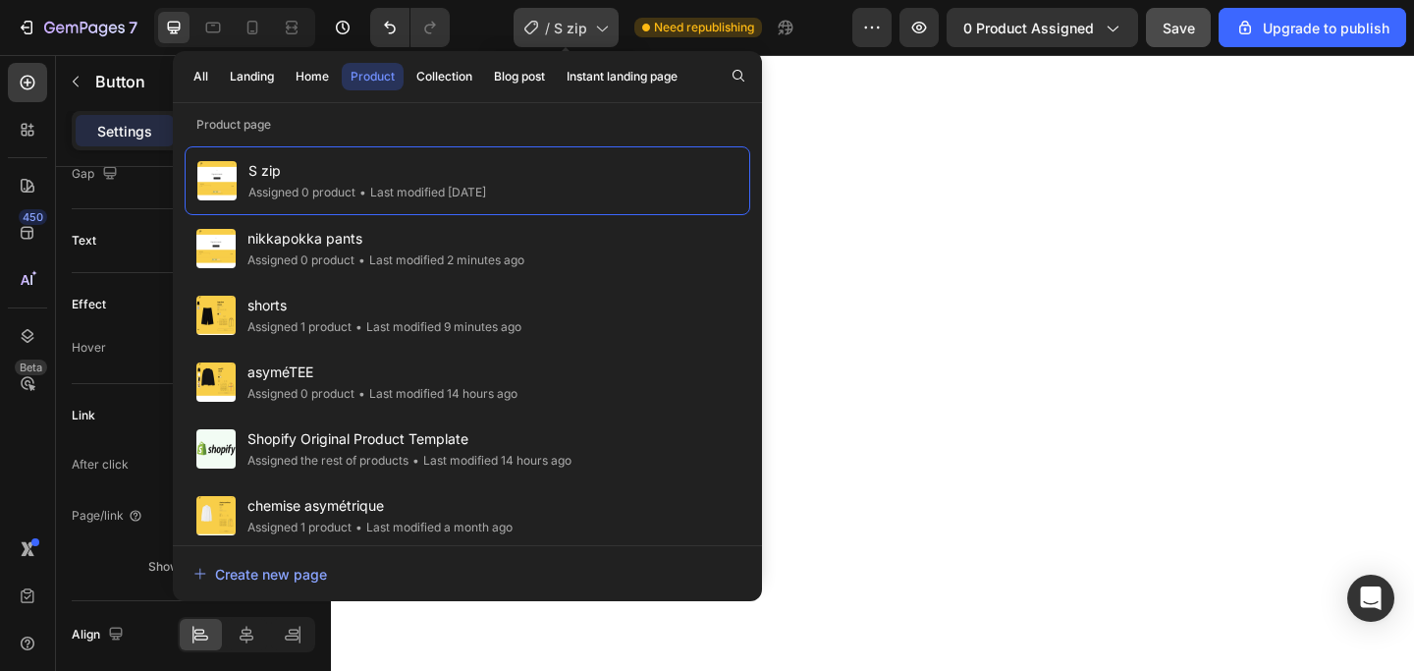
click at [602, 27] on icon at bounding box center [601, 28] width 20 height 20
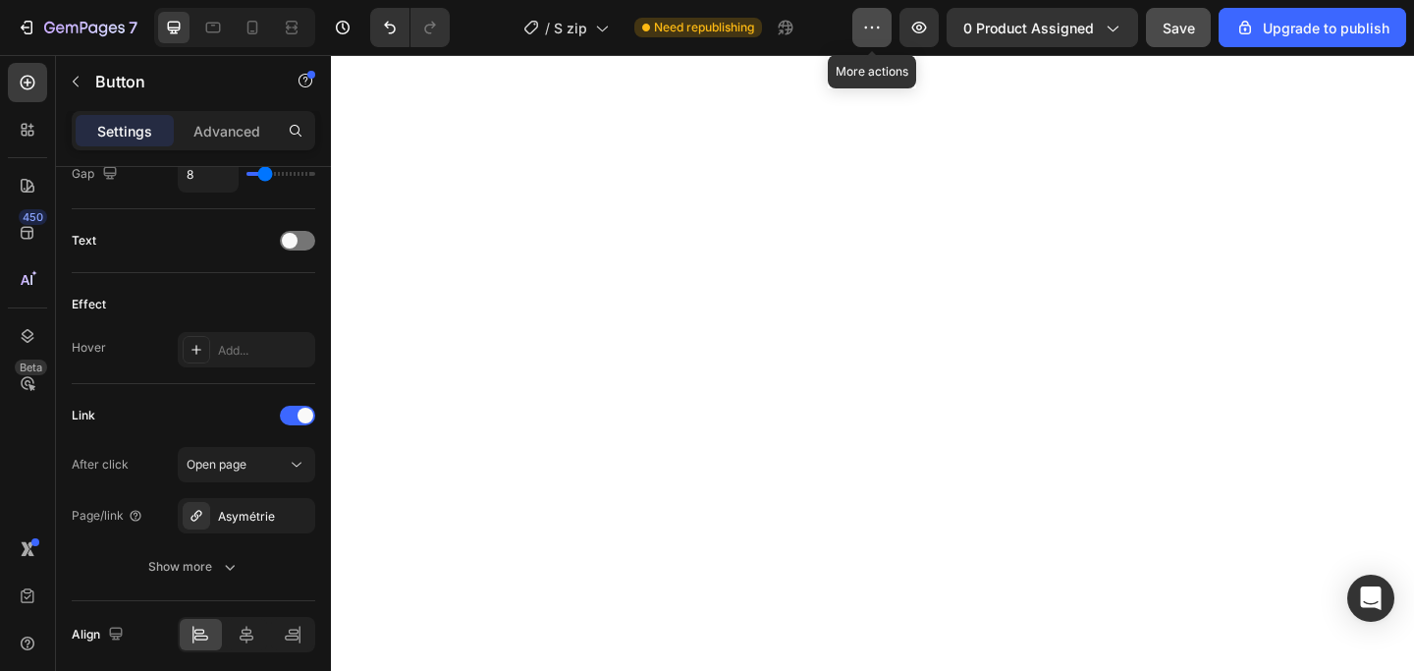
click at [867, 25] on icon "button" at bounding box center [872, 28] width 20 height 20
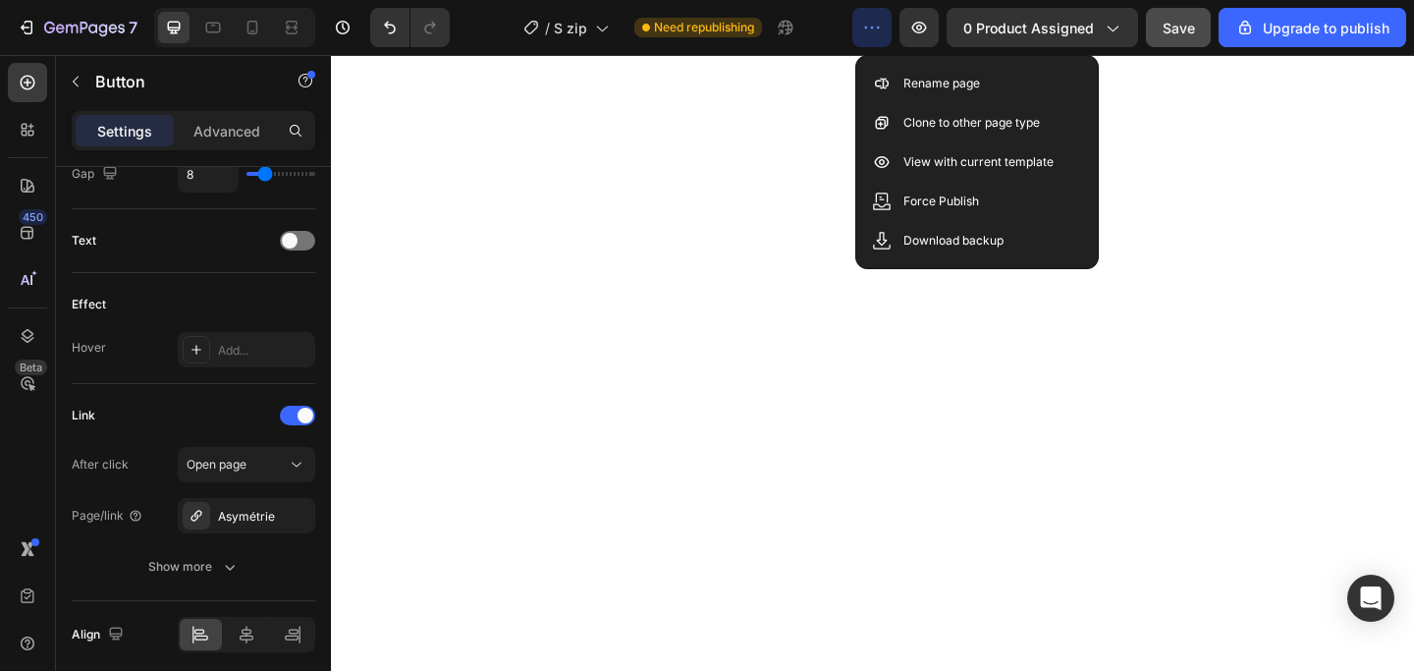
click at [867, 25] on icon "button" at bounding box center [872, 28] width 20 height 20
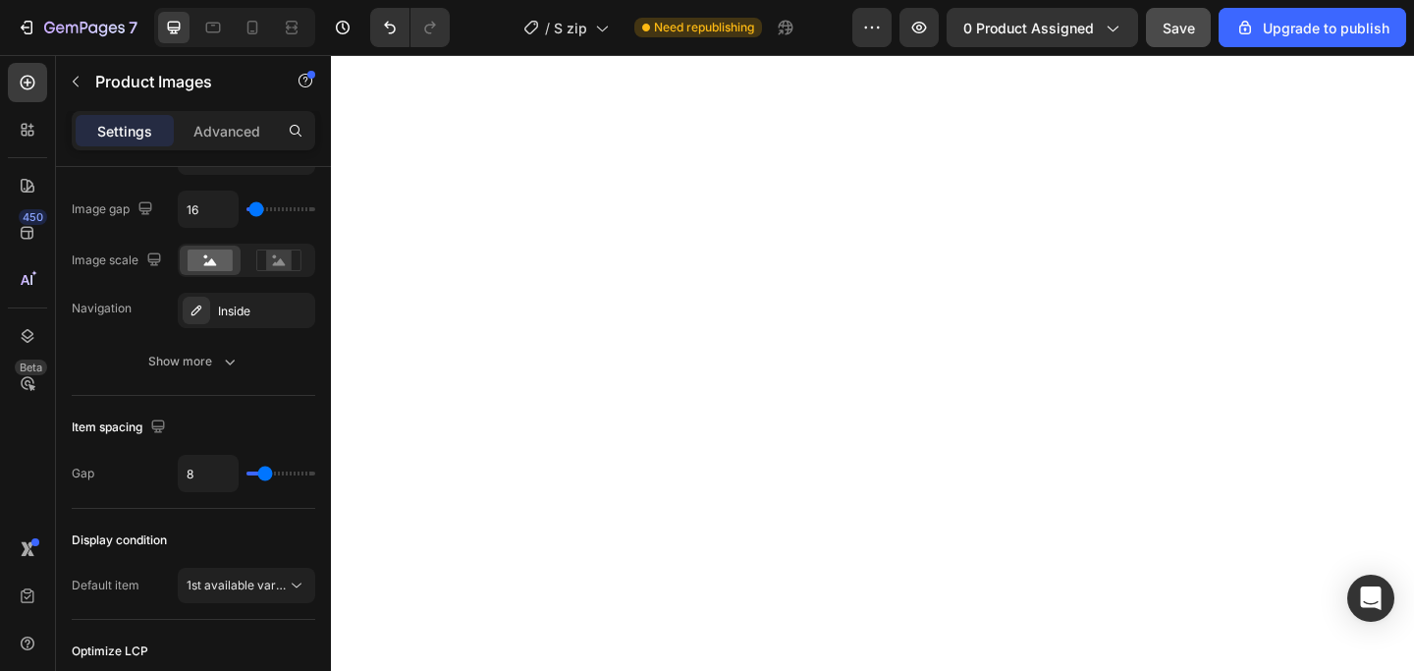
scroll to position [0, 0]
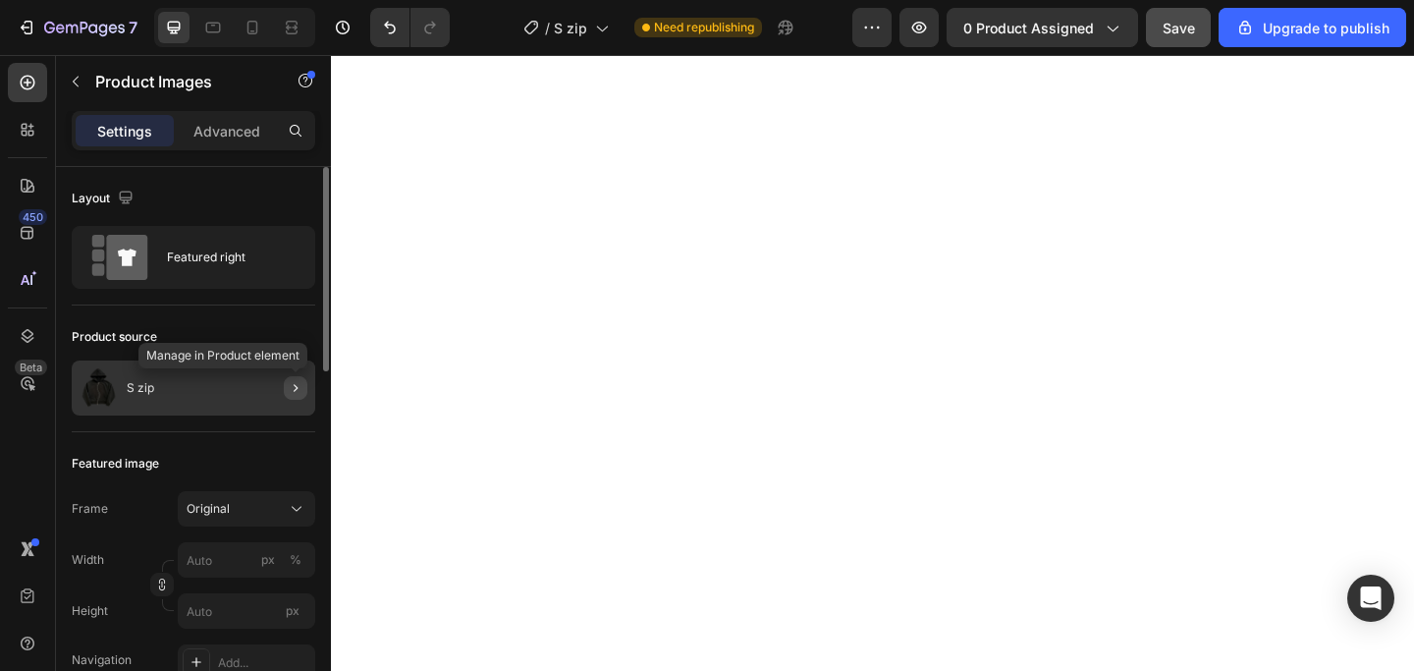
click at [293, 384] on icon "button" at bounding box center [296, 388] width 16 height 16
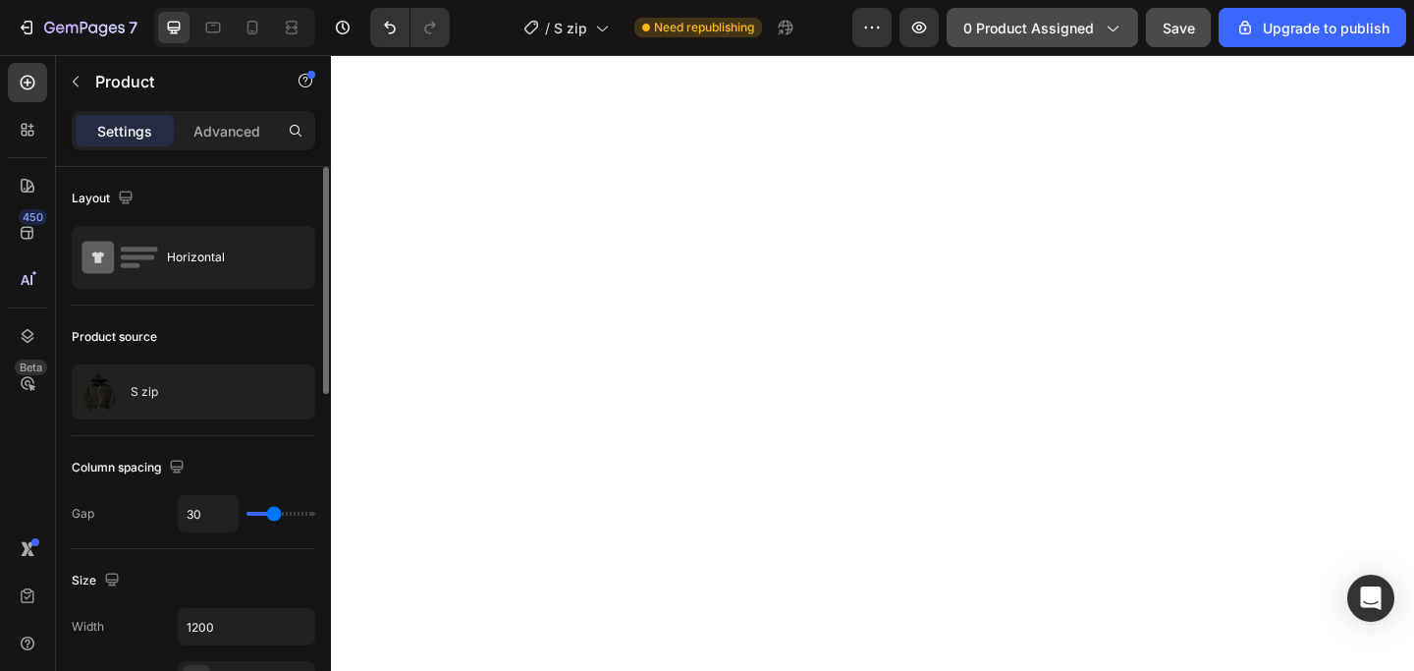
click at [1121, 22] on icon "button" at bounding box center [1112, 28] width 20 height 20
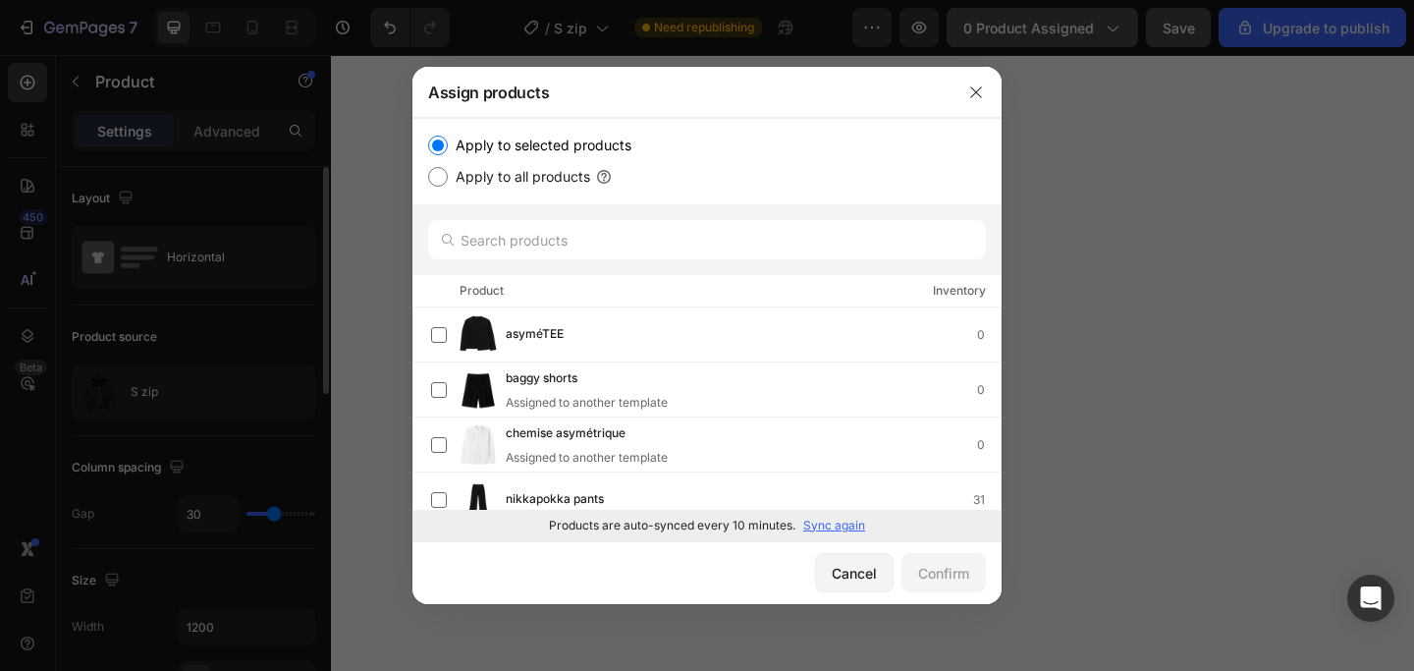
click at [1121, 22] on div at bounding box center [707, 335] width 1414 height 671
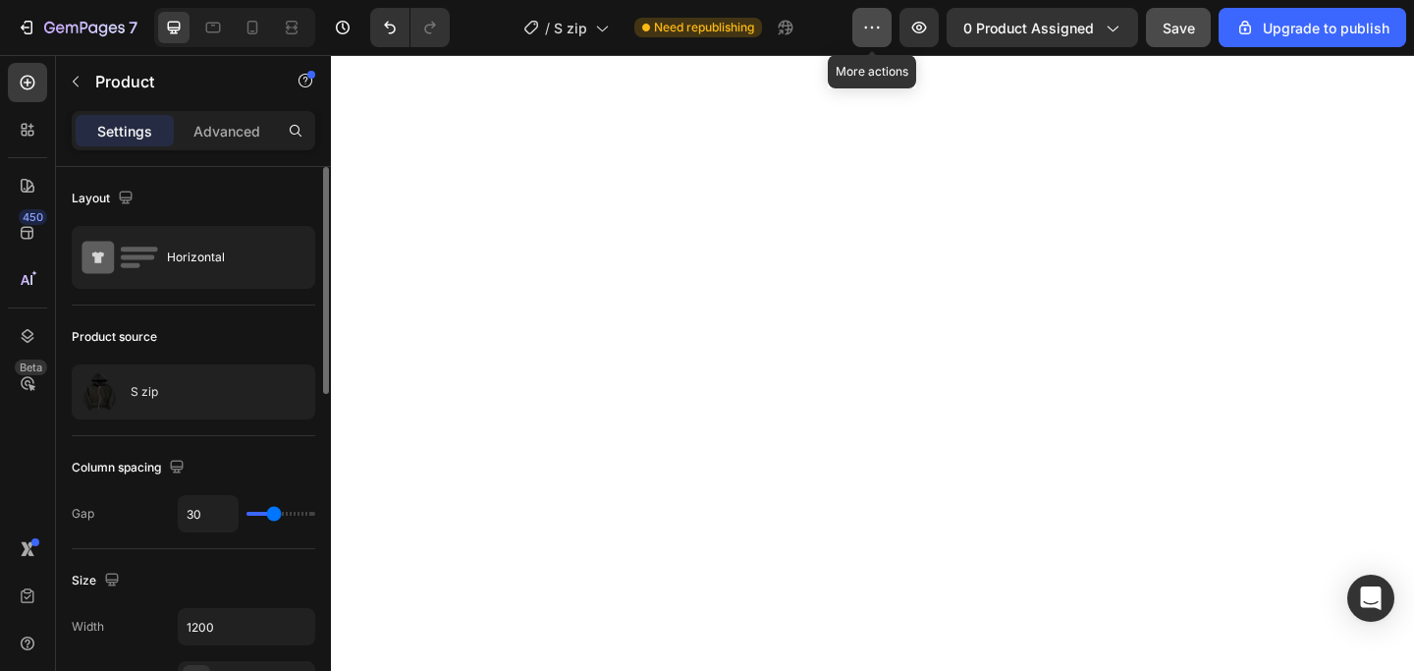
click at [881, 31] on icon "button" at bounding box center [872, 28] width 20 height 20
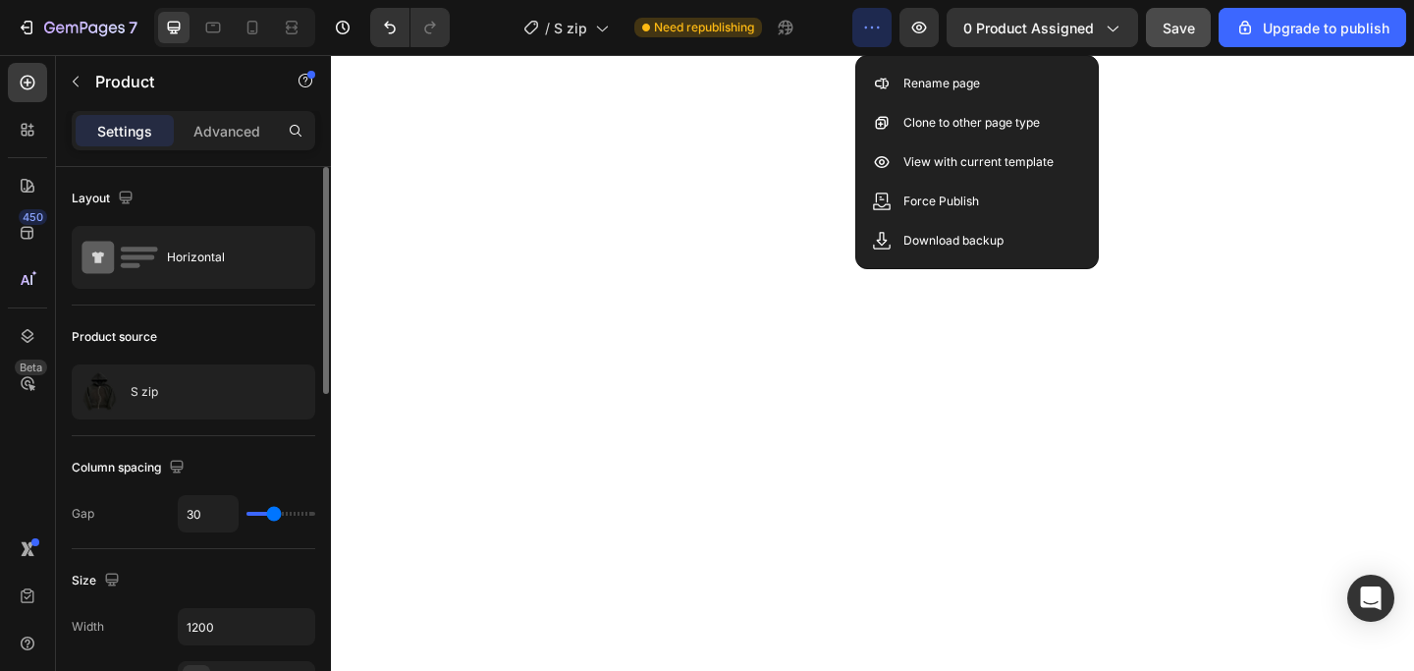
click at [881, 31] on icon "button" at bounding box center [872, 28] width 20 height 20
